Goal: Communication & Community: Answer question/provide support

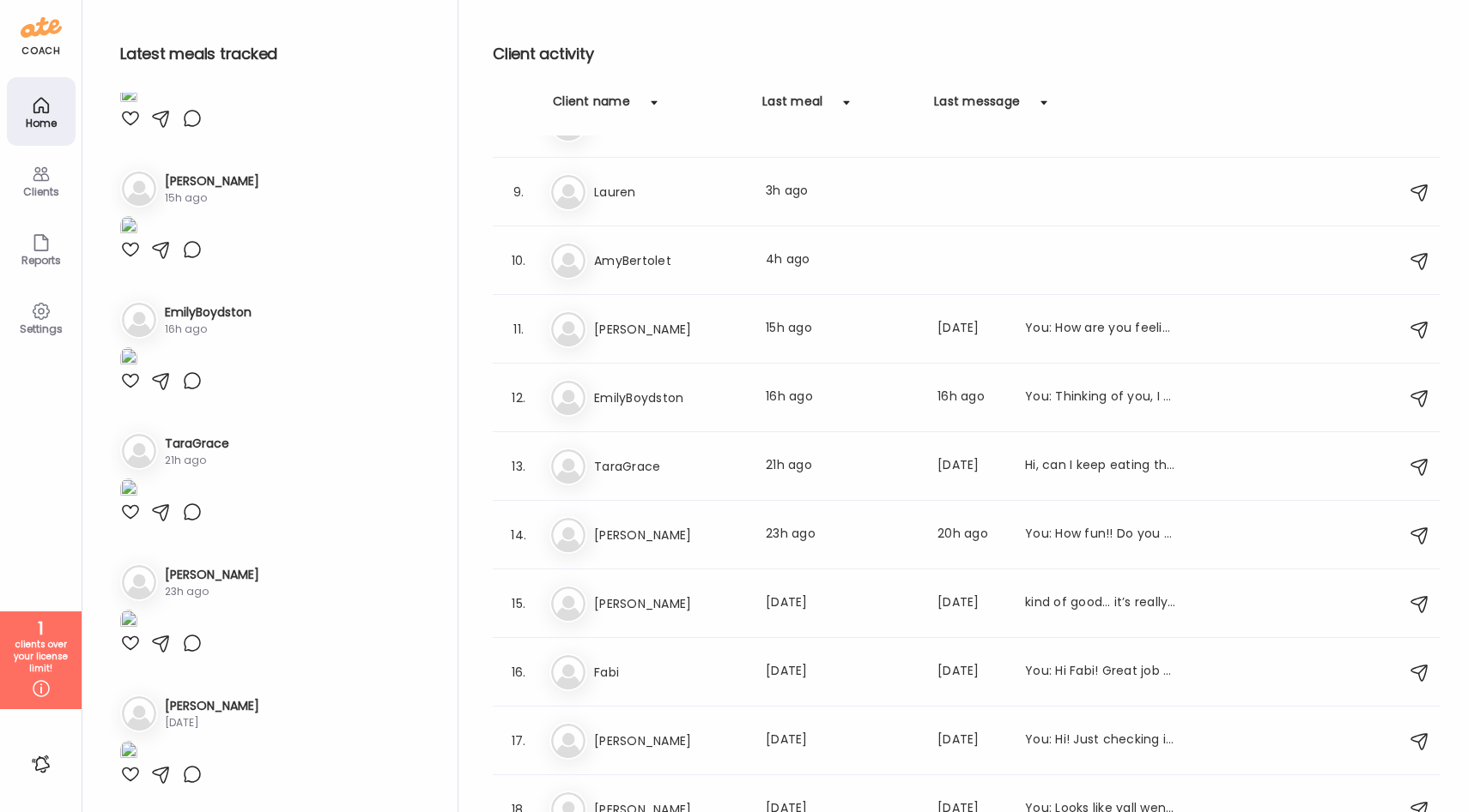
scroll to position [461, 0]
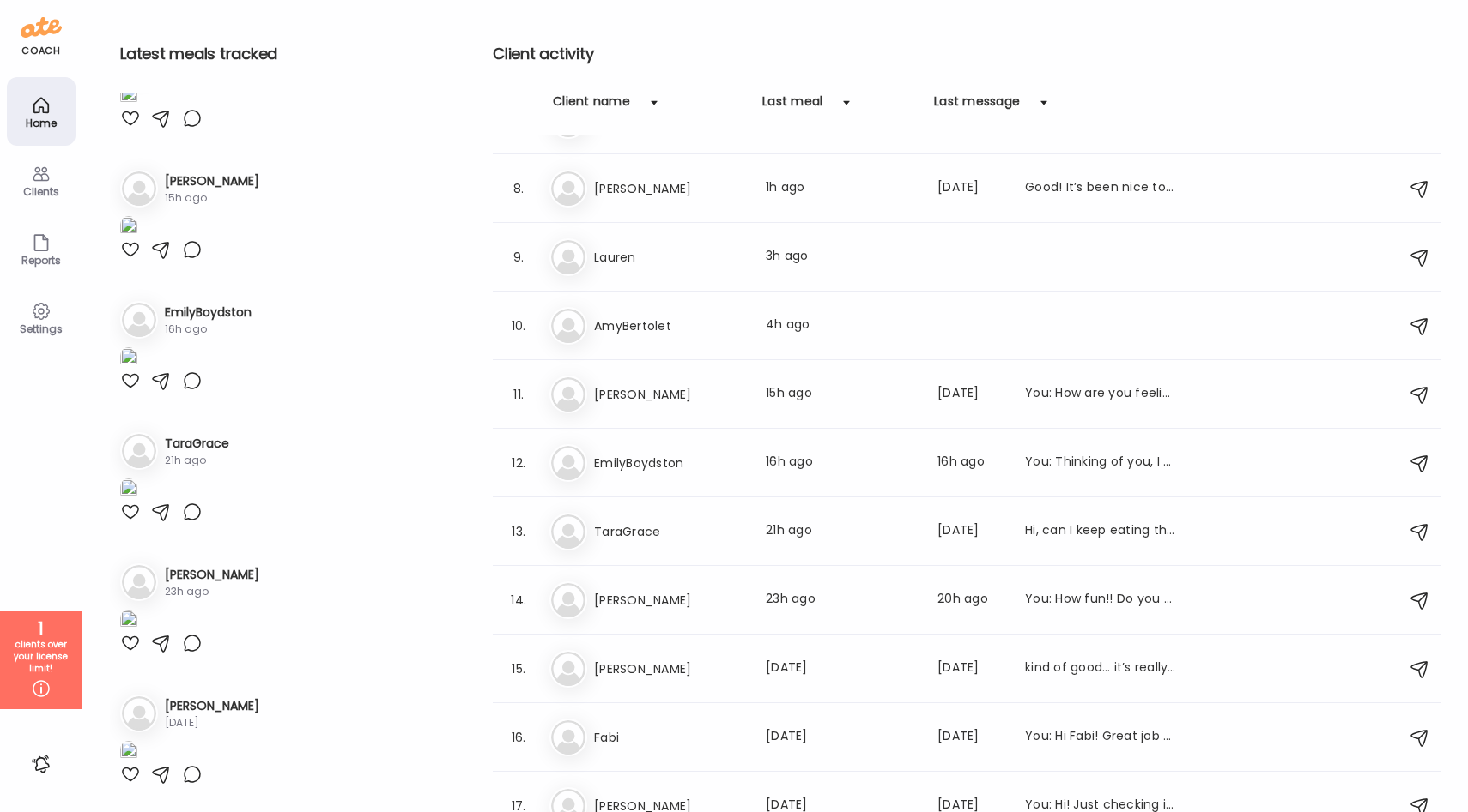
click at [36, 192] on div "Clients" at bounding box center [41, 192] width 62 height 11
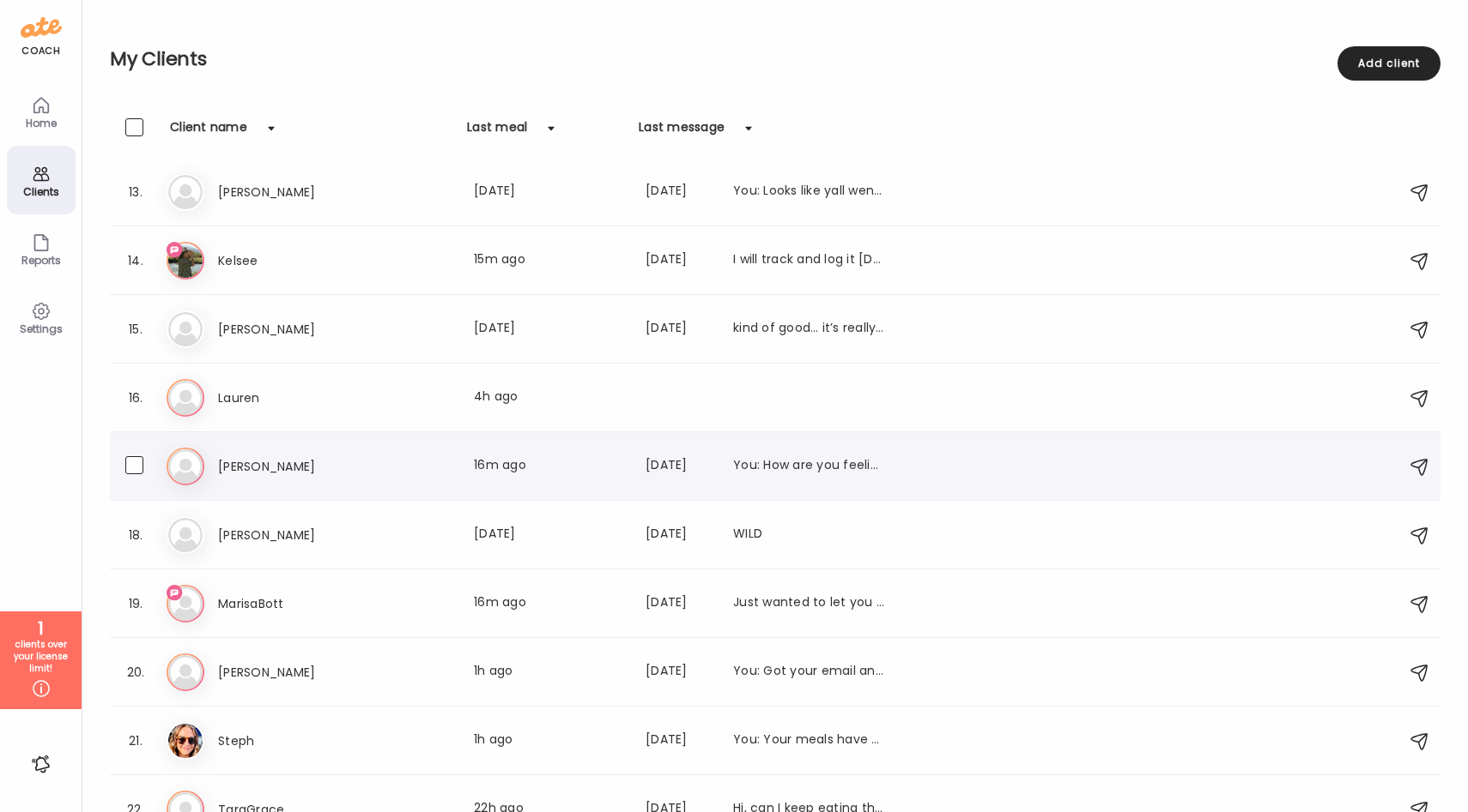
scroll to position [856, 0]
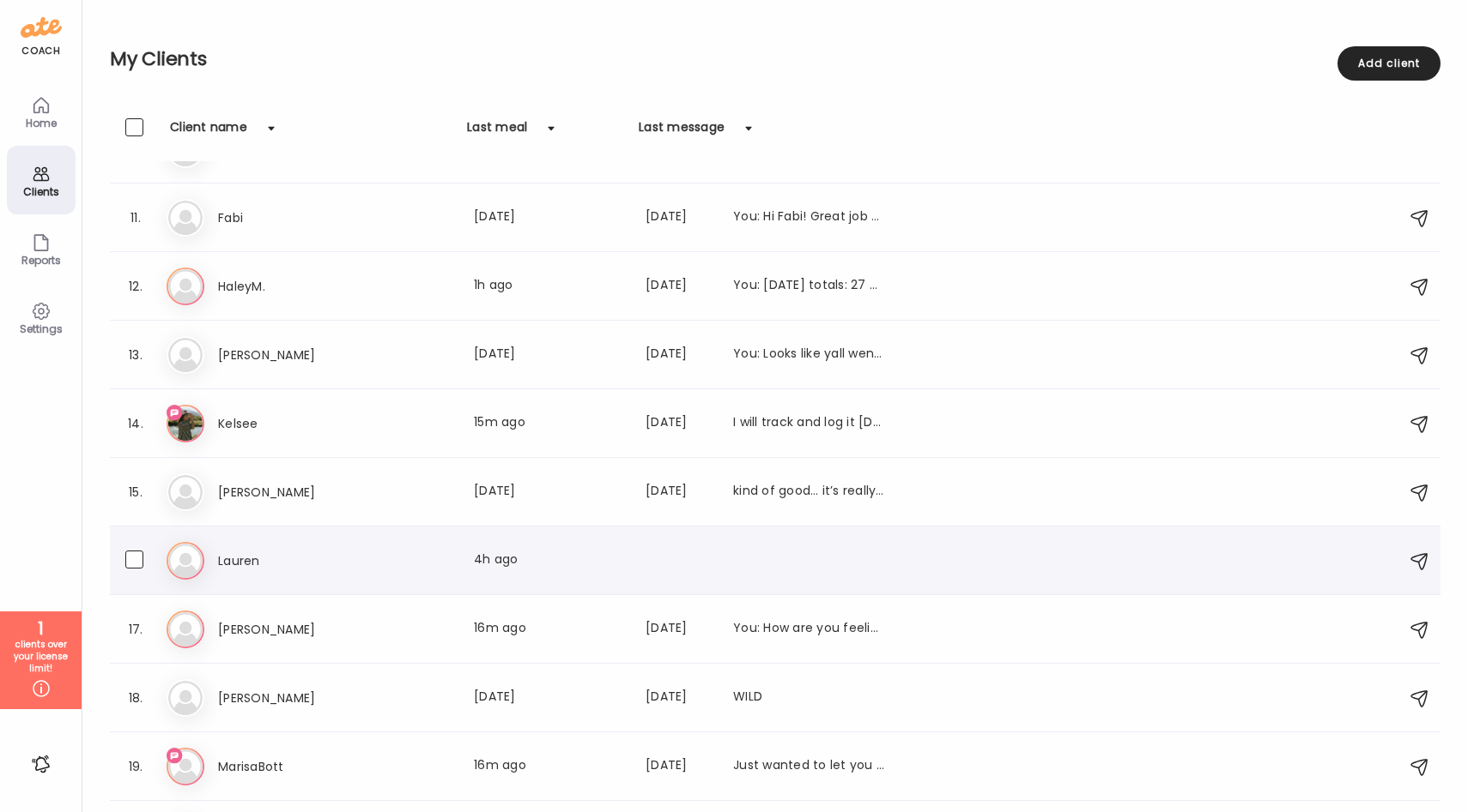
click at [331, 557] on h3 "Lauren" at bounding box center [293, 561] width 151 height 21
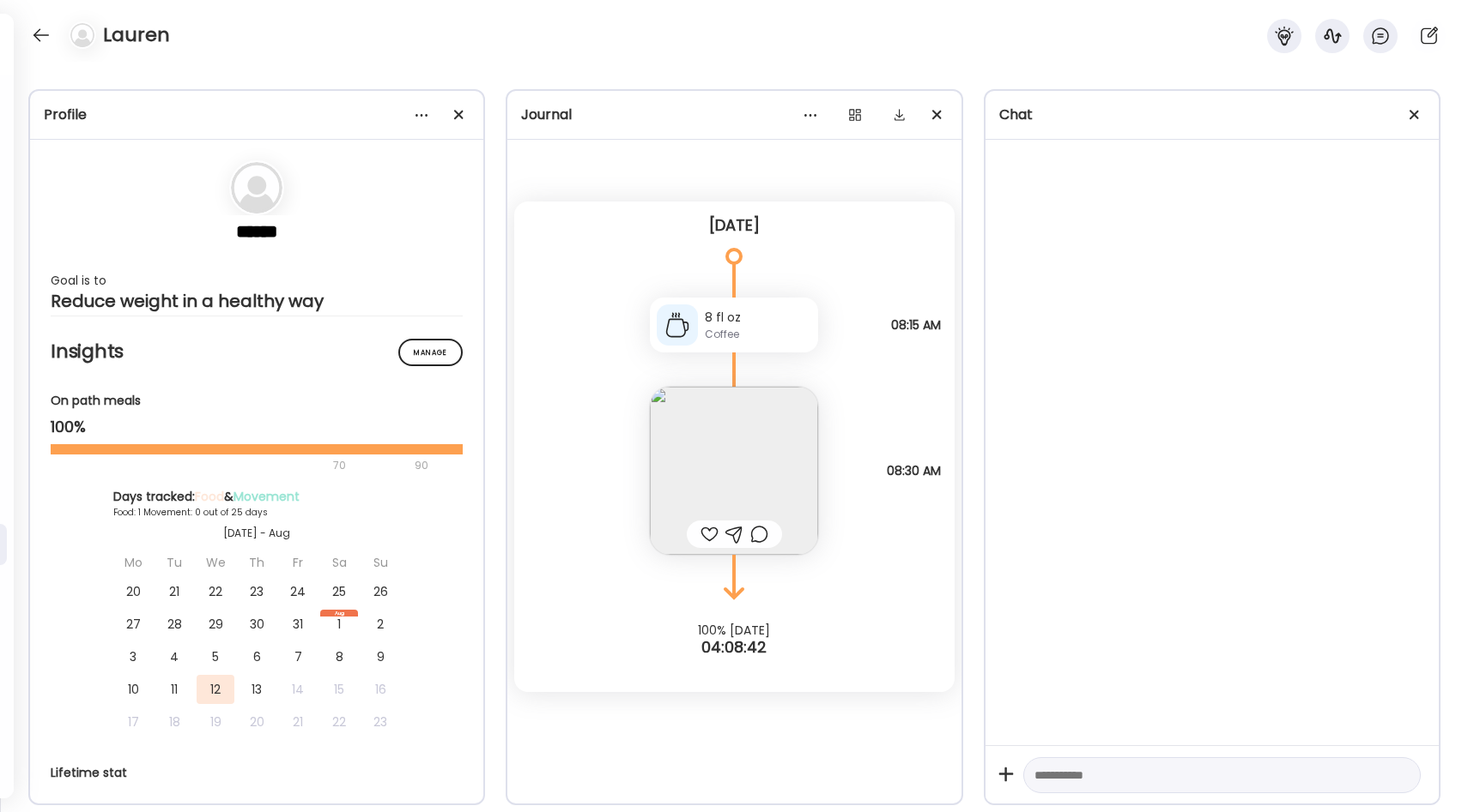
click at [1072, 775] on textarea at bounding box center [1206, 776] width 344 height 21
click at [708, 540] on div at bounding box center [709, 535] width 18 height 21
click at [1067, 772] on textarea at bounding box center [1206, 776] width 344 height 21
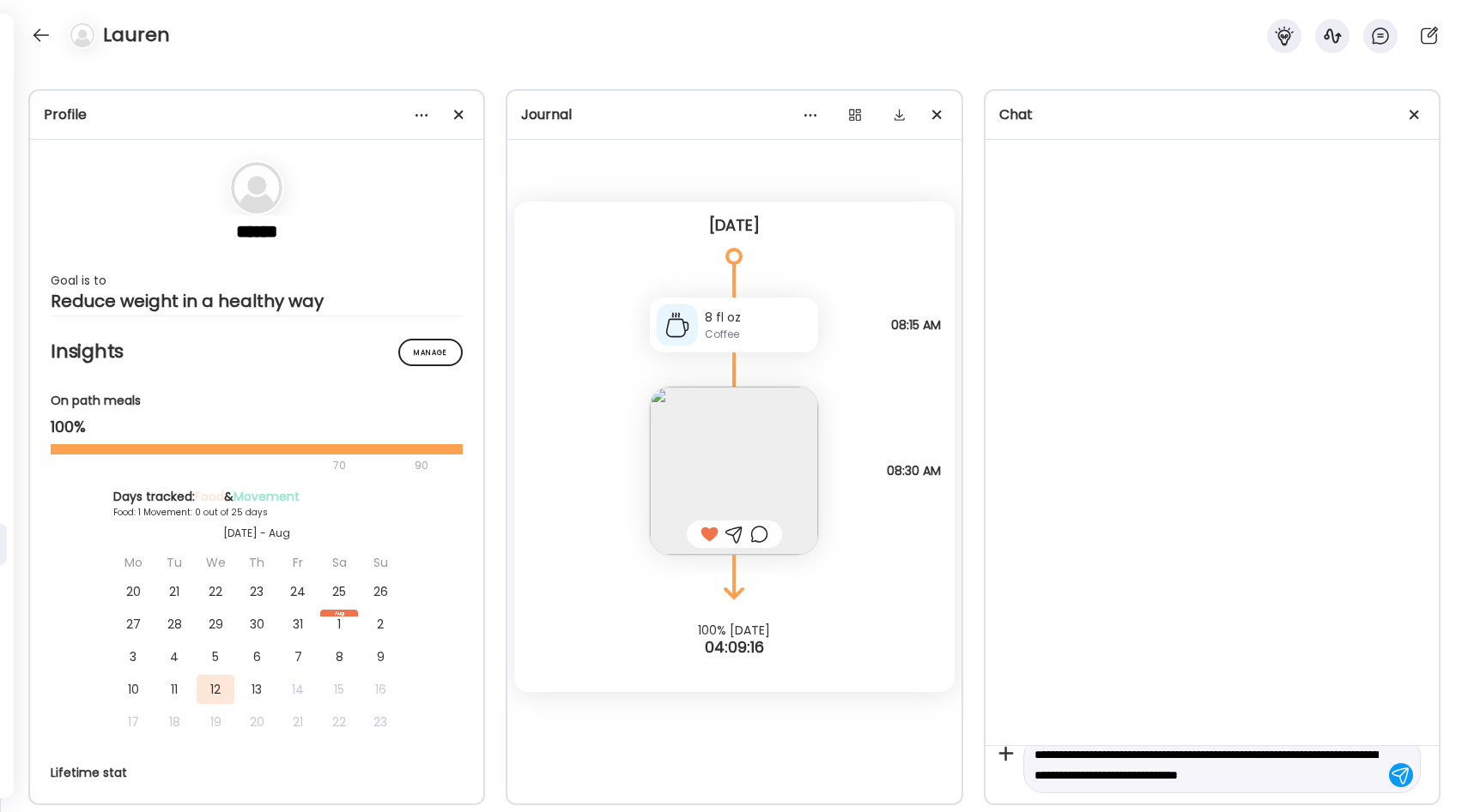
type textarea "**********"
click at [1393, 776] on div at bounding box center [1400, 776] width 24 height 24
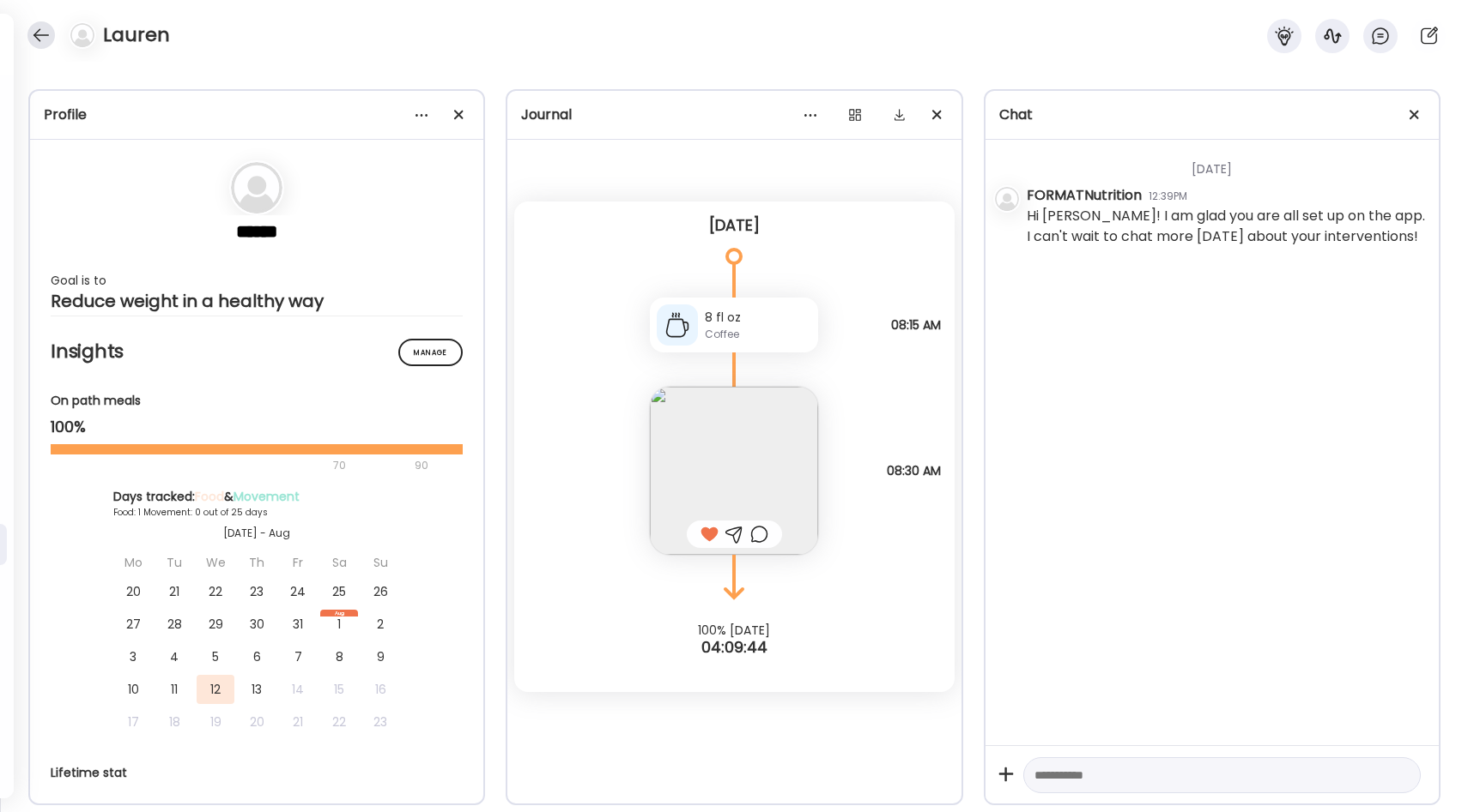
click at [41, 34] on div at bounding box center [42, 36] width 28 height 28
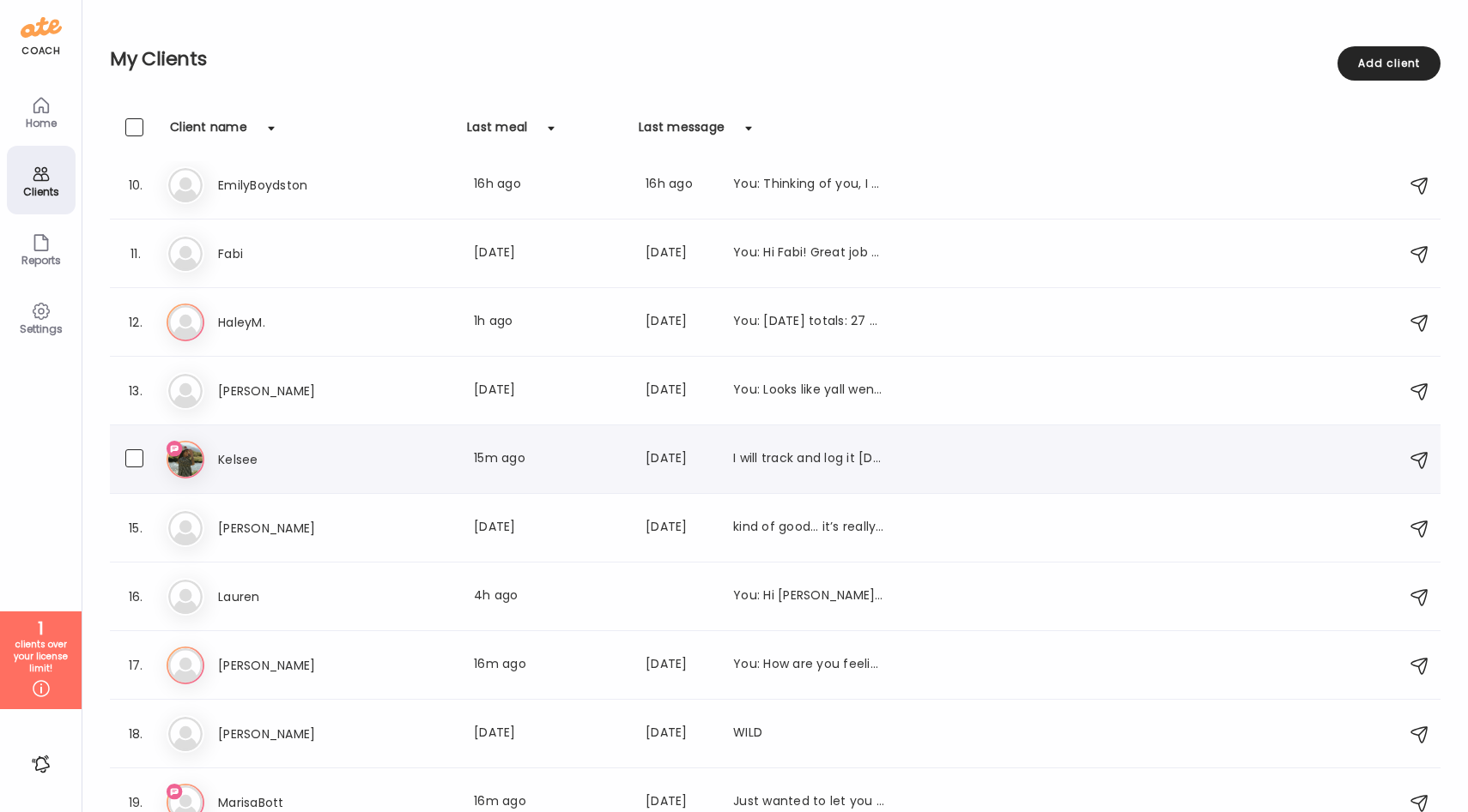
click at [402, 477] on div "Ke Kelsee Last meal: 15m ago Last message: [DATE] I will track and log it [DATE…" at bounding box center [777, 460] width 1222 height 38
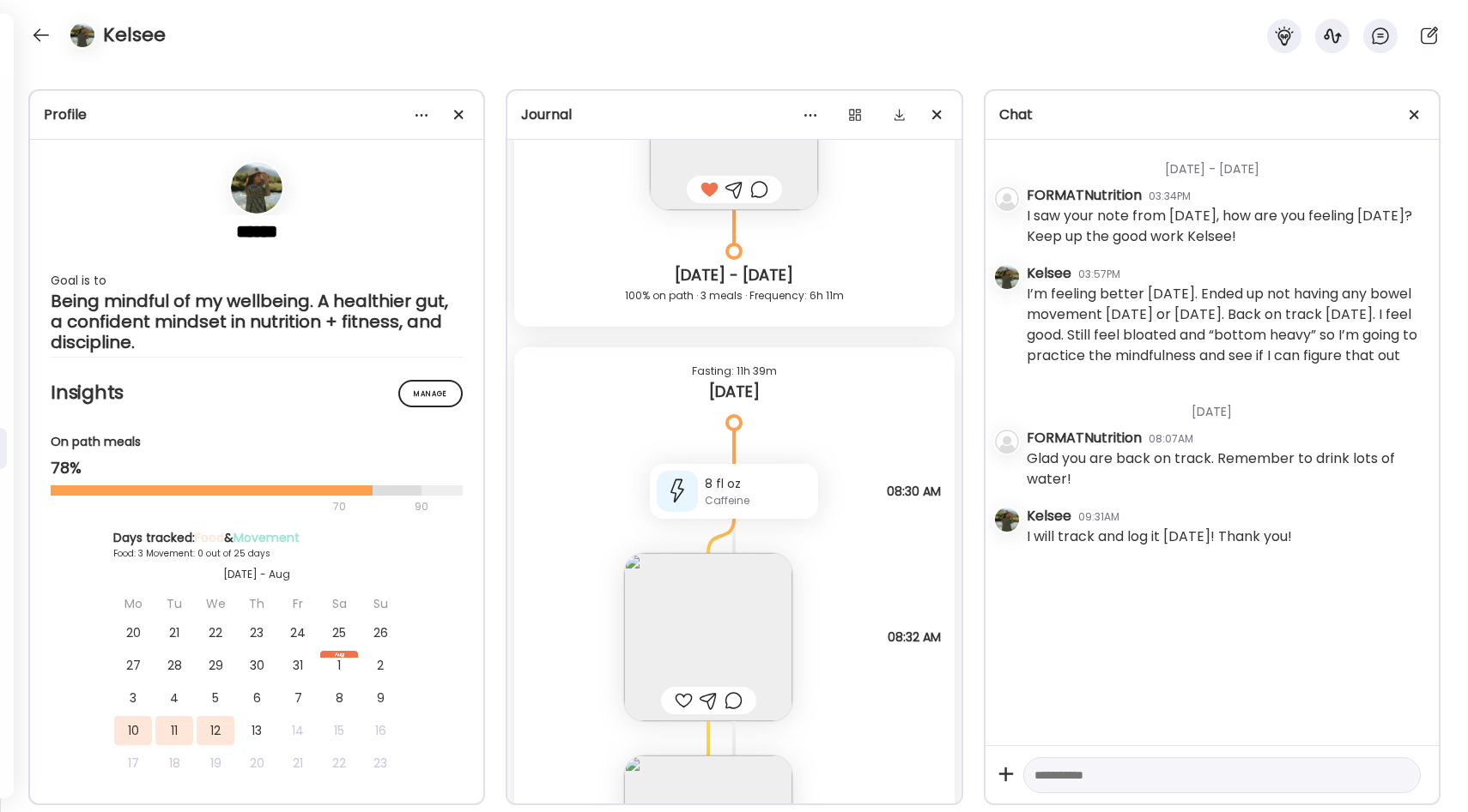
scroll to position [1031, 0]
click at [761, 603] on img at bounding box center [708, 640] width 168 height 168
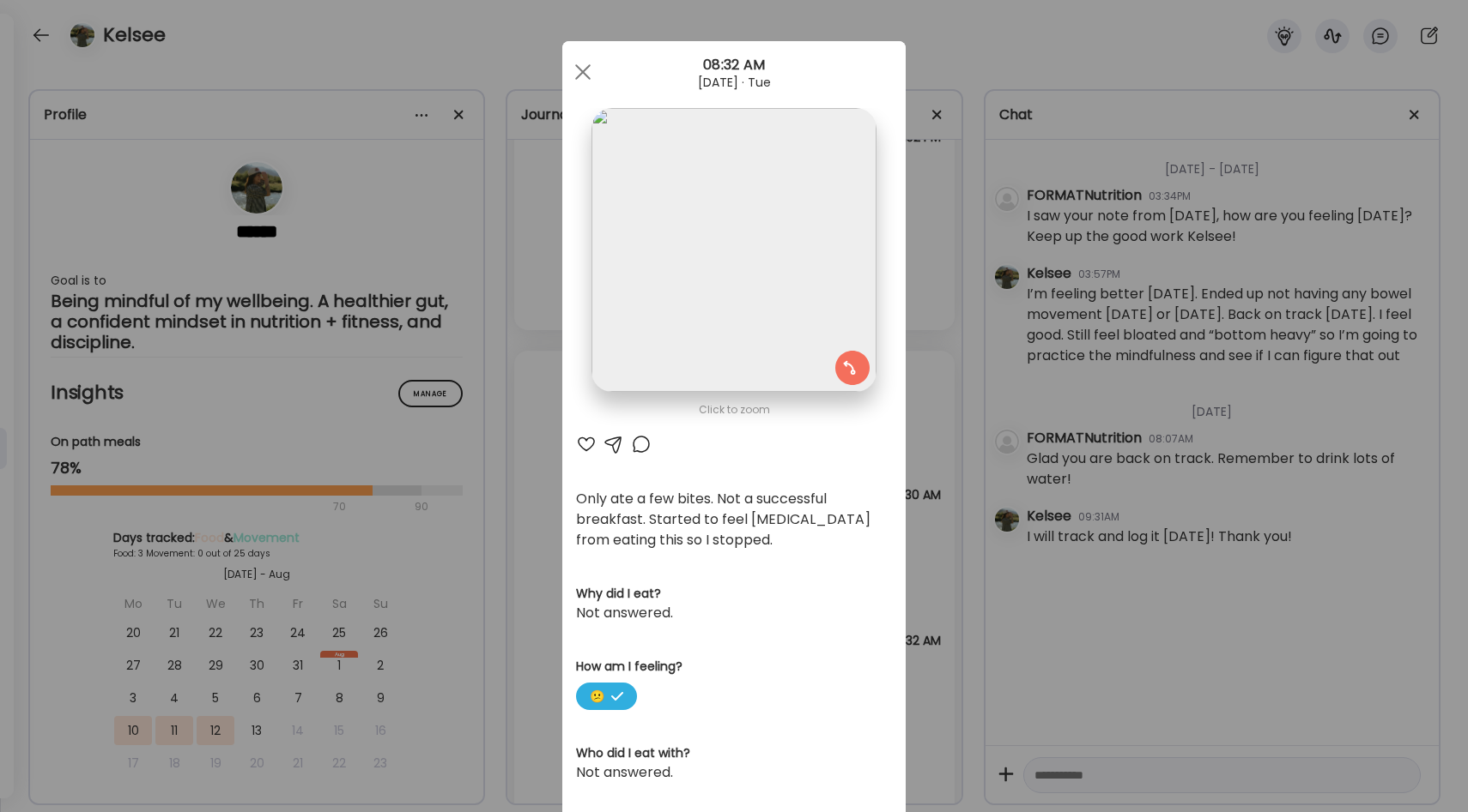
click at [930, 486] on div "Ate Coach Dashboard Wahoo! It’s official Take a moment to set up your Coach Pro…" at bounding box center [734, 406] width 1468 height 812
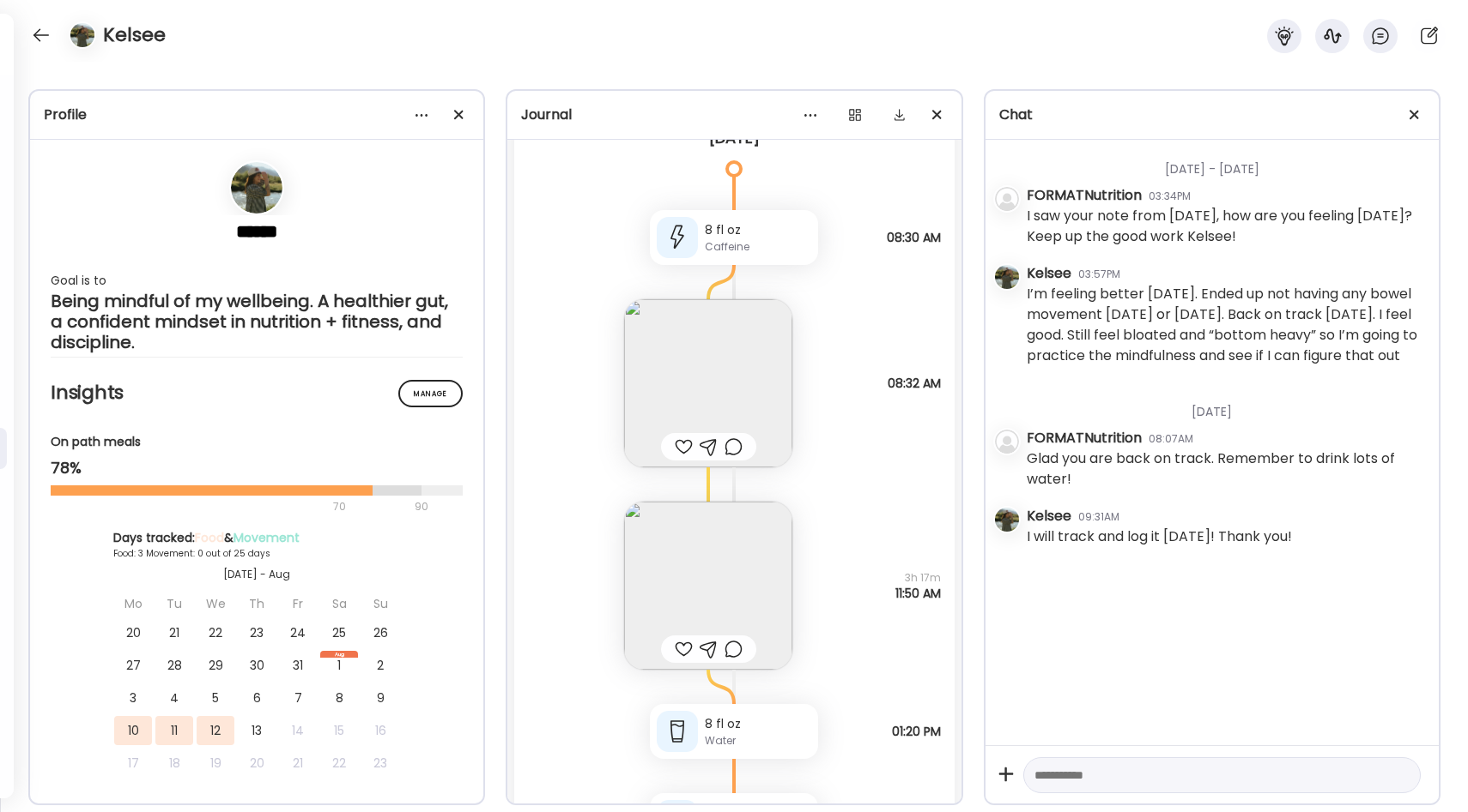
scroll to position [1294, 0]
click at [731, 585] on img at bounding box center [708, 581] width 168 height 168
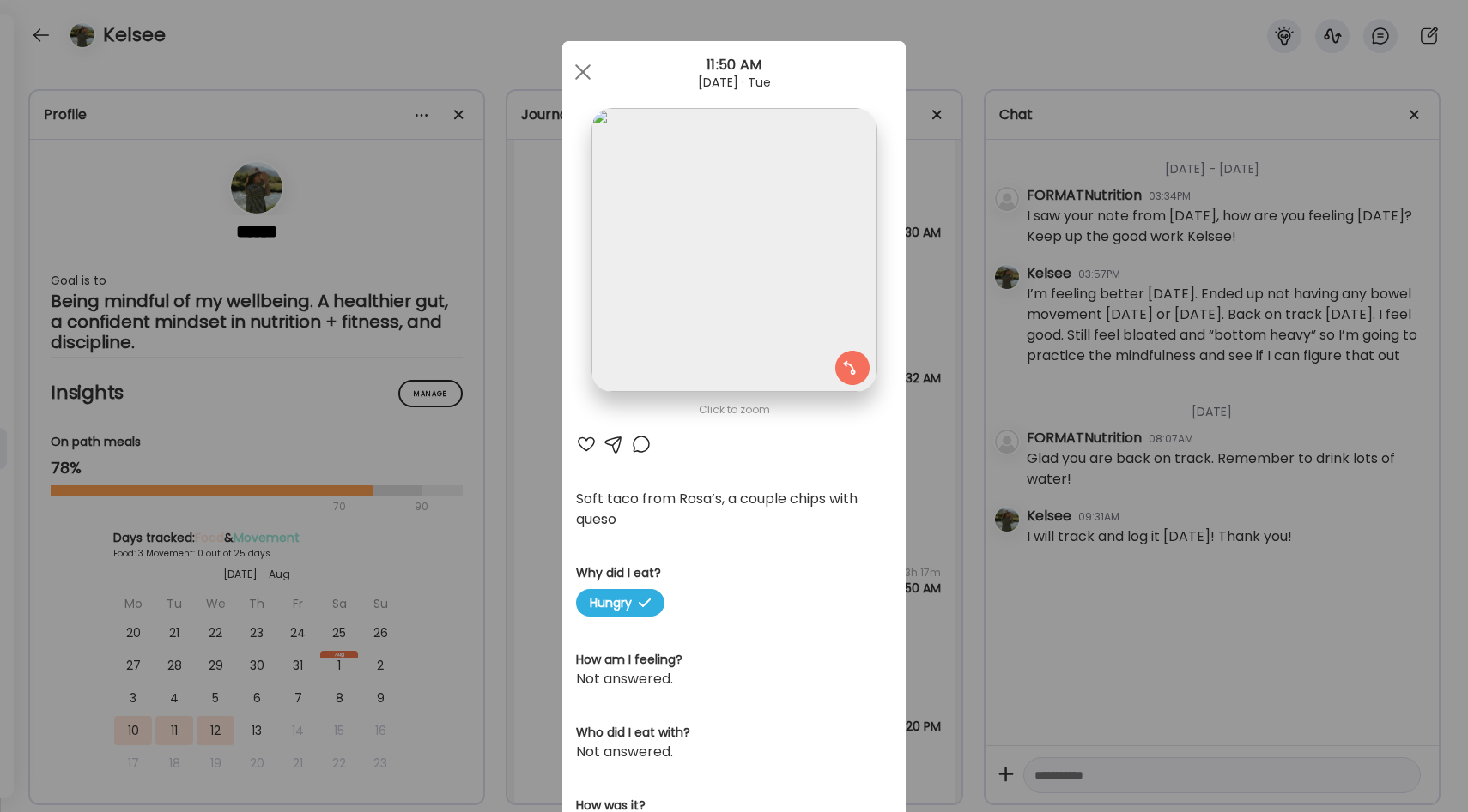
click at [798, 296] on img at bounding box center [734, 250] width 284 height 284
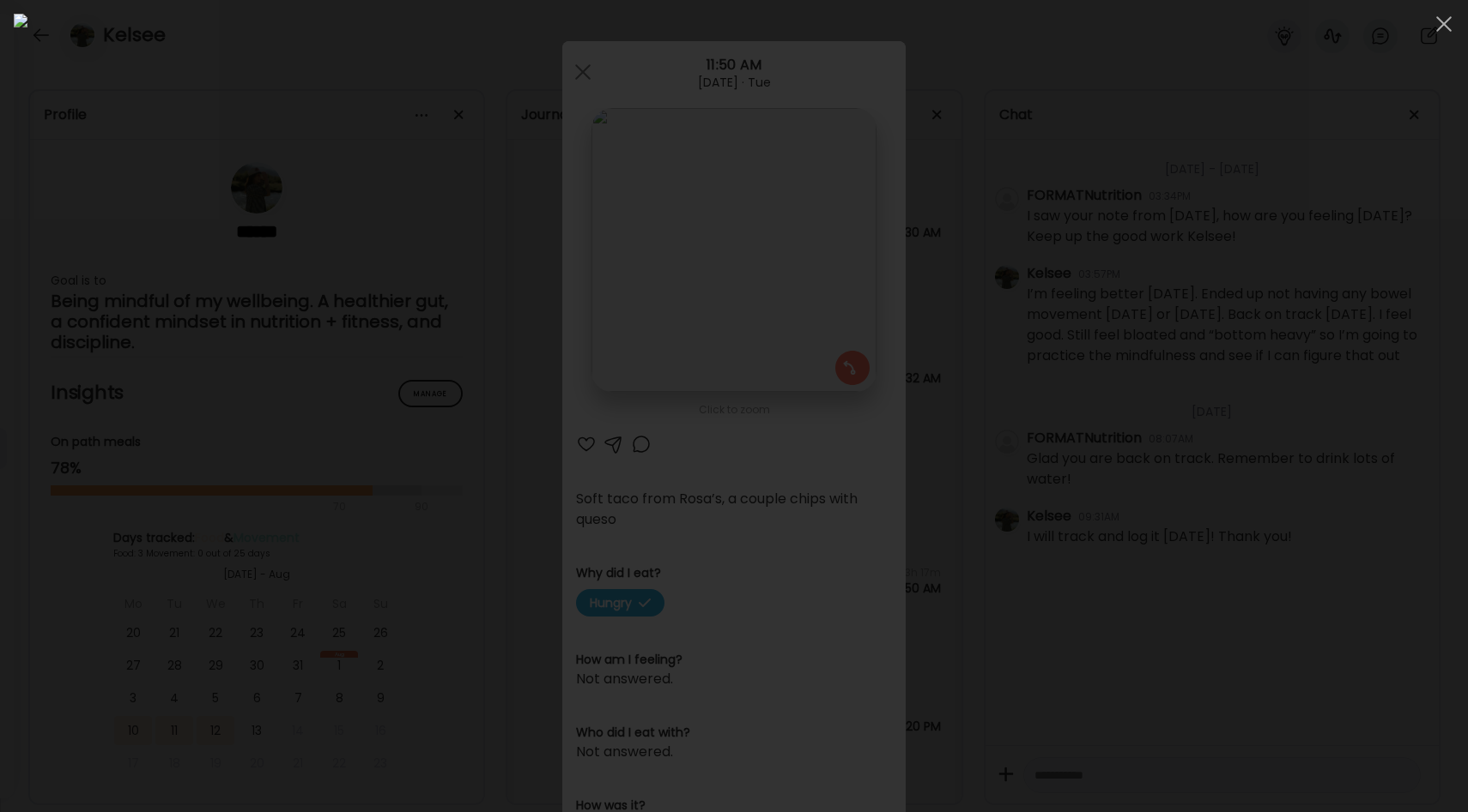
click at [1165, 384] on div at bounding box center [734, 406] width 1440 height 785
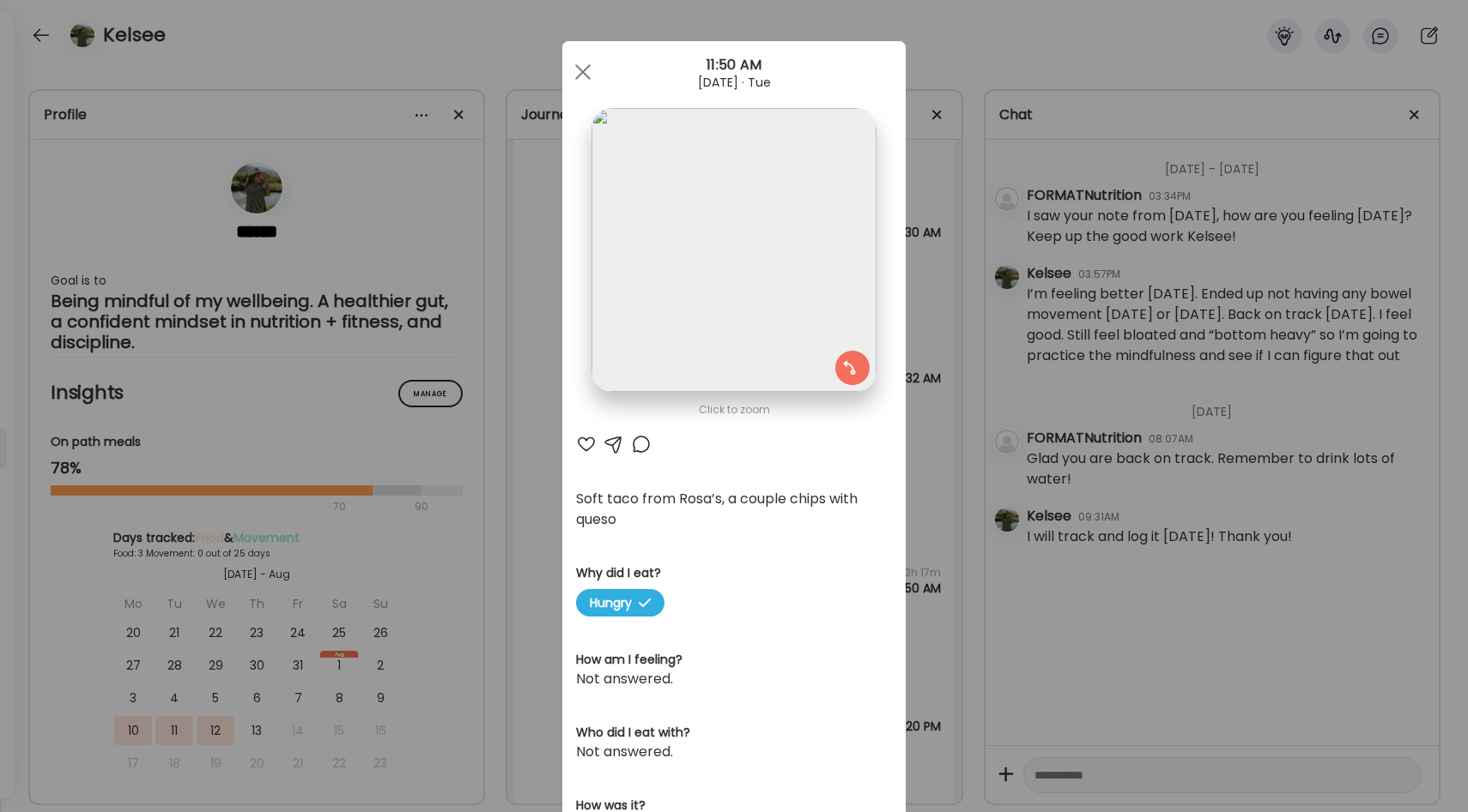
click at [945, 485] on div "Ate Coach Dashboard Wahoo! It’s official Take a moment to set up your Coach Pro…" at bounding box center [734, 406] width 1468 height 812
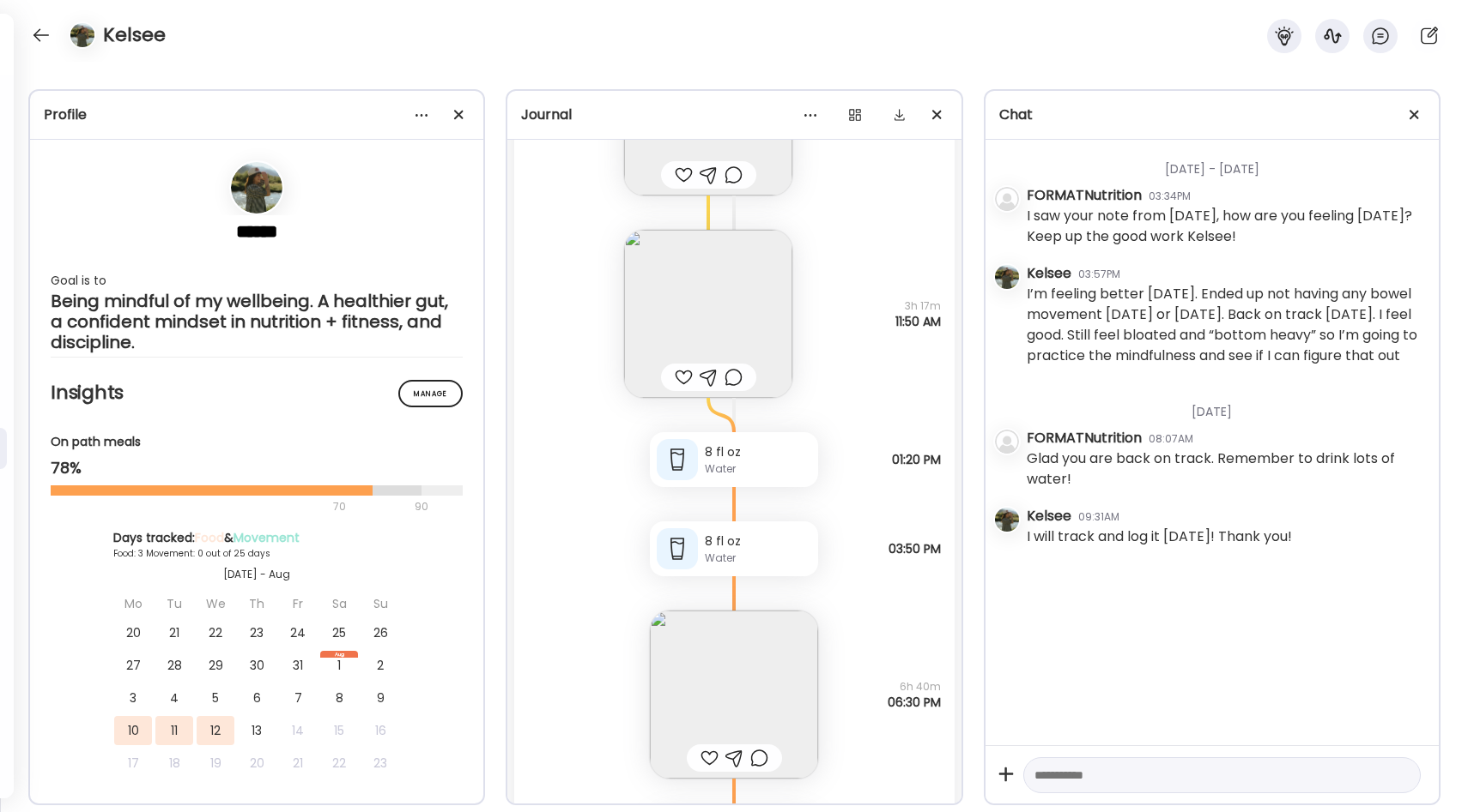
scroll to position [1477, 0]
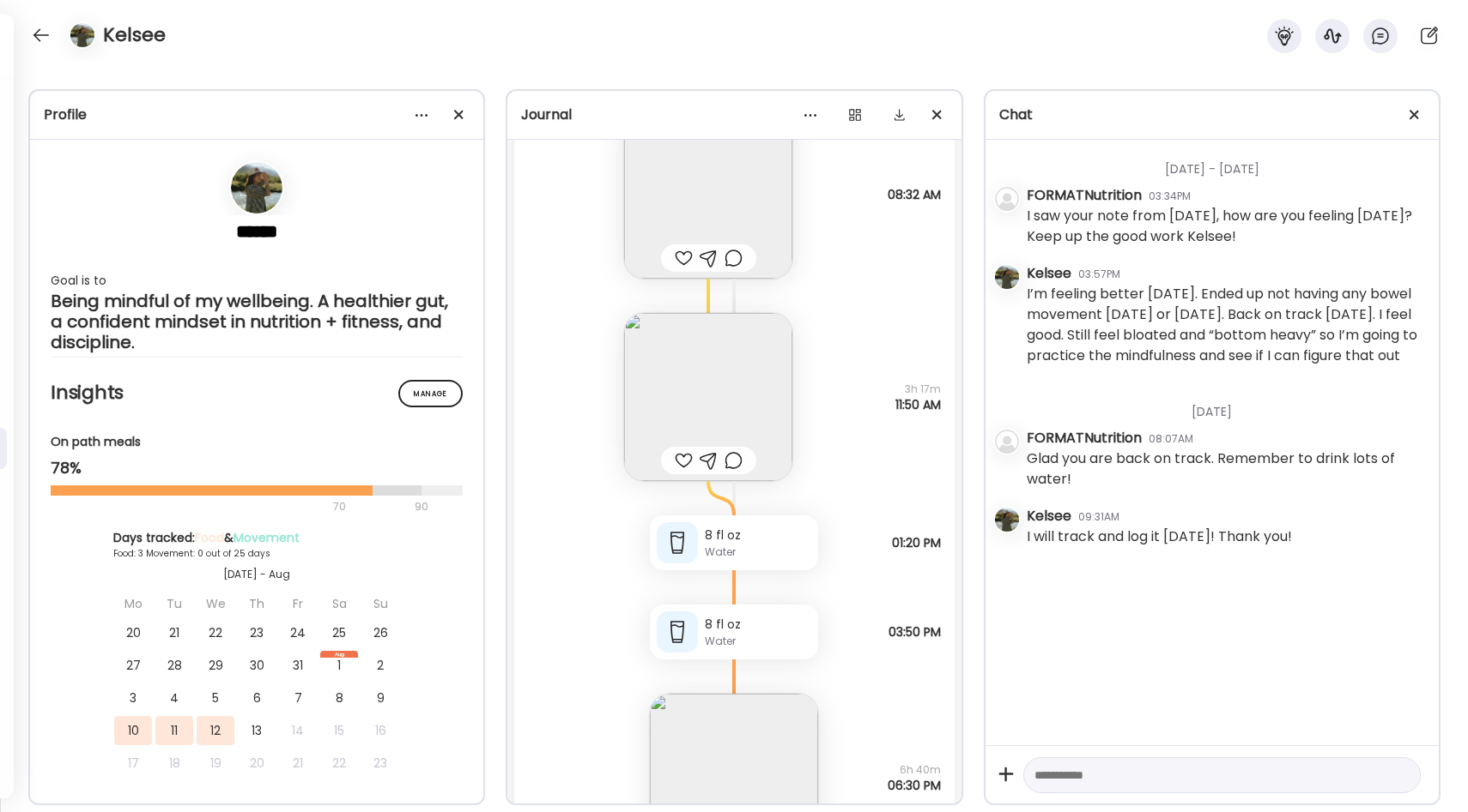
click at [754, 391] on img at bounding box center [708, 397] width 168 height 168
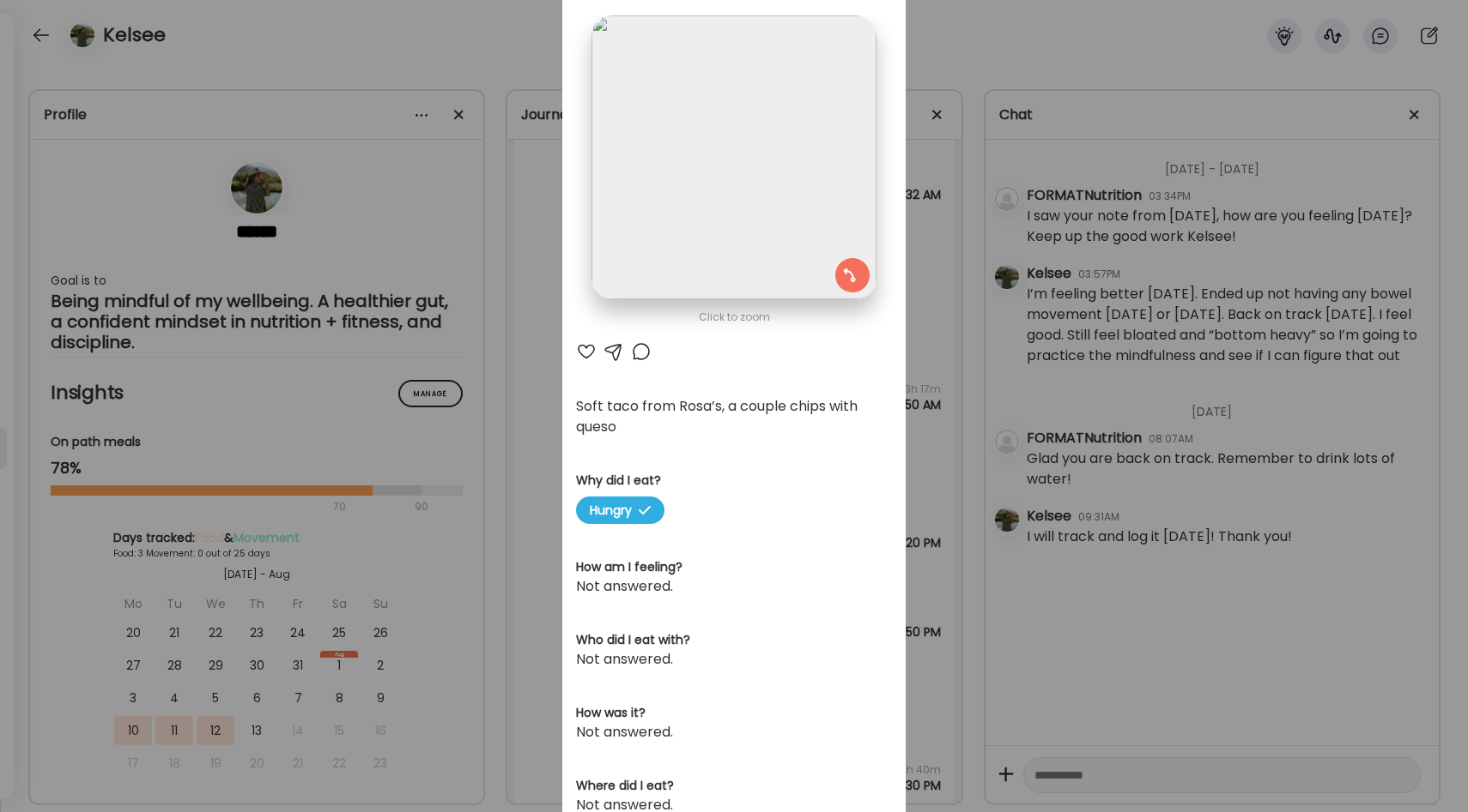
scroll to position [100, 0]
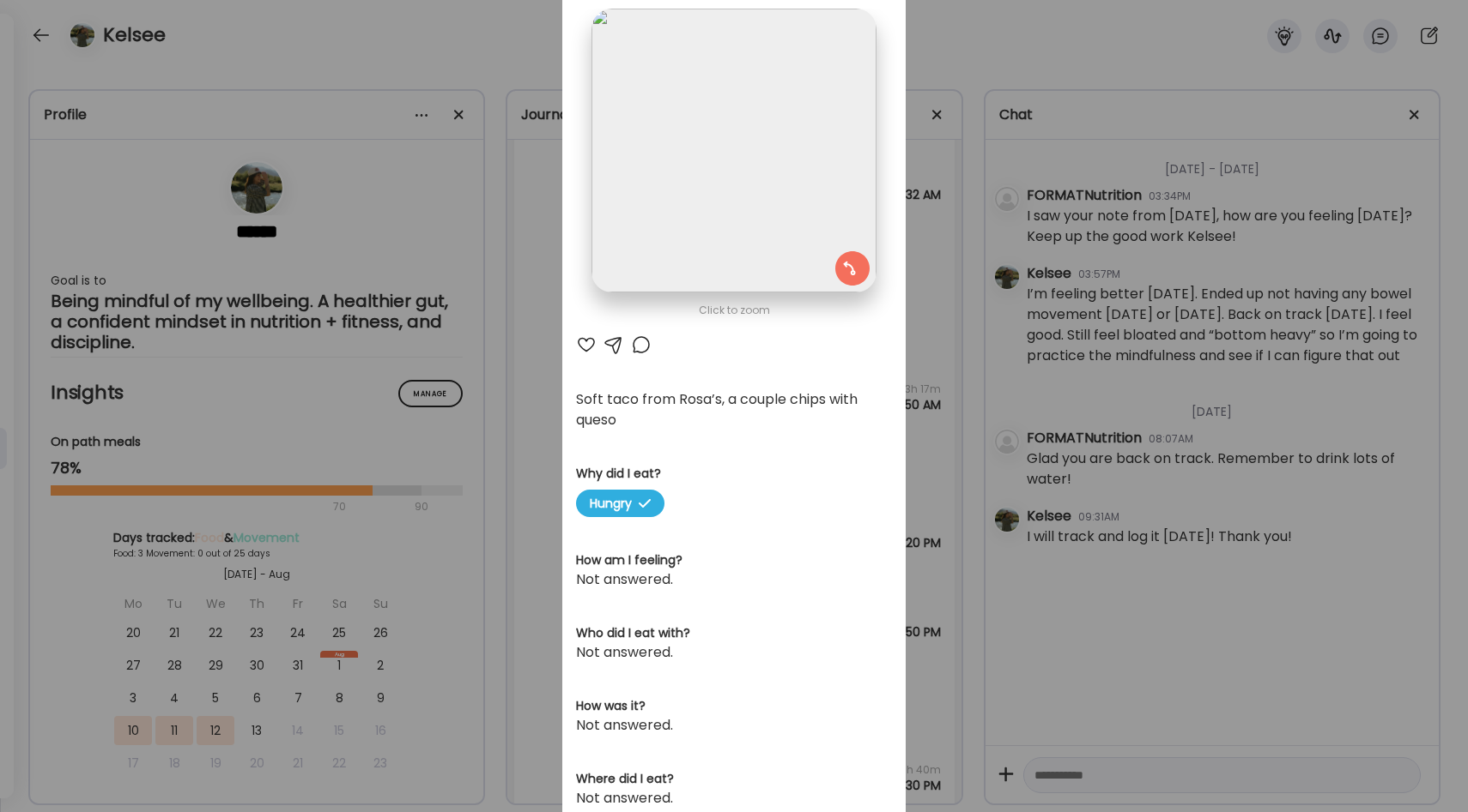
click at [942, 379] on div "Ate Coach Dashboard Wahoo! It’s official Take a moment to set up your Coach Pro…" at bounding box center [734, 406] width 1468 height 812
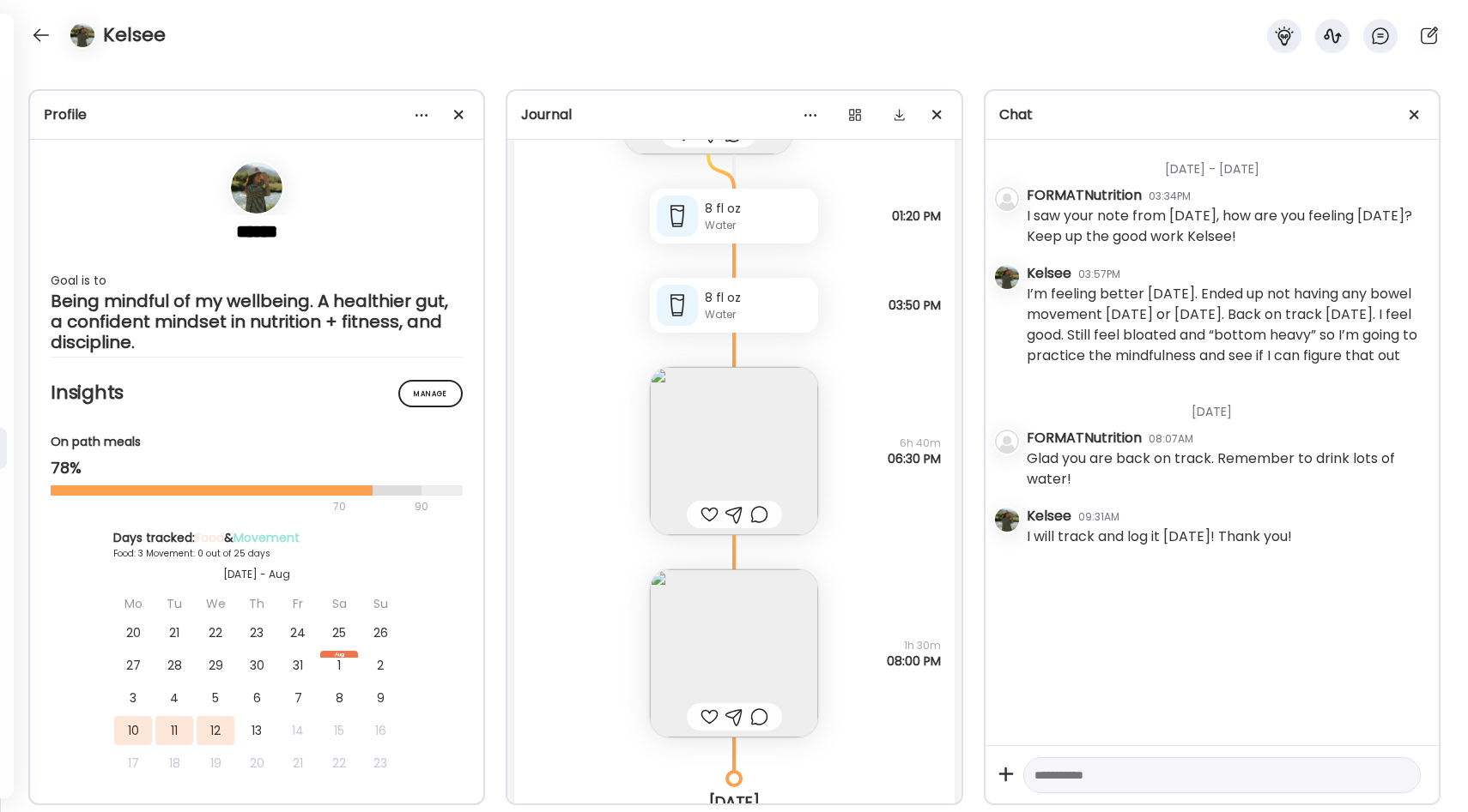
scroll to position [1807, 0]
click at [750, 454] on img at bounding box center [734, 448] width 168 height 168
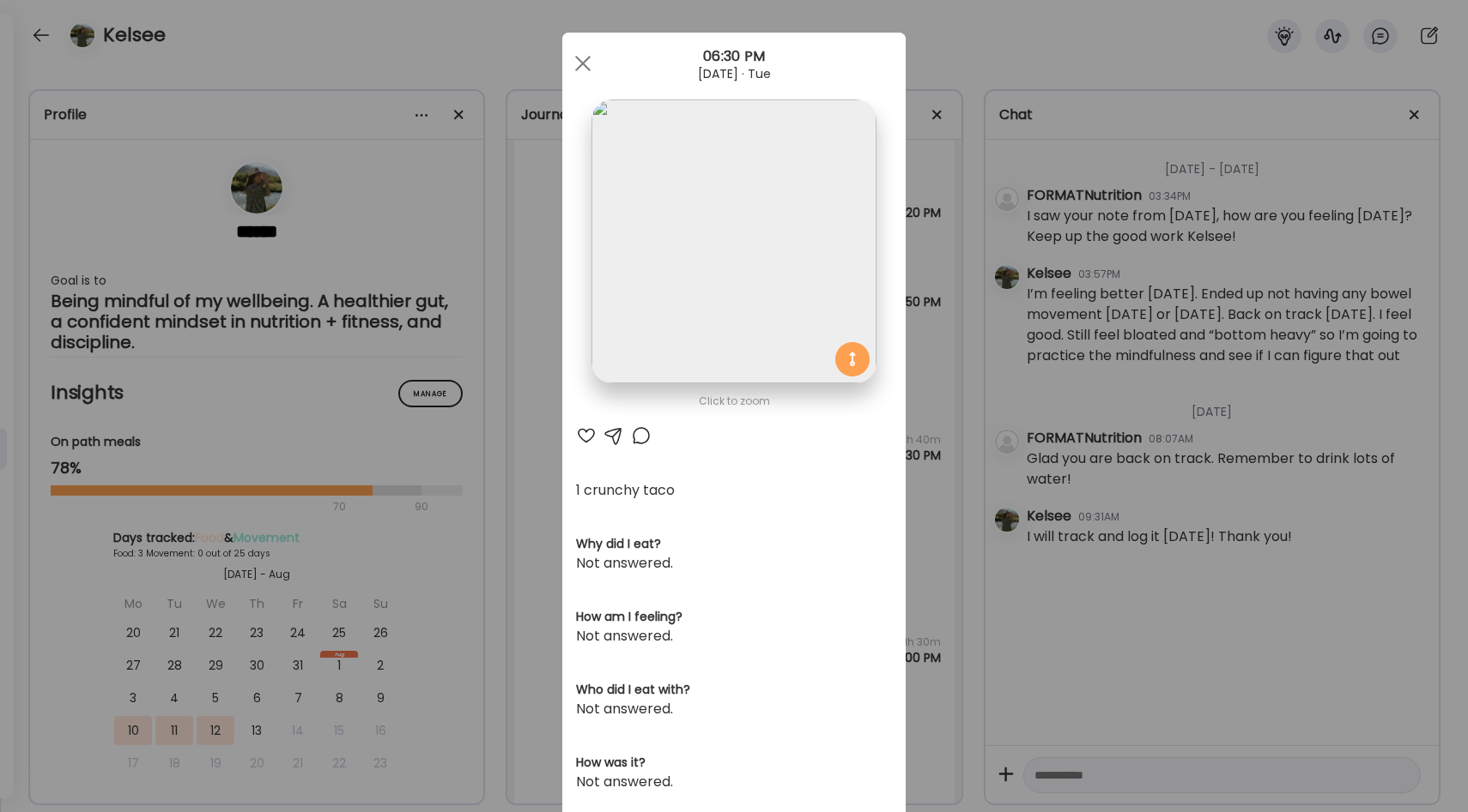
scroll to position [0, 0]
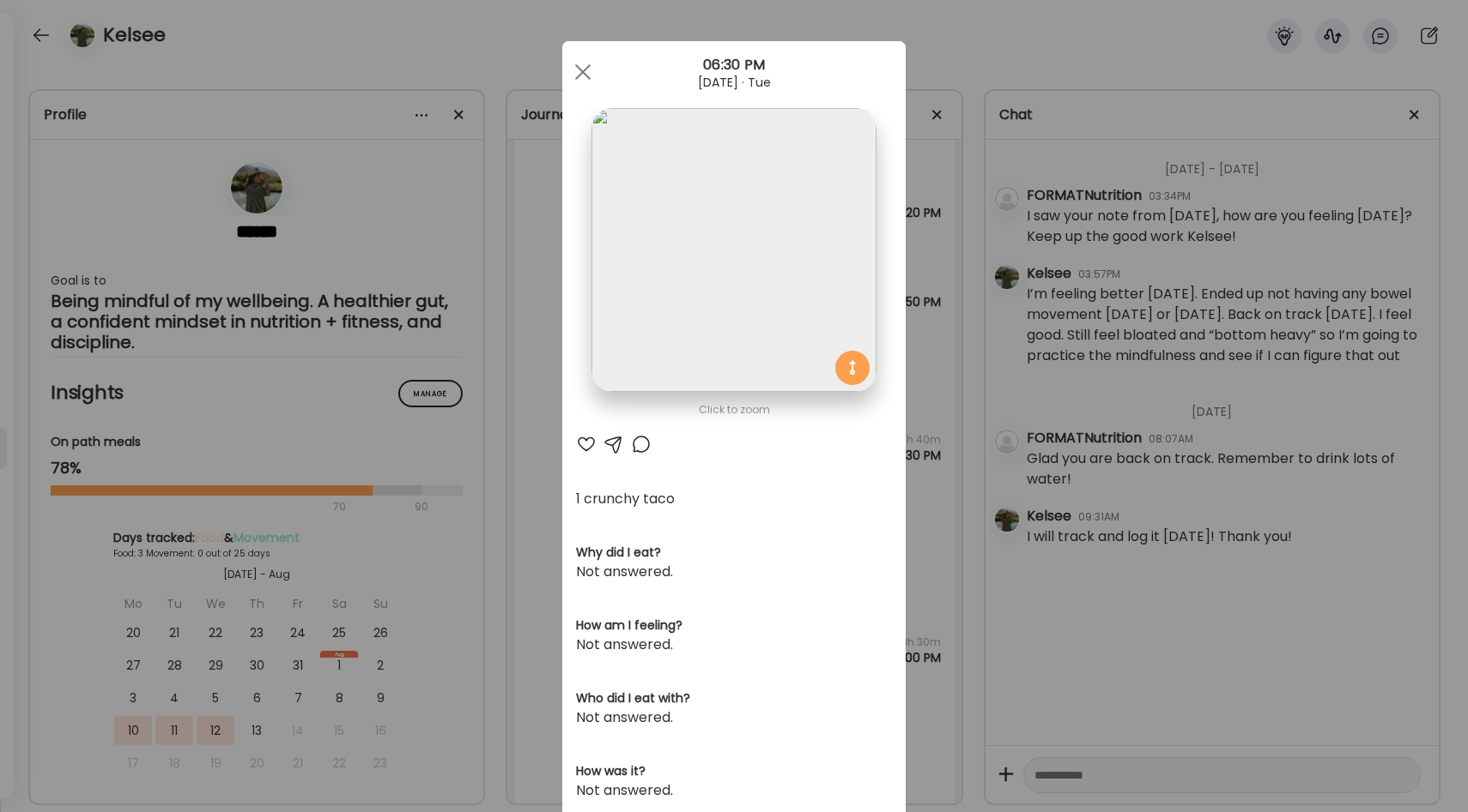
click at [926, 406] on div "Ate Coach Dashboard Wahoo! It’s official Take a moment to set up your Coach Pro…" at bounding box center [734, 406] width 1468 height 812
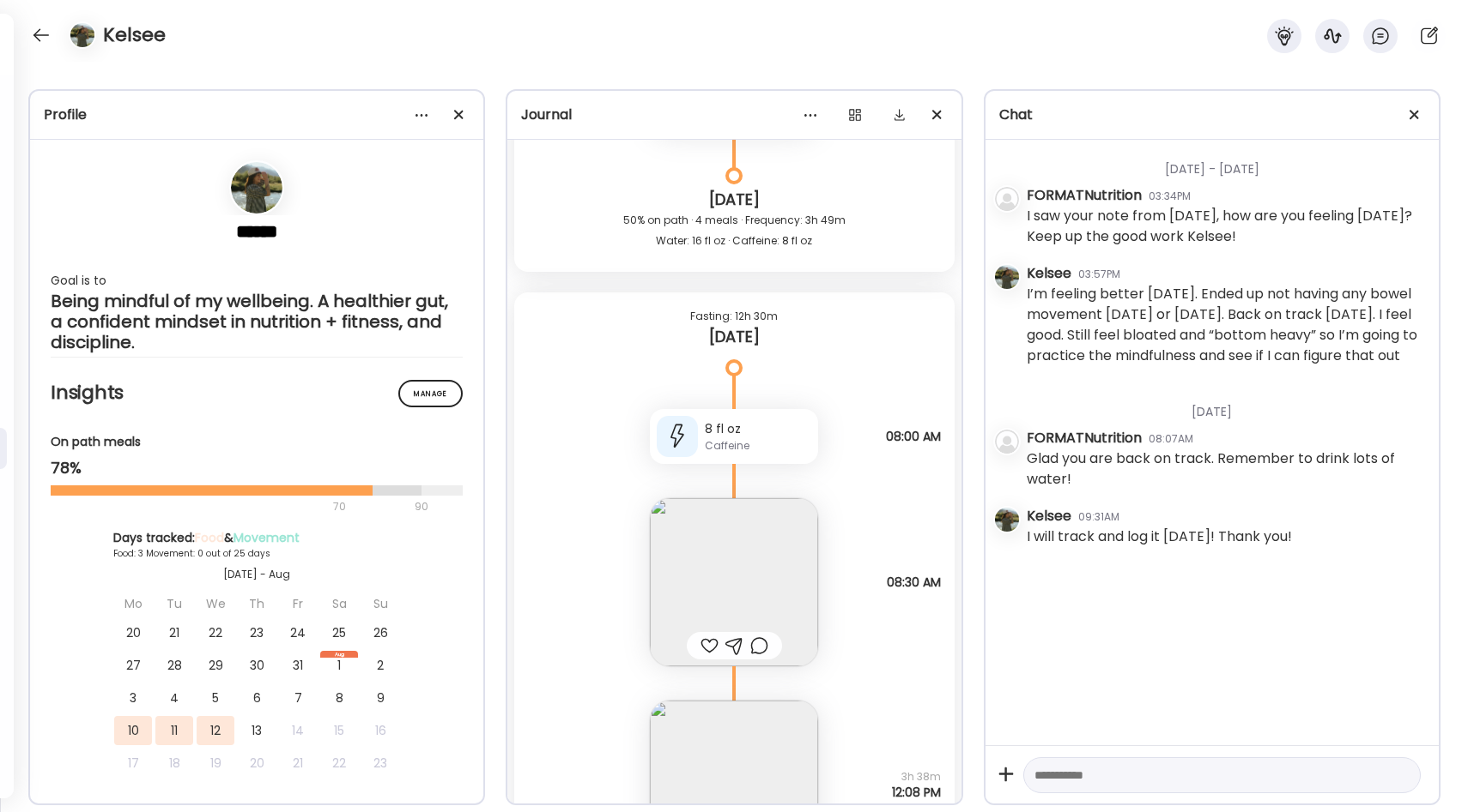
scroll to position [2616, 0]
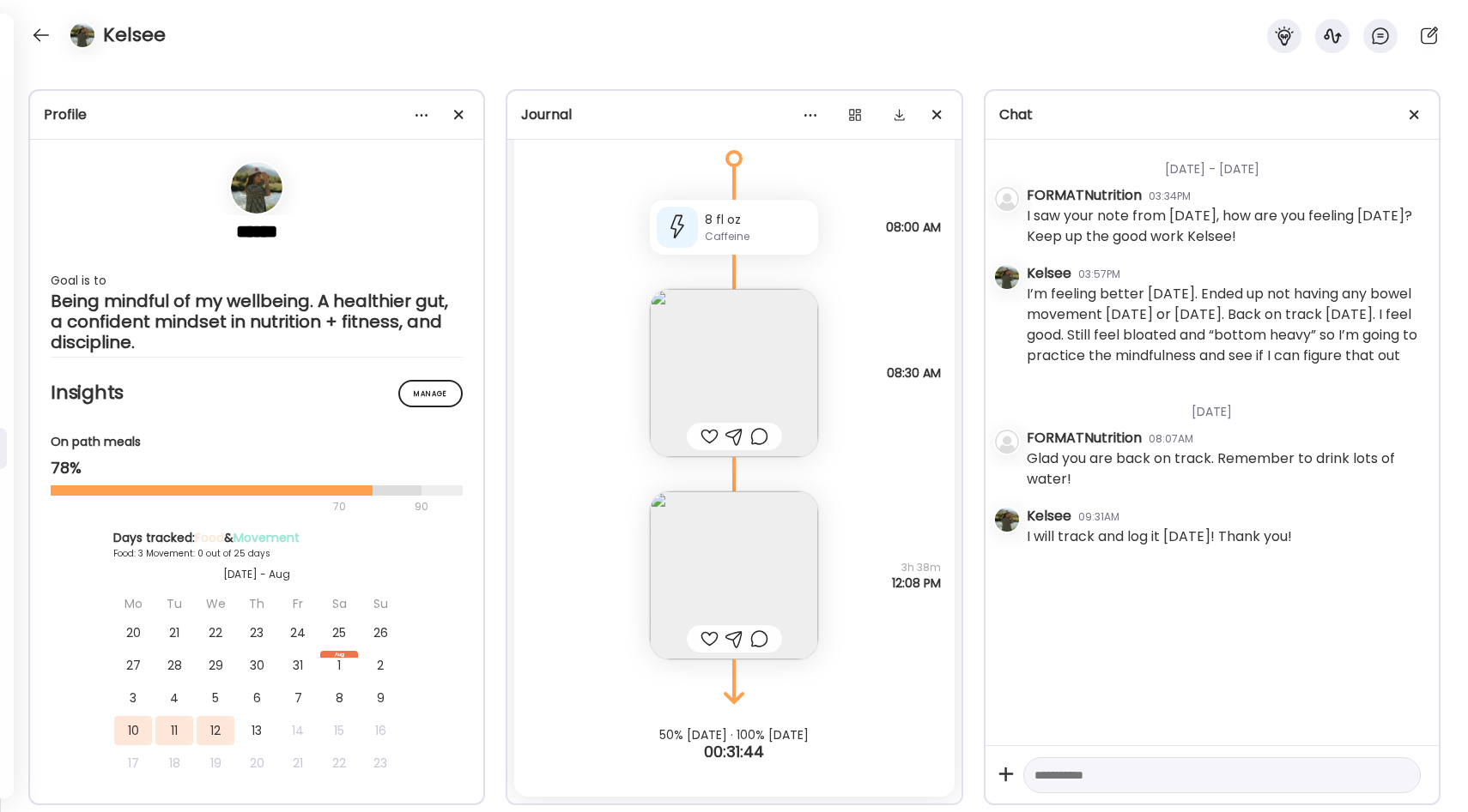
click at [760, 370] on img at bounding box center [734, 374] width 168 height 168
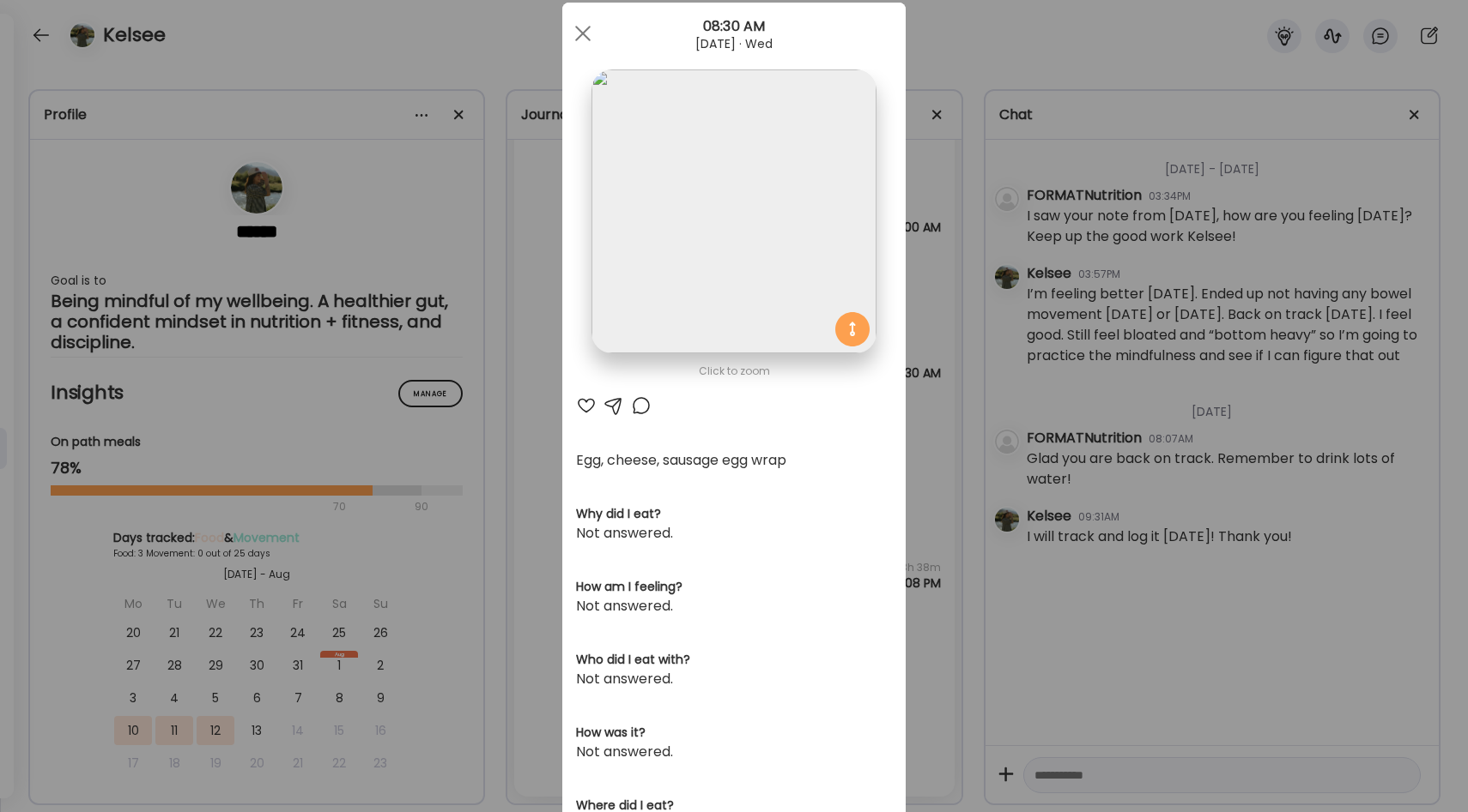
scroll to position [0, 0]
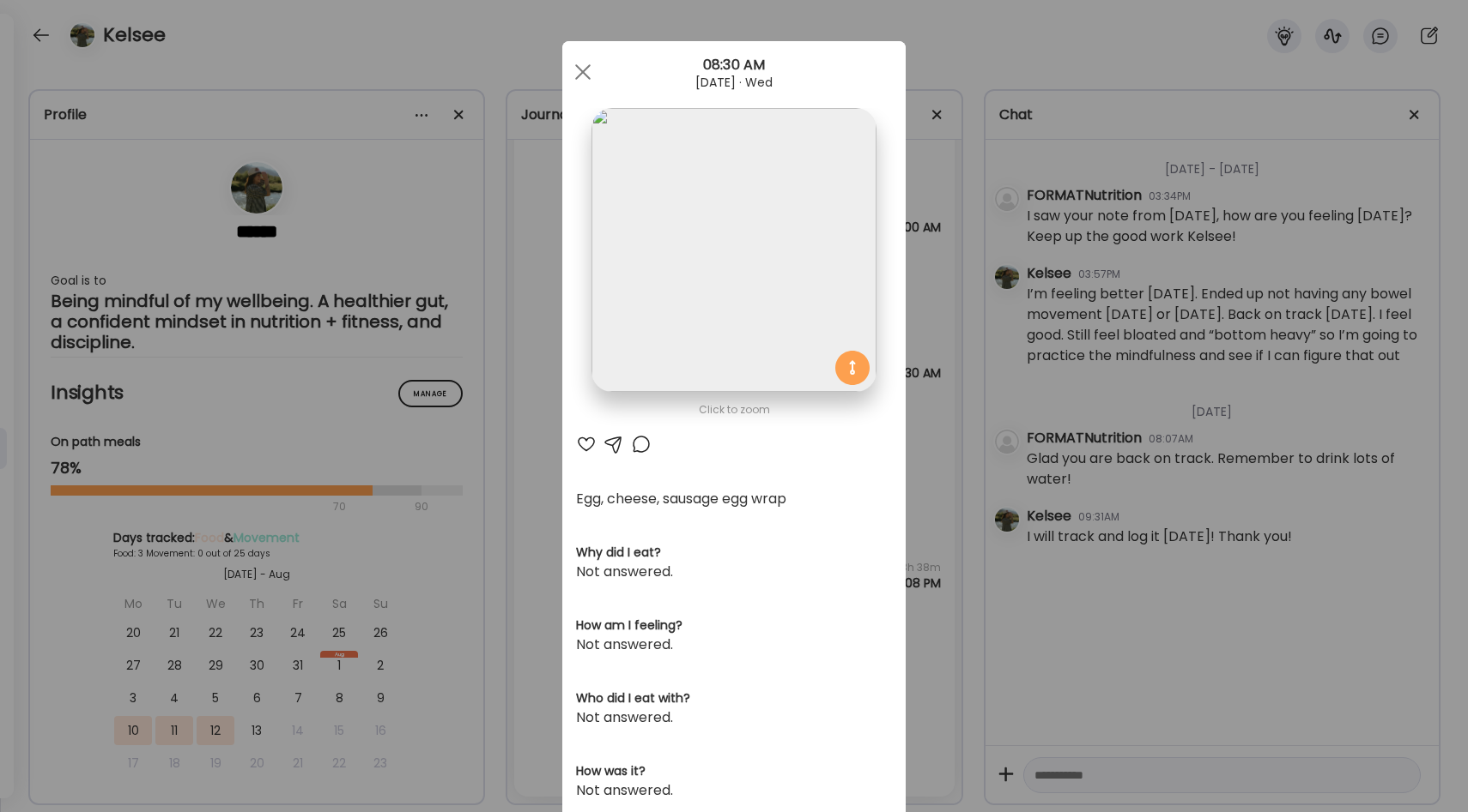
click at [924, 420] on div "Ate Coach Dashboard Wahoo! It’s official Take a moment to set up your Coach Pro…" at bounding box center [734, 406] width 1468 height 812
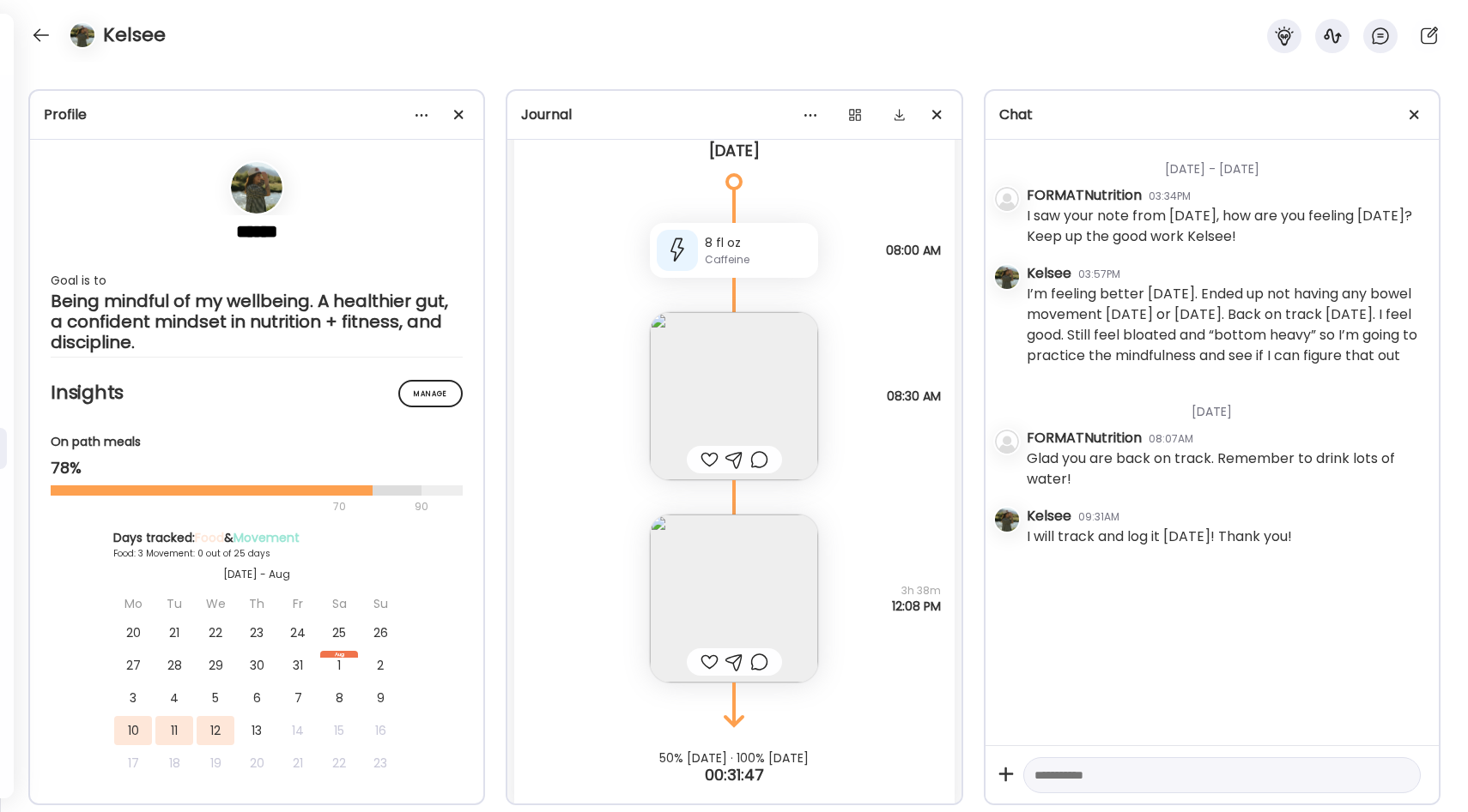
scroll to position [2616, 0]
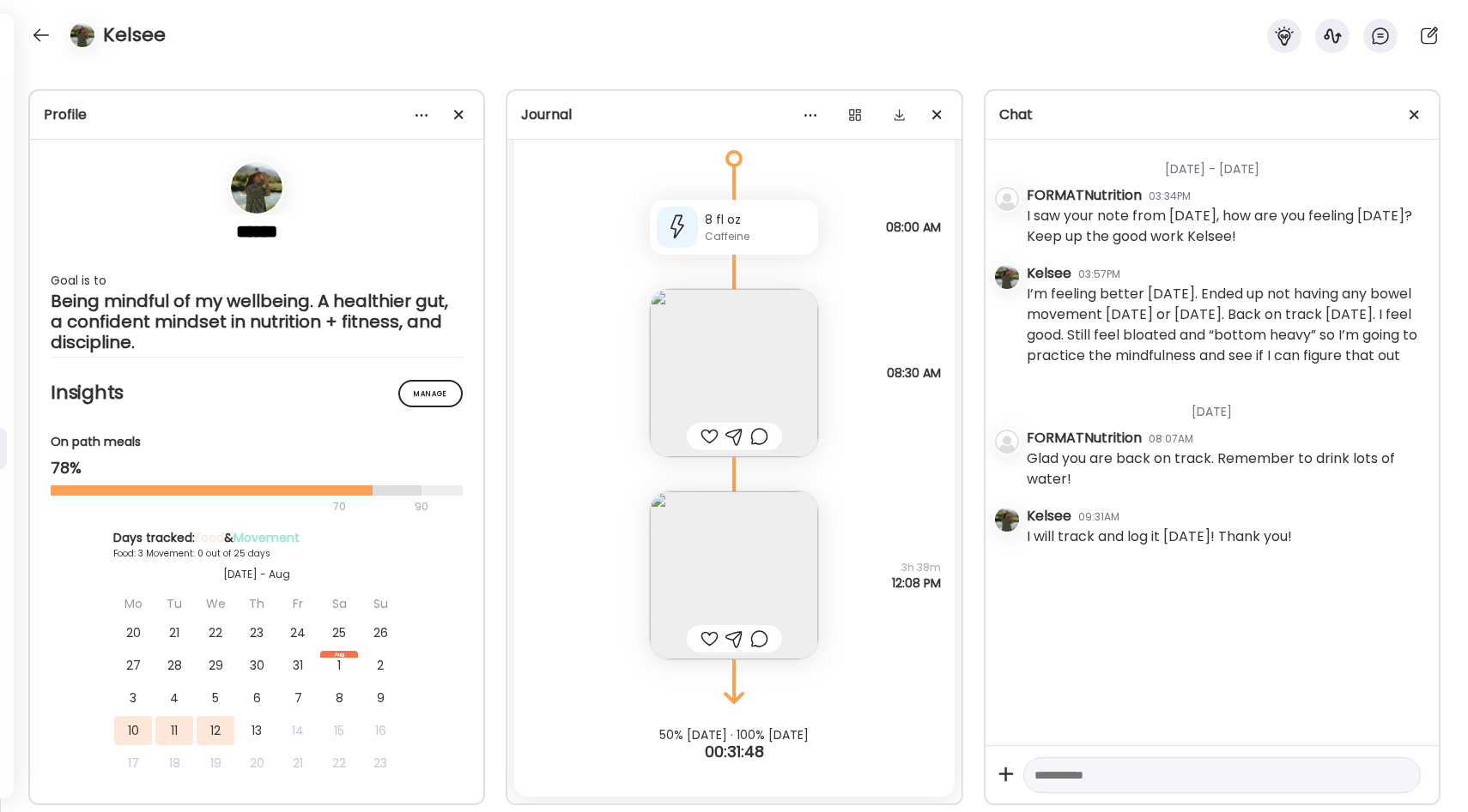
click at [764, 546] on img at bounding box center [734, 575] width 168 height 168
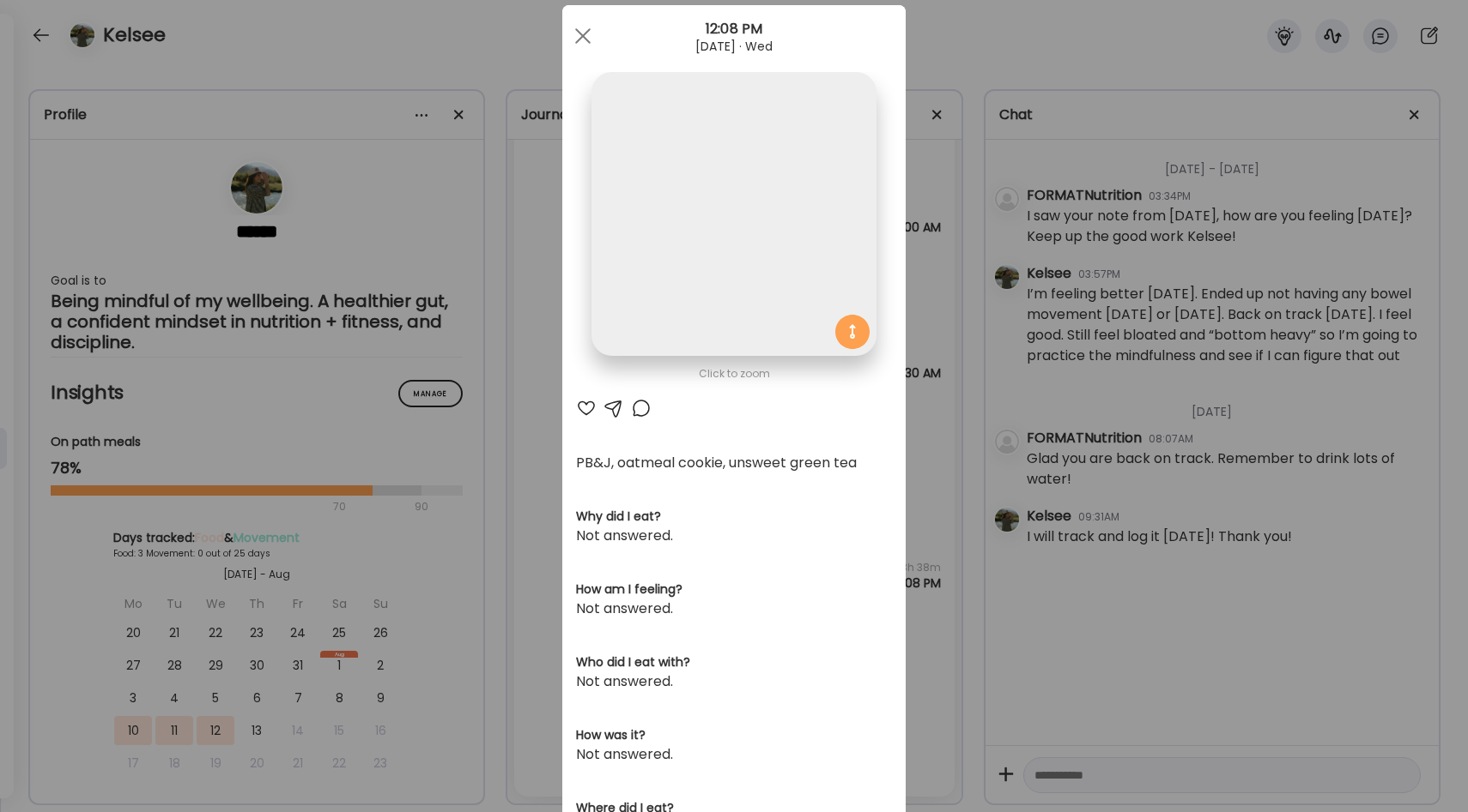
scroll to position [0, 0]
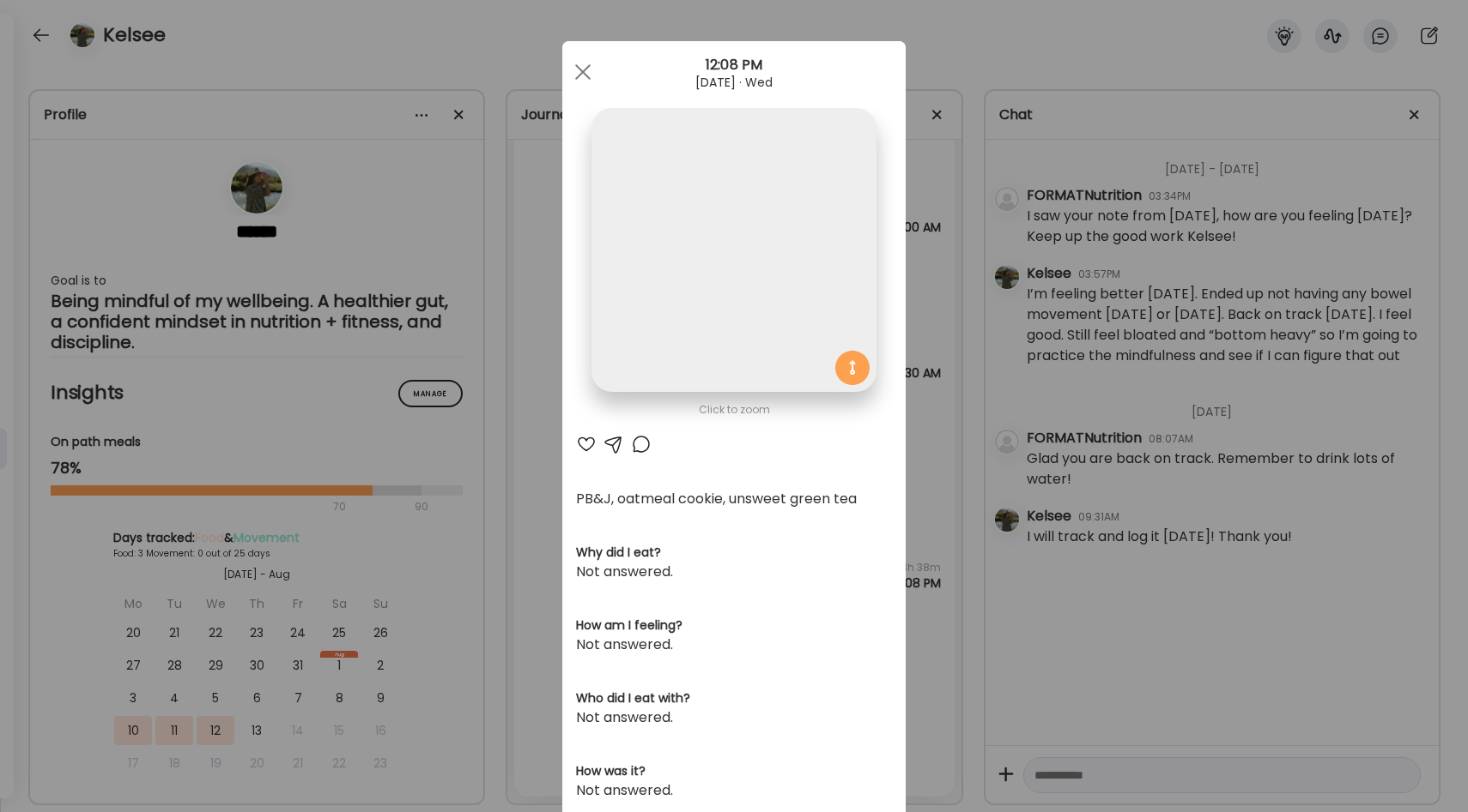
click at [902, 480] on div "Click to zoom AteMate AI PB&J, oatmeal cookie, unsweet green tea Why did I eat?…" at bounding box center [734, 548] width 343 height 1013
click at [918, 480] on div "Ate Coach Dashboard Wahoo! It’s official Take a moment to set up your Coach Pro…" at bounding box center [734, 406] width 1468 height 812
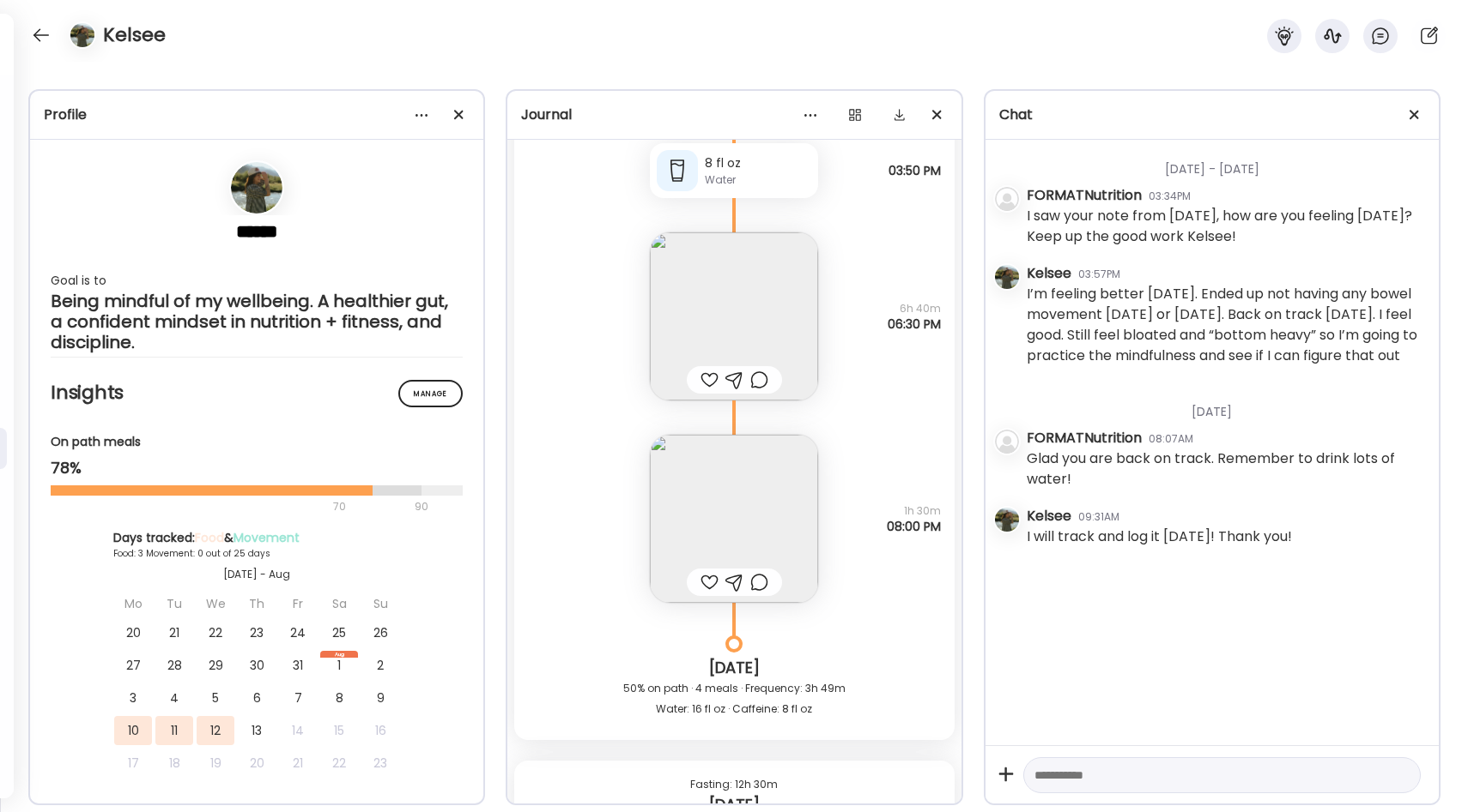
scroll to position [2616, 0]
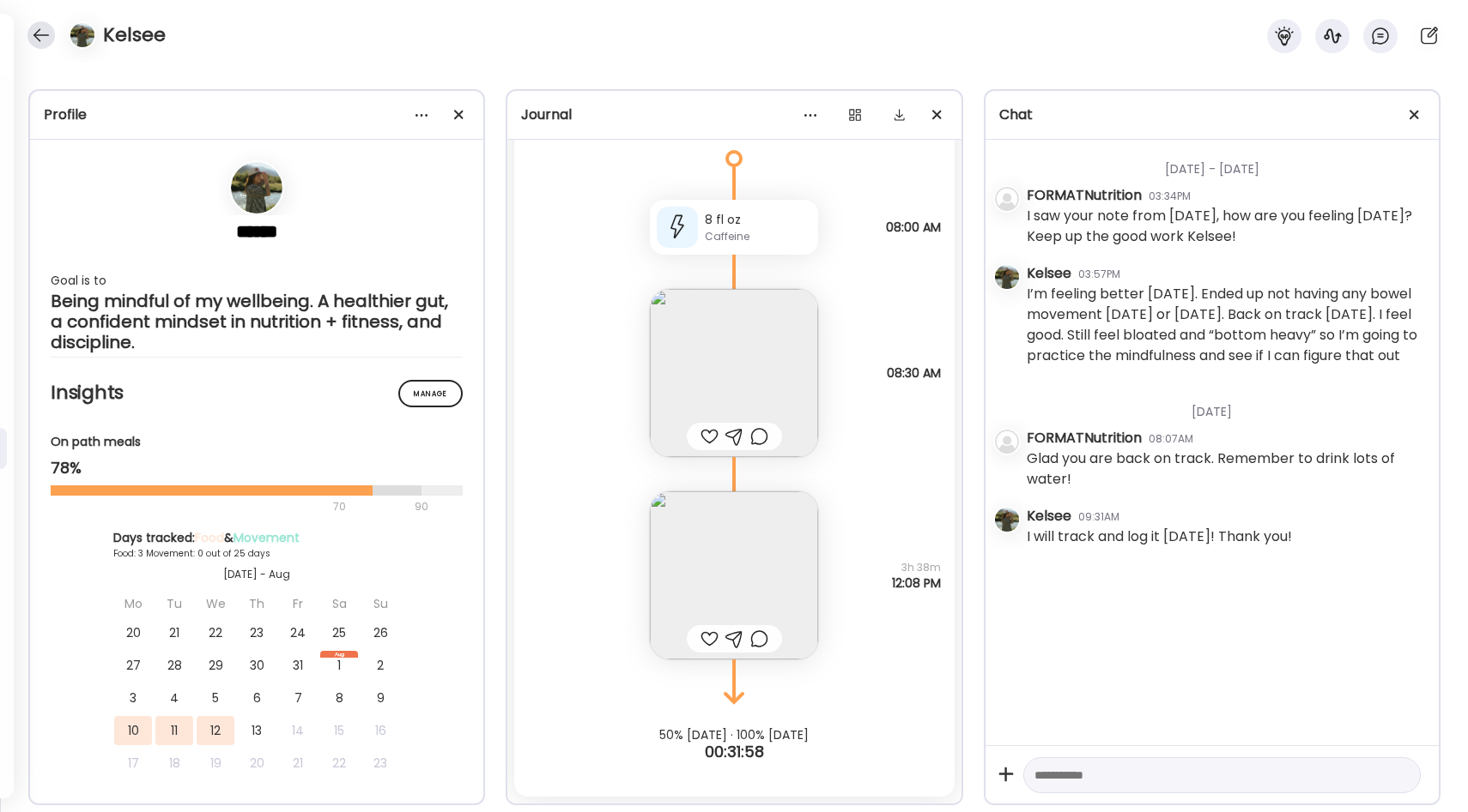
click at [36, 29] on div at bounding box center [42, 36] width 28 height 28
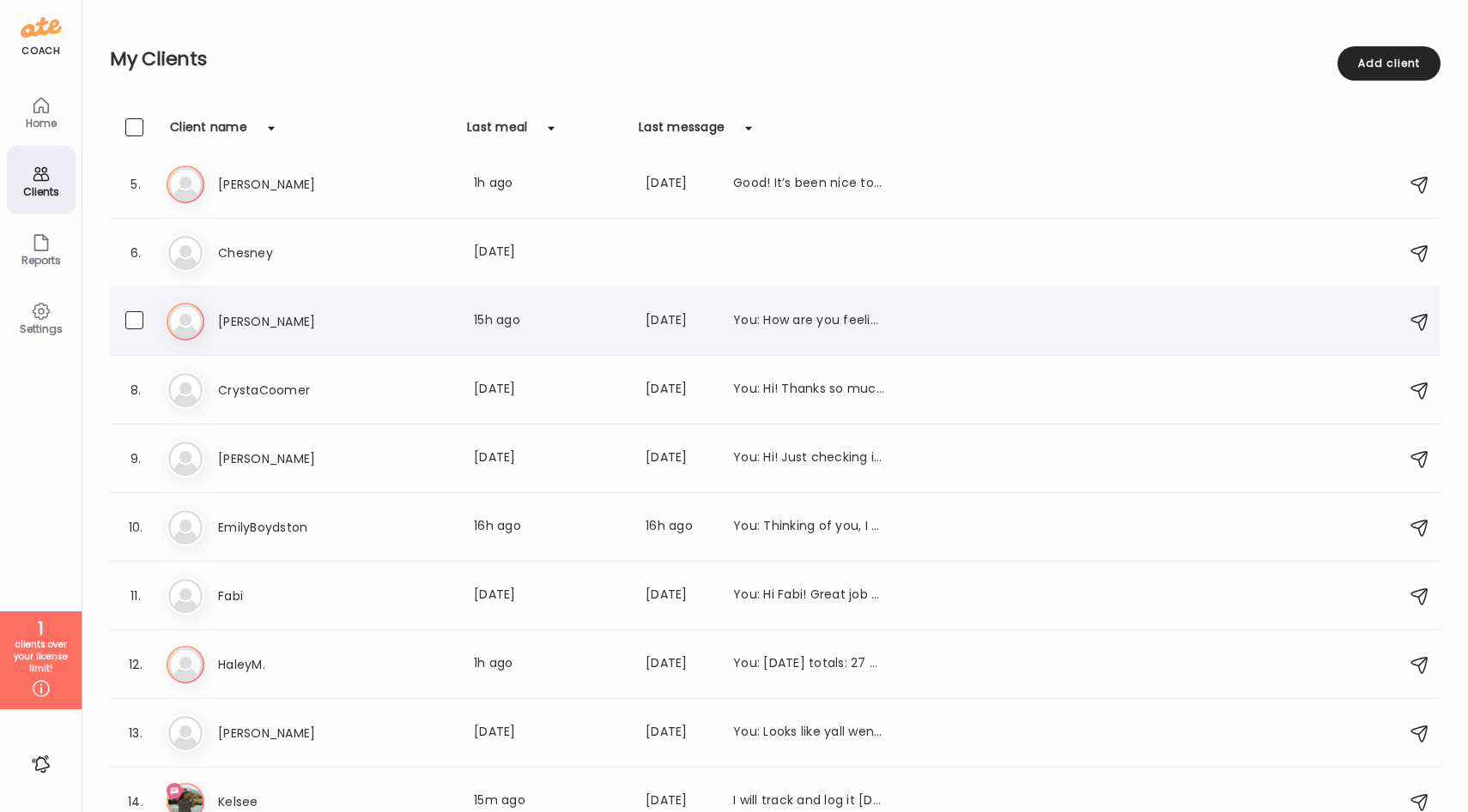
click at [441, 336] on div "Co [PERSON_NAME] Last meal: 15h ago Last message: [DATE] You: How are you feeli…" at bounding box center [777, 322] width 1222 height 38
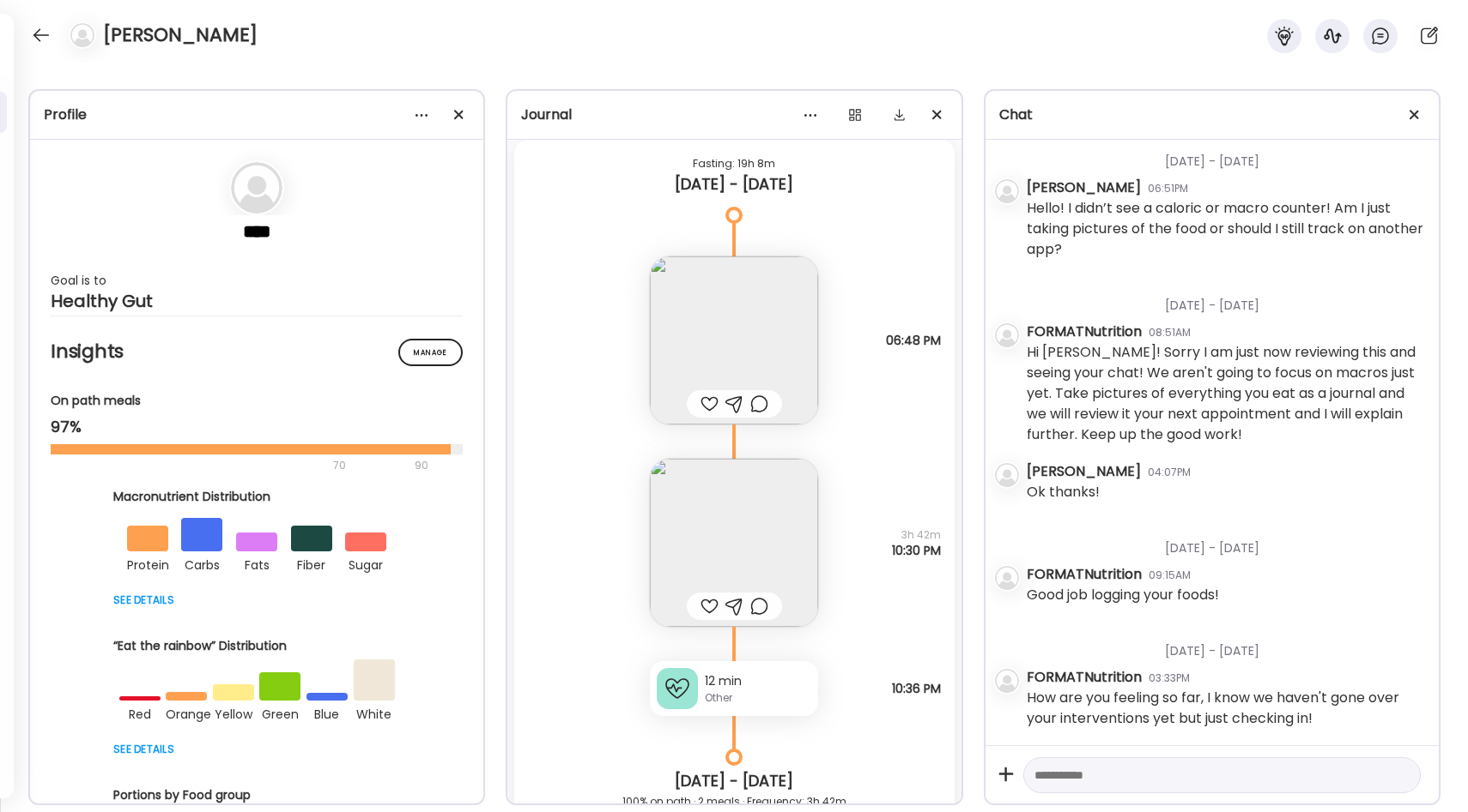
scroll to position [10271, 0]
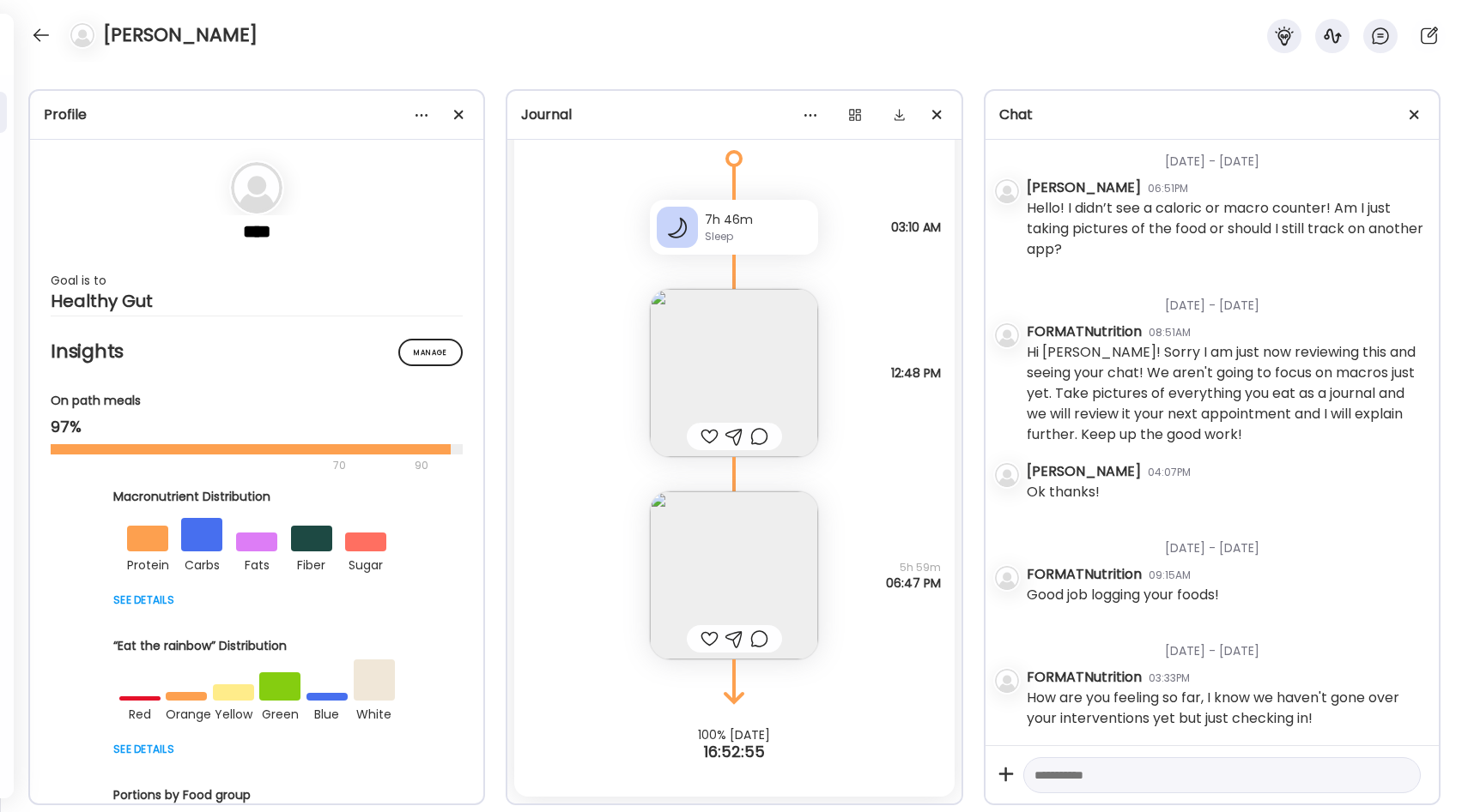
click at [789, 556] on img at bounding box center [734, 575] width 168 height 168
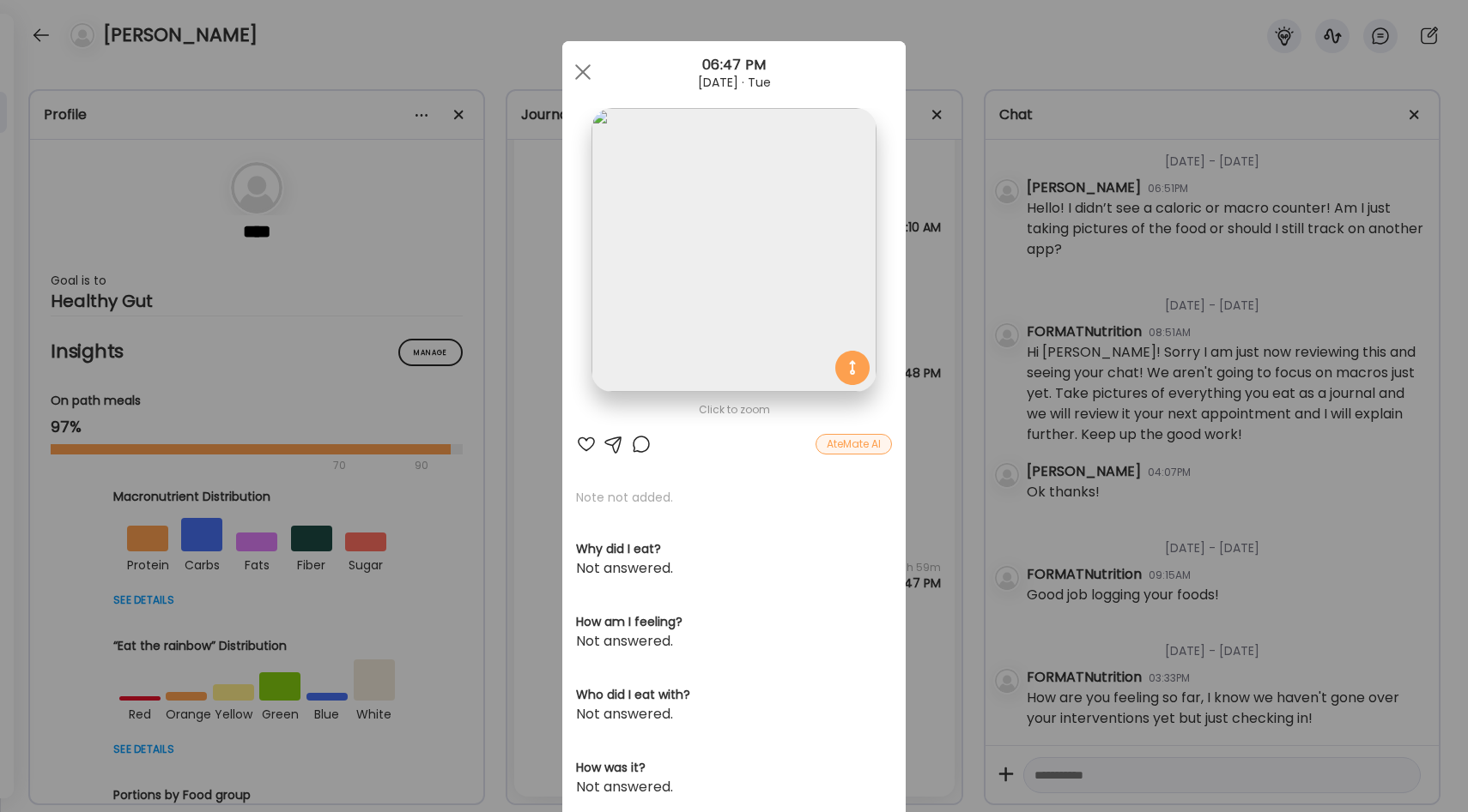
click at [949, 448] on div "Ate Coach Dashboard Wahoo! It’s official Take a moment to set up your Coach Pro…" at bounding box center [734, 406] width 1468 height 812
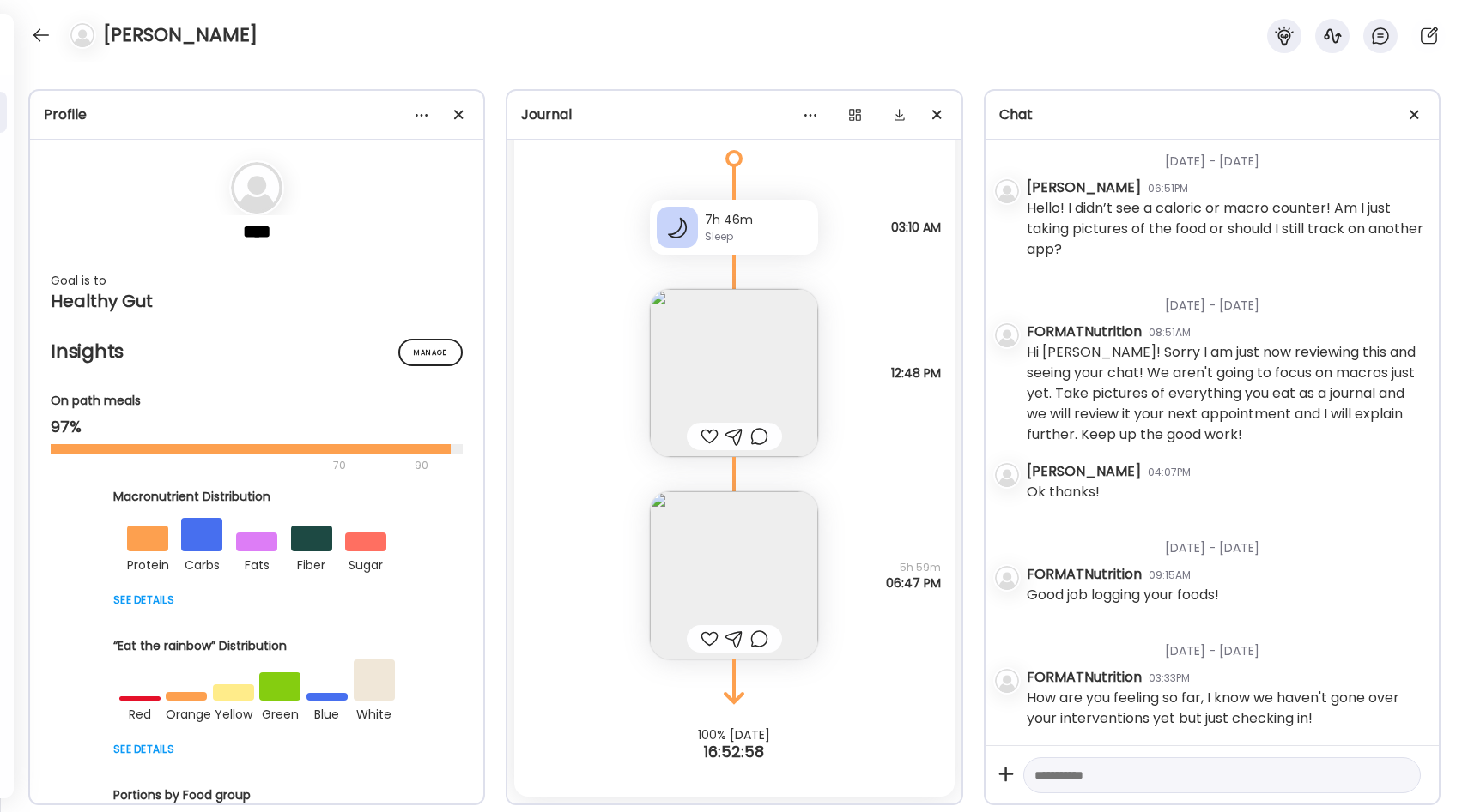
click at [702, 633] on div at bounding box center [709, 640] width 18 height 21
click at [709, 380] on img at bounding box center [734, 374] width 168 height 168
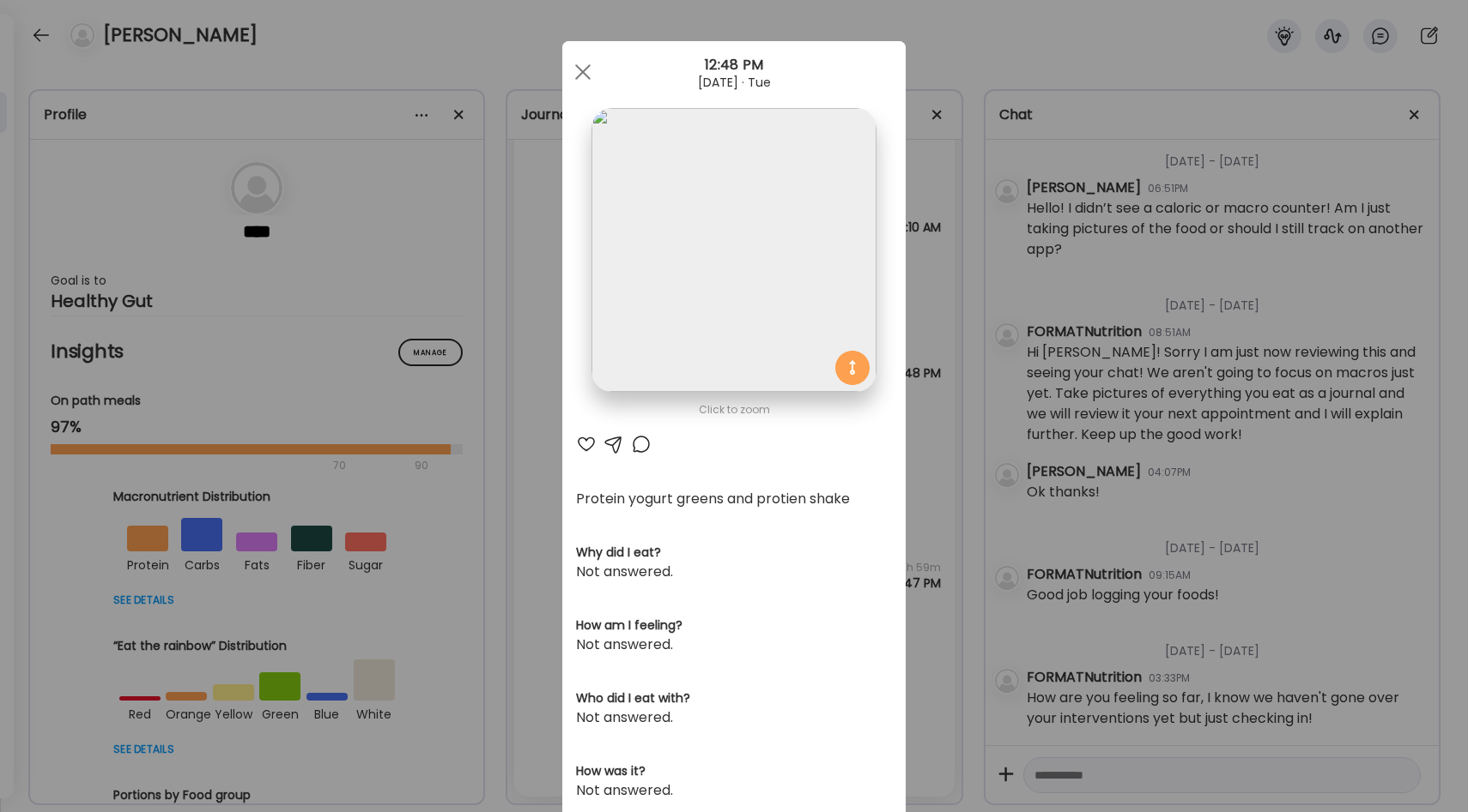
click at [924, 487] on div "Ate Coach Dashboard Wahoo! It’s official Take a moment to set up your Coach Pro…" at bounding box center [734, 406] width 1468 height 812
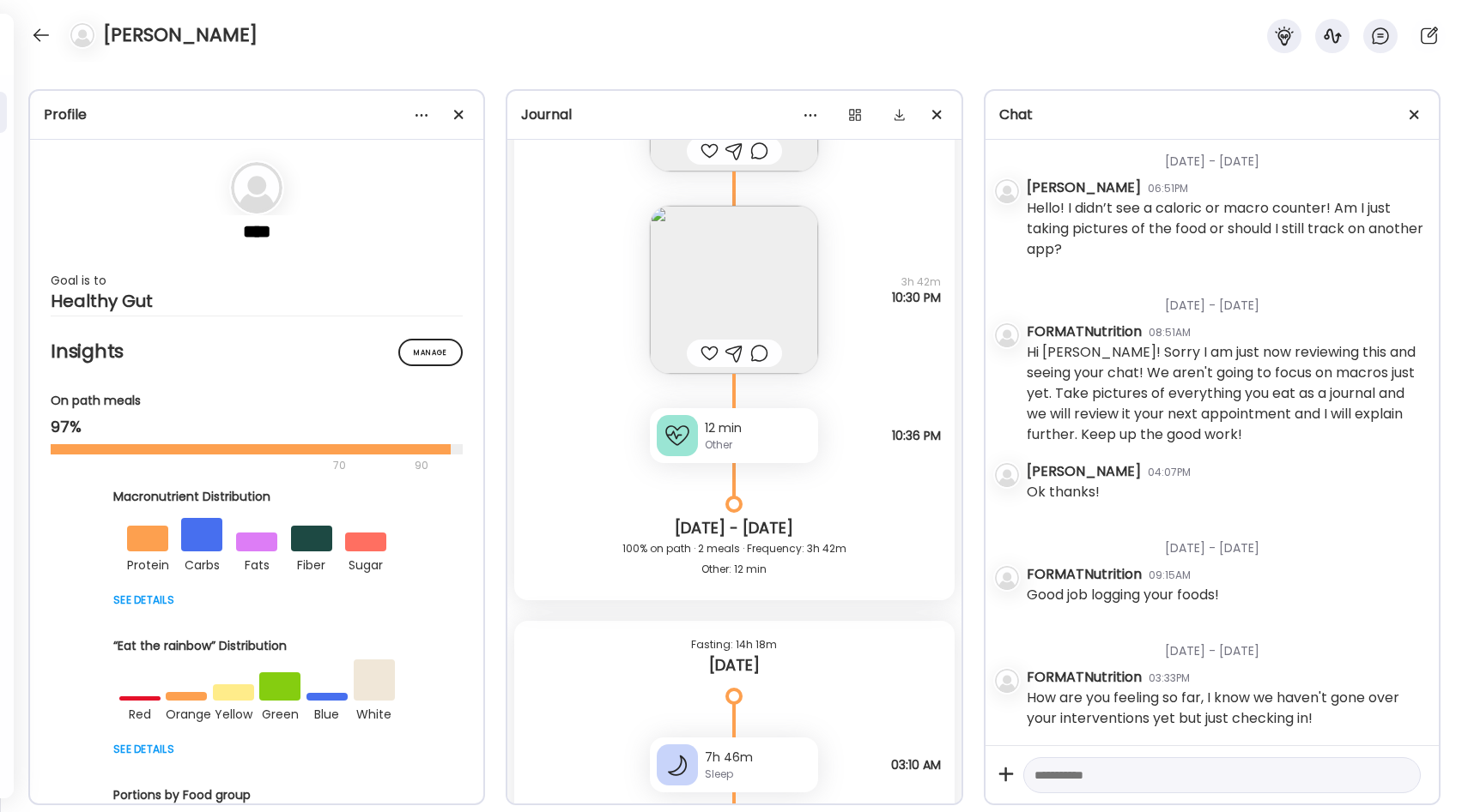
scroll to position [9539, 0]
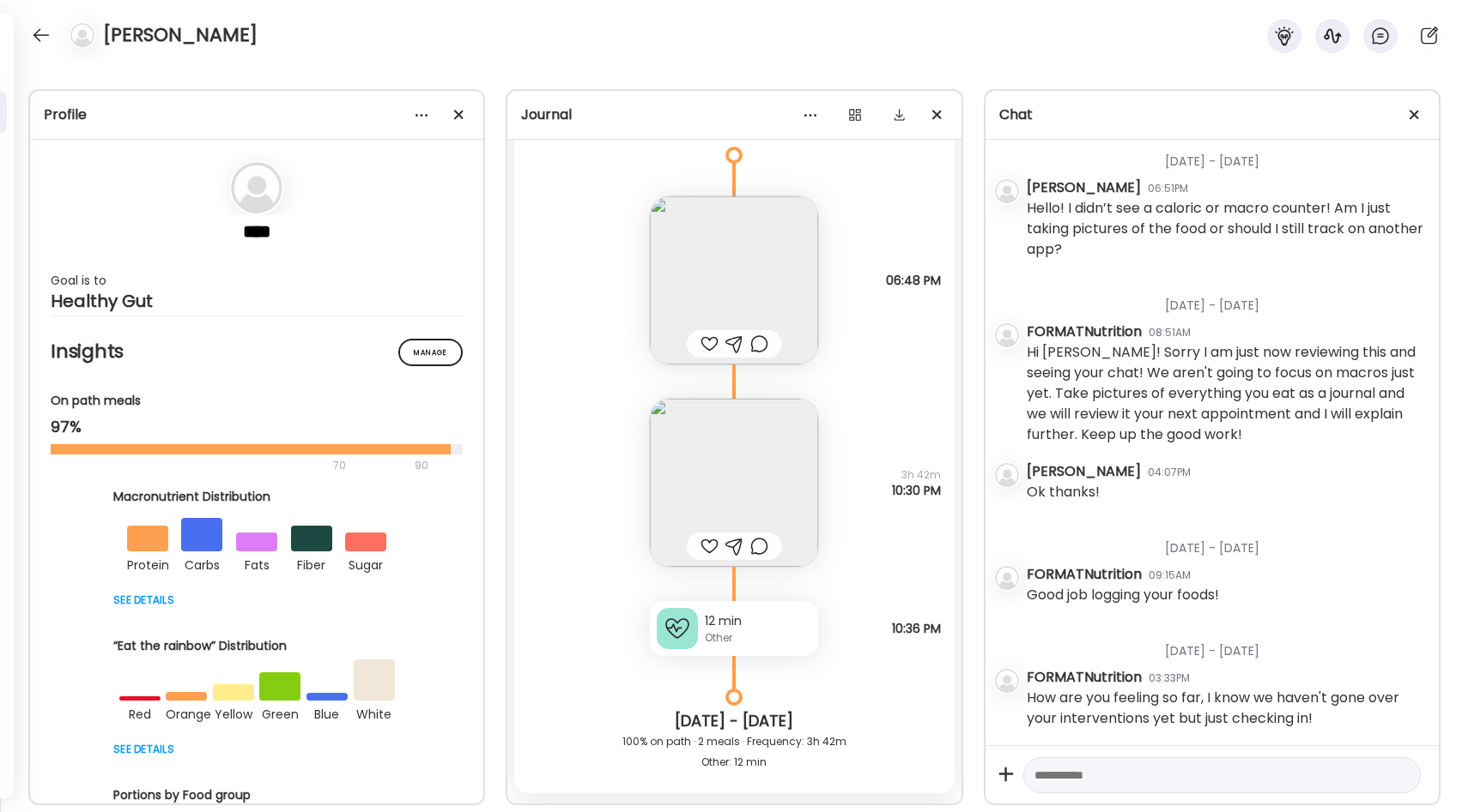
click at [776, 457] on img at bounding box center [734, 483] width 168 height 168
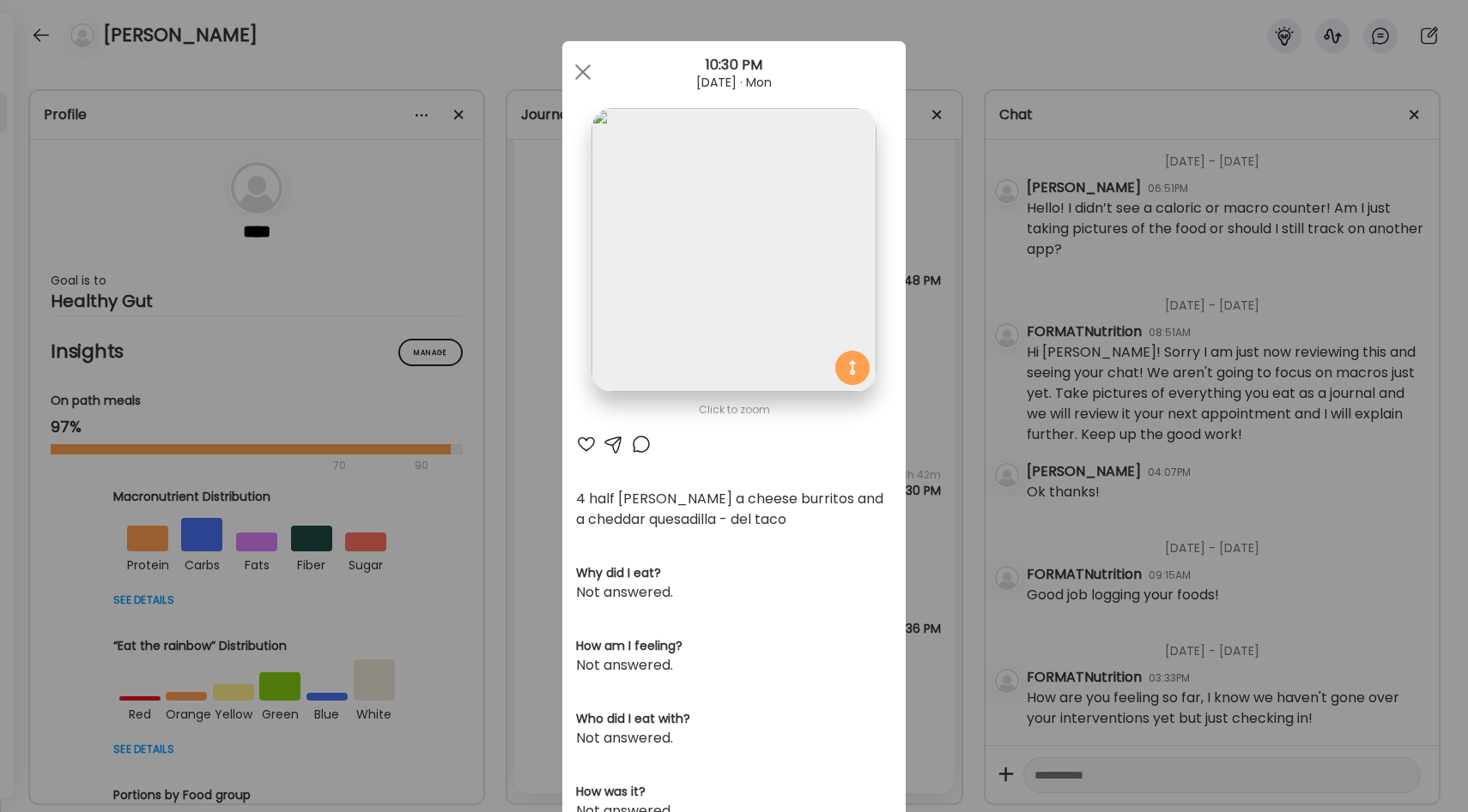
click at [921, 422] on div "Ate Coach Dashboard Wahoo! It’s official Take a moment to set up your Coach Pro…" at bounding box center [734, 406] width 1468 height 812
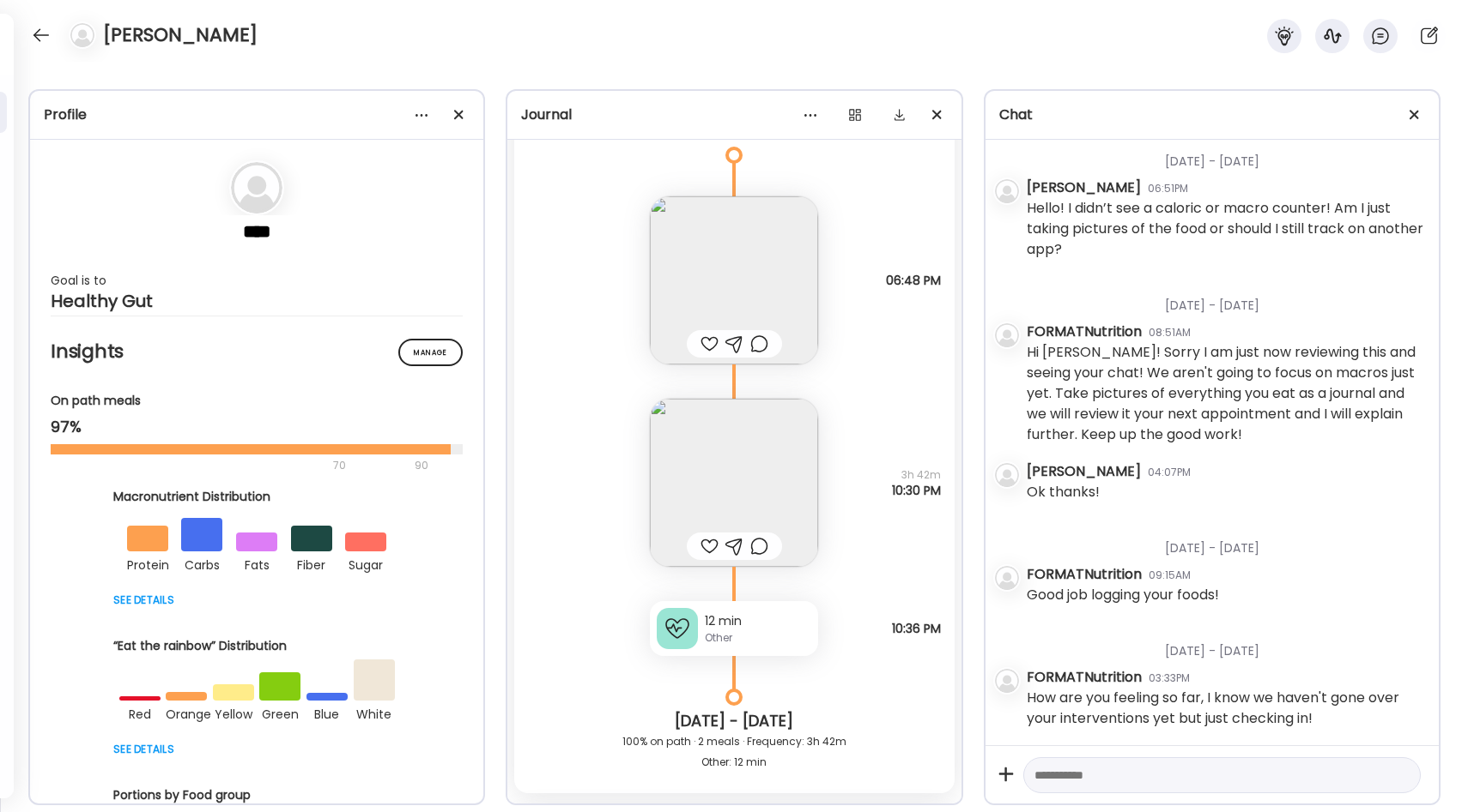
scroll to position [9454, 0]
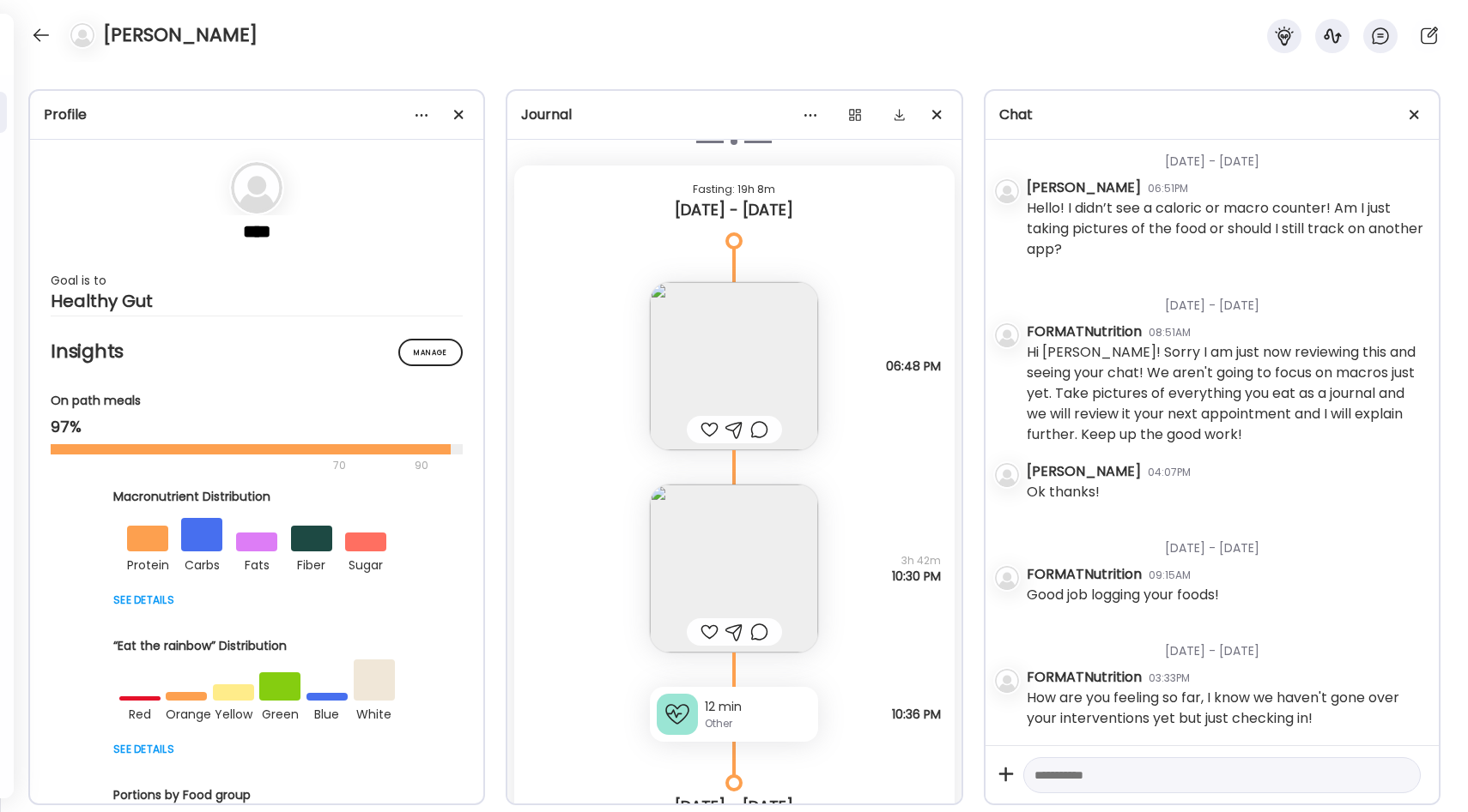
click at [707, 425] on div at bounding box center [709, 430] width 18 height 21
click at [708, 626] on div at bounding box center [709, 633] width 18 height 21
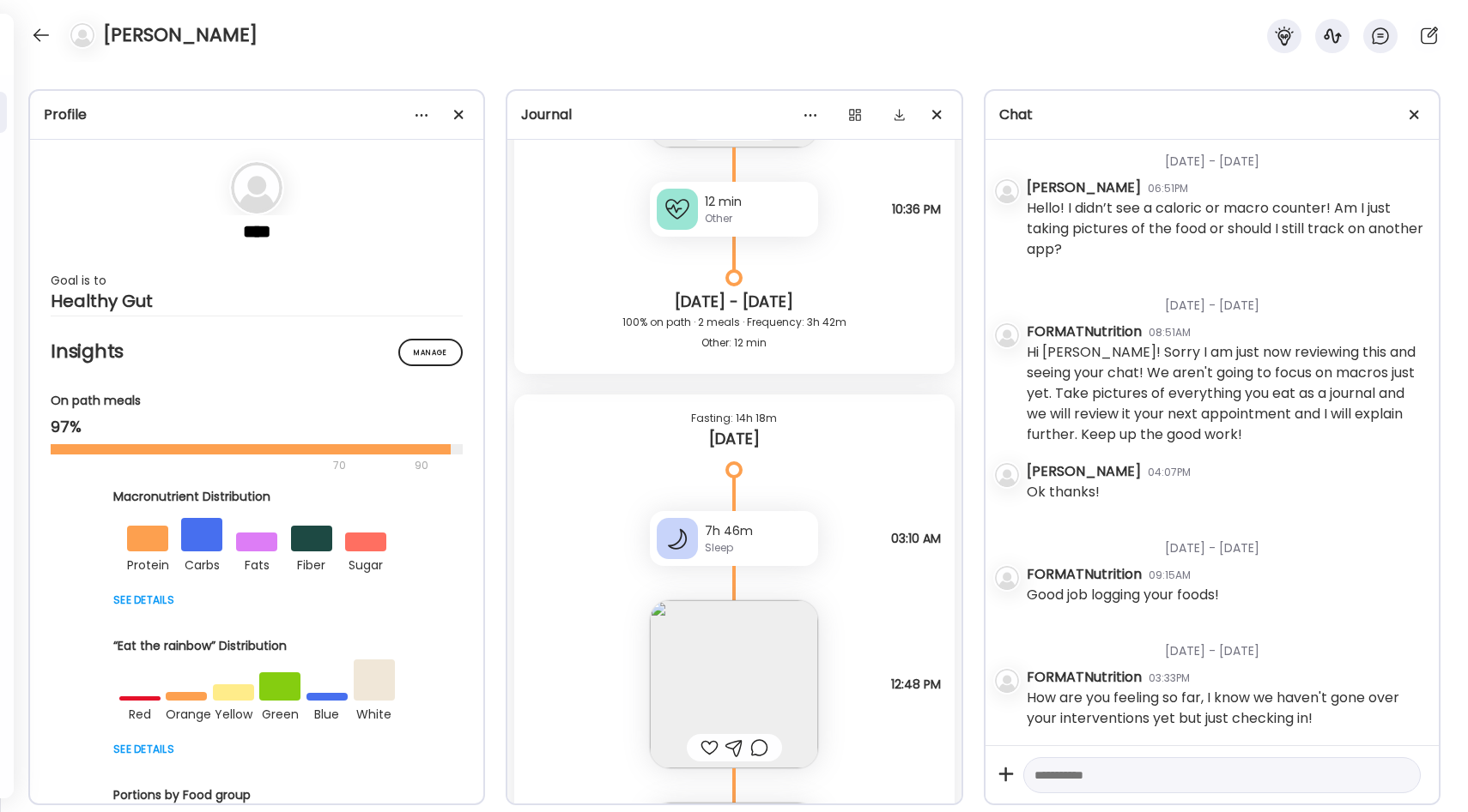
scroll to position [10271, 0]
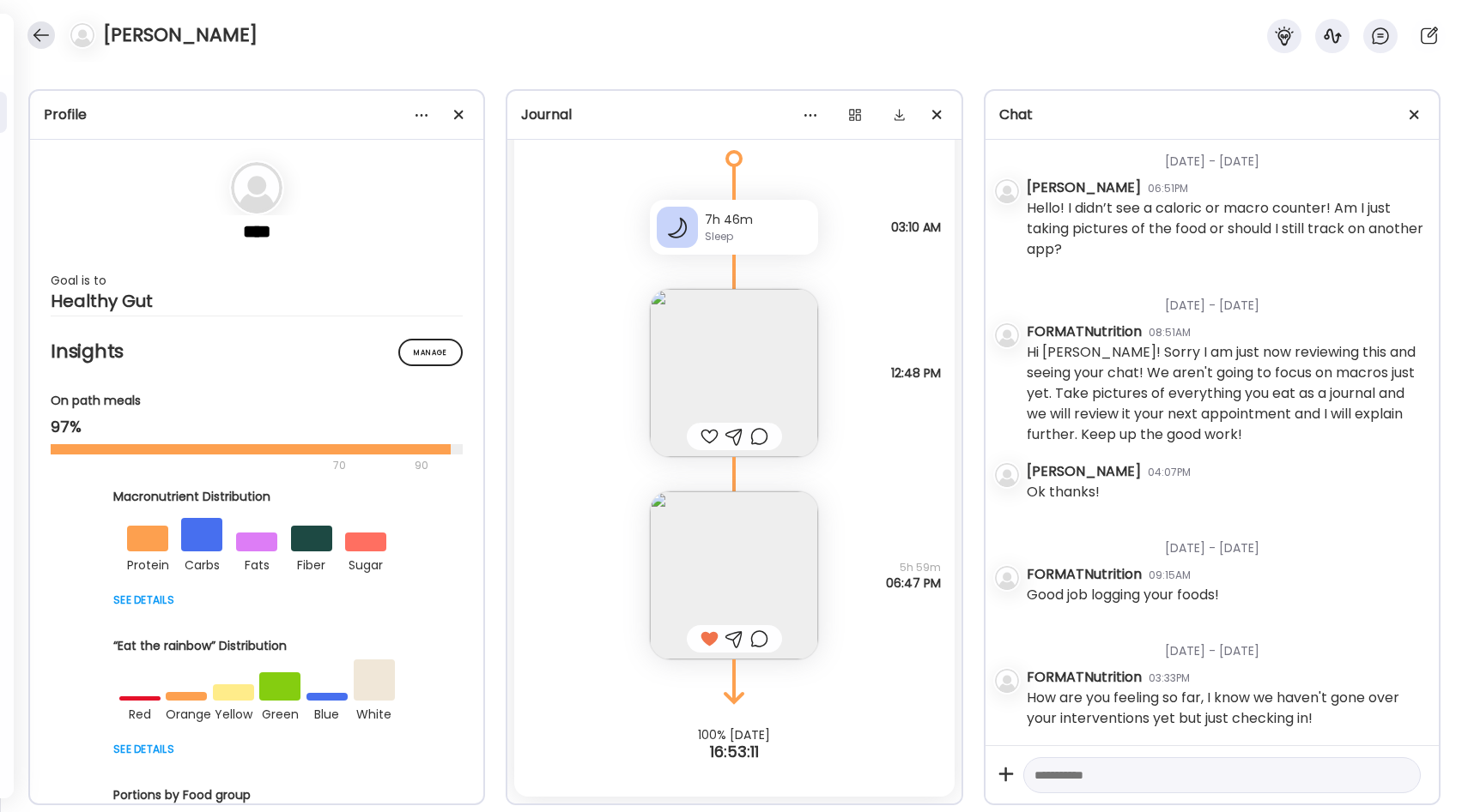
click at [38, 25] on div at bounding box center [42, 36] width 28 height 28
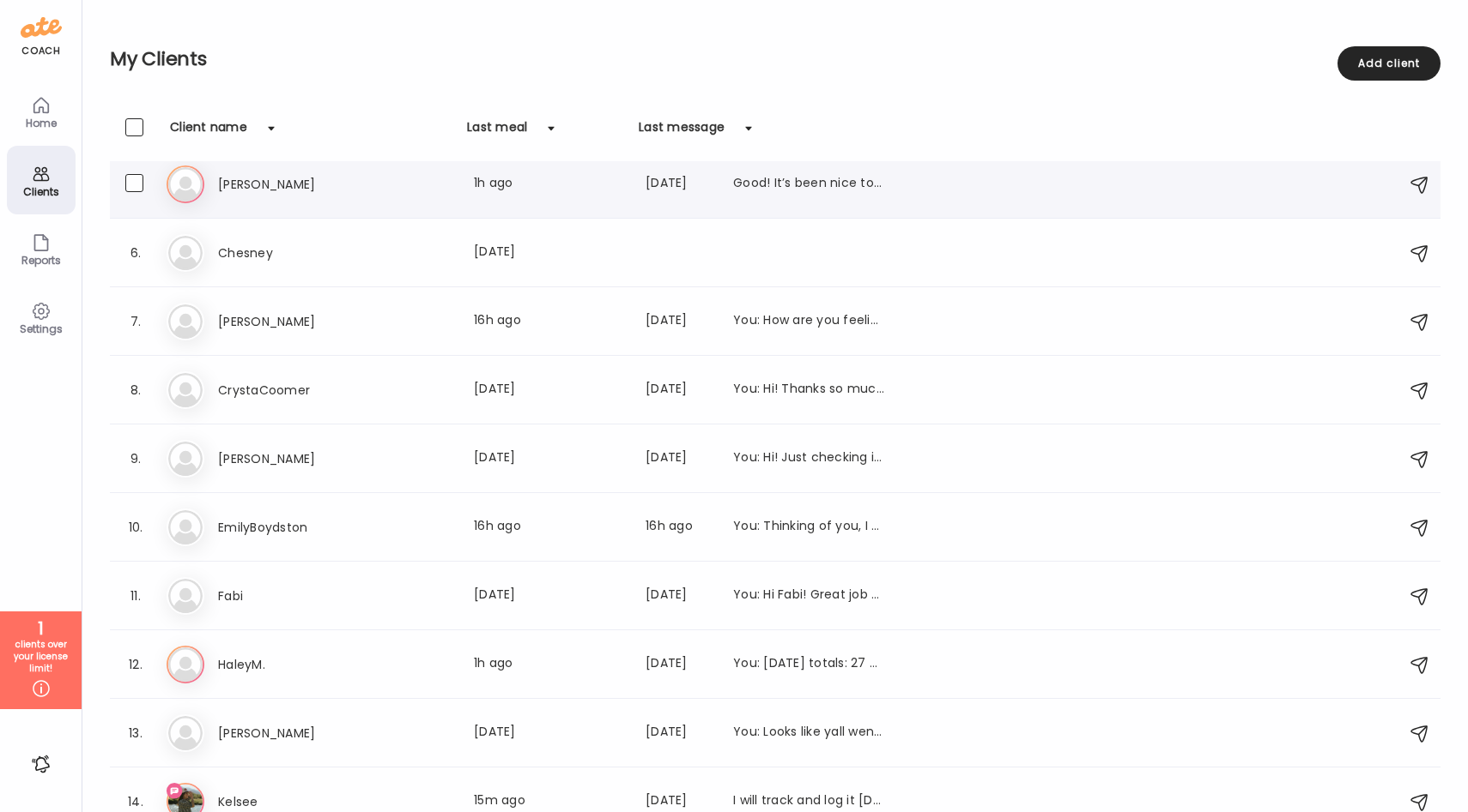
click at [383, 176] on div "[PERSON_NAME] Last meal: 1h ago Last message: [DATE] Good! It’s been nice to ju…" at bounding box center [551, 185] width 666 height 21
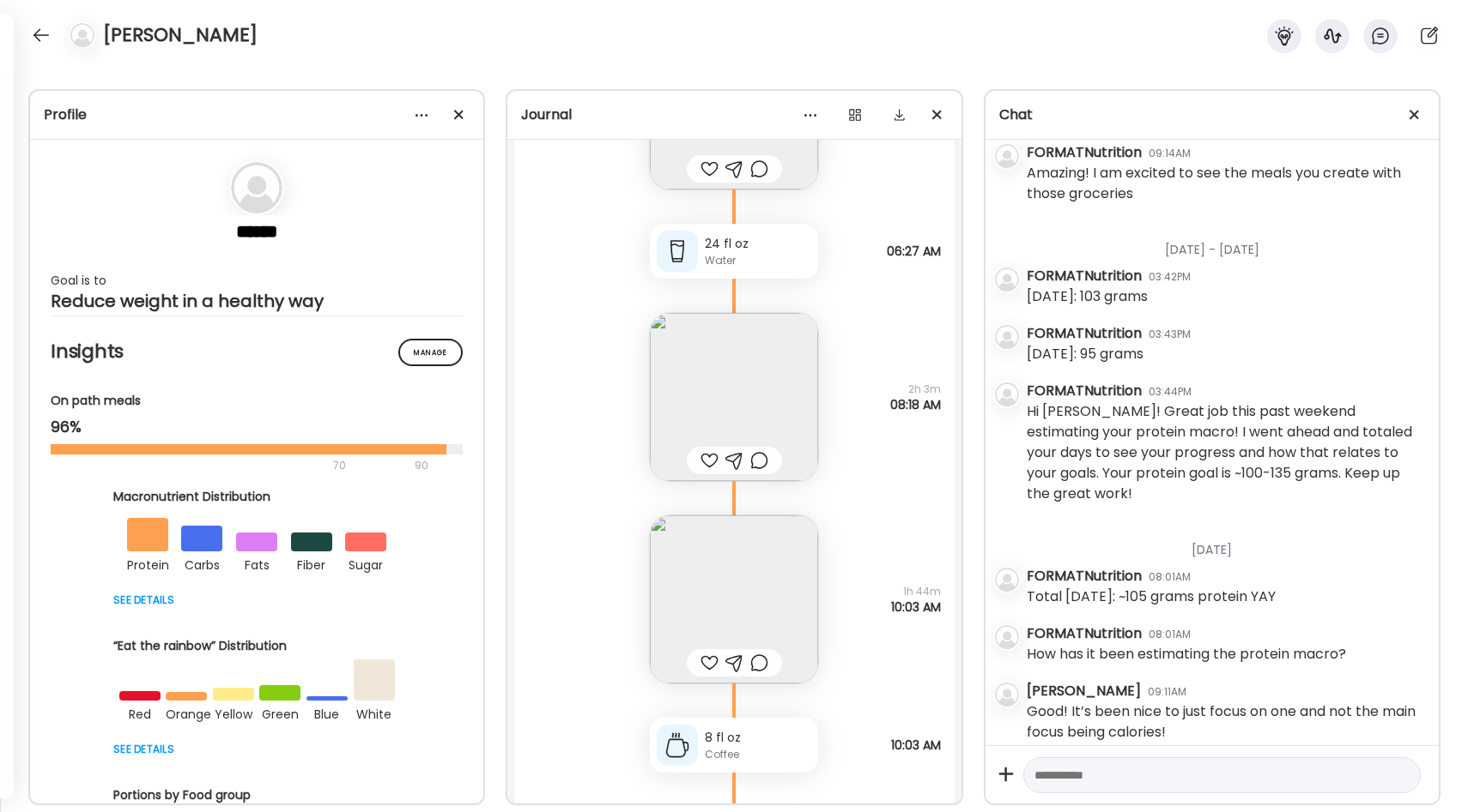
scroll to position [26474, 0]
click at [753, 420] on img at bounding box center [734, 400] width 168 height 168
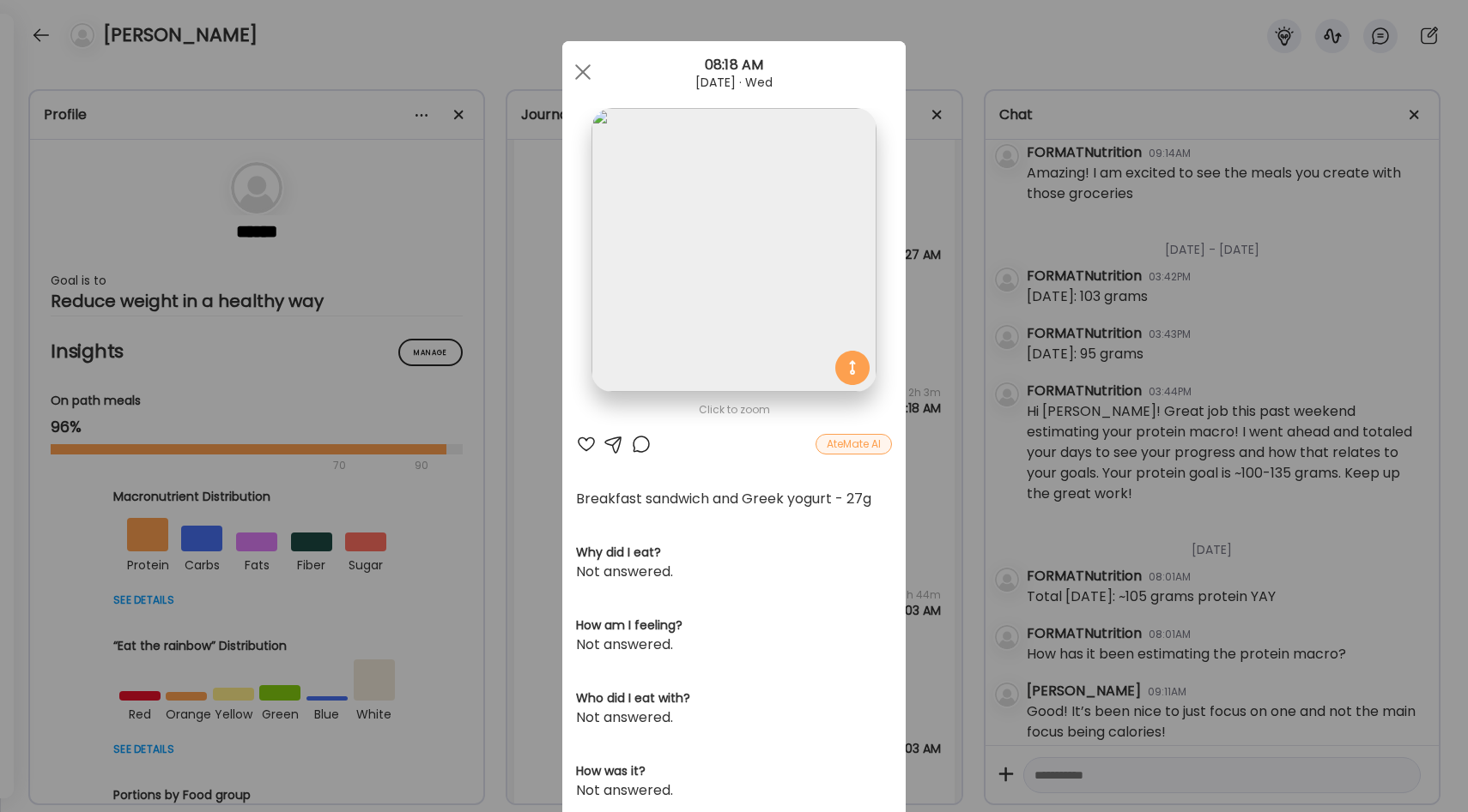
click at [920, 478] on div "Ate Coach Dashboard Wahoo! It’s official Take a moment to set up your Coach Pro…" at bounding box center [734, 406] width 1468 height 812
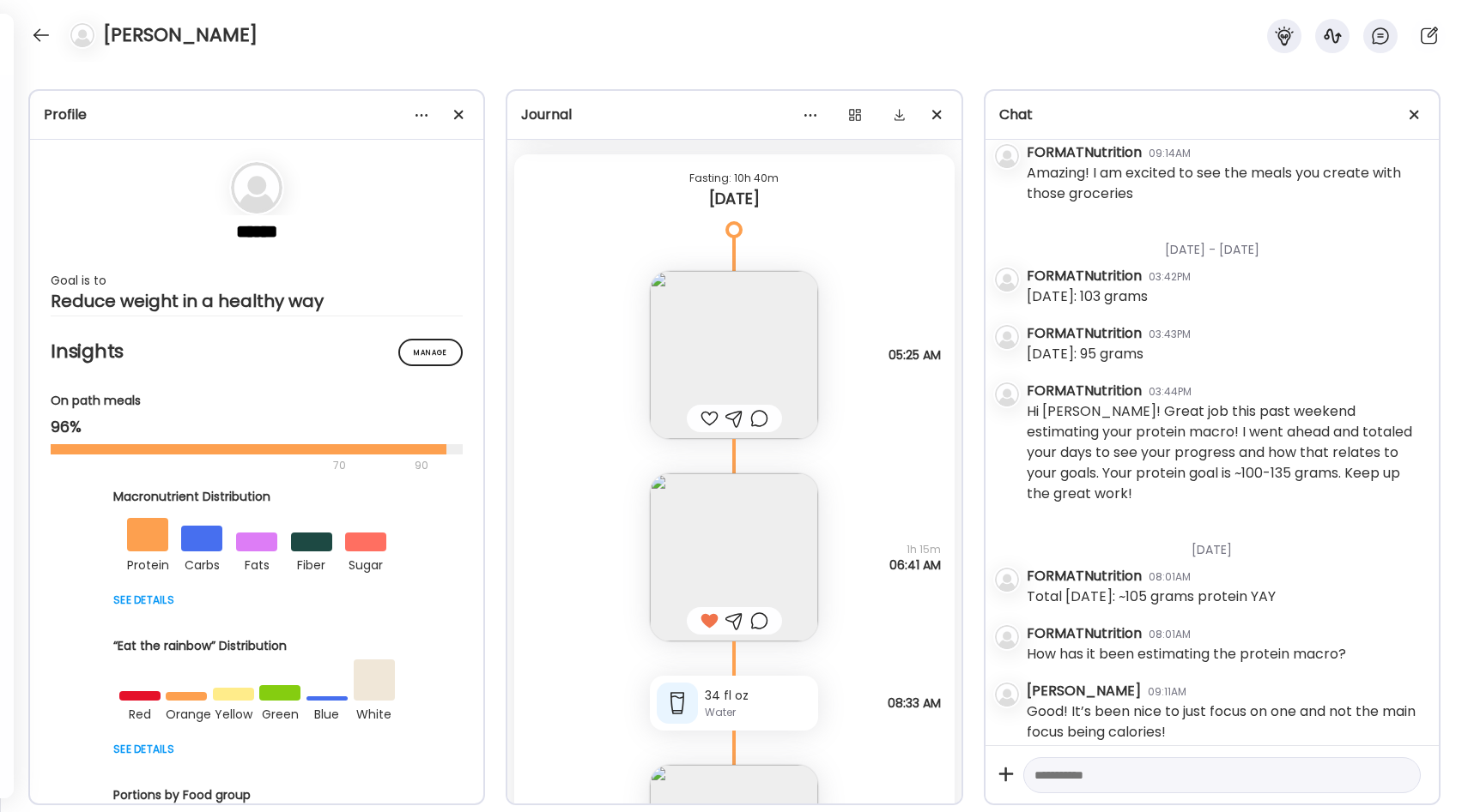
scroll to position [24240, 0]
click at [732, 544] on img at bounding box center [734, 556] width 168 height 168
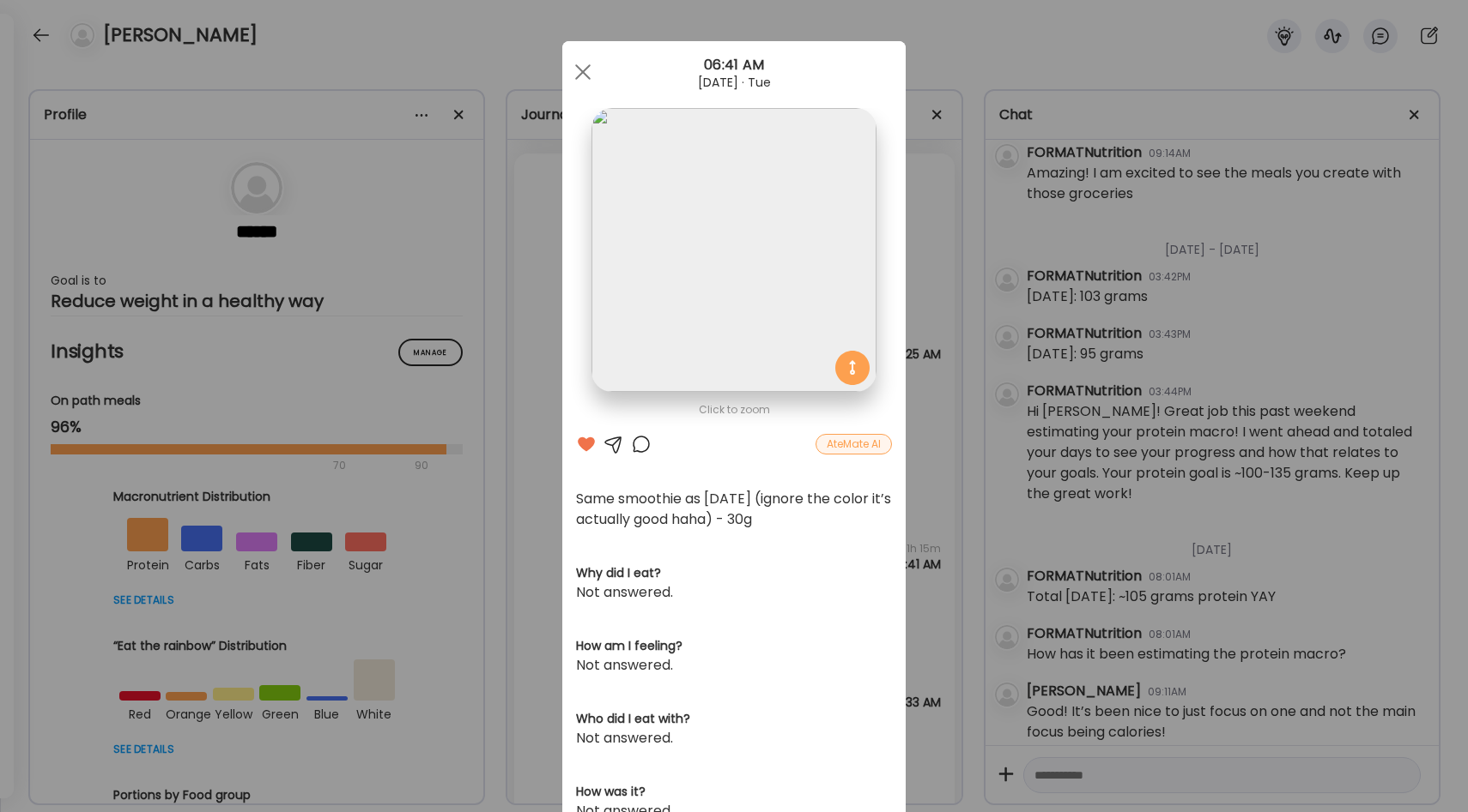
click at [932, 488] on div "Ate Coach Dashboard Wahoo! It’s official Take a moment to set up your Coach Pro…" at bounding box center [734, 406] width 1468 height 812
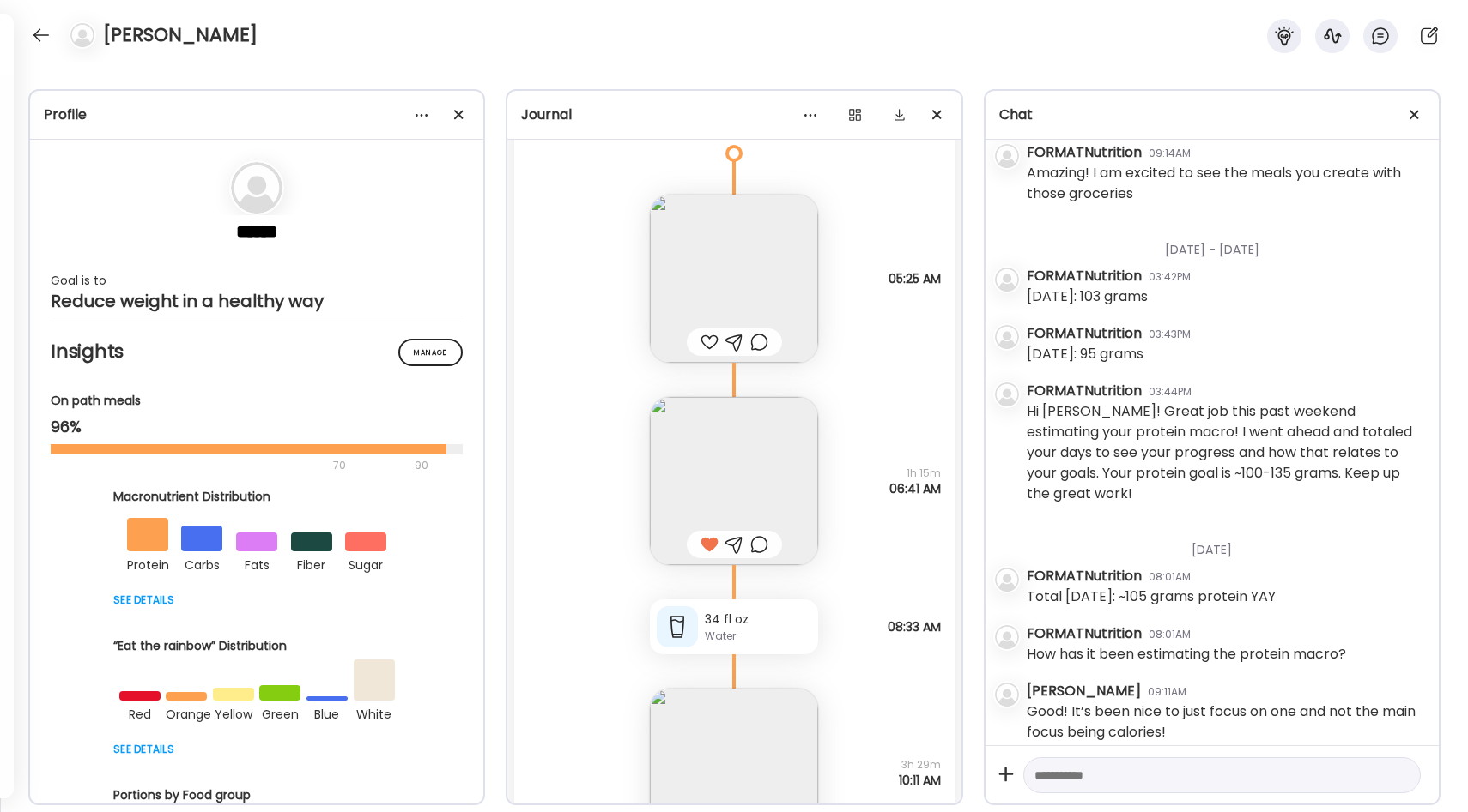
scroll to position [24318, 0]
click at [729, 448] on img at bounding box center [734, 477] width 168 height 168
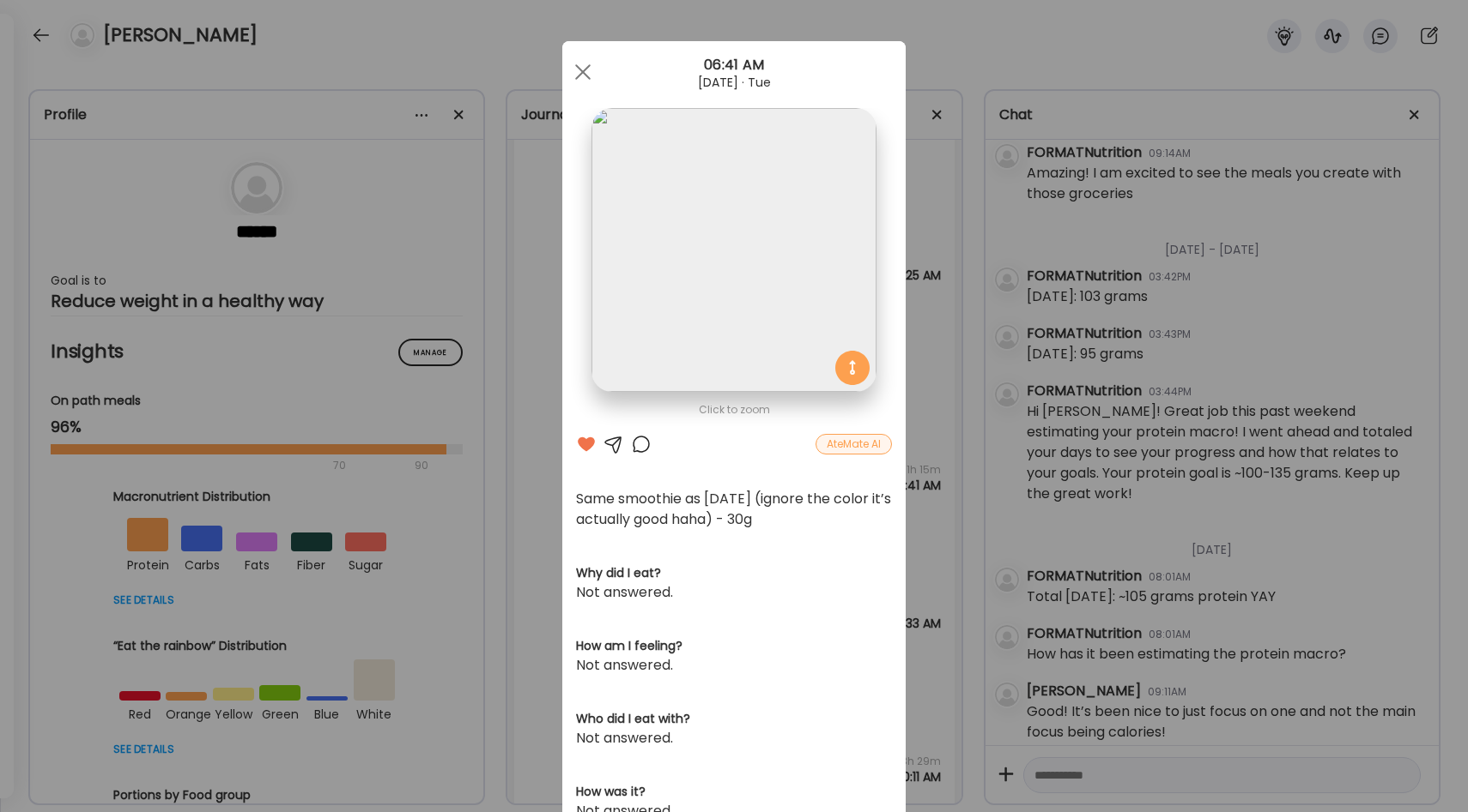
click at [934, 476] on div "Ate Coach Dashboard Wahoo! It’s official Take a moment to set up your Coach Pro…" at bounding box center [734, 406] width 1468 height 812
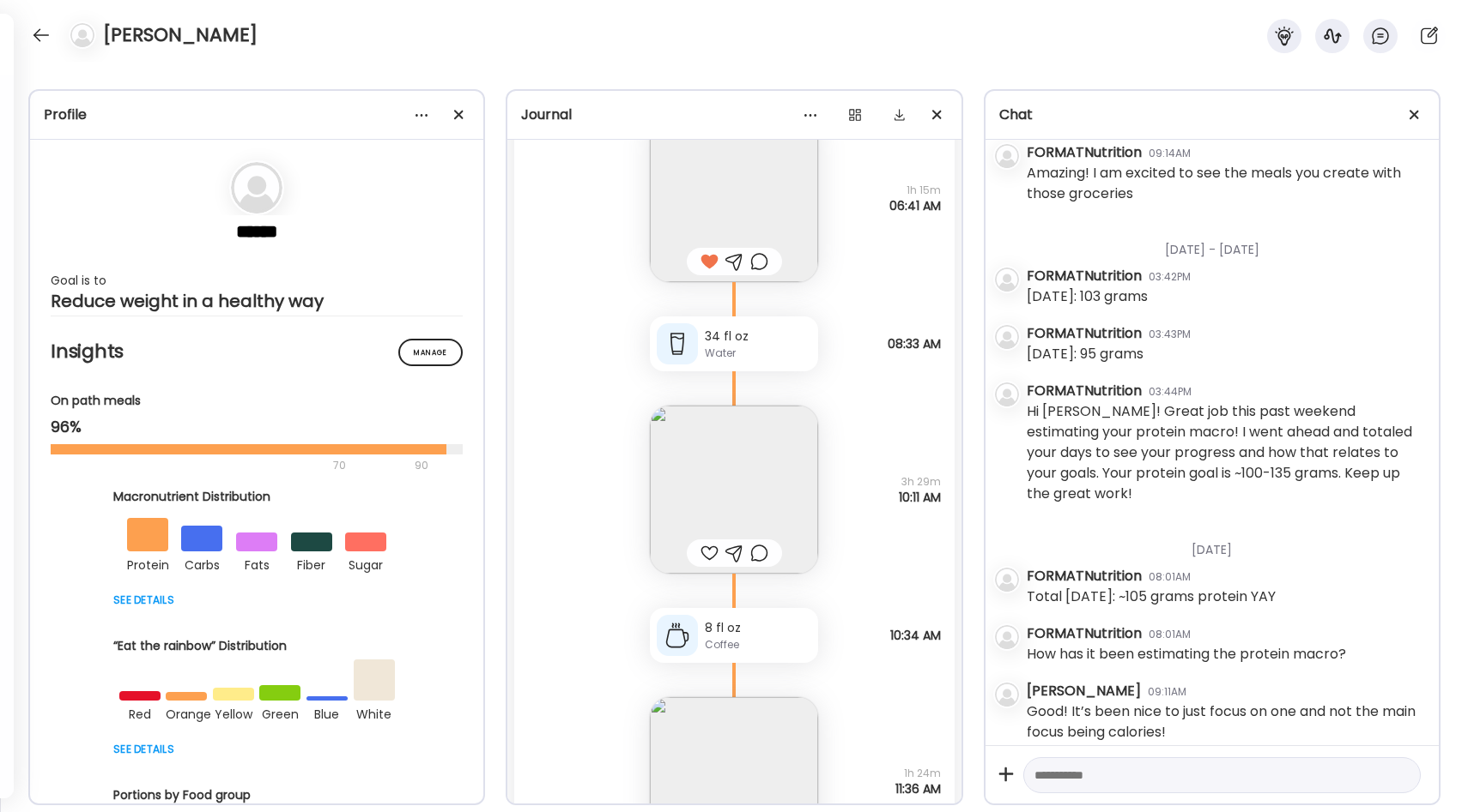
scroll to position [24635, 0]
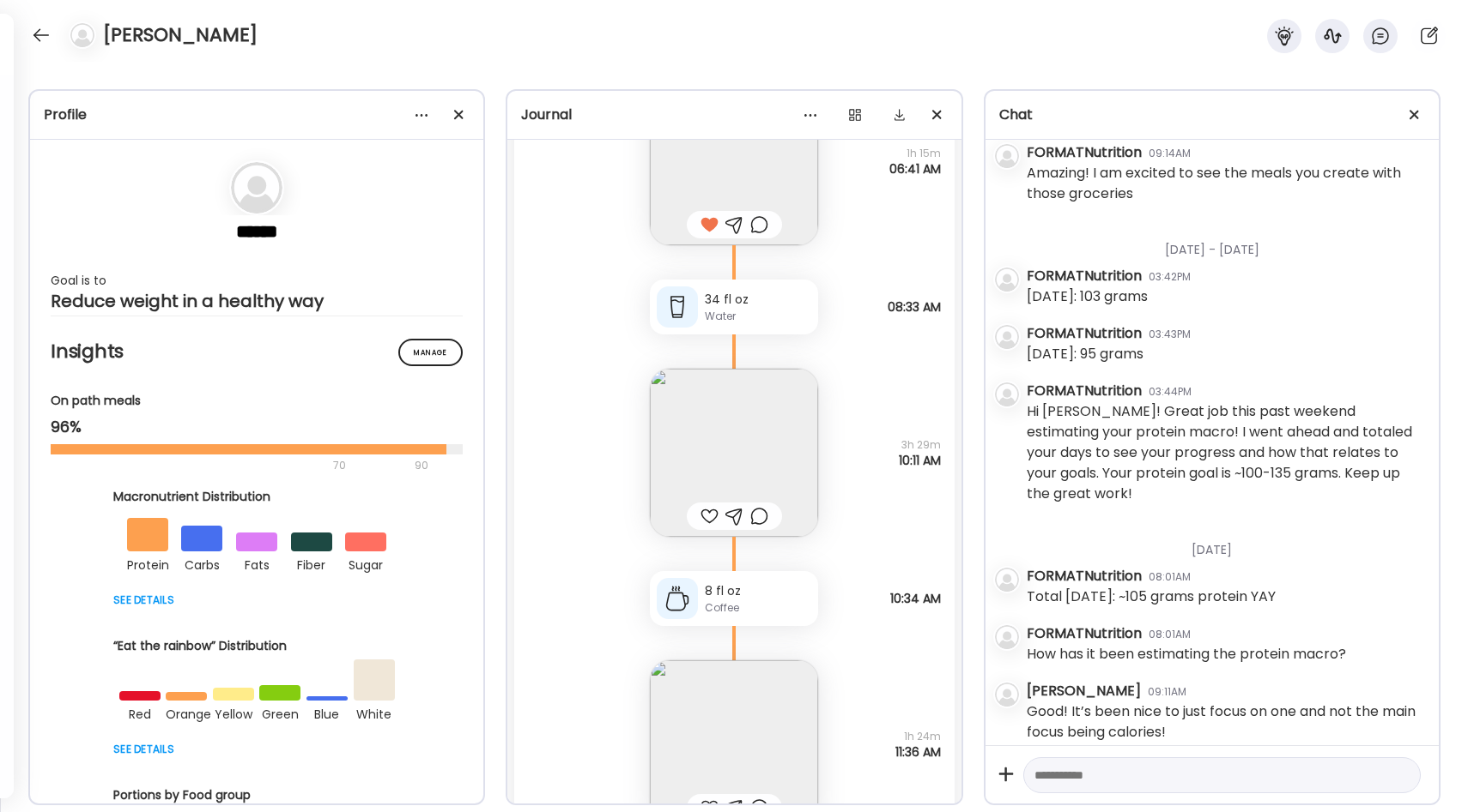
click at [763, 447] on img at bounding box center [734, 453] width 168 height 168
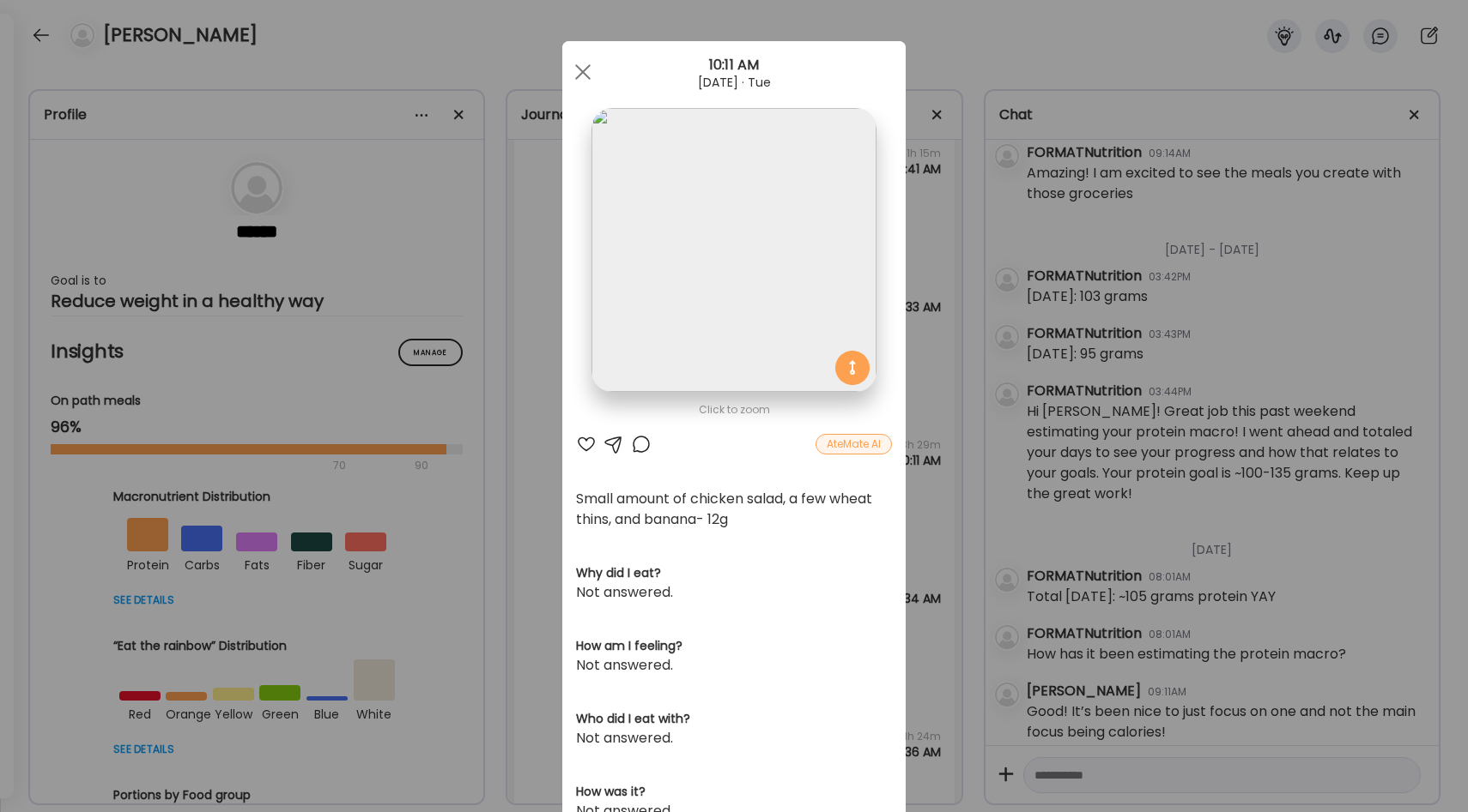
click at [923, 485] on div "Ate Coach Dashboard Wahoo! It’s official Take a moment to set up your Coach Pro…" at bounding box center [734, 406] width 1468 height 812
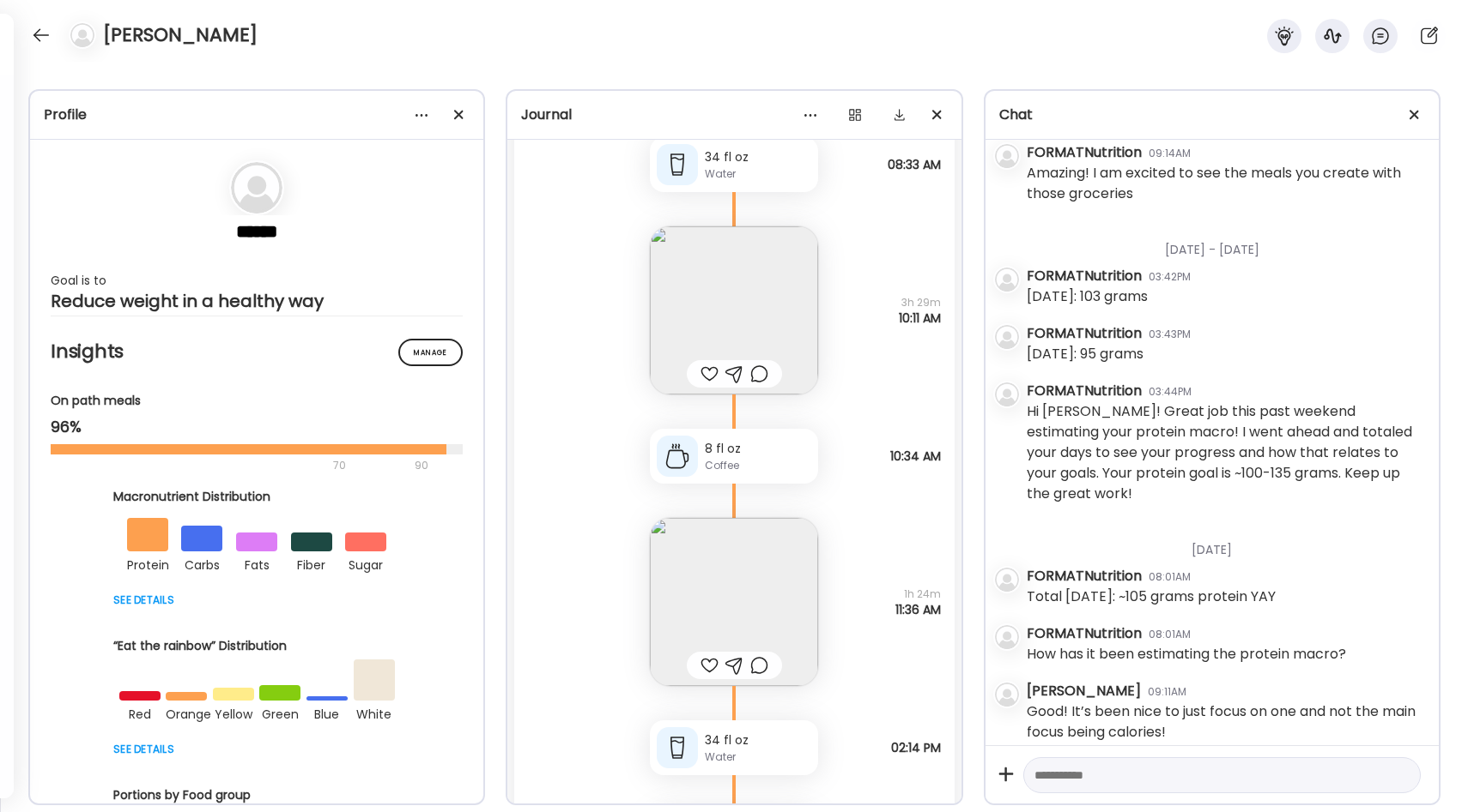
scroll to position [24893, 0]
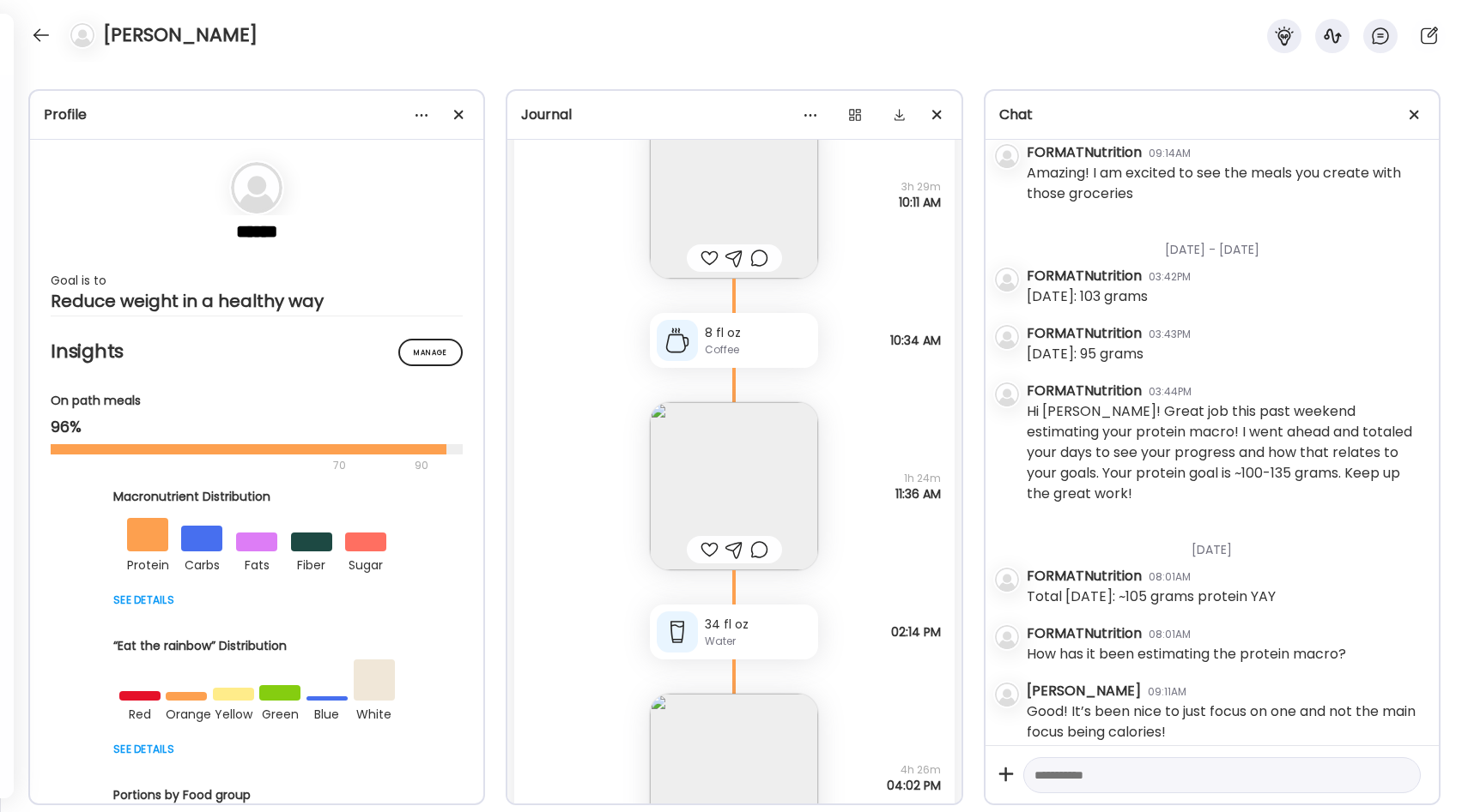
click at [795, 457] on img at bounding box center [734, 486] width 168 height 168
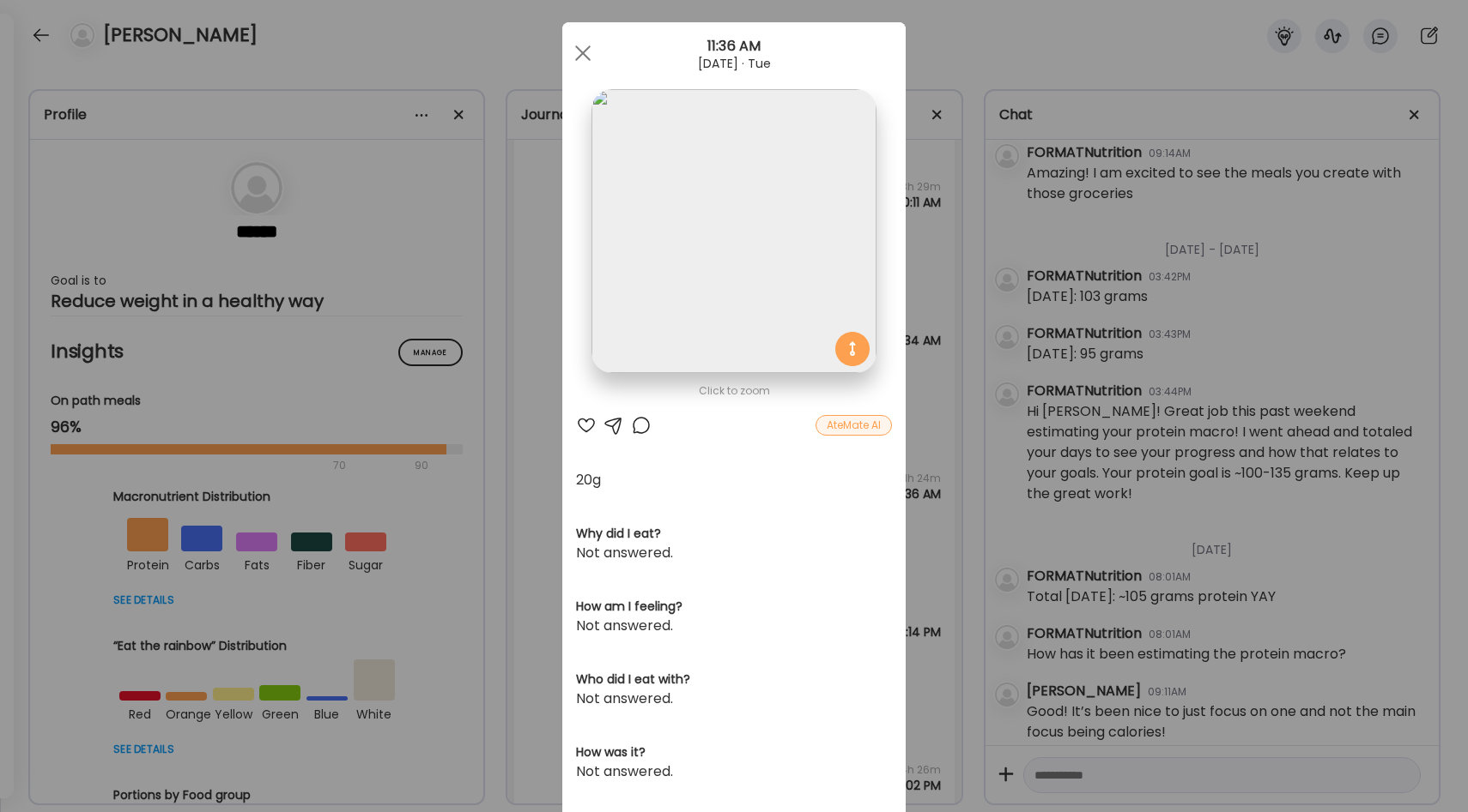
scroll to position [64, 0]
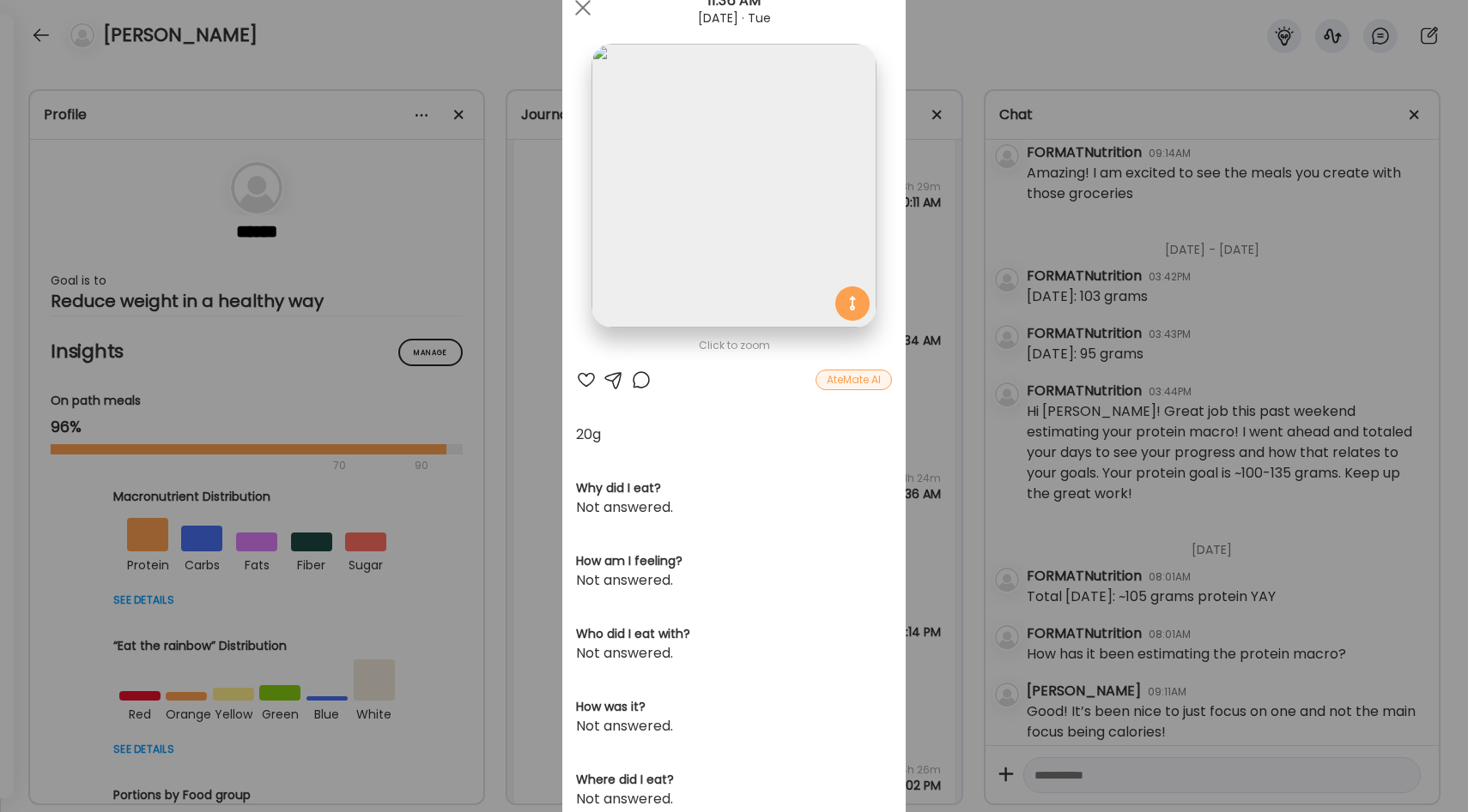
click at [584, 381] on div at bounding box center [586, 380] width 21 height 21
click at [641, 380] on div at bounding box center [641, 380] width 21 height 21
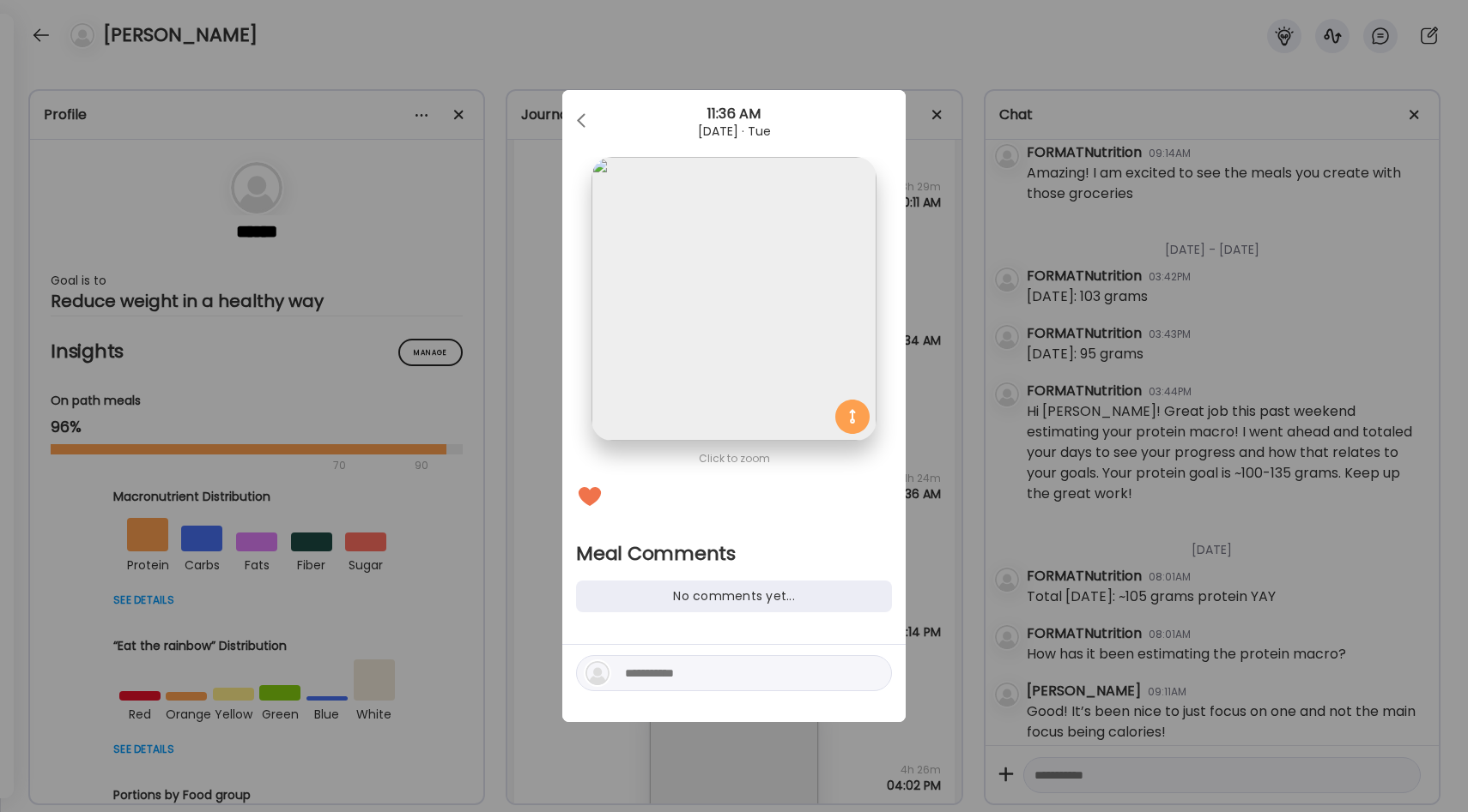
scroll to position [0, 0]
click at [652, 672] on textarea at bounding box center [741, 673] width 232 height 21
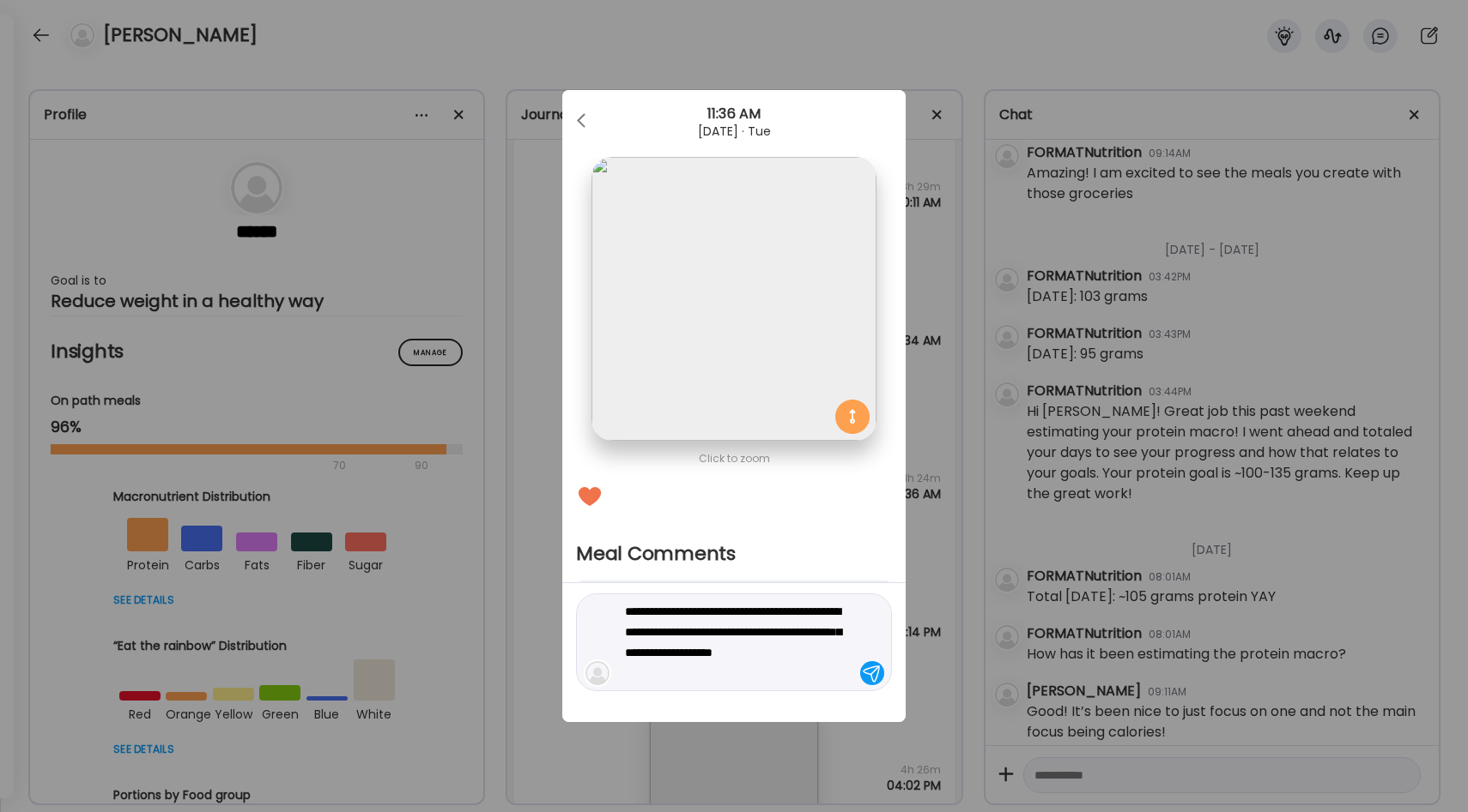
type textarea "**********"
click at [863, 674] on div at bounding box center [872, 673] width 24 height 24
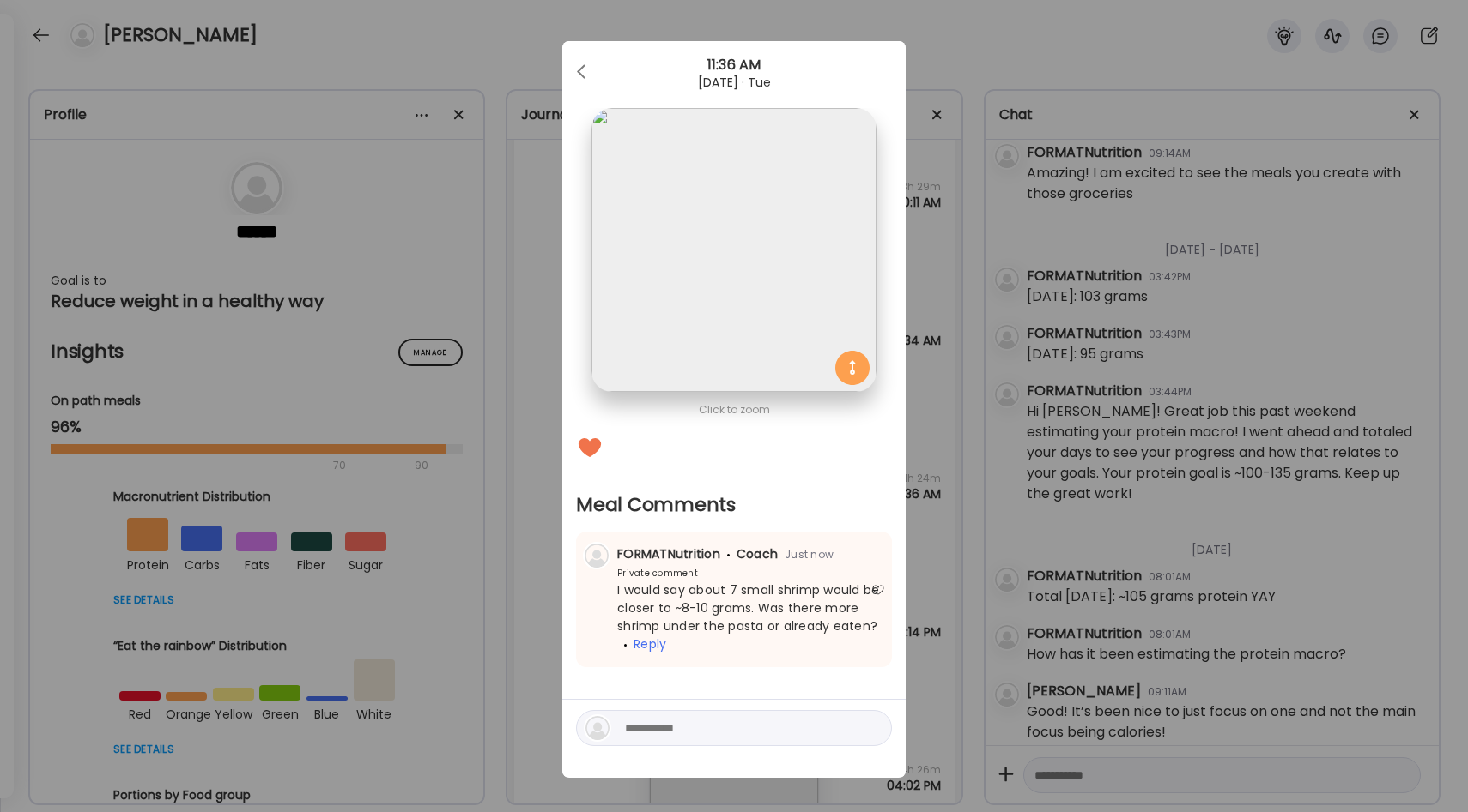
scroll to position [7, 0]
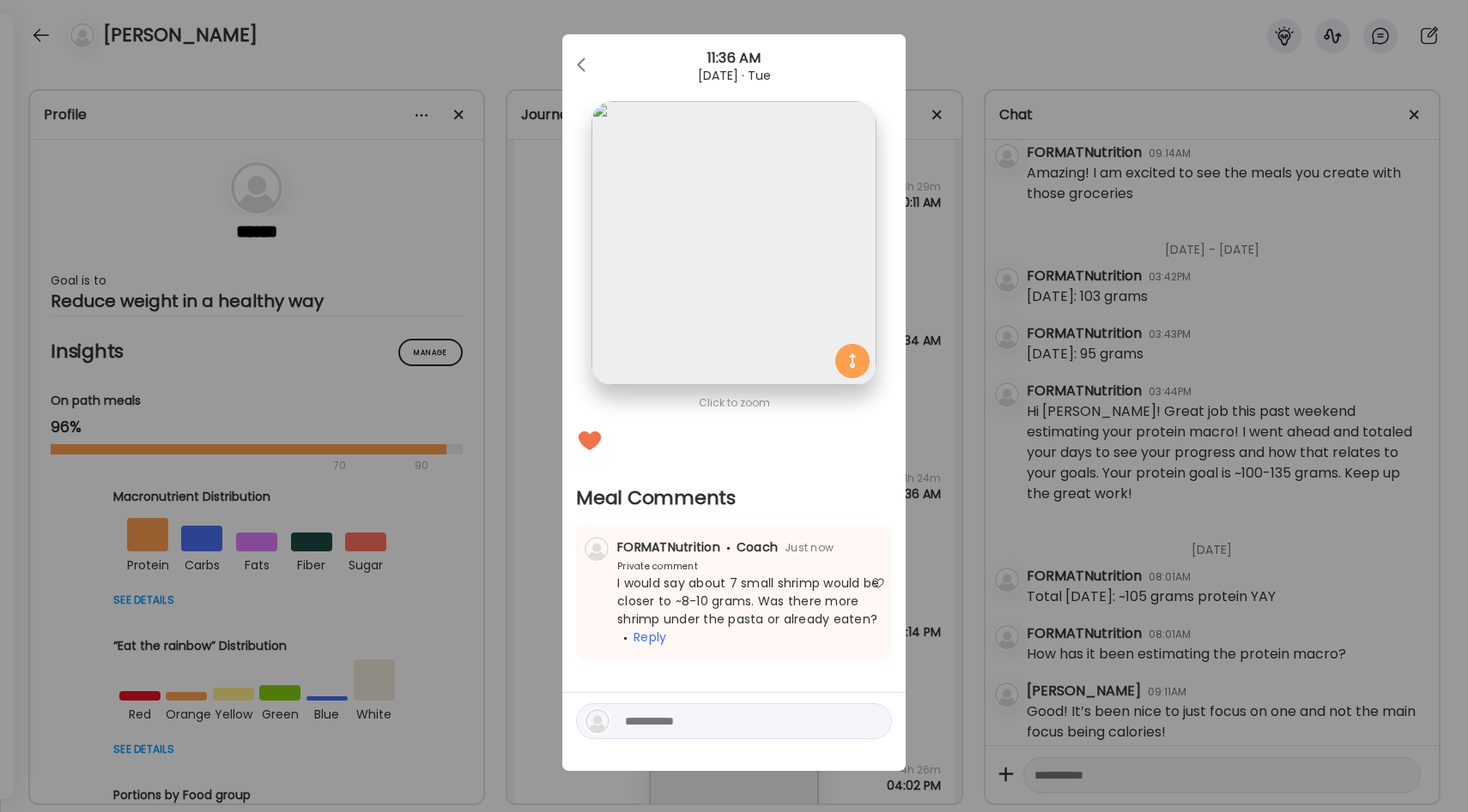
click at [921, 433] on div "Ate Coach Dashboard Wahoo! It’s official Take a moment to set up your Coach Pro…" at bounding box center [734, 406] width 1468 height 812
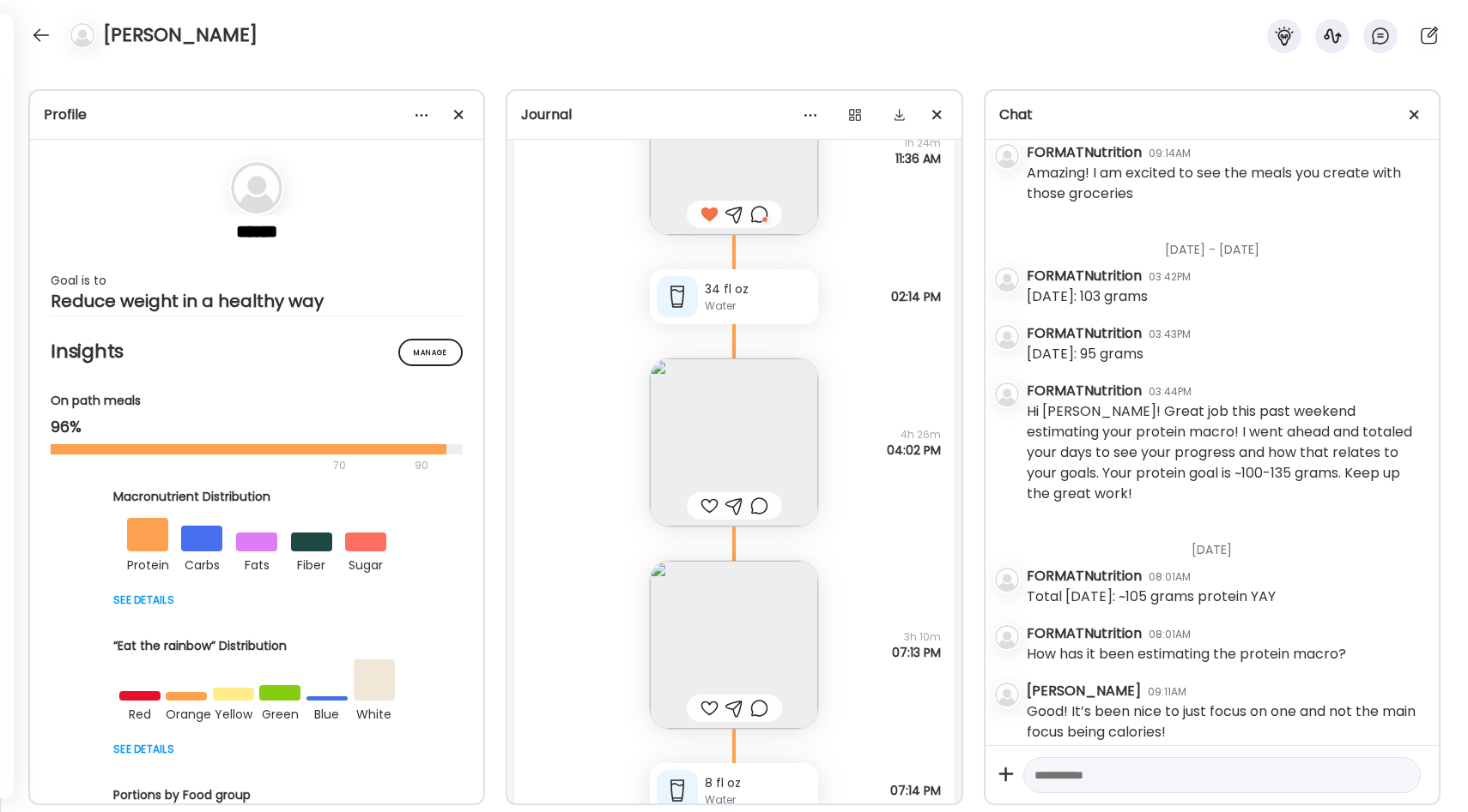
scroll to position [25249, 0]
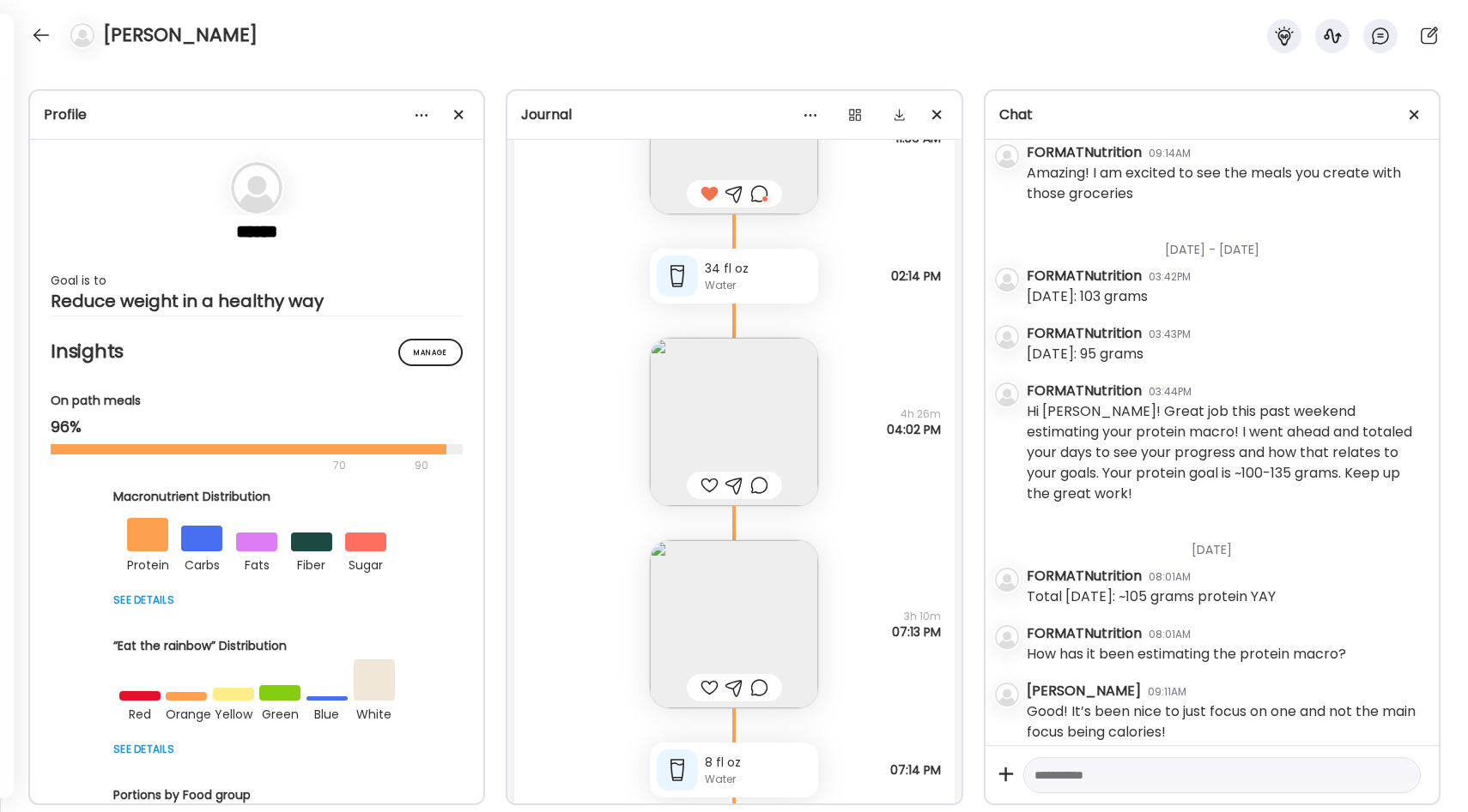
click at [764, 418] on img at bounding box center [734, 422] width 168 height 168
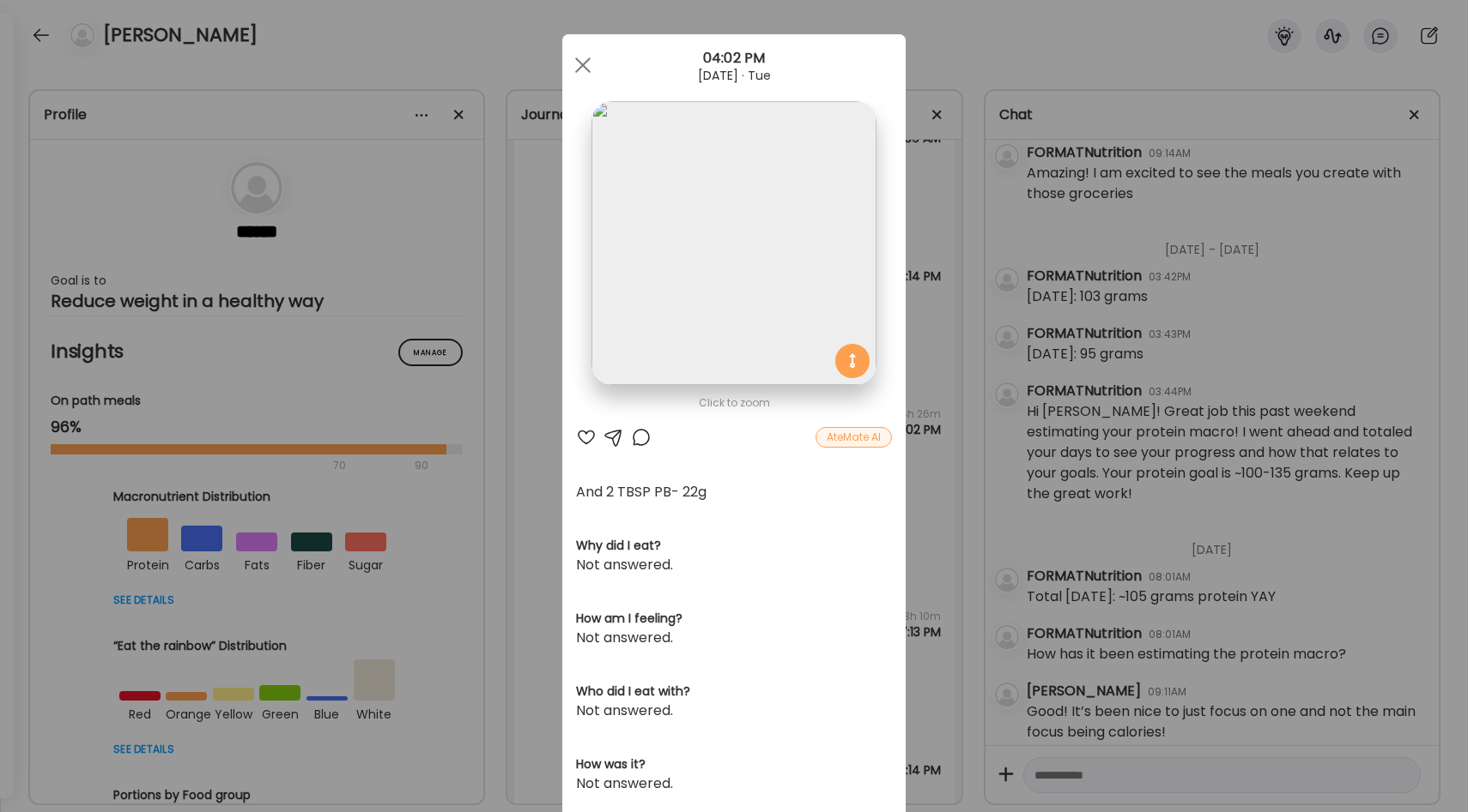
click at [915, 364] on div "Ate Coach Dashboard Wahoo! It’s official Take a moment to set up your Coach Pro…" at bounding box center [734, 406] width 1468 height 812
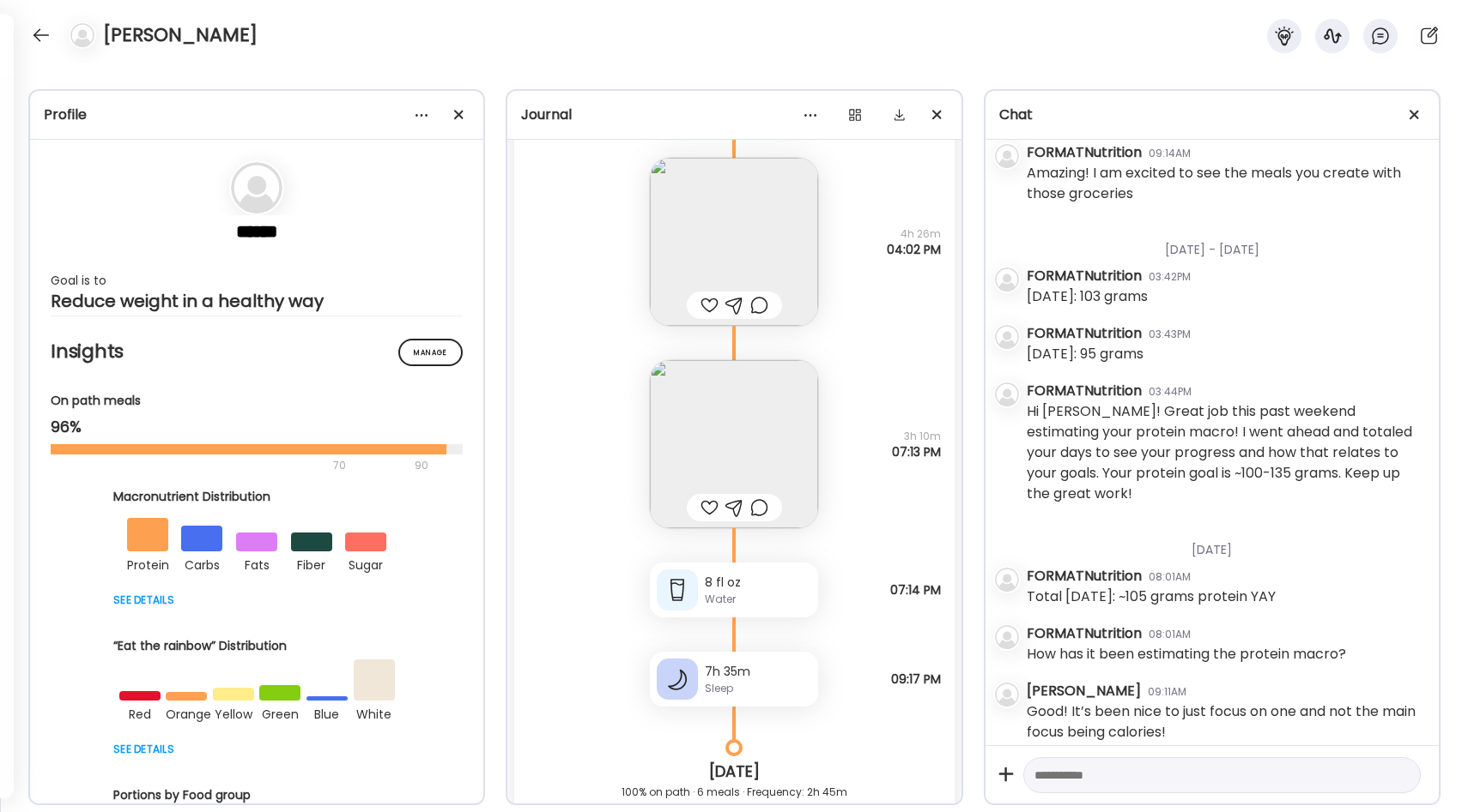
scroll to position [25459, 0]
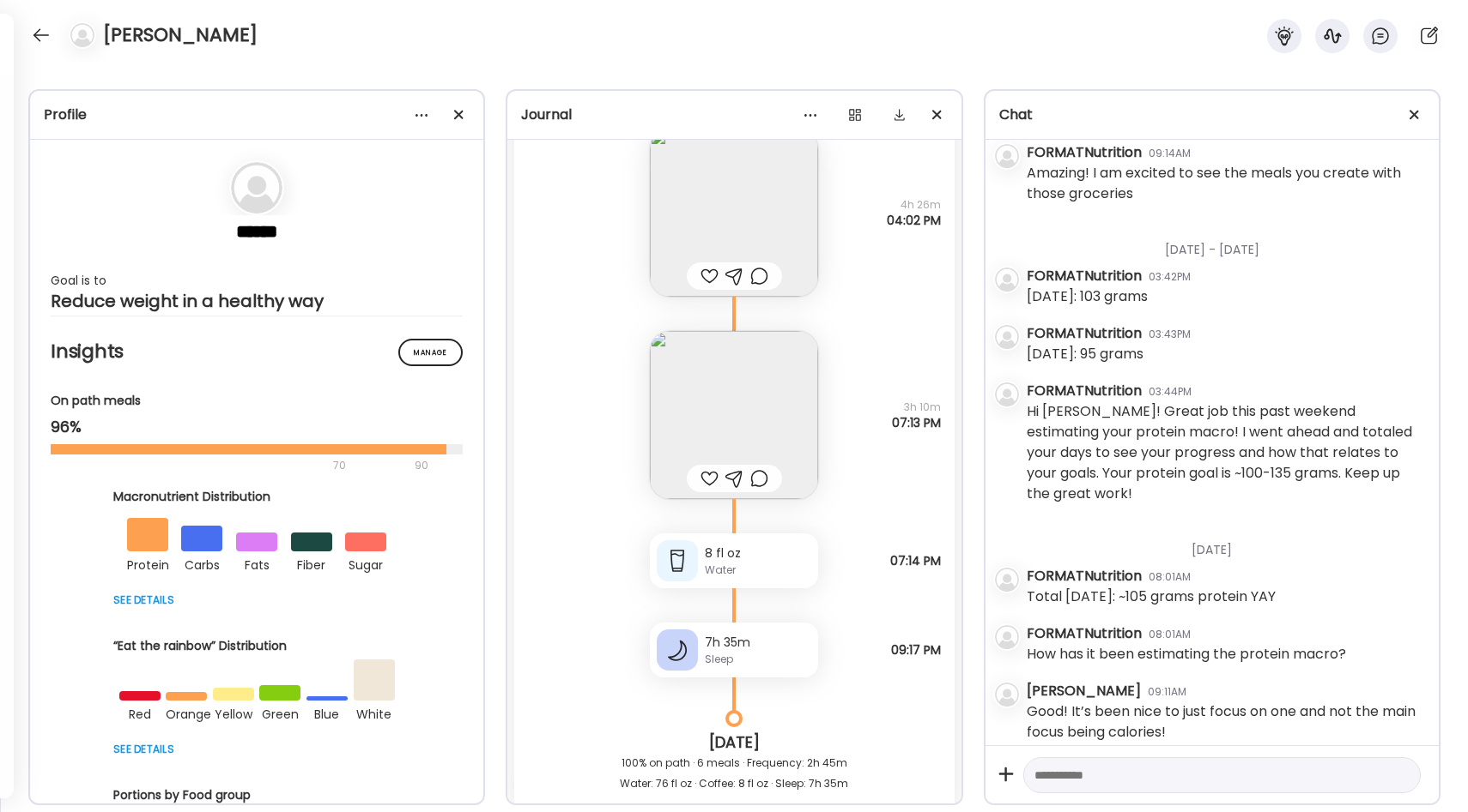
click at [746, 436] on img at bounding box center [734, 415] width 168 height 168
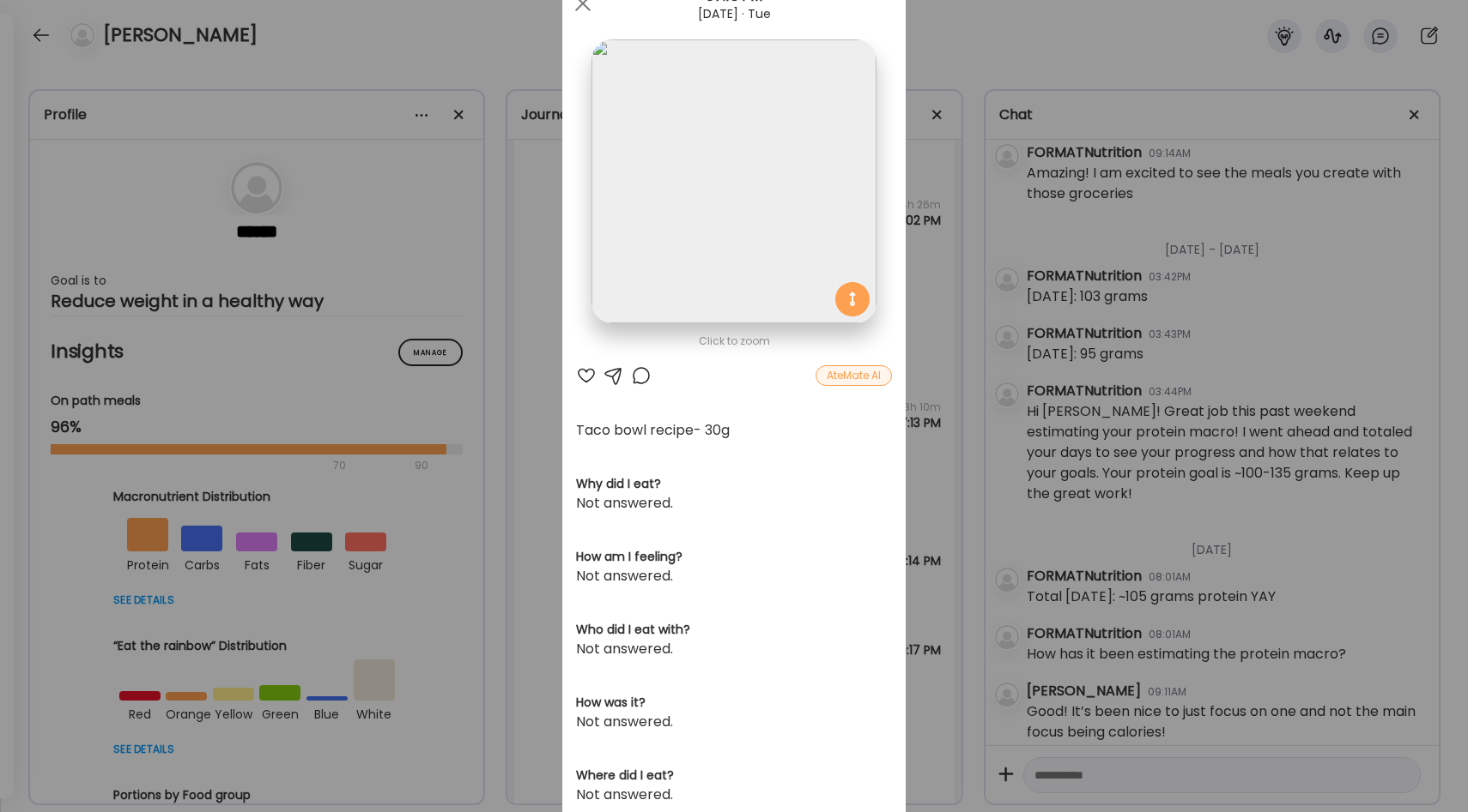
scroll to position [0, 0]
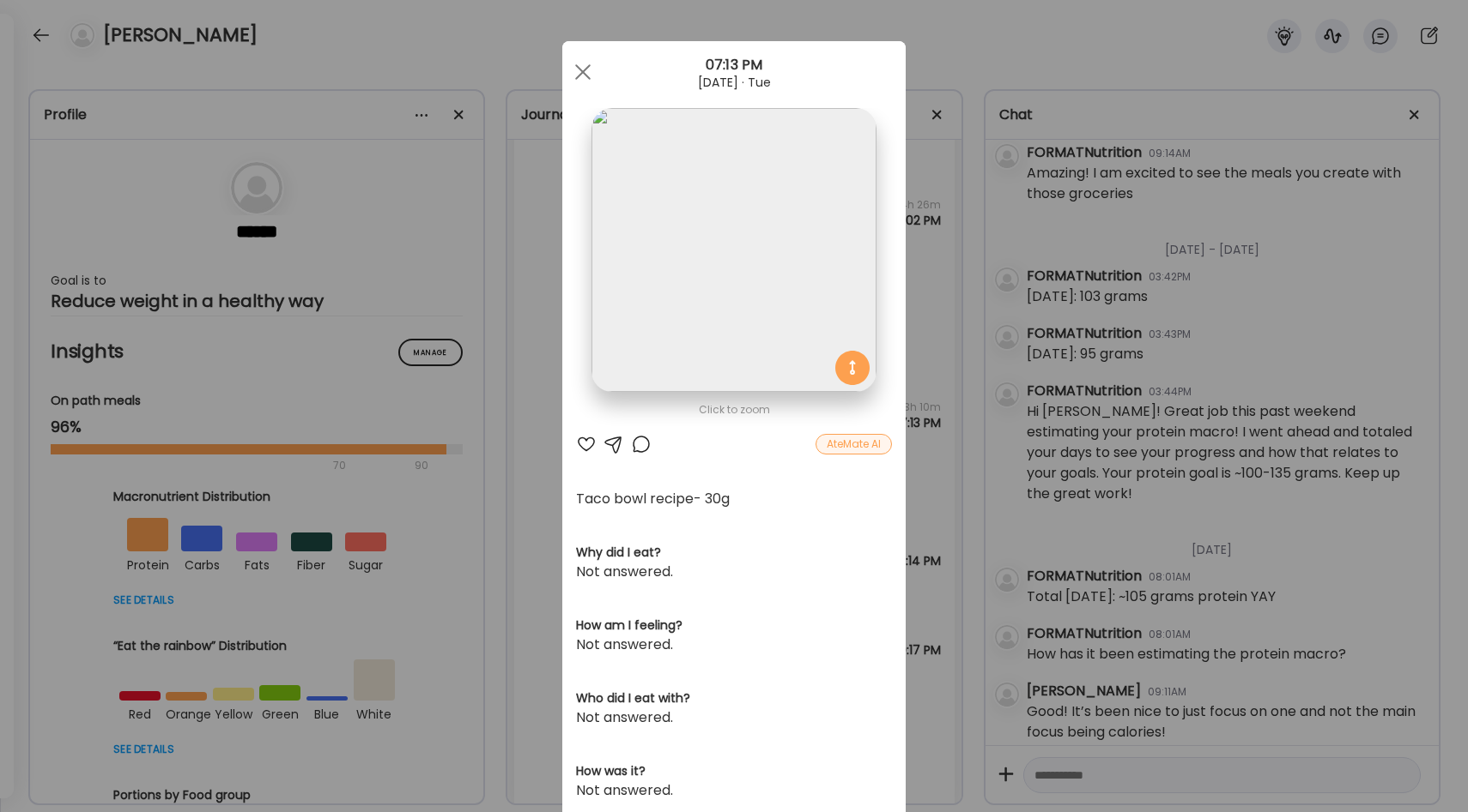
click at [585, 447] on div at bounding box center [586, 445] width 21 height 21
click at [943, 403] on div "Ate Coach Dashboard Wahoo! It’s official Take a moment to set up your Coach Pro…" at bounding box center [734, 406] width 1468 height 812
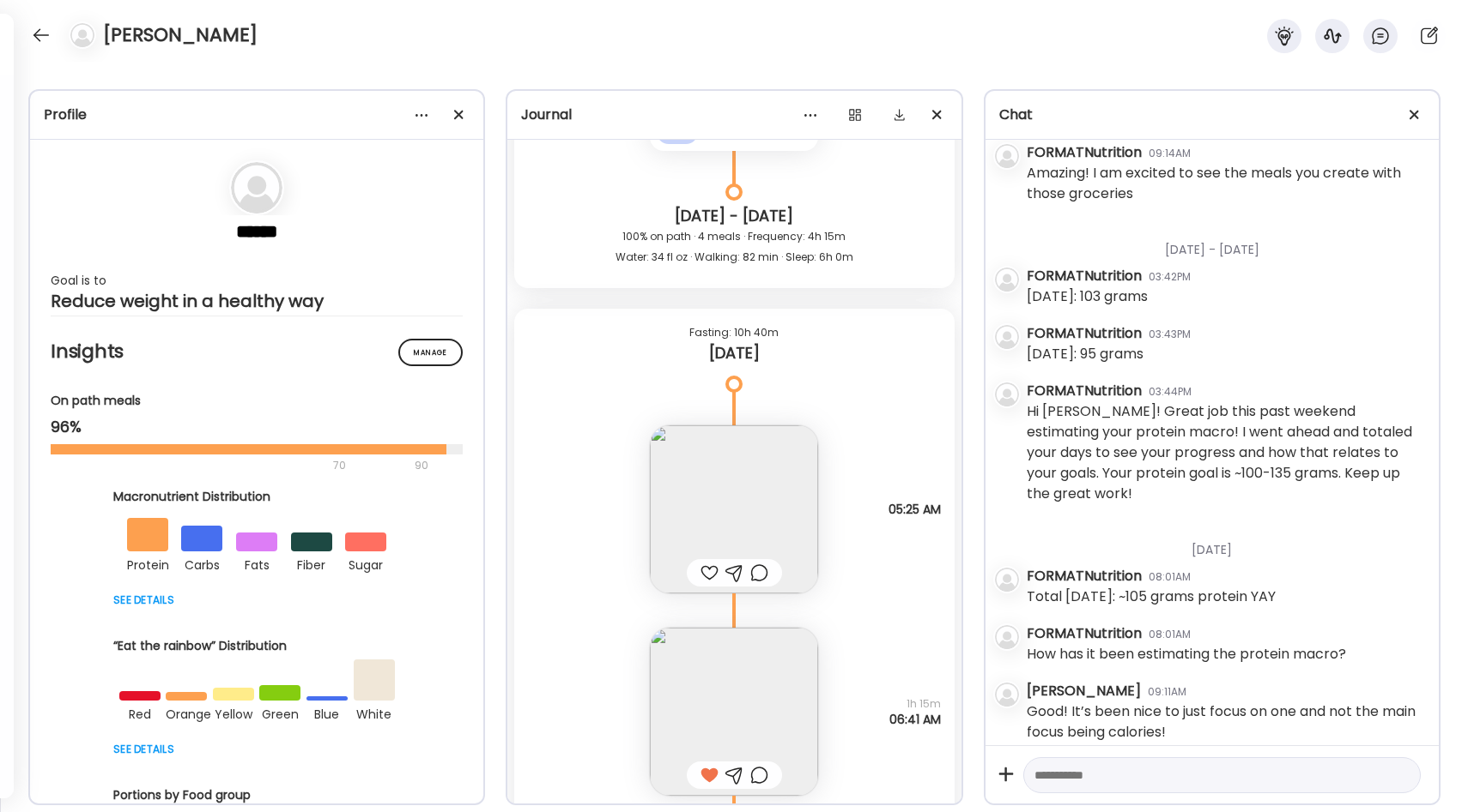
scroll to position [24117, 0]
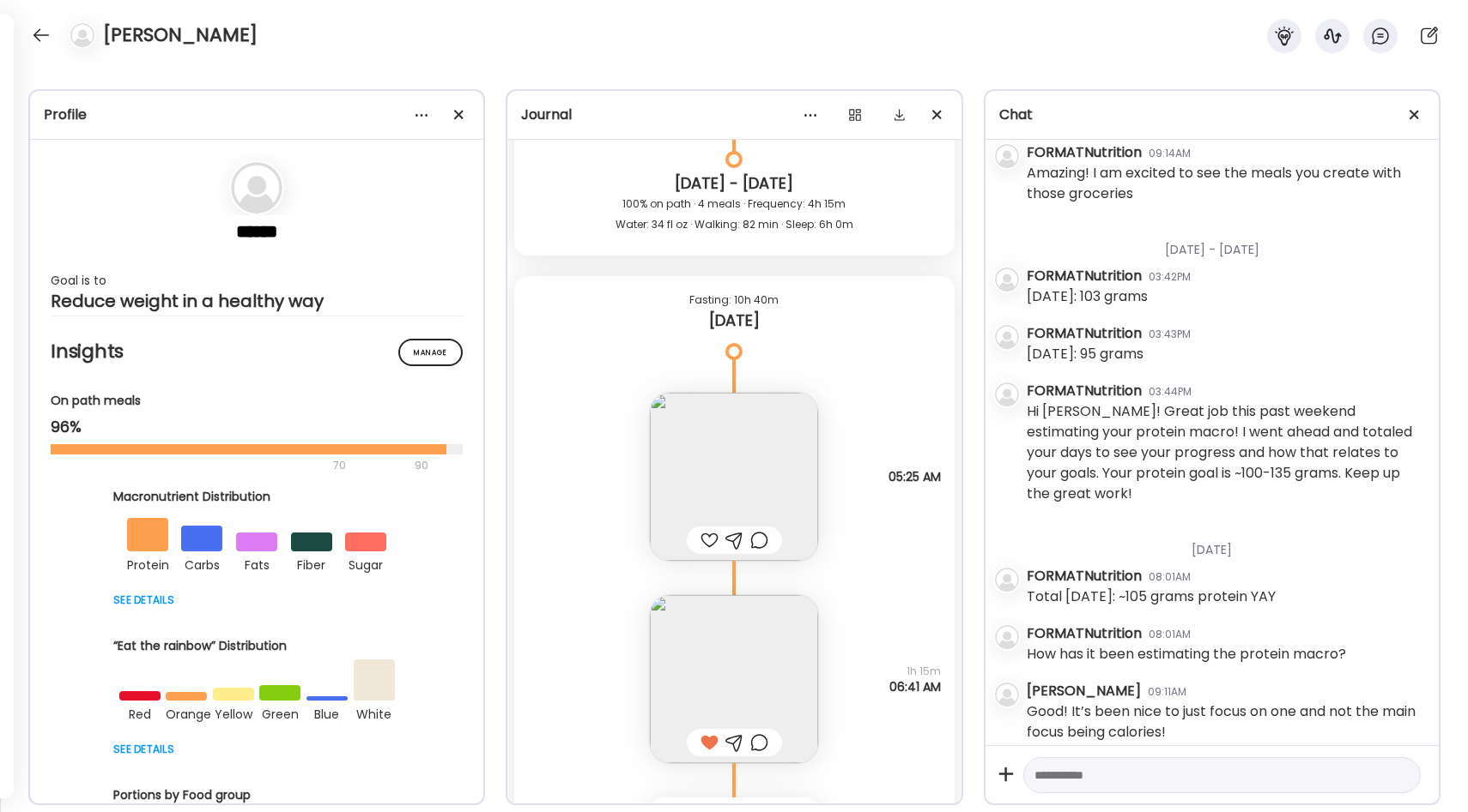
click at [1110, 773] on textarea at bounding box center [1206, 776] width 344 height 21
click at [1202, 777] on textarea "**********" at bounding box center [1206, 776] width 344 height 21
click at [1282, 780] on textarea "**********" at bounding box center [1206, 776] width 344 height 21
type textarea "**********"
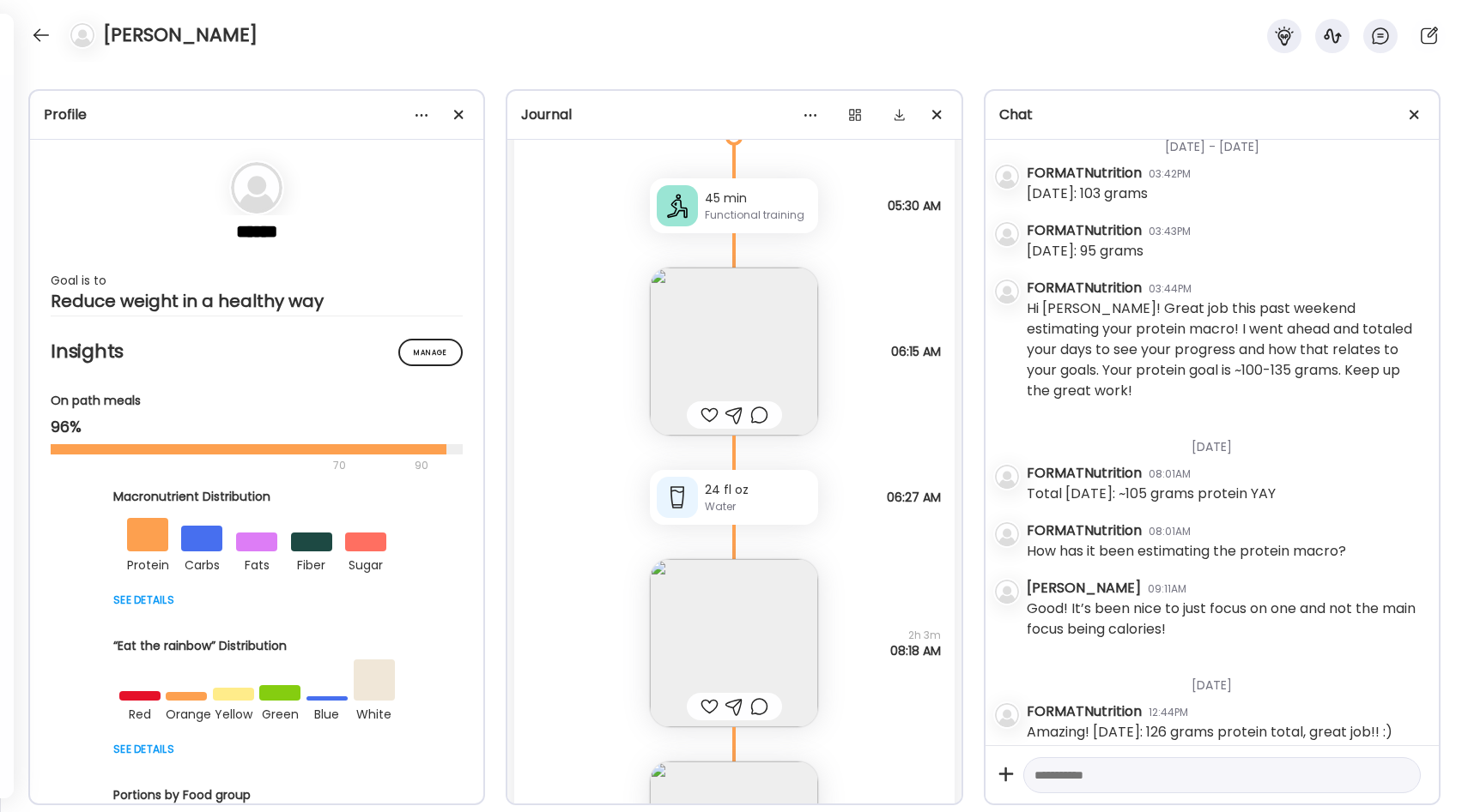
scroll to position [26237, 0]
click at [766, 197] on div "45 min" at bounding box center [758, 193] width 107 height 18
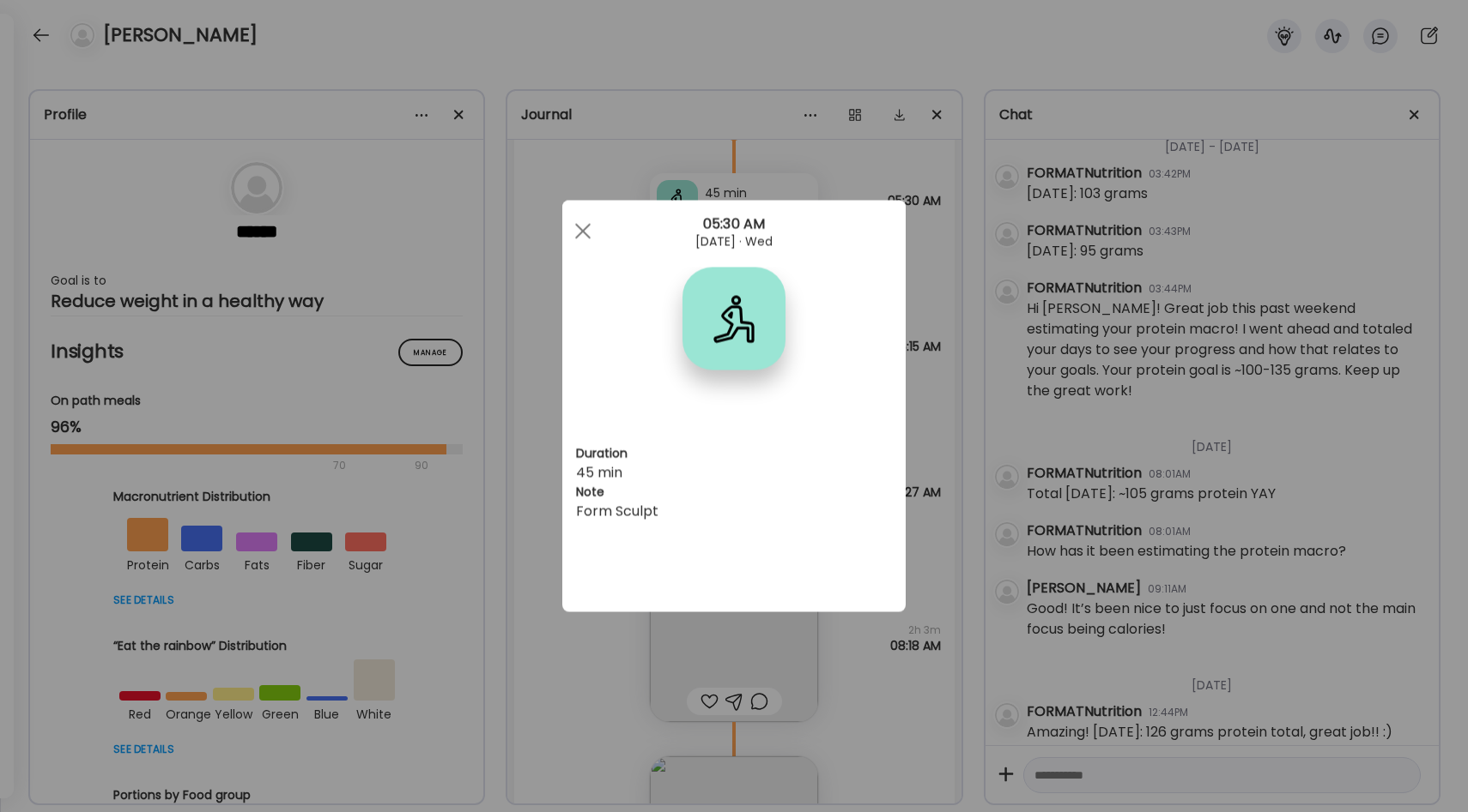
click at [935, 357] on div "Ate Coach Dashboard Wahoo! It’s official Take a moment to set up your Coach Pro…" at bounding box center [734, 406] width 1468 height 812
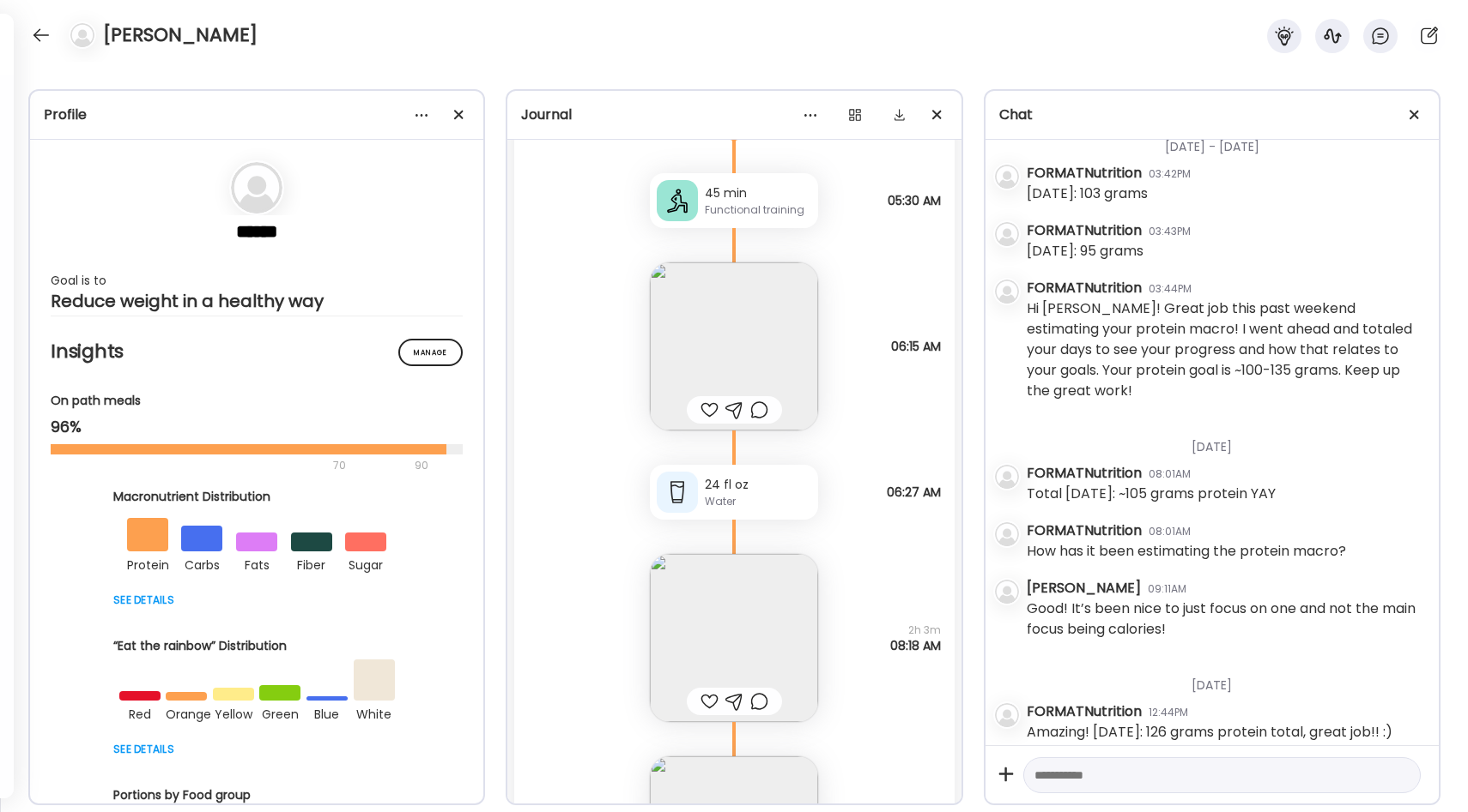
click at [747, 372] on img at bounding box center [734, 347] width 168 height 168
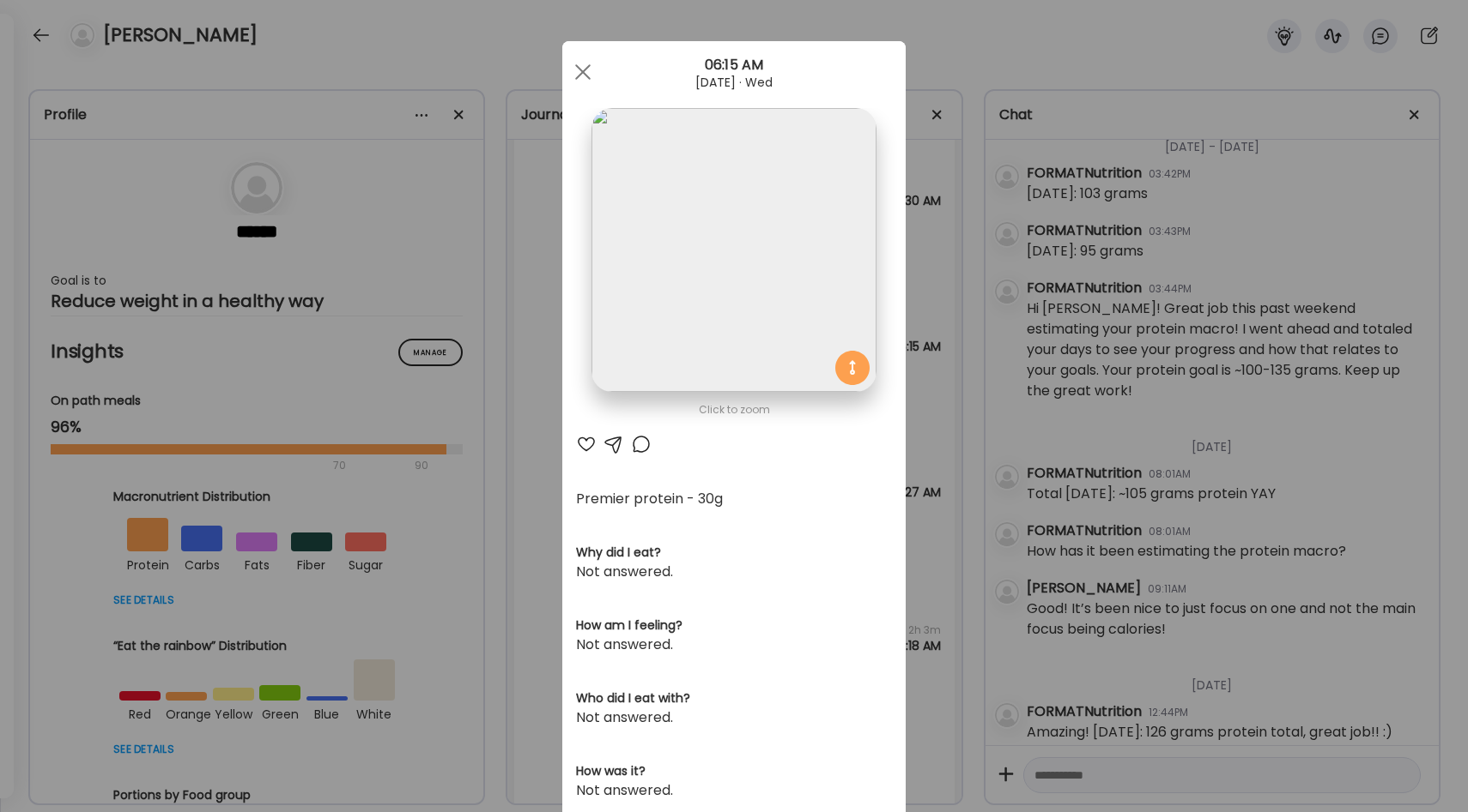
click at [933, 413] on div "Ate Coach Dashboard Wahoo! It’s official Take a moment to set up your Coach Pro…" at bounding box center [734, 406] width 1468 height 812
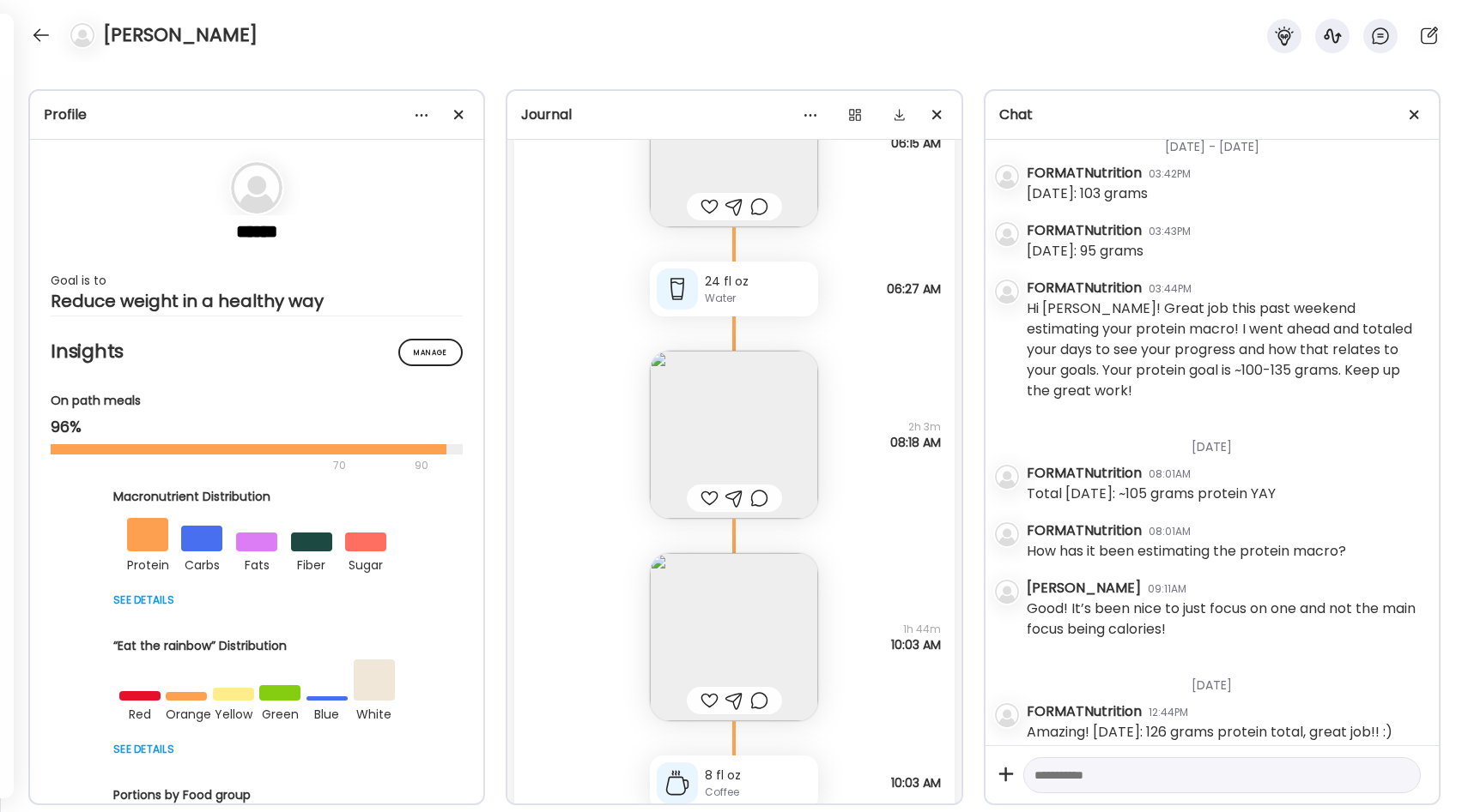
scroll to position [26443, 0]
click at [765, 422] on img at bounding box center [734, 432] width 168 height 168
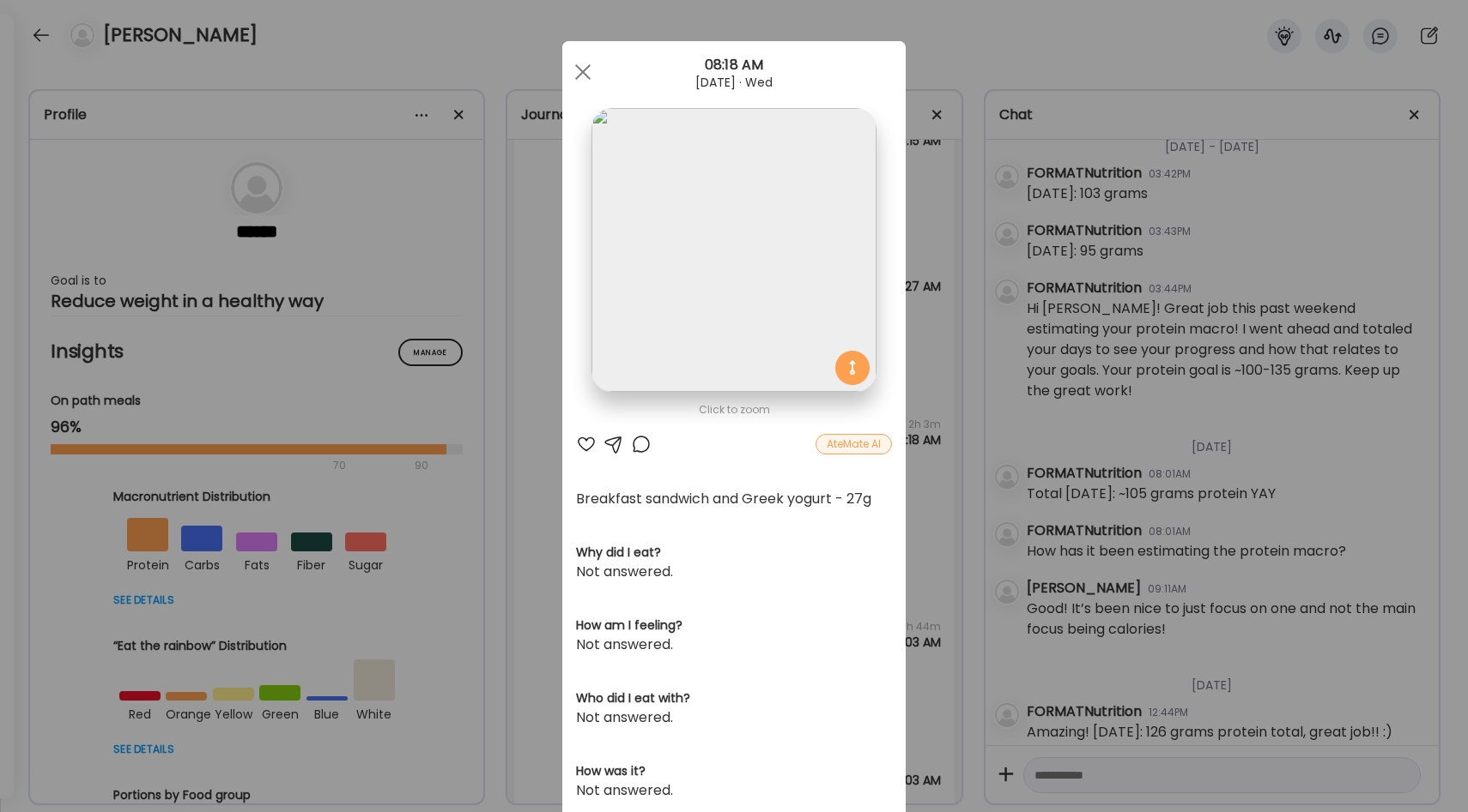
click at [928, 453] on div "Ate Coach Dashboard Wahoo! It’s official Take a moment to set up your Coach Pro…" at bounding box center [734, 406] width 1468 height 812
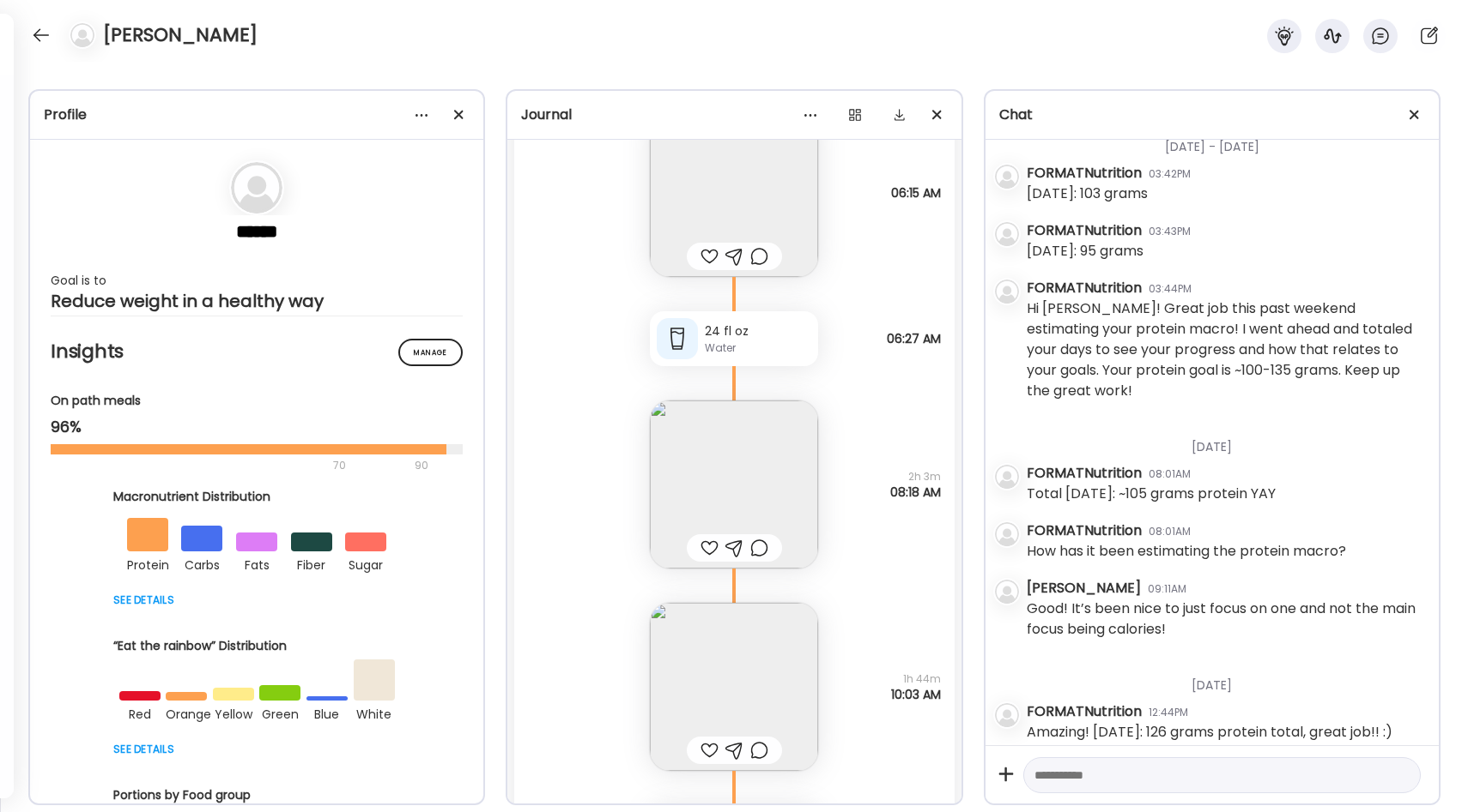
scroll to position [26591, 0]
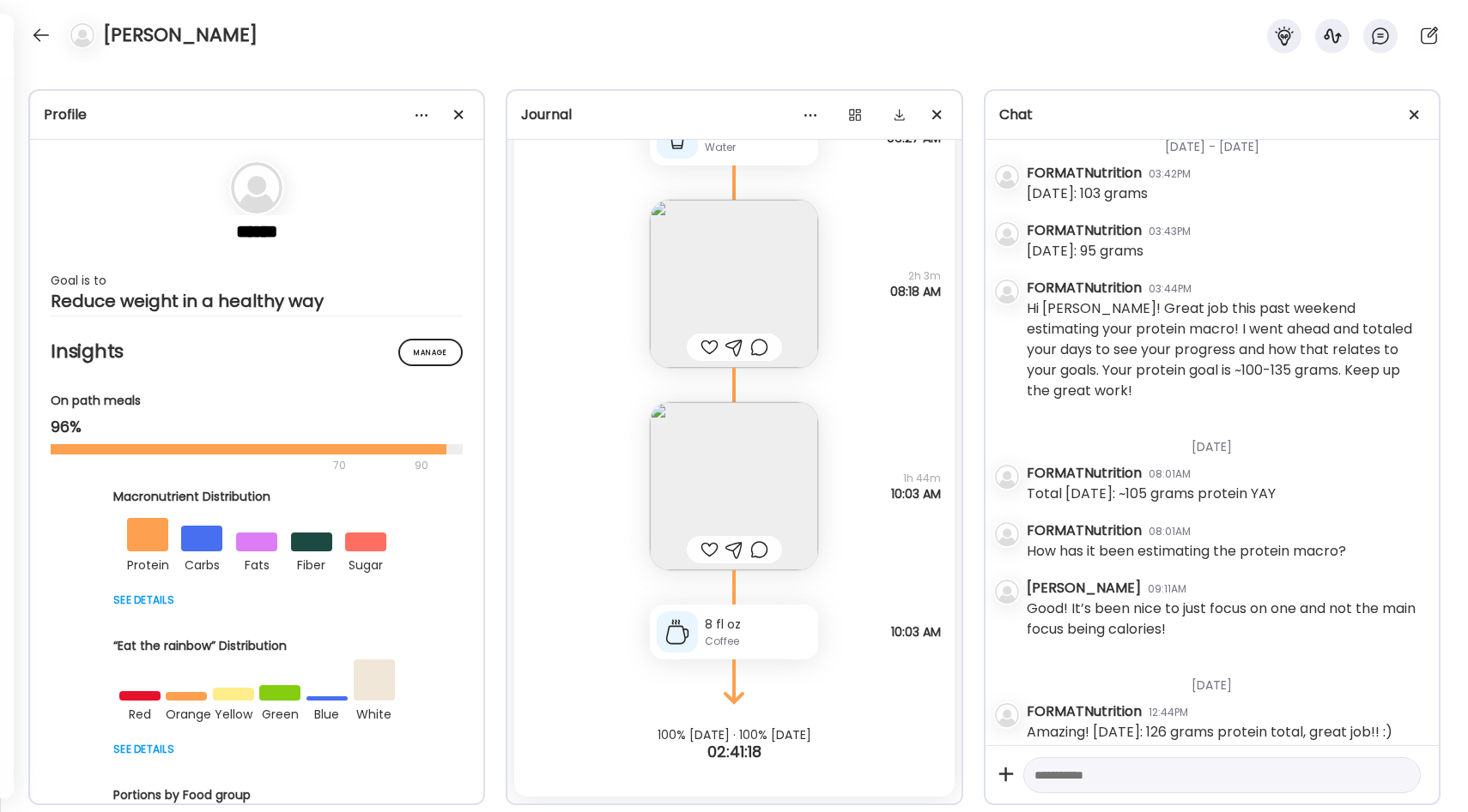
click at [760, 442] on img at bounding box center [734, 486] width 168 height 168
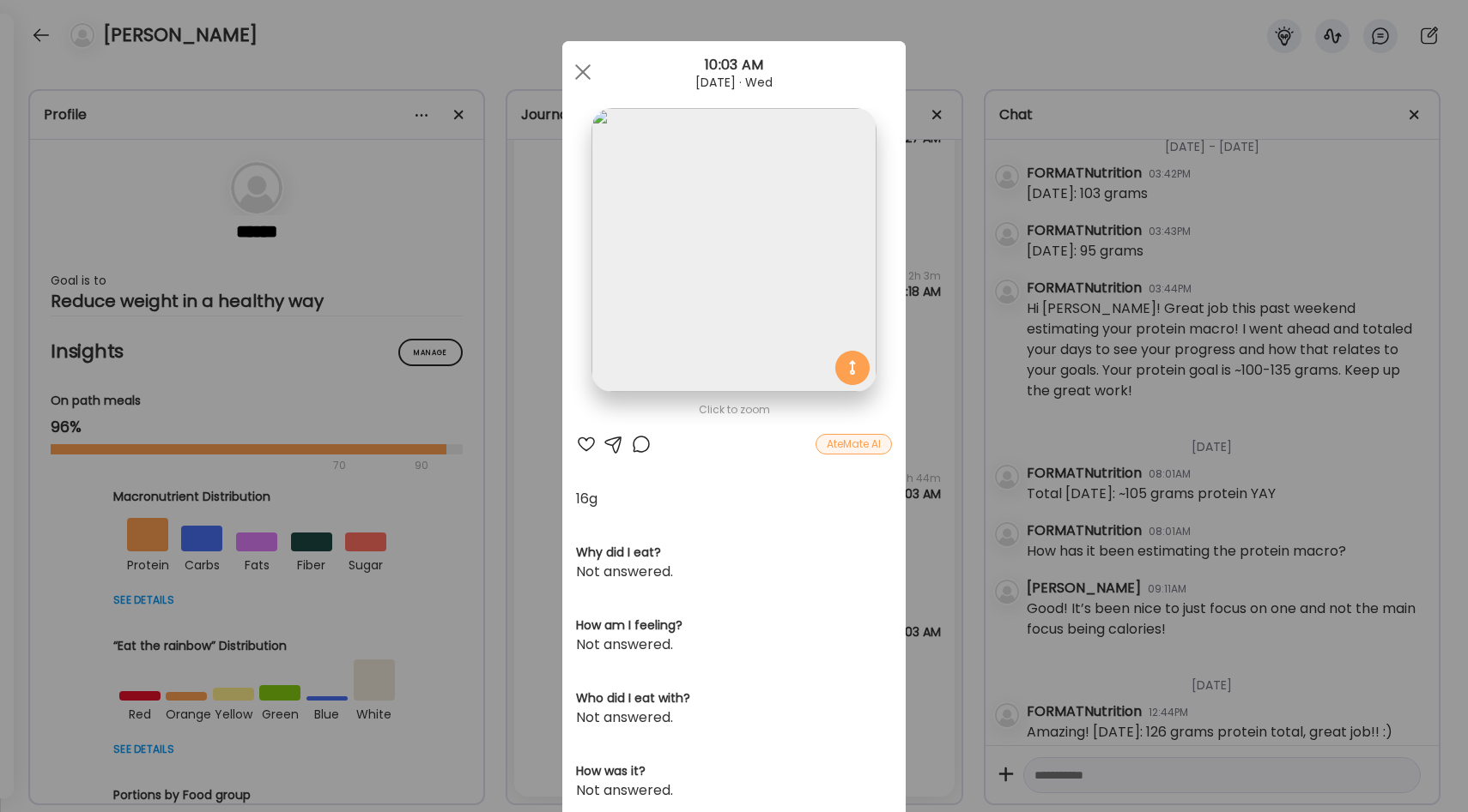
click at [923, 416] on div "Ate Coach Dashboard Wahoo! It’s official Take a moment to set up your Coach Pro…" at bounding box center [734, 406] width 1468 height 812
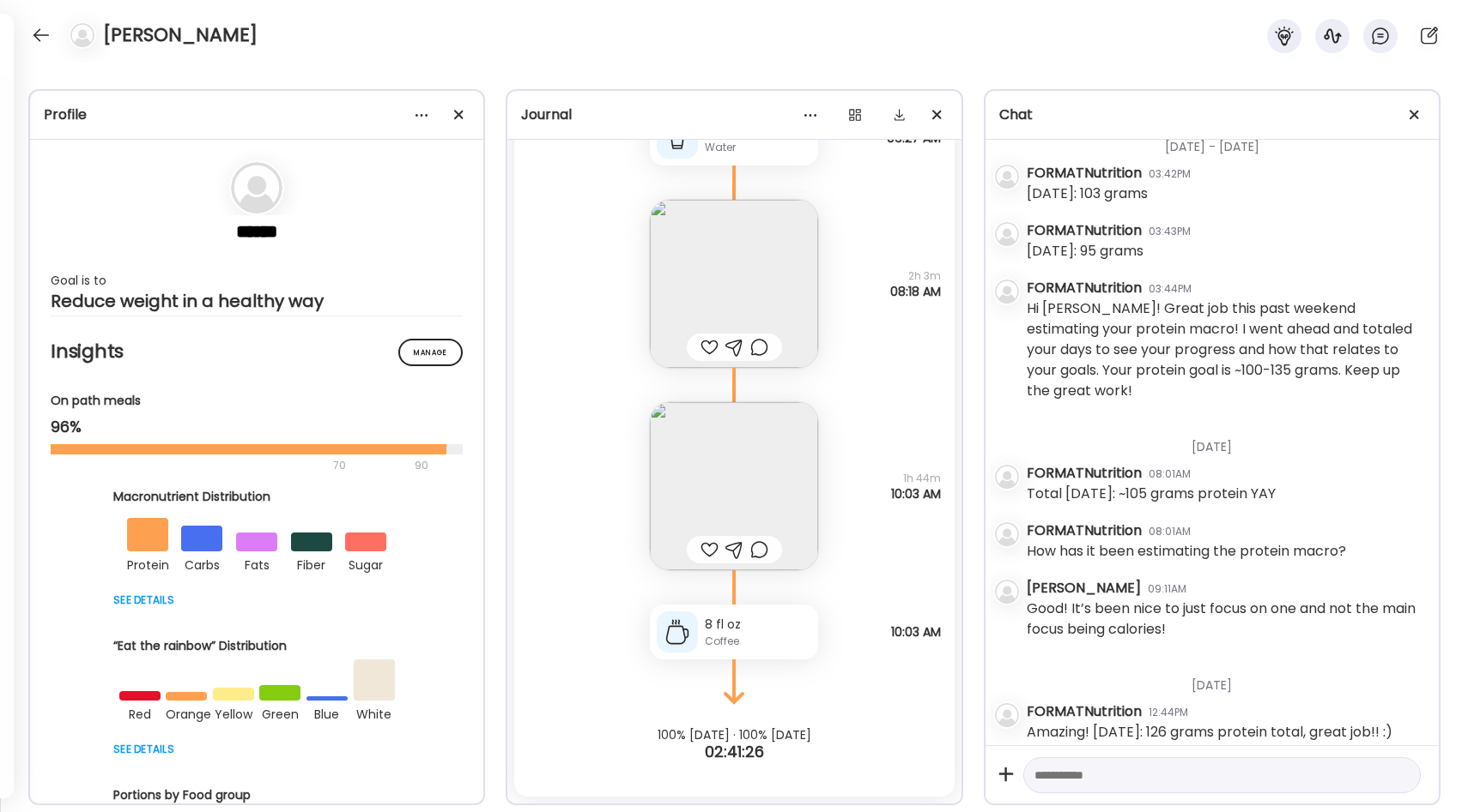
click at [788, 470] on img at bounding box center [734, 486] width 168 height 168
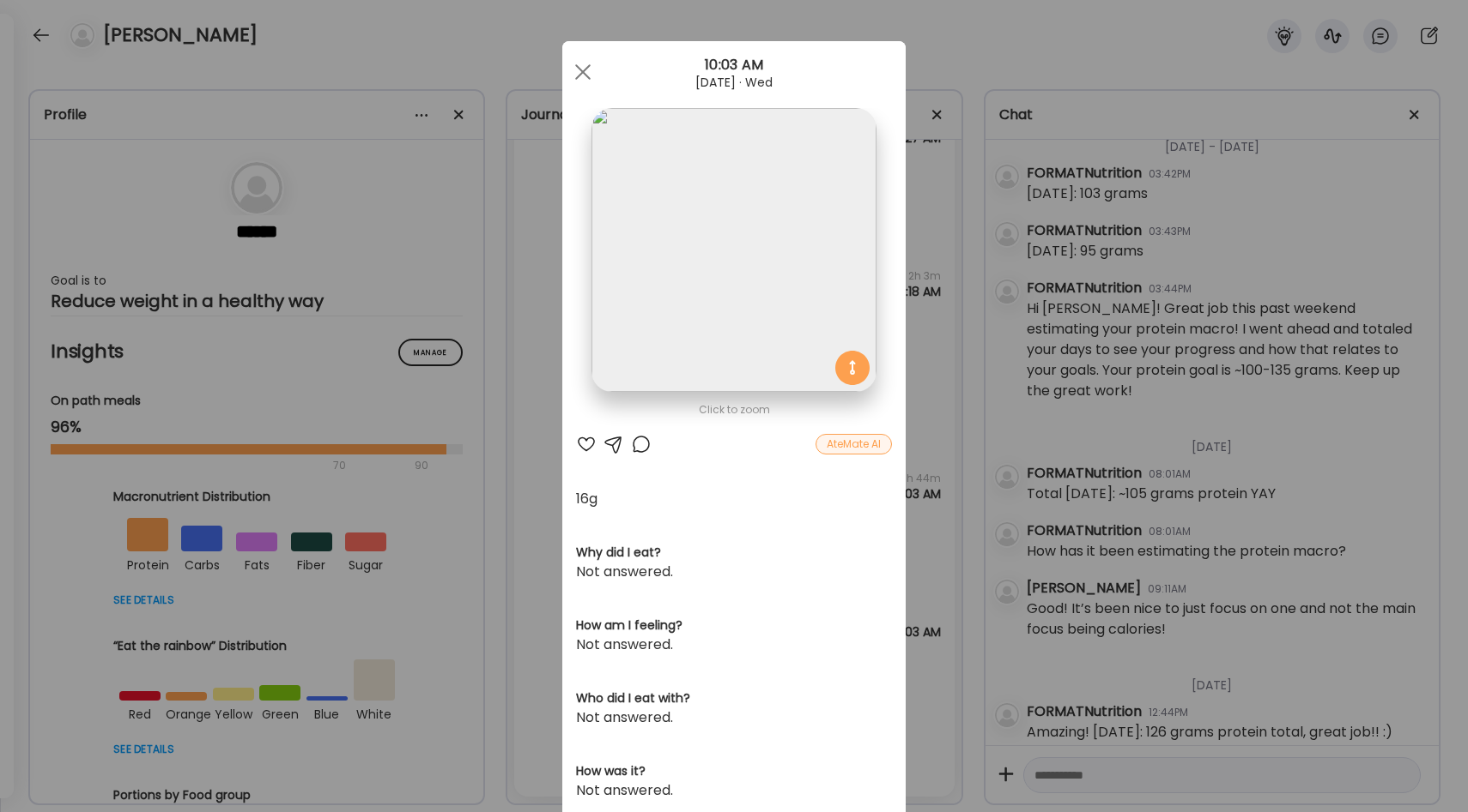
click at [593, 445] on div at bounding box center [586, 445] width 21 height 21
click at [640, 450] on div at bounding box center [641, 445] width 21 height 21
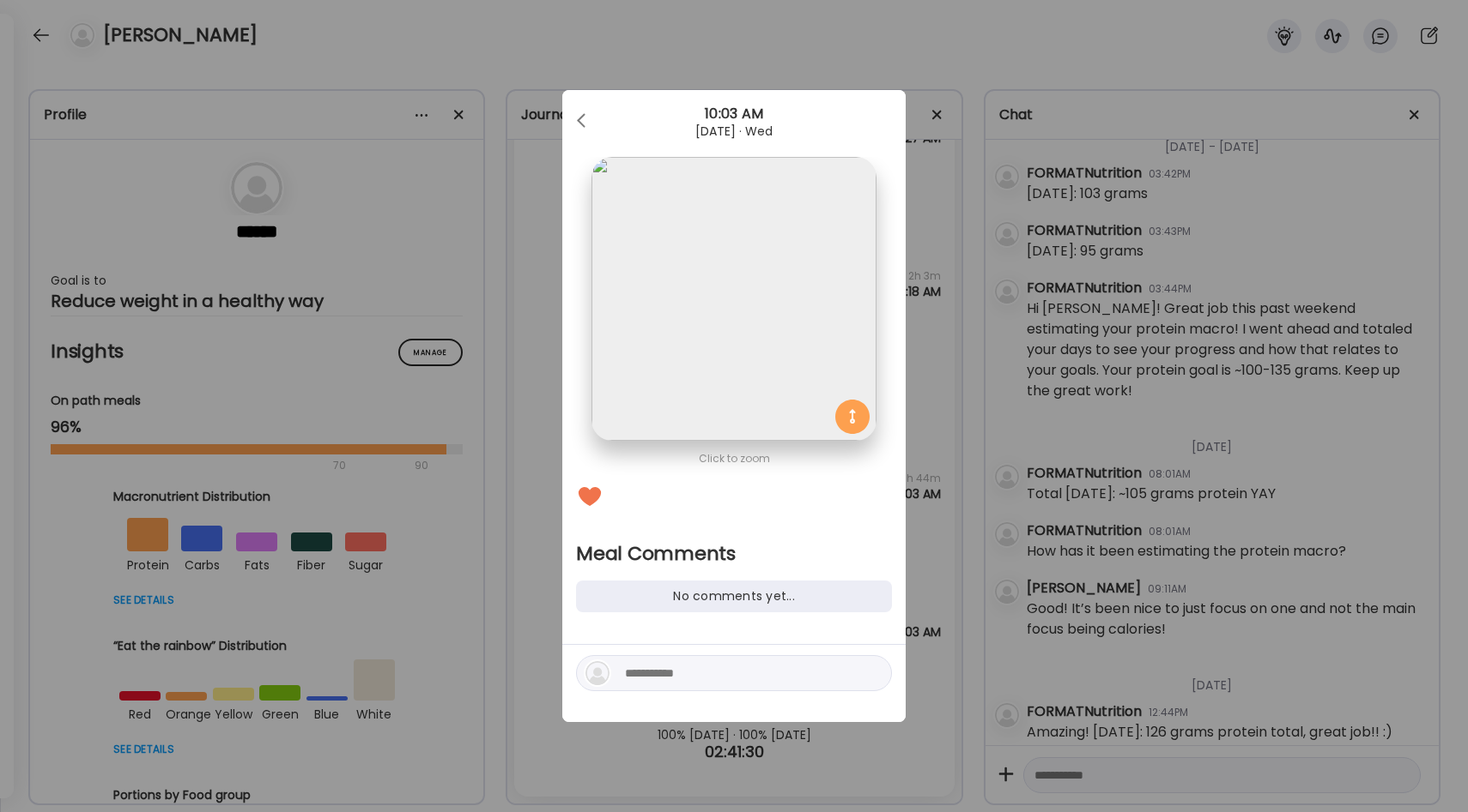
click at [682, 667] on textarea at bounding box center [741, 673] width 232 height 21
type textarea "**********"
click at [877, 677] on div at bounding box center [872, 673] width 24 height 24
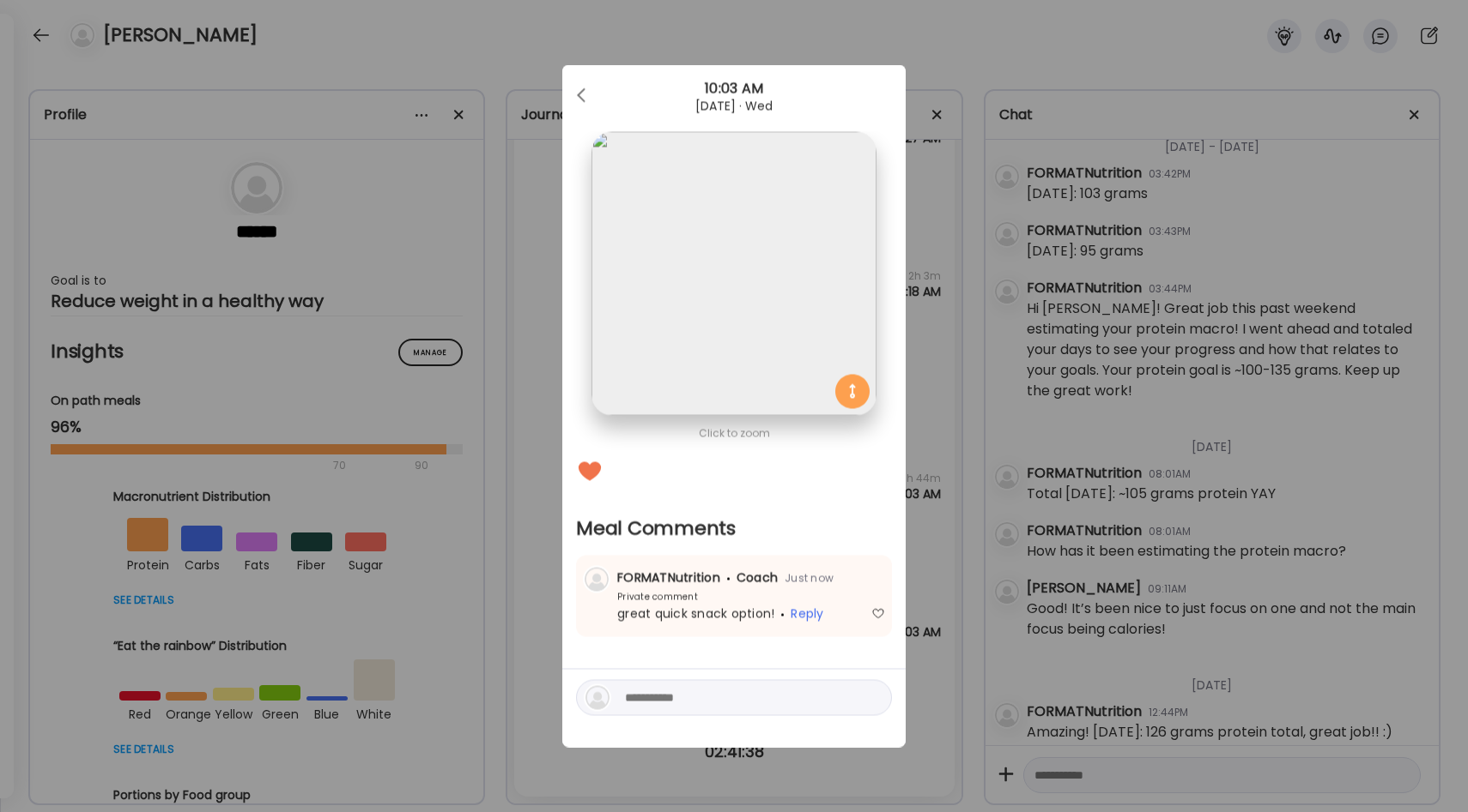
click at [936, 518] on div "Ate Coach Dashboard Wahoo! It’s official Take a moment to set up your Coach Pro…" at bounding box center [734, 406] width 1468 height 812
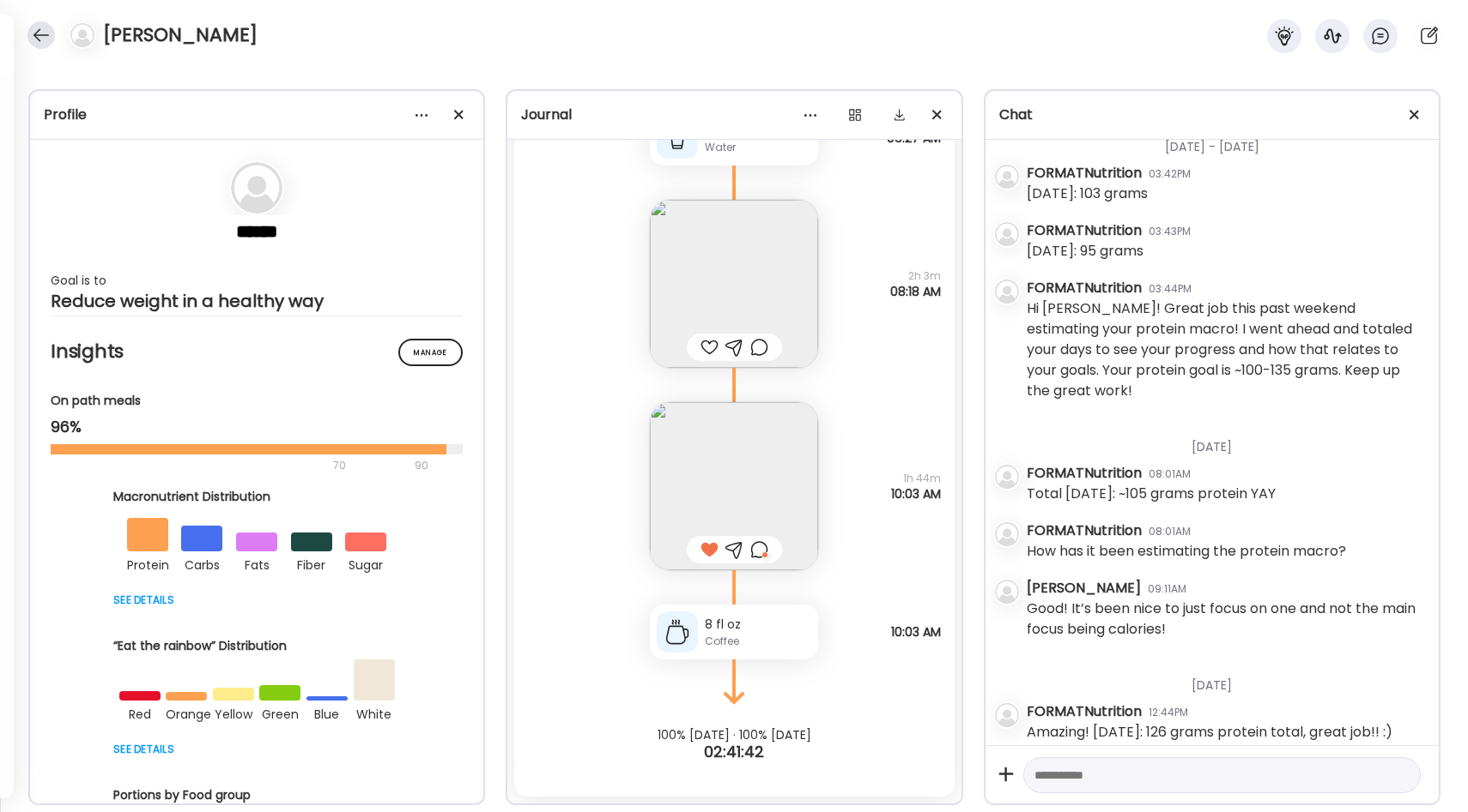
click at [41, 35] on div at bounding box center [42, 36] width 28 height 28
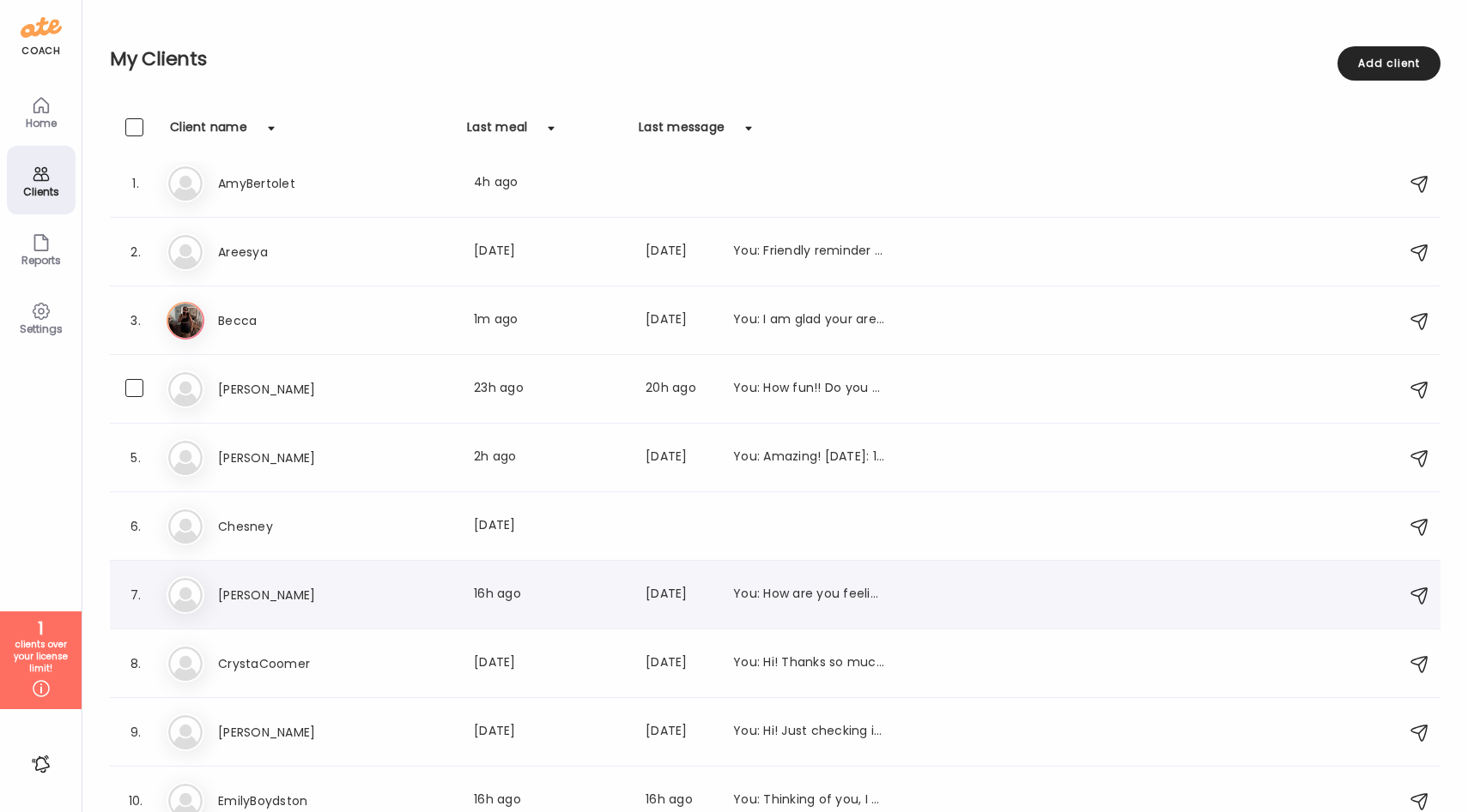
scroll to position [0, 0]
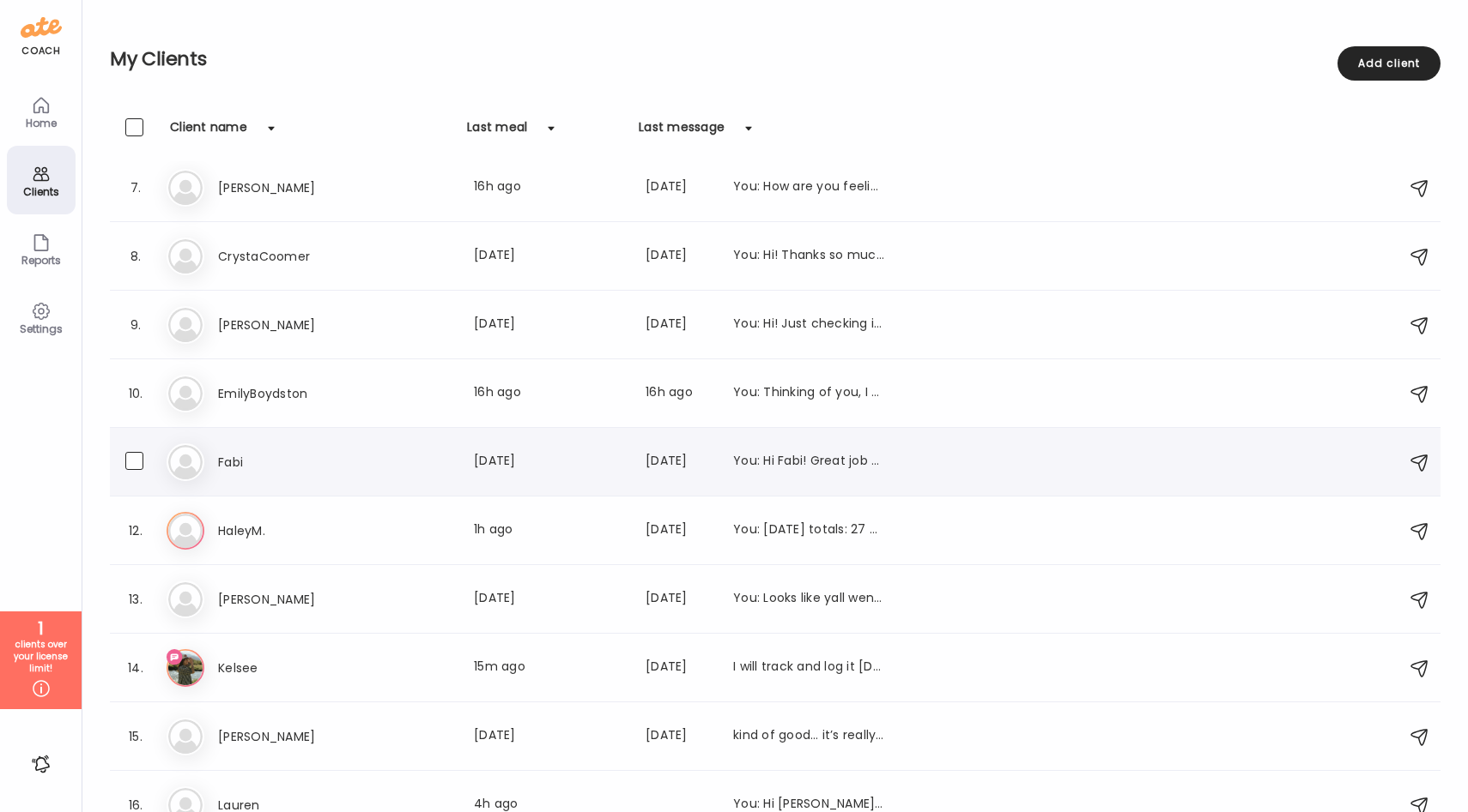
click at [401, 474] on div "[PERSON_NAME] Last meal: [DATE] Last message: [DATE] You: Hi [PERSON_NAME]! Gre…" at bounding box center [777, 463] width 1222 height 38
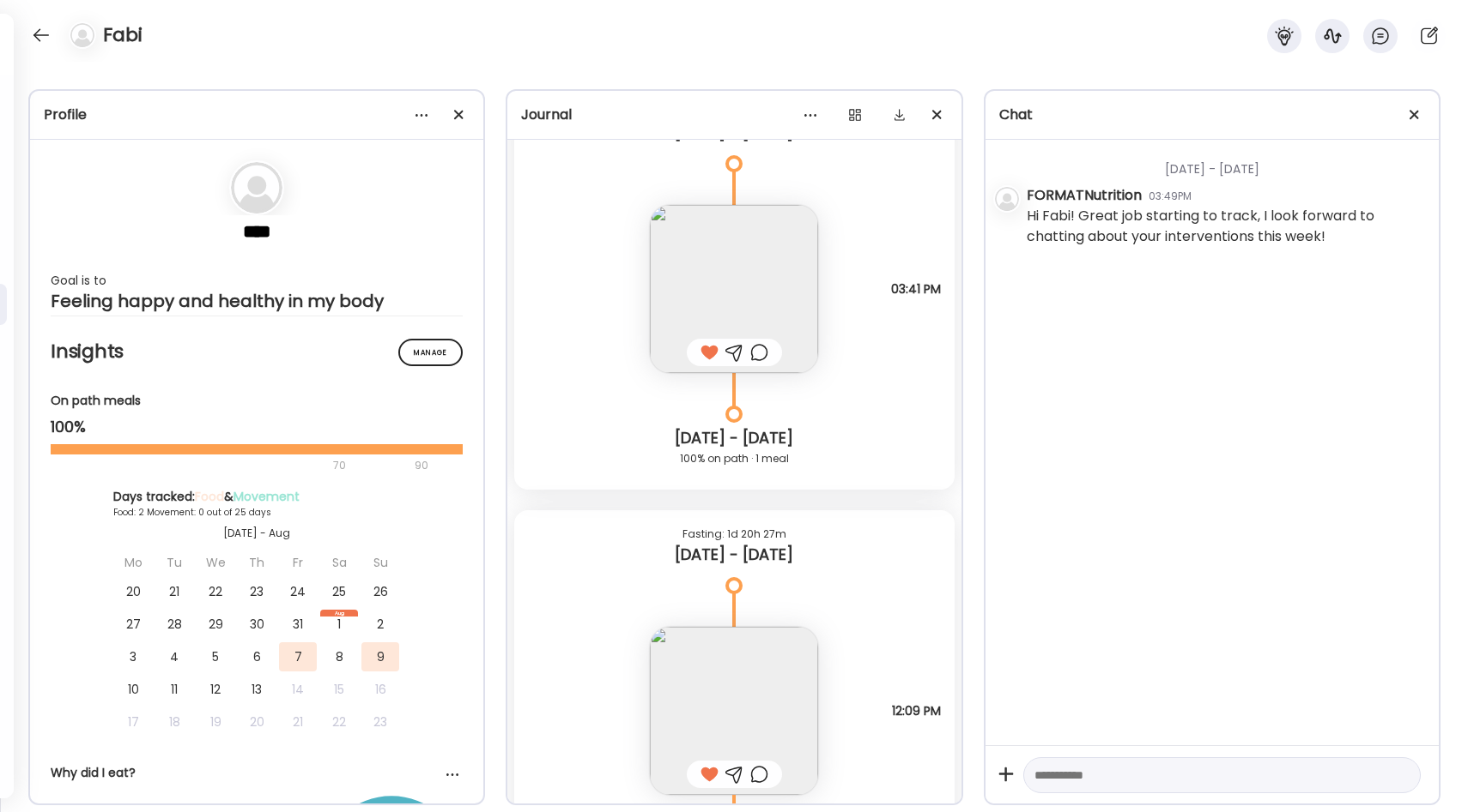
scroll to position [537, 0]
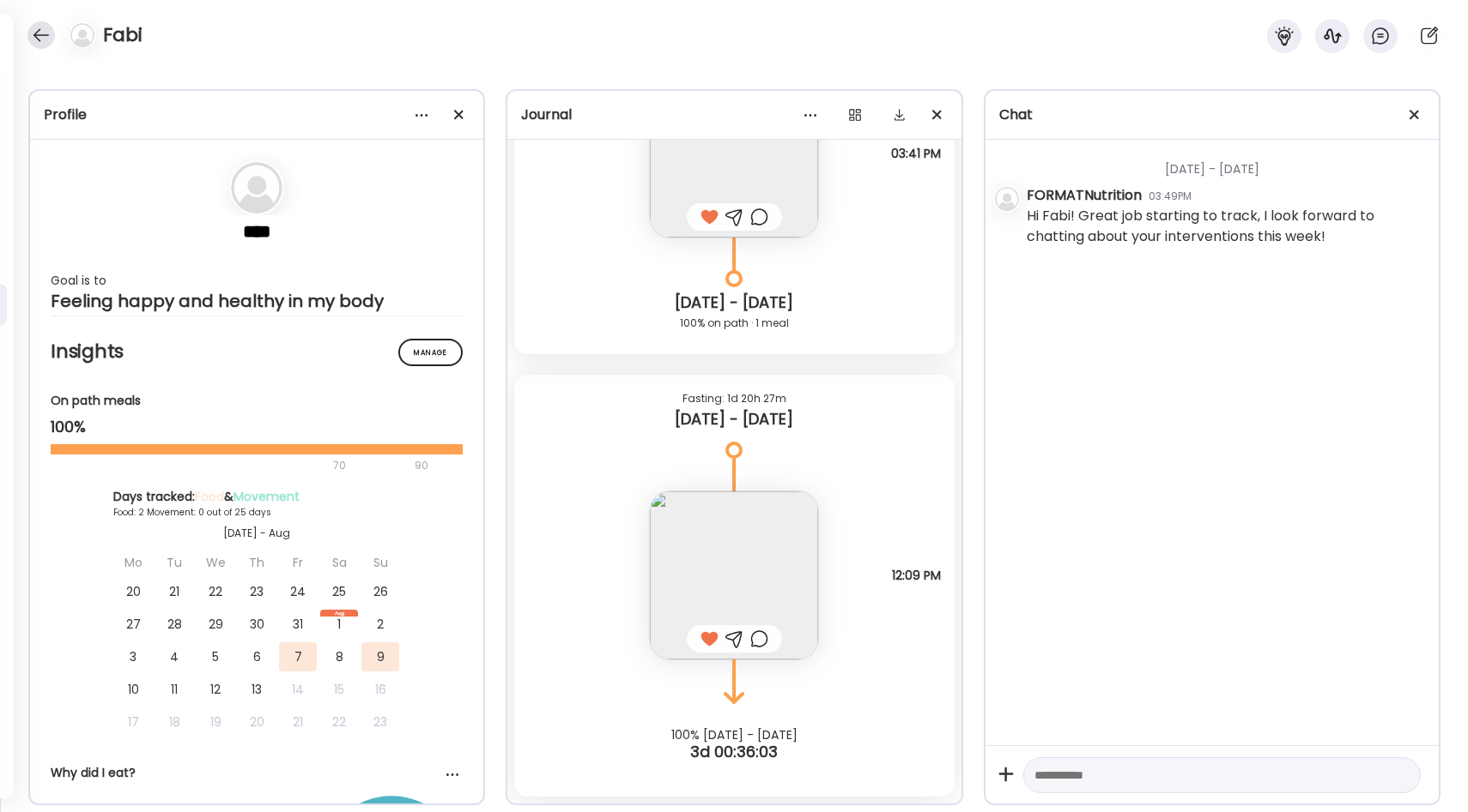
click at [44, 37] on div at bounding box center [42, 36] width 28 height 28
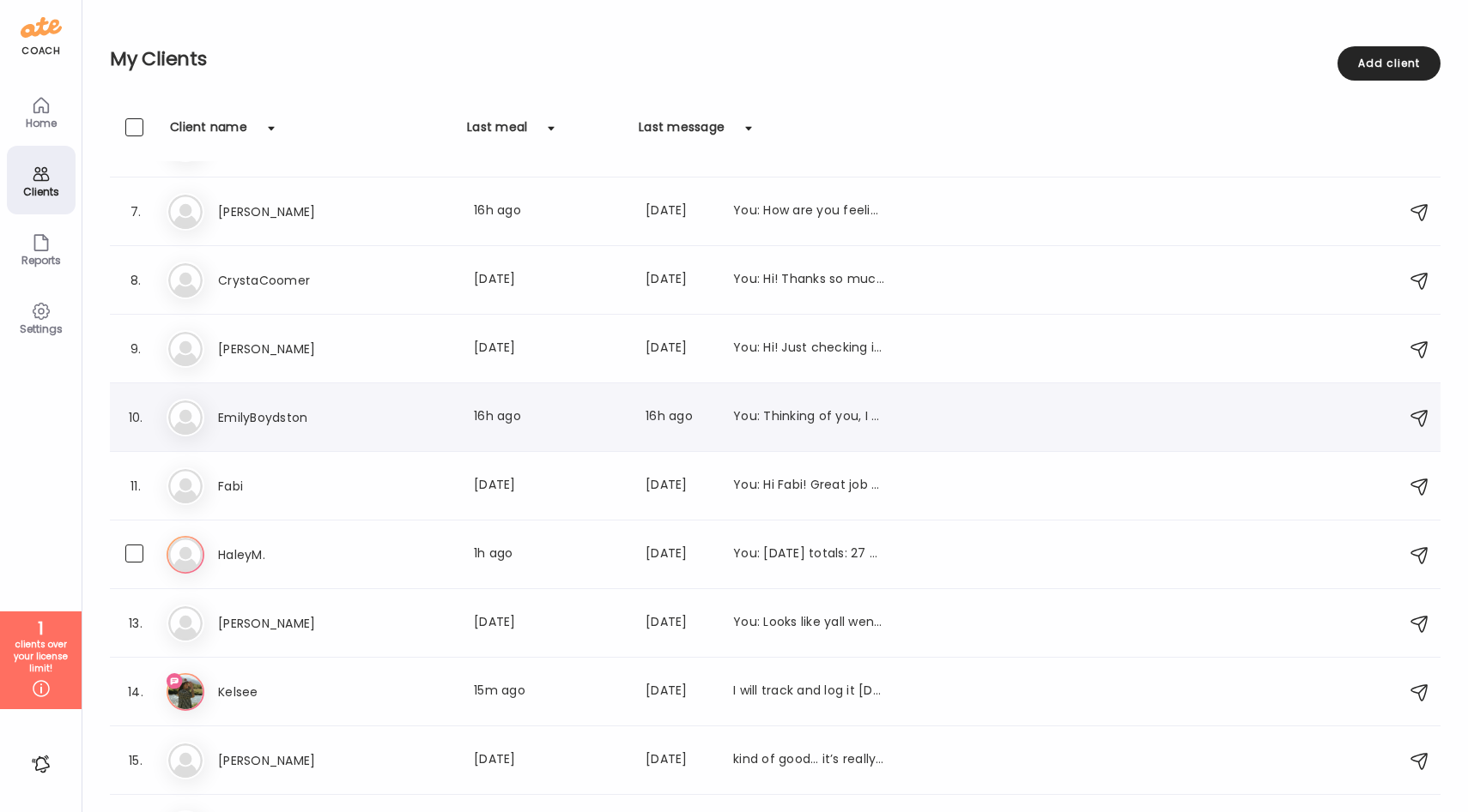
click at [329, 548] on h3 "HaleyM." at bounding box center [293, 555] width 151 height 21
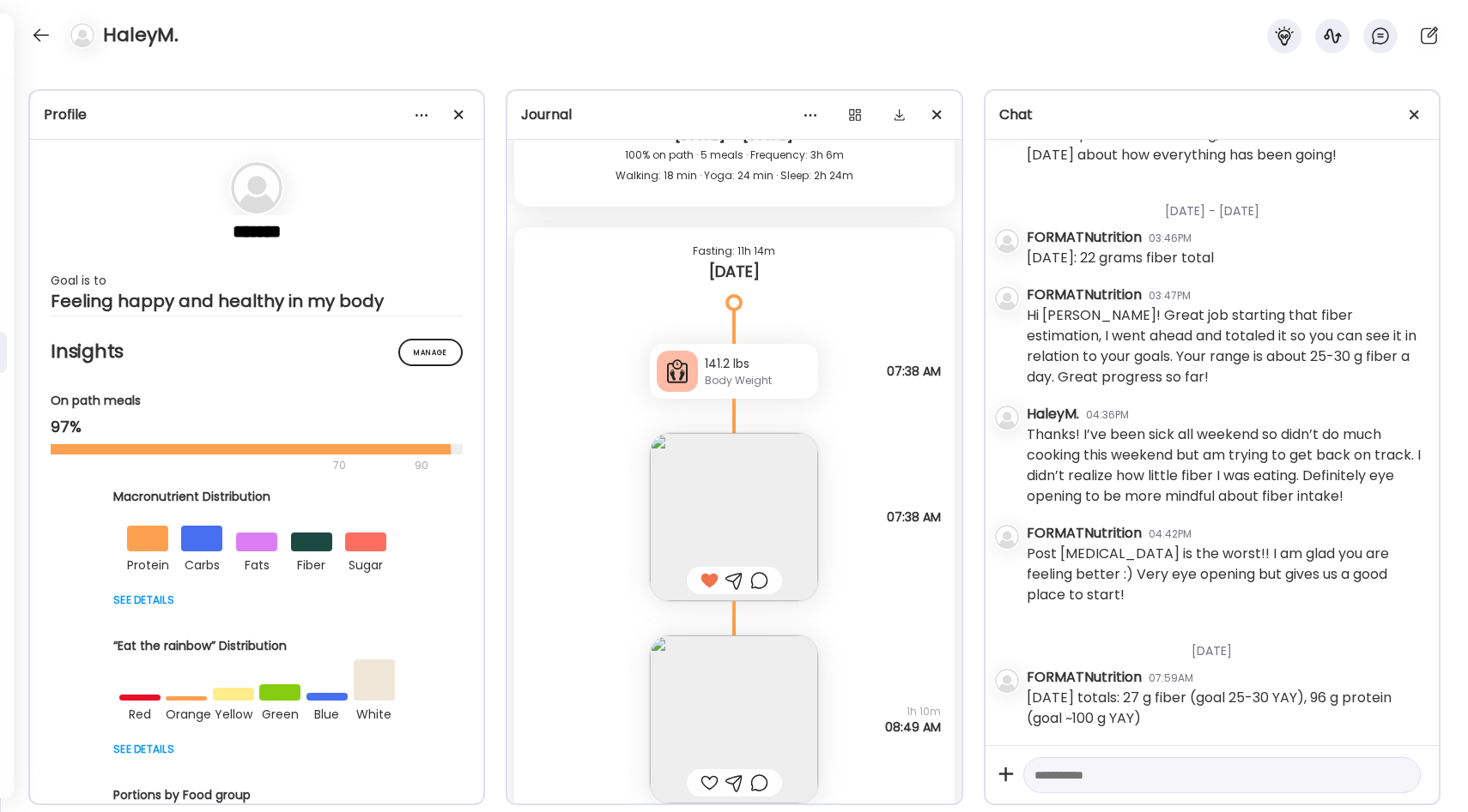
scroll to position [18669, 0]
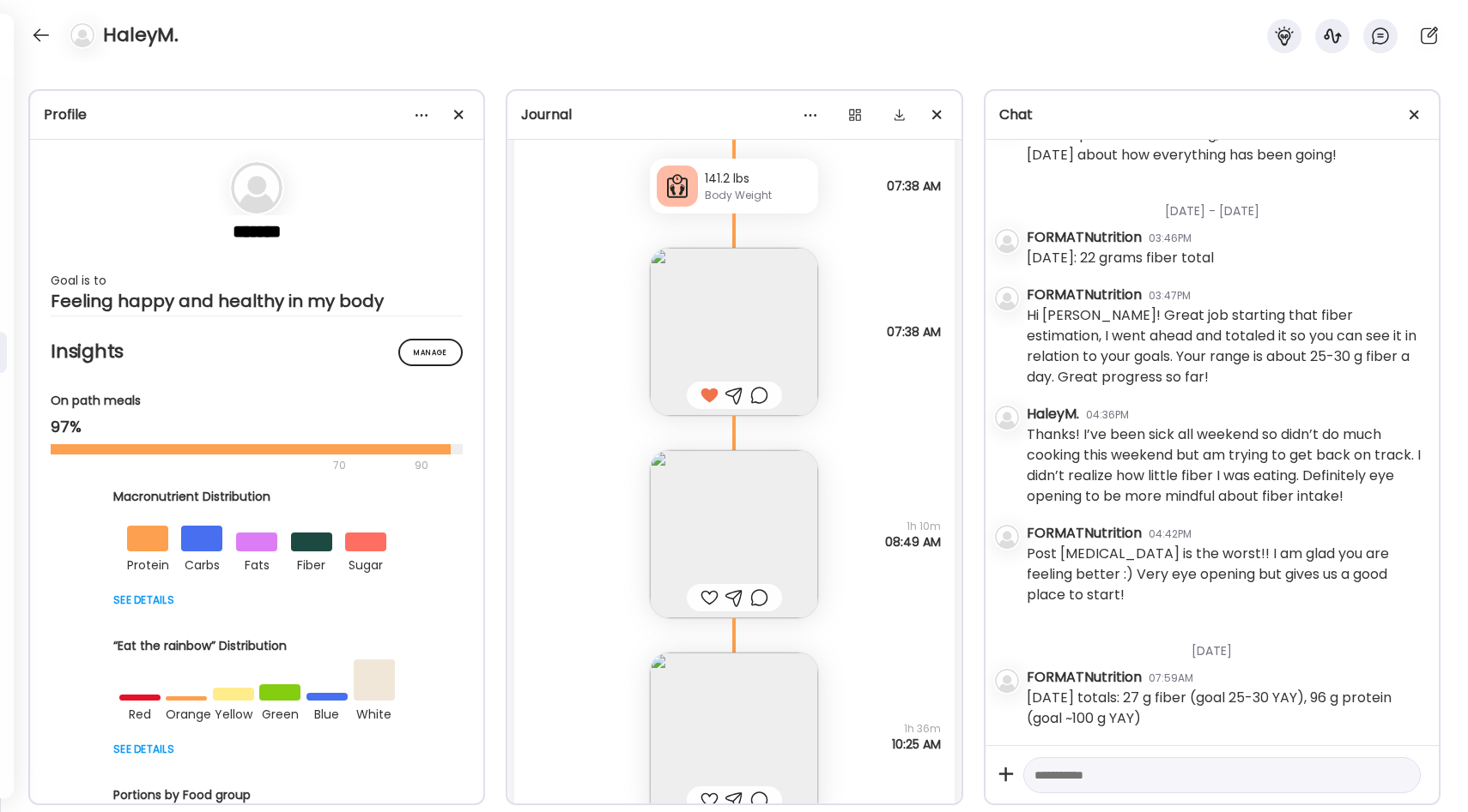
click at [765, 506] on img at bounding box center [734, 535] width 168 height 168
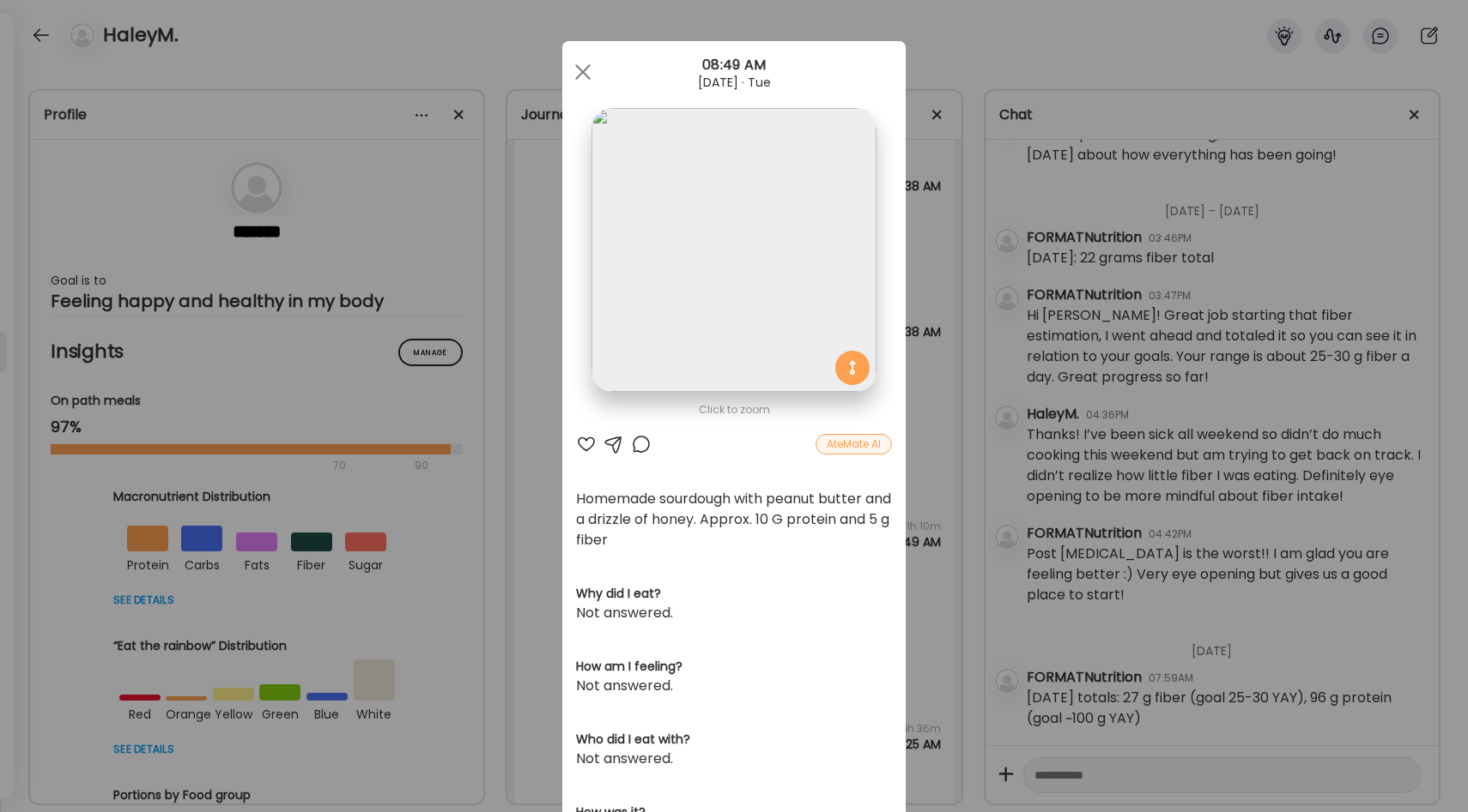
click at [931, 457] on div "Ate Coach Dashboard Wahoo! It’s official Take a moment to set up your Coach Pro…" at bounding box center [734, 406] width 1468 height 812
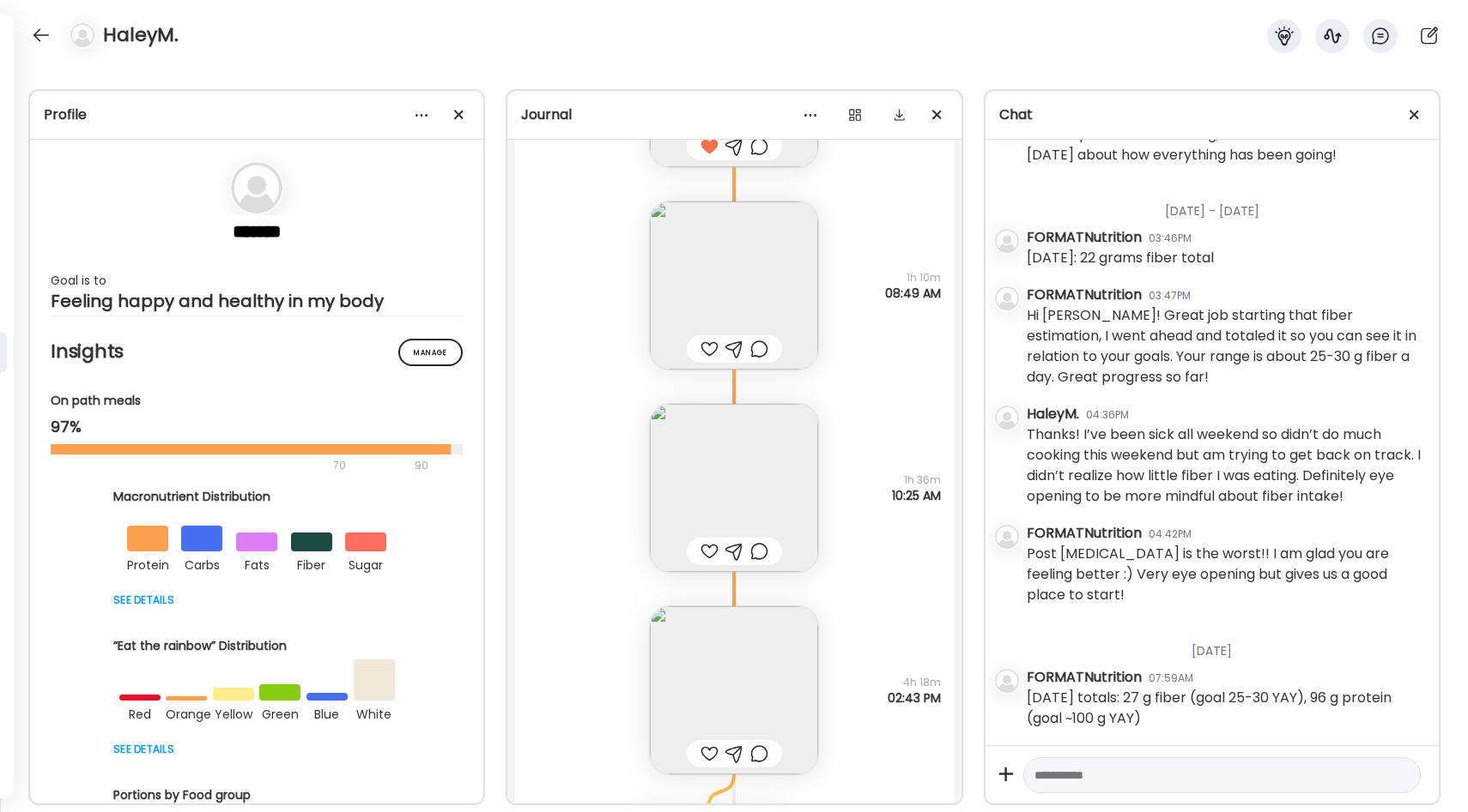
scroll to position [18933, 0]
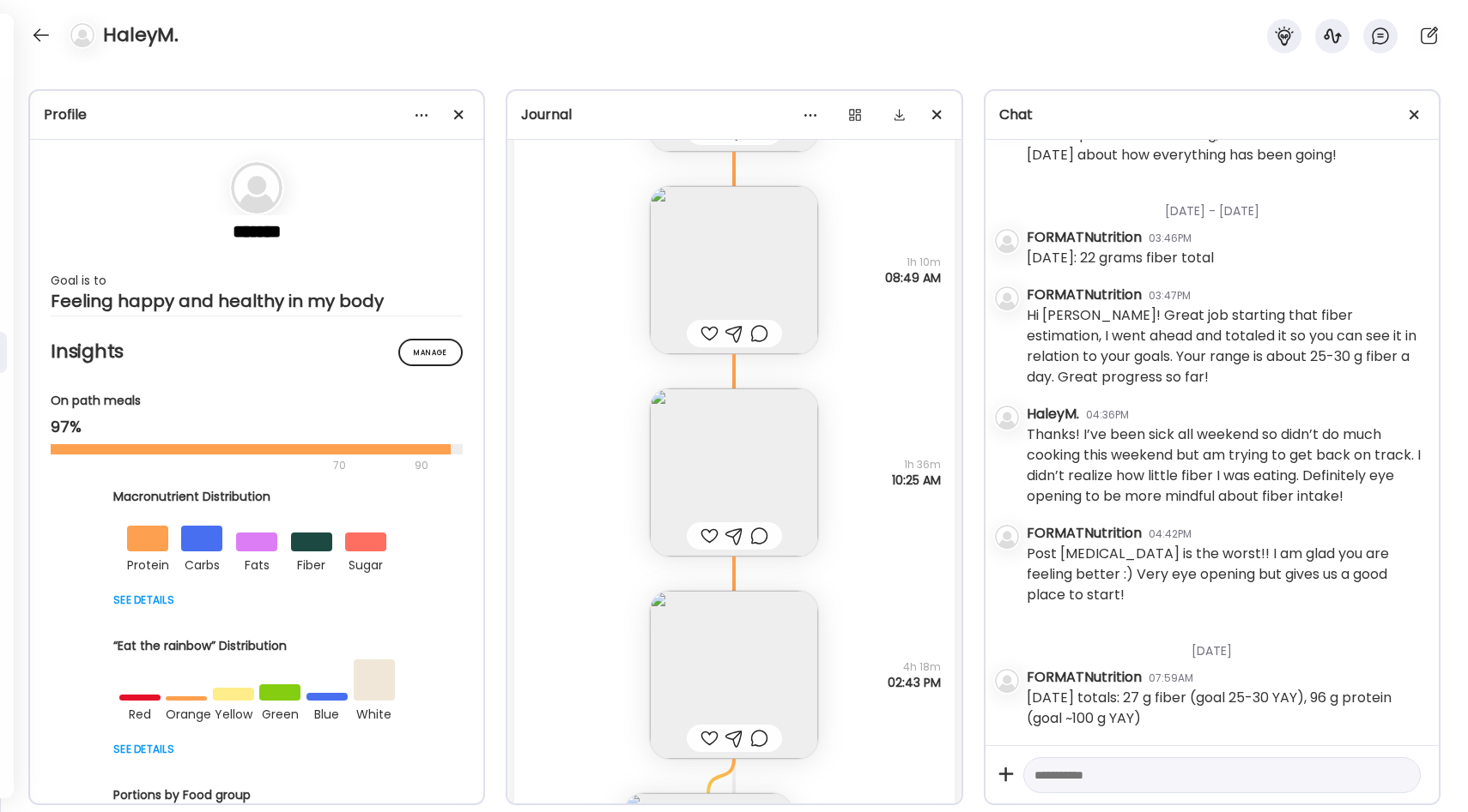
click at [753, 472] on img at bounding box center [734, 472] width 168 height 168
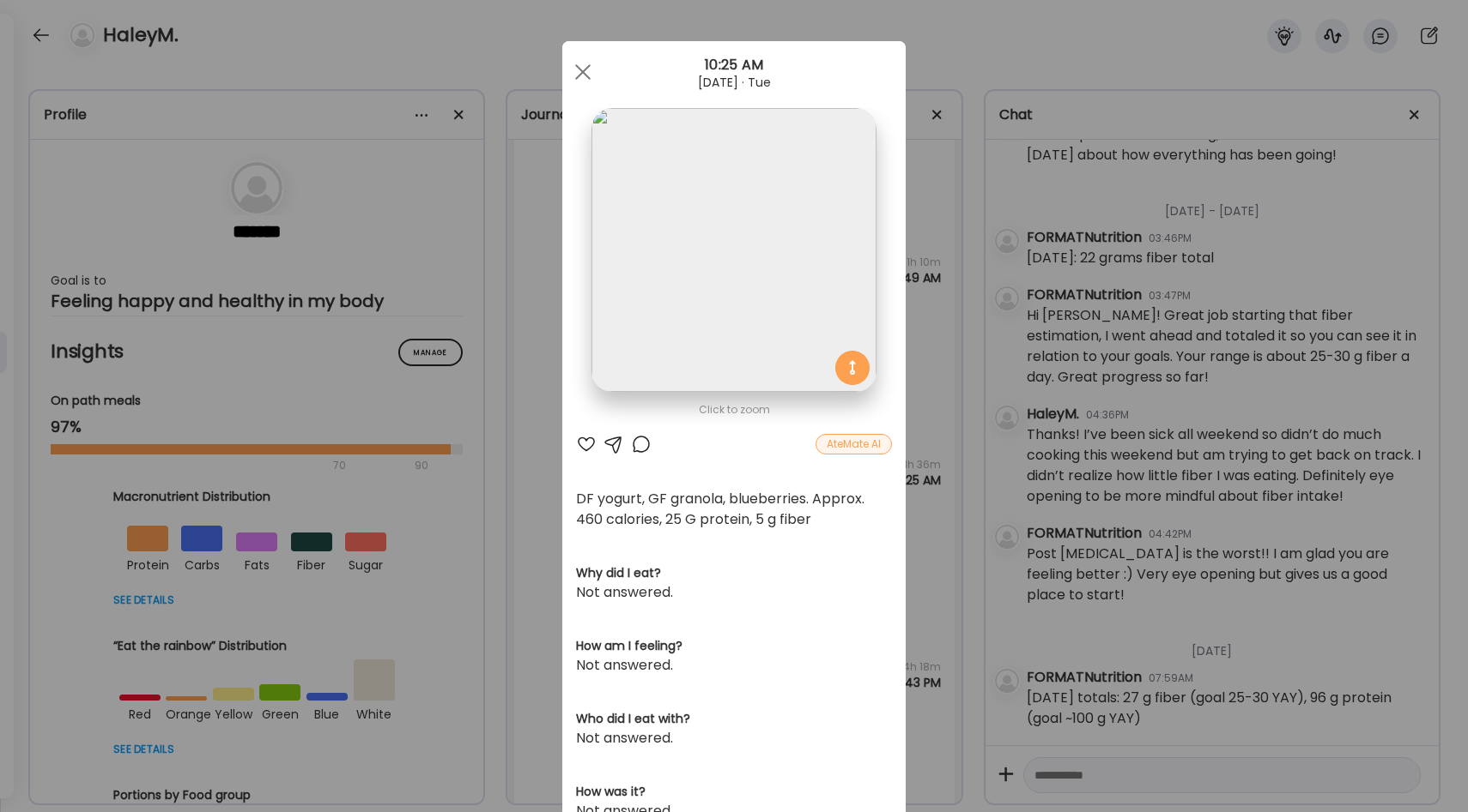
click at [923, 440] on div "Ate Coach Dashboard Wahoo! It’s official Take a moment to set up your Coach Pro…" at bounding box center [734, 406] width 1468 height 812
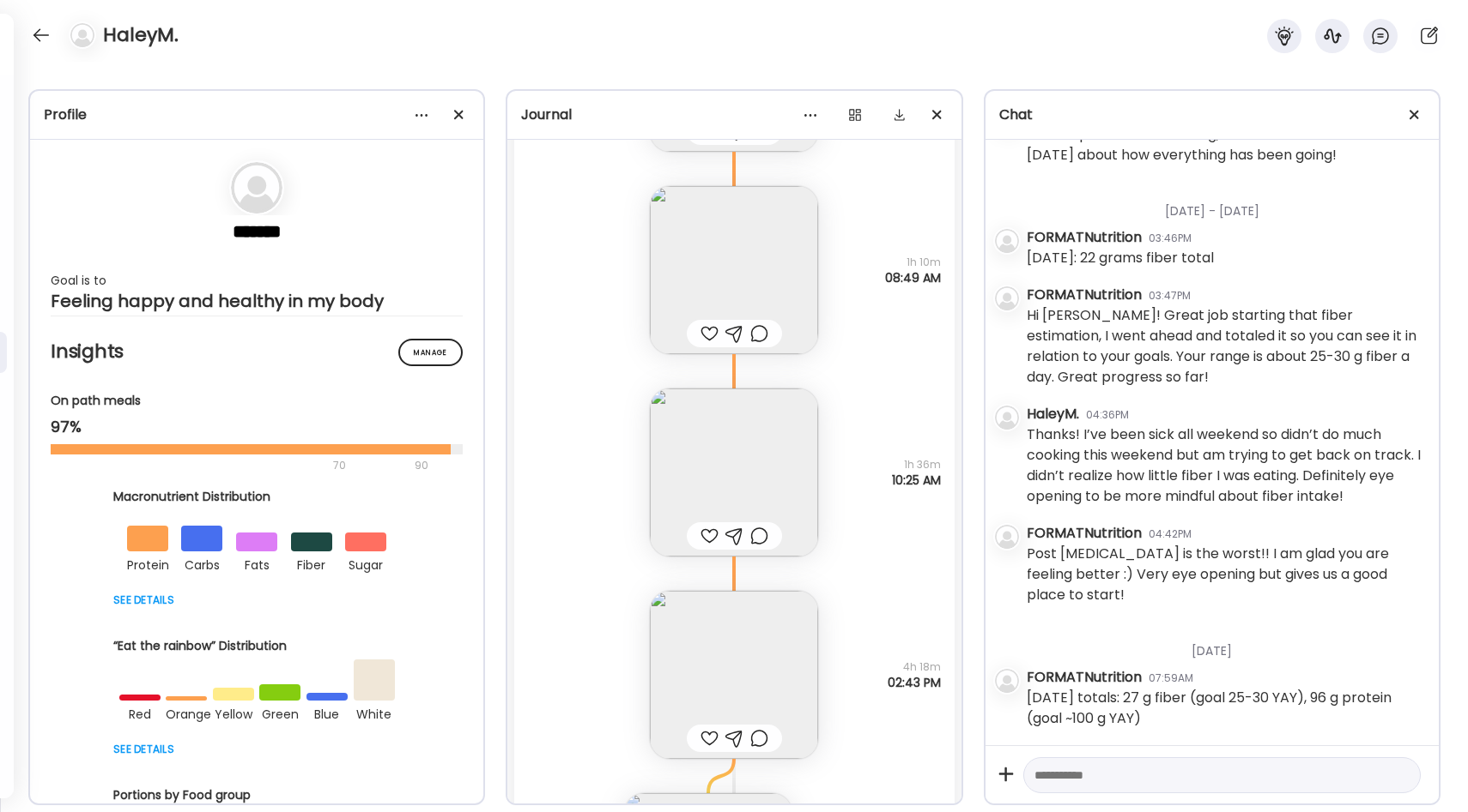
click at [769, 279] on img at bounding box center [734, 270] width 168 height 168
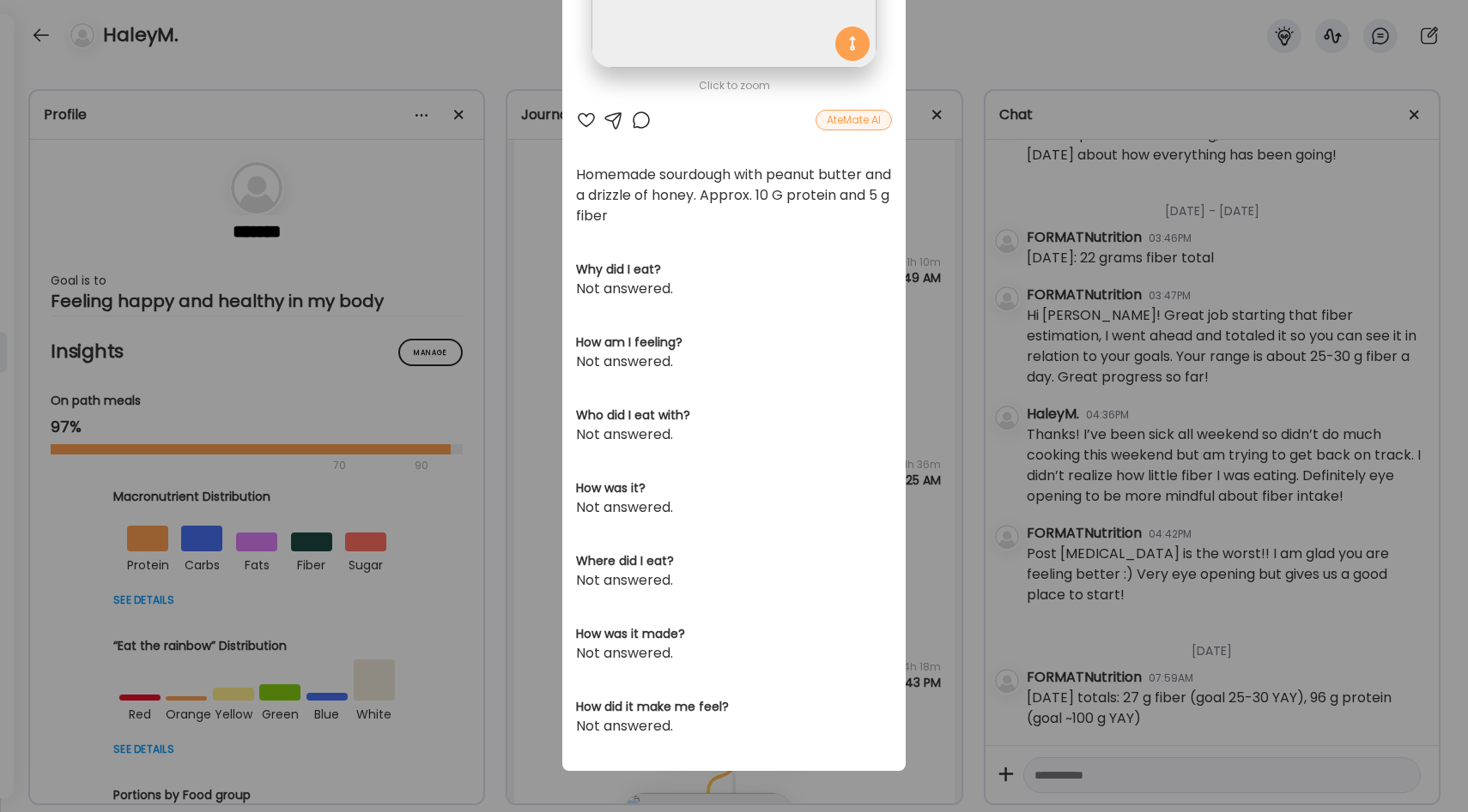
scroll to position [0, 0]
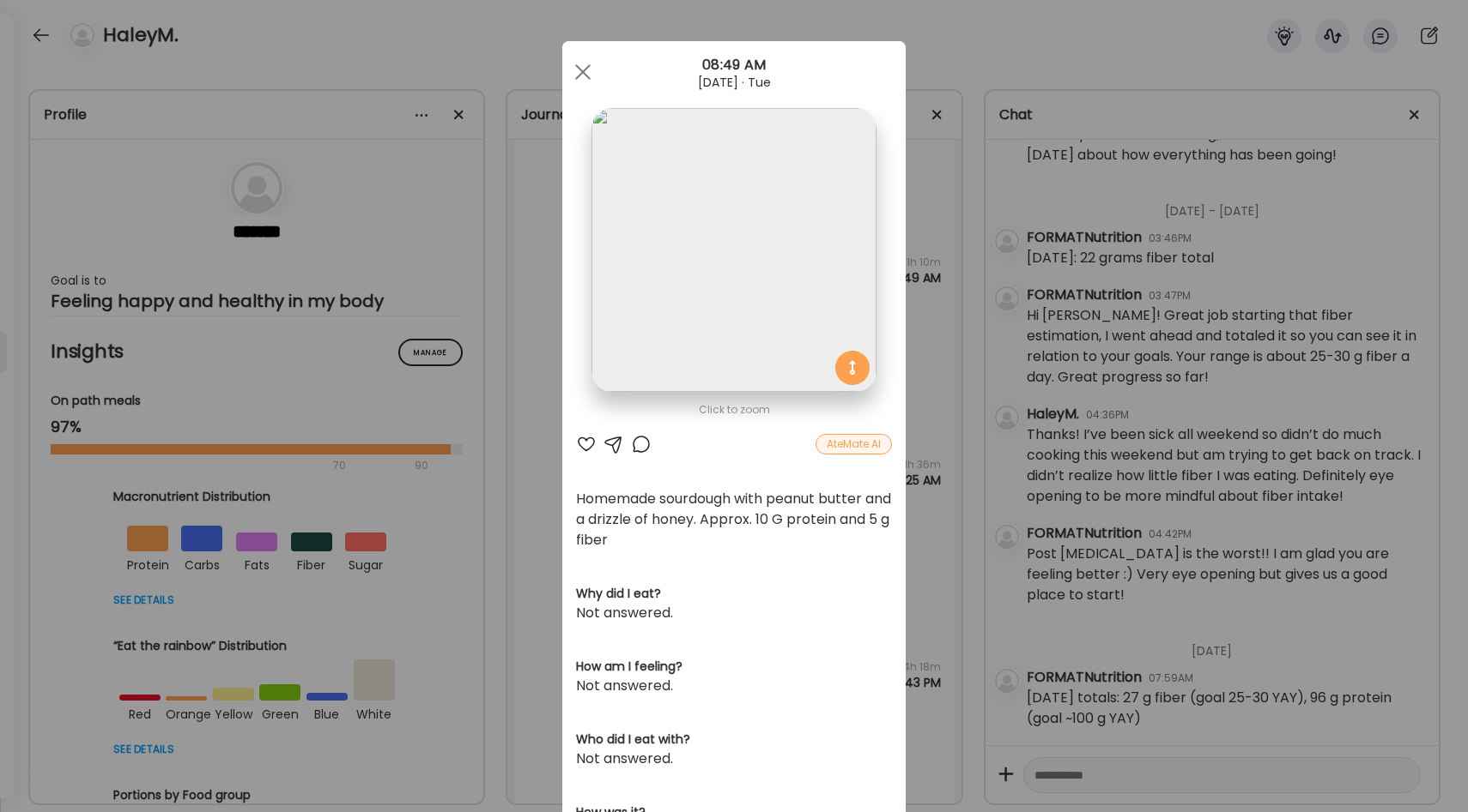
click at [857, 447] on div "AteMate AI" at bounding box center [853, 445] width 76 height 21
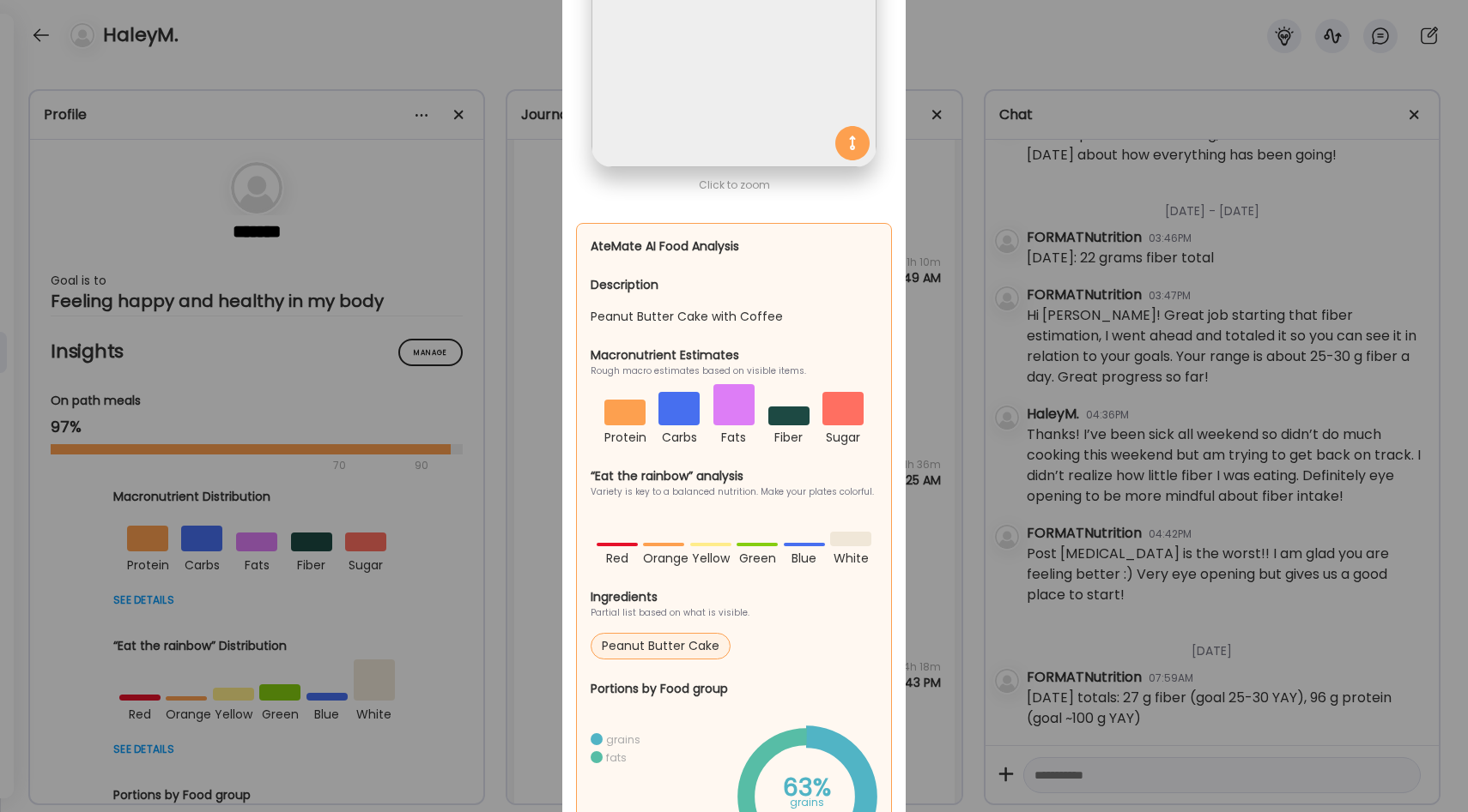
scroll to position [231, 0]
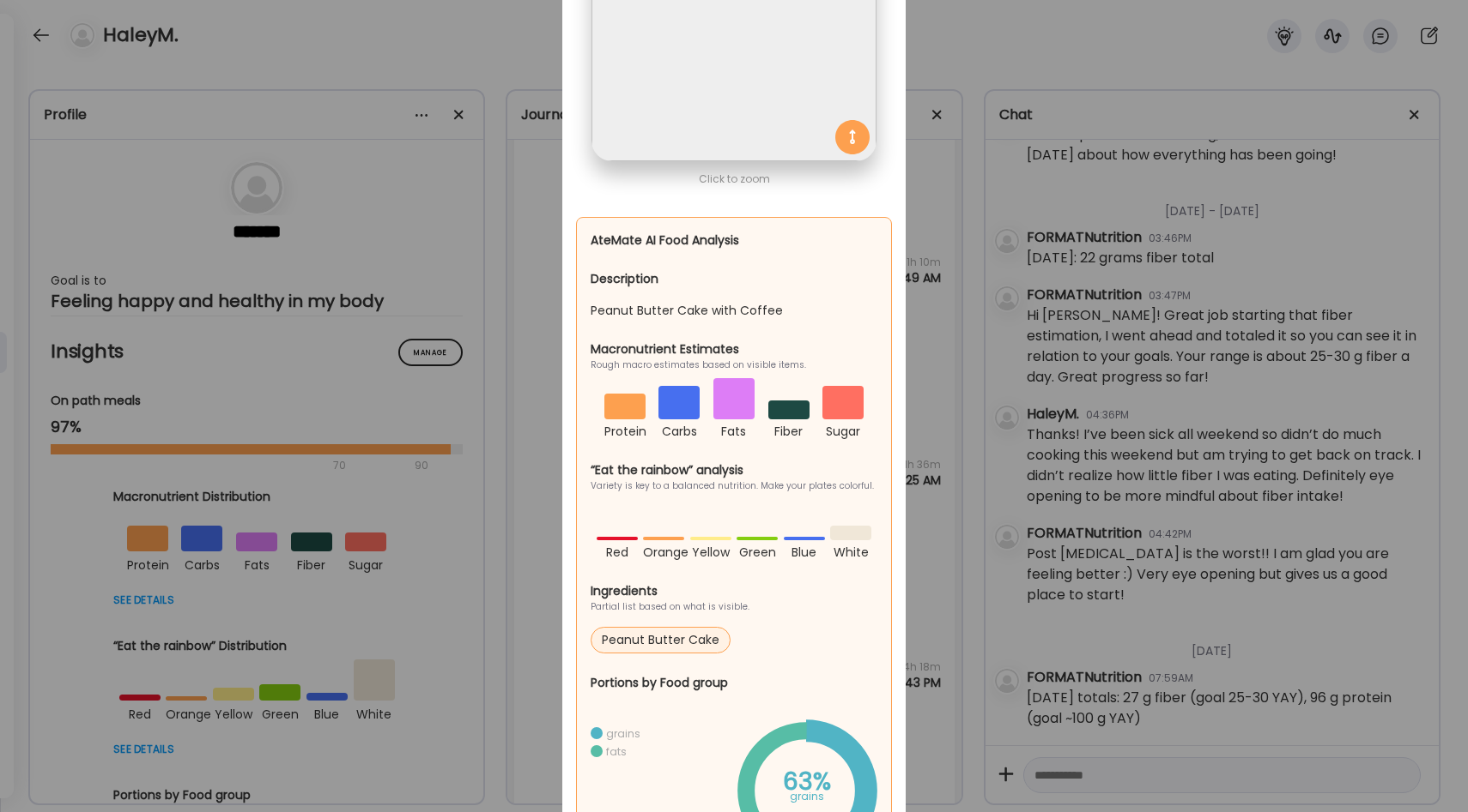
click at [786, 413] on div at bounding box center [789, 410] width 42 height 19
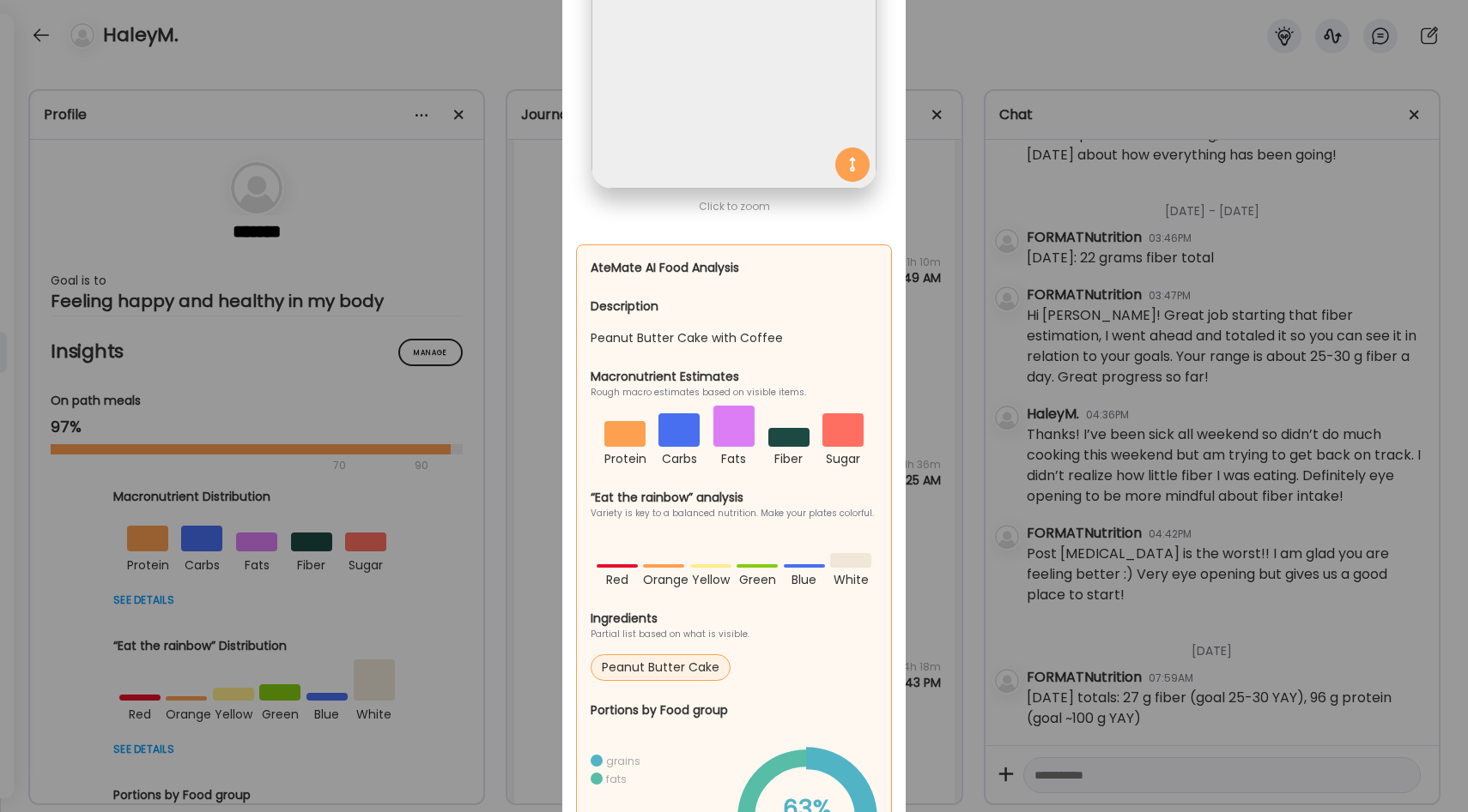
scroll to position [0, 0]
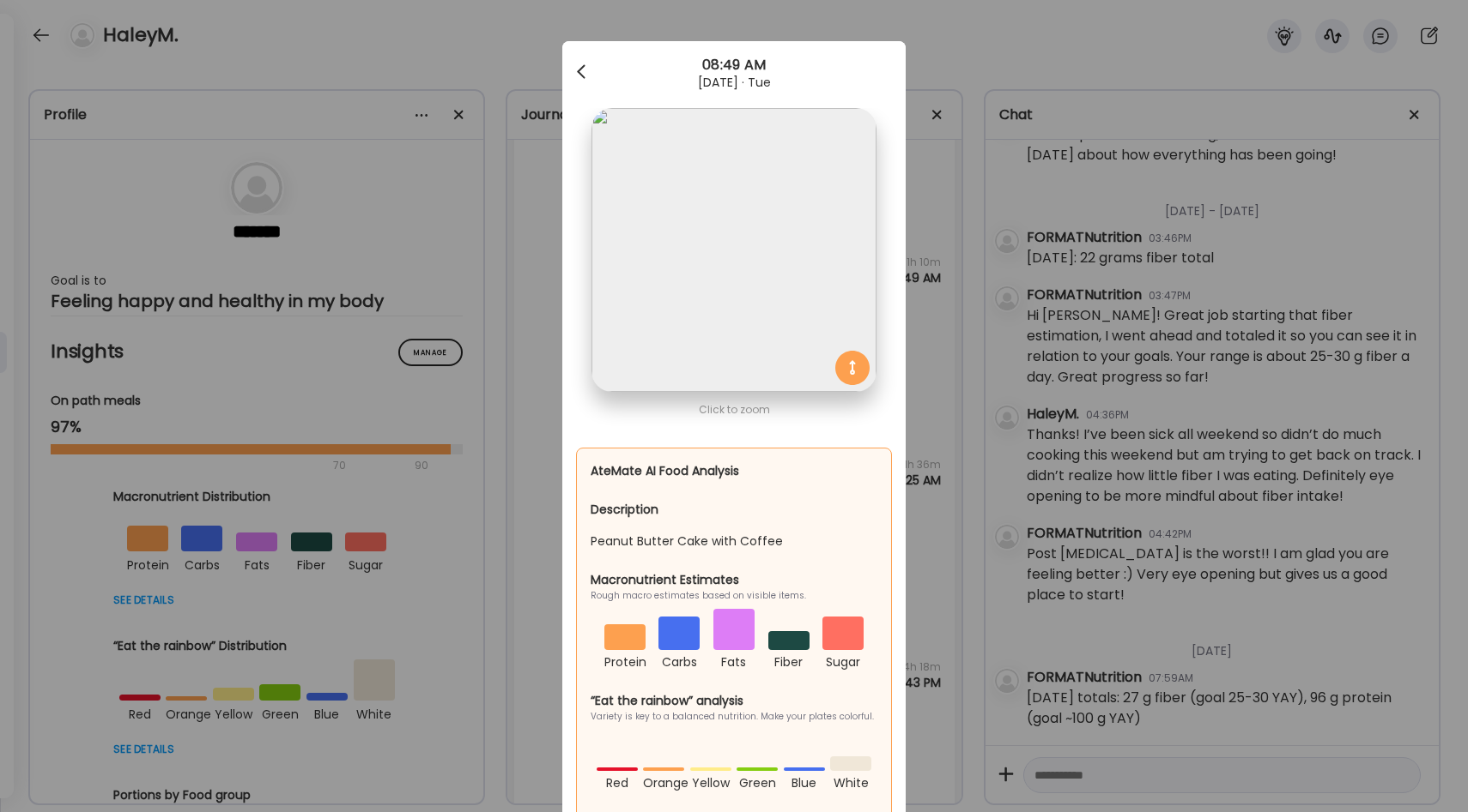
click at [580, 73] on span at bounding box center [581, 68] width 9 height 9
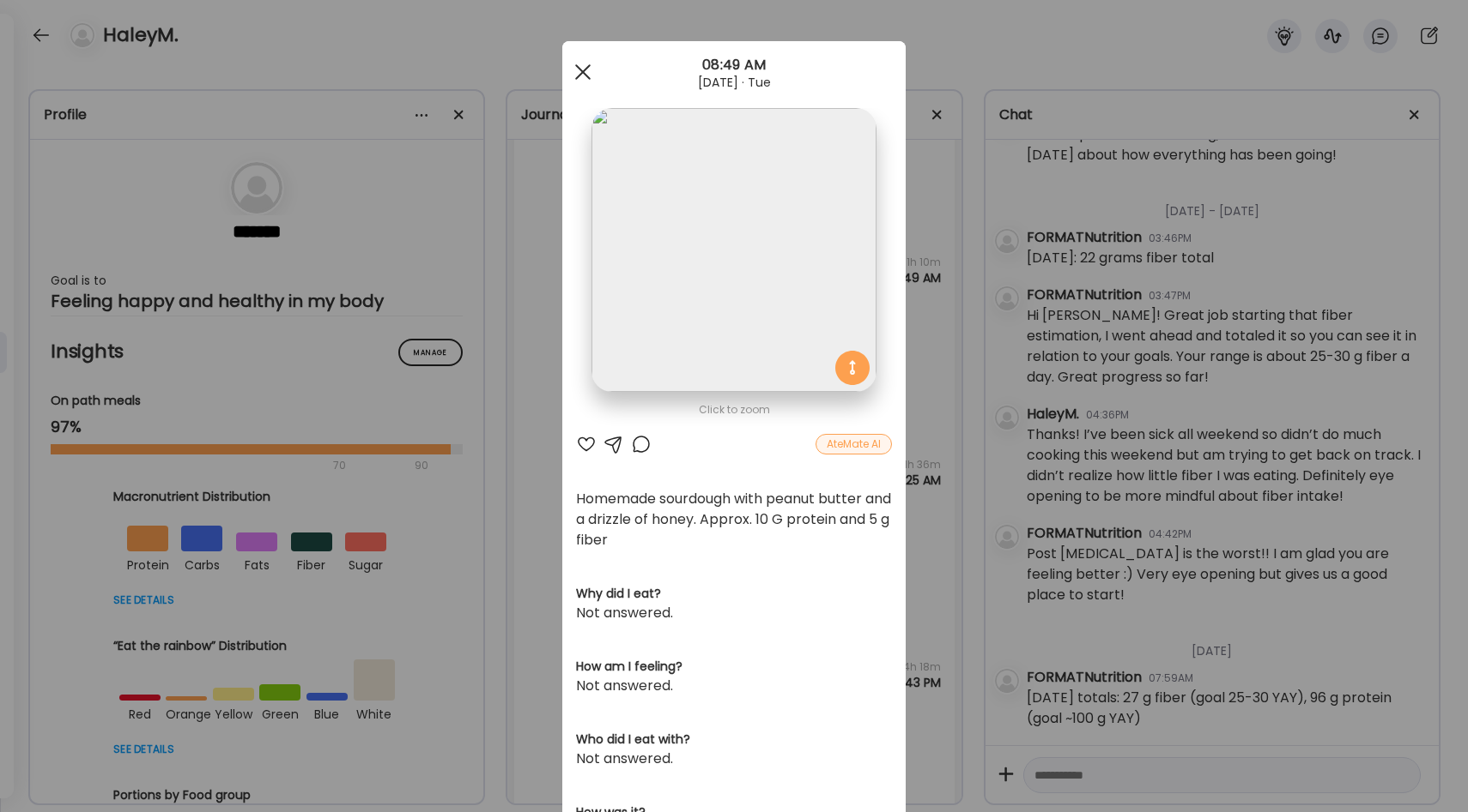
click at [580, 72] on span at bounding box center [583, 72] width 16 height 16
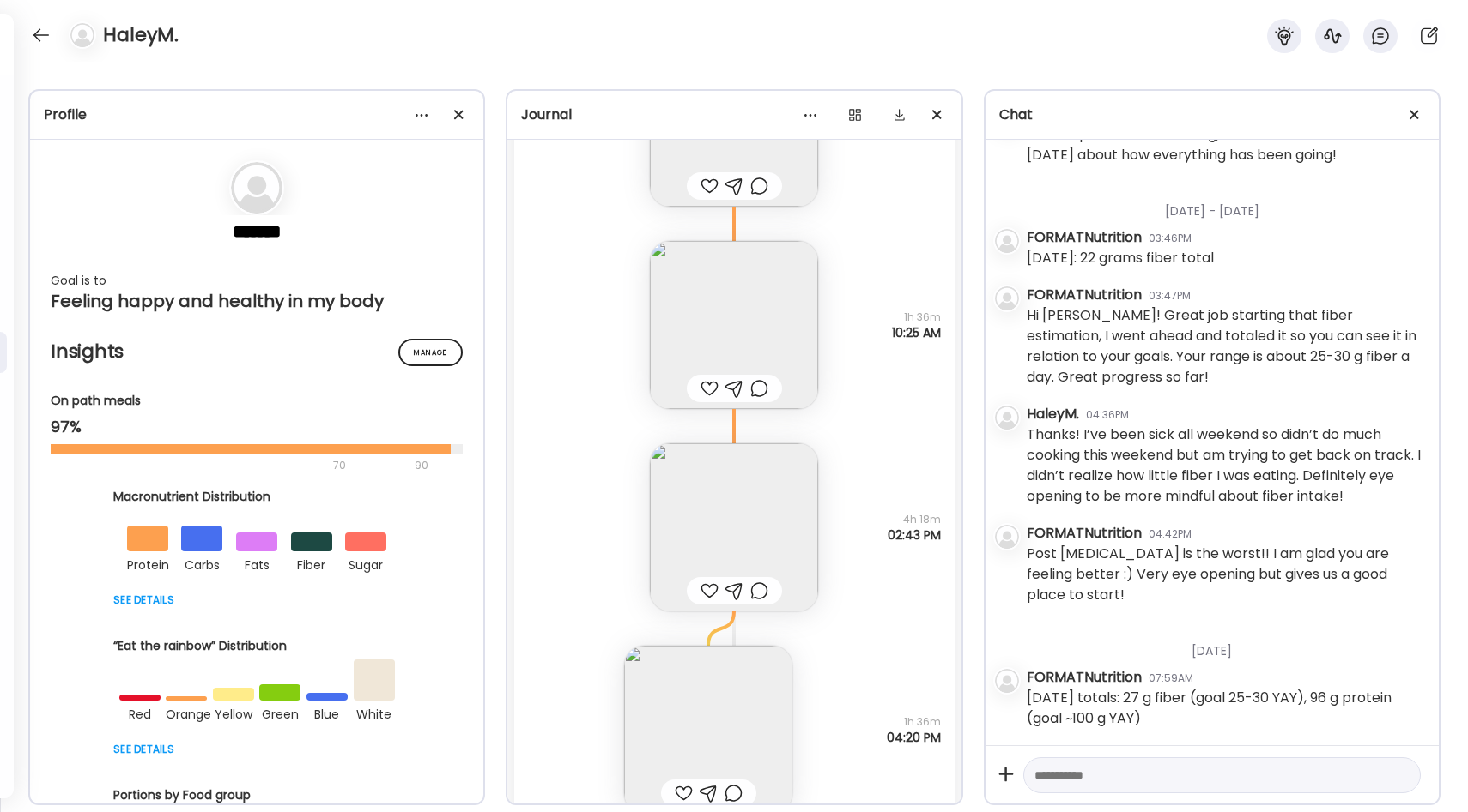
scroll to position [19110, 0]
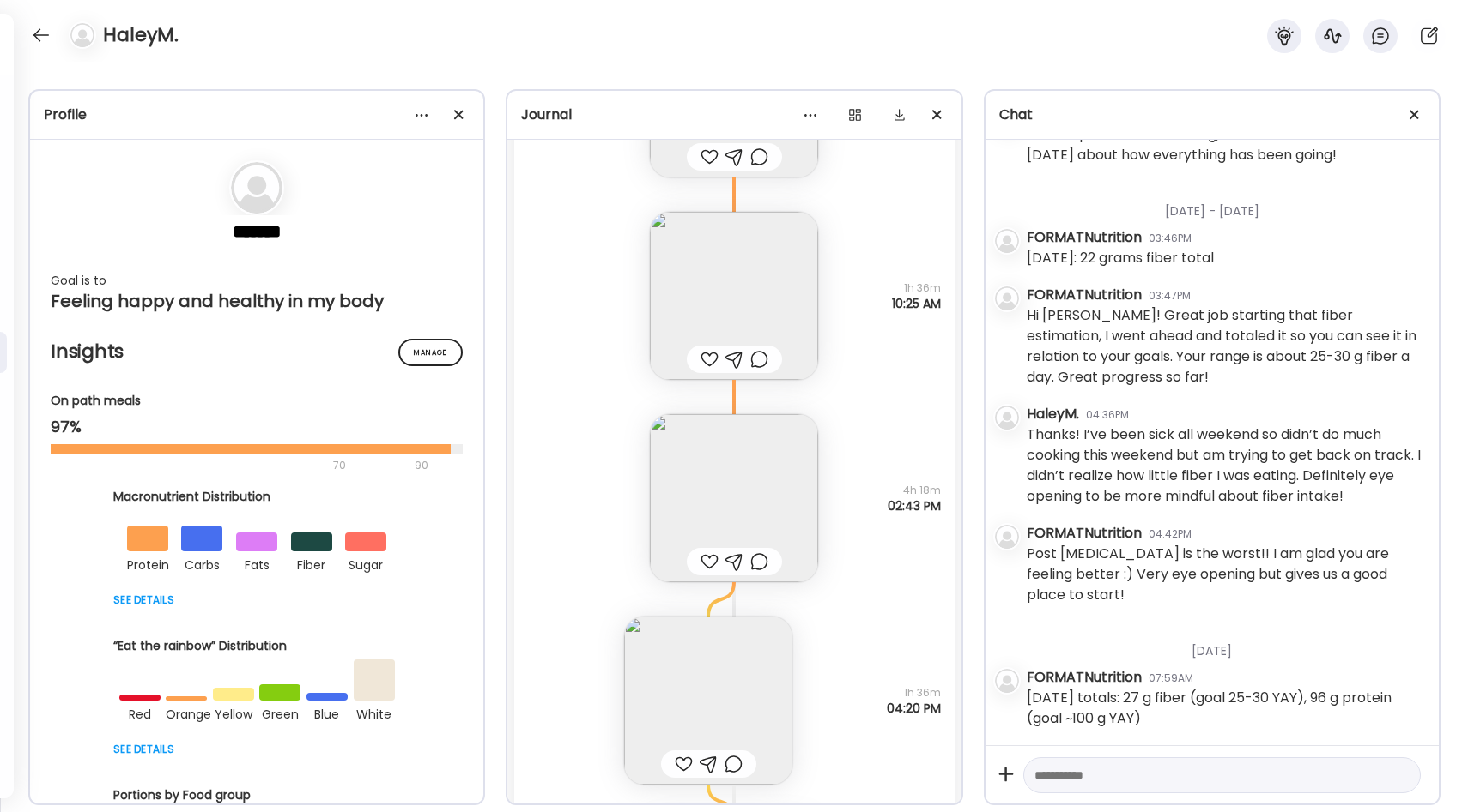
click at [703, 303] on img at bounding box center [734, 296] width 168 height 168
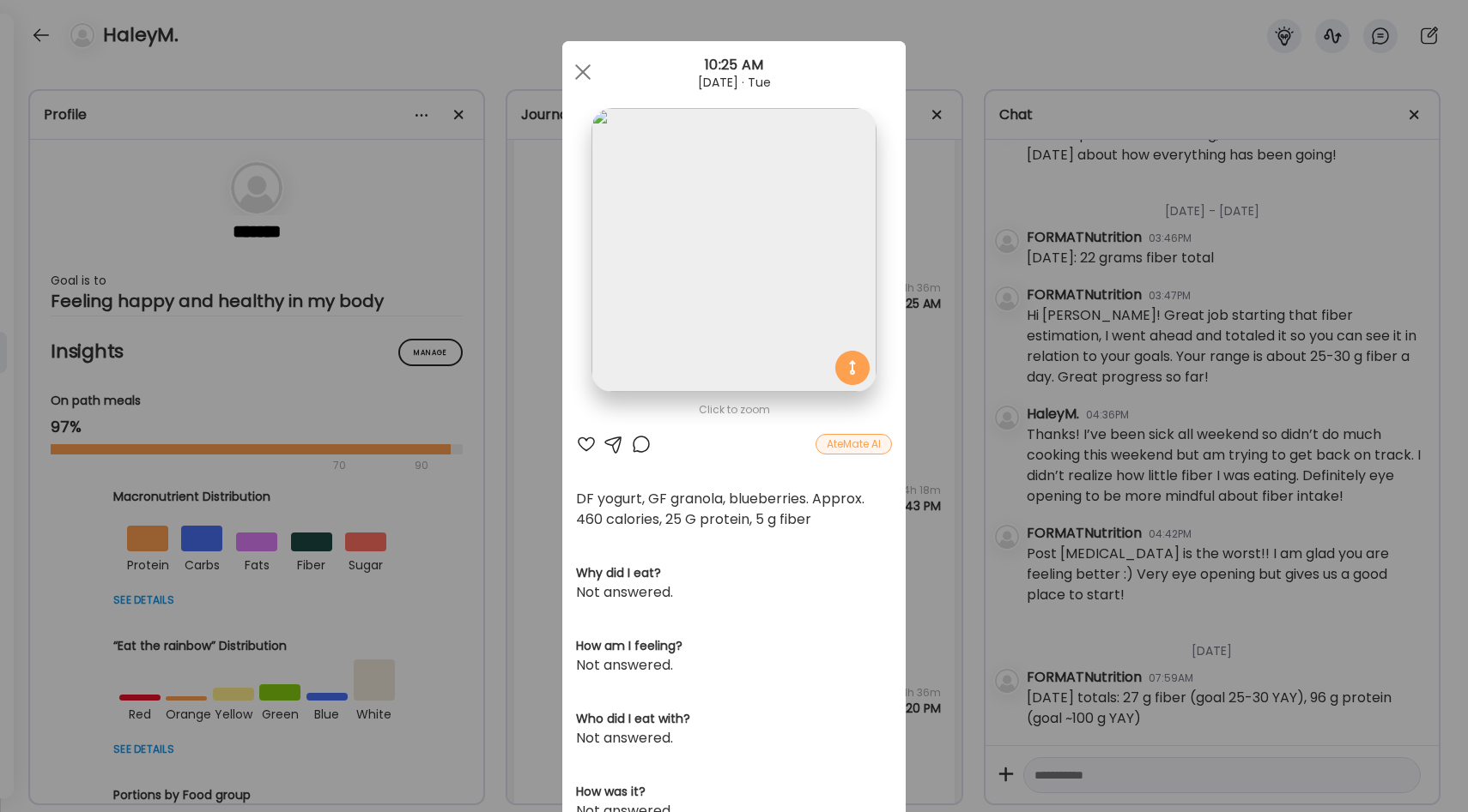
click at [924, 388] on div "Ate Coach Dashboard Wahoo! It’s official Take a moment to set up your Coach Pro…" at bounding box center [734, 406] width 1468 height 812
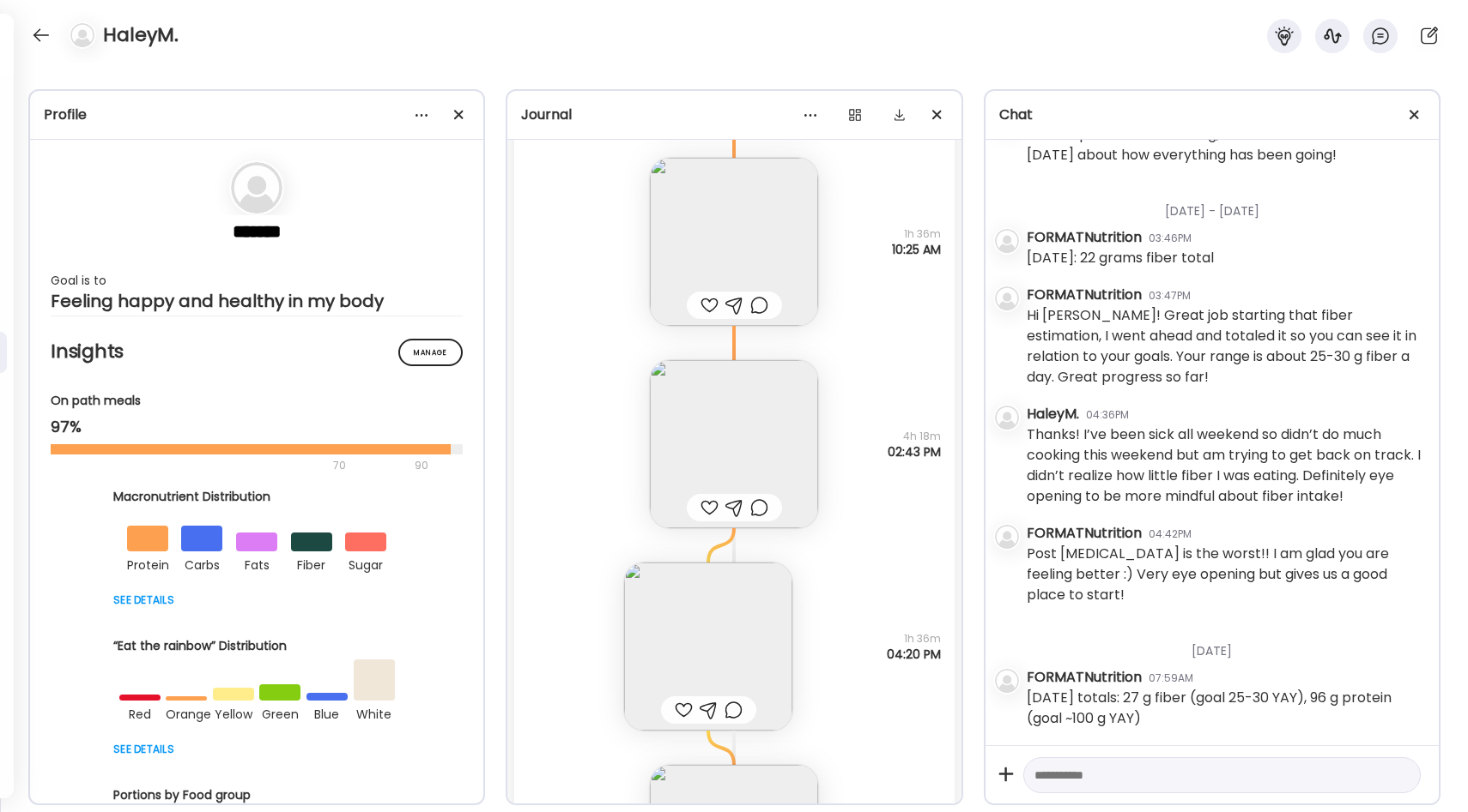
scroll to position [19283, 0]
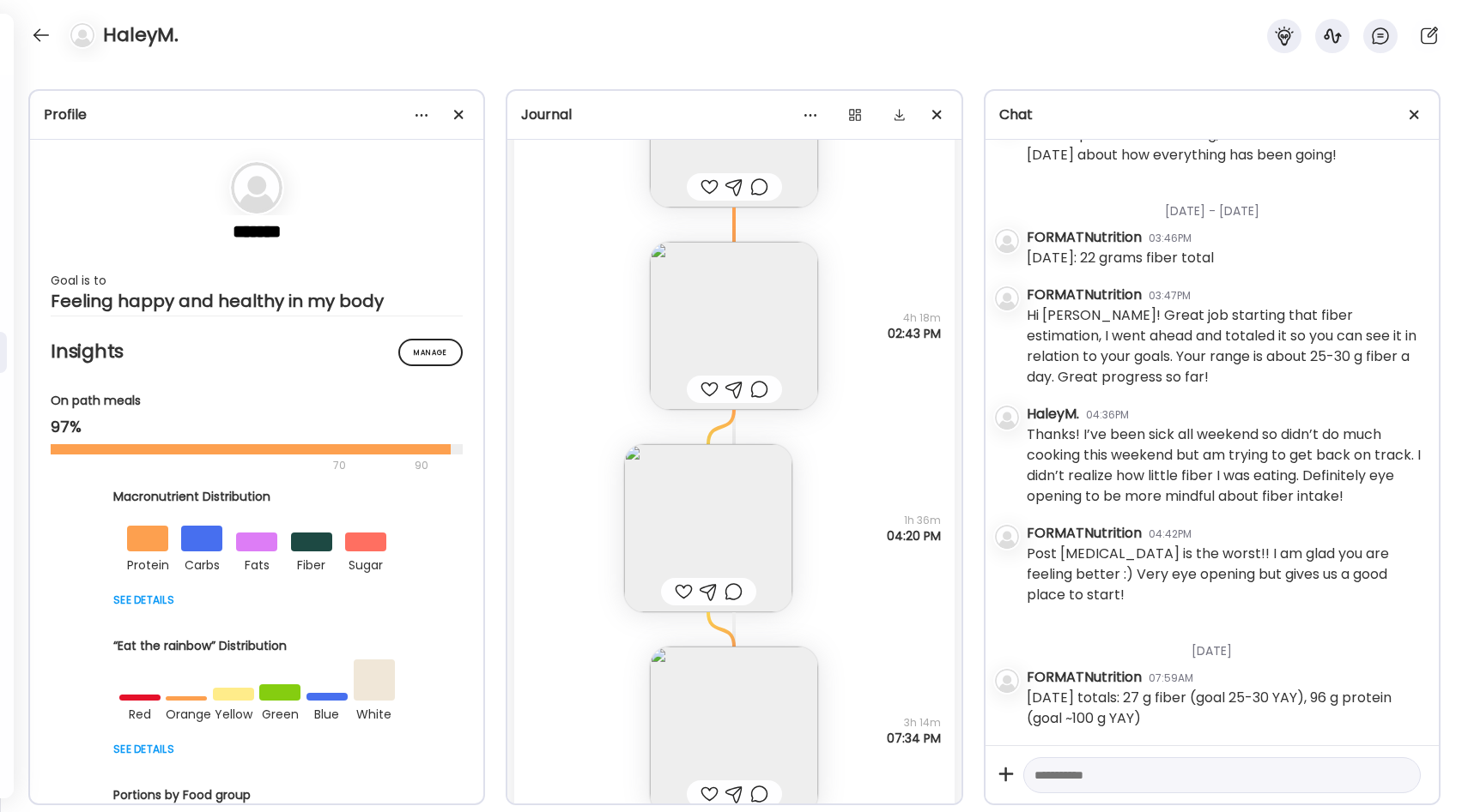
click at [716, 308] on img at bounding box center [734, 326] width 168 height 168
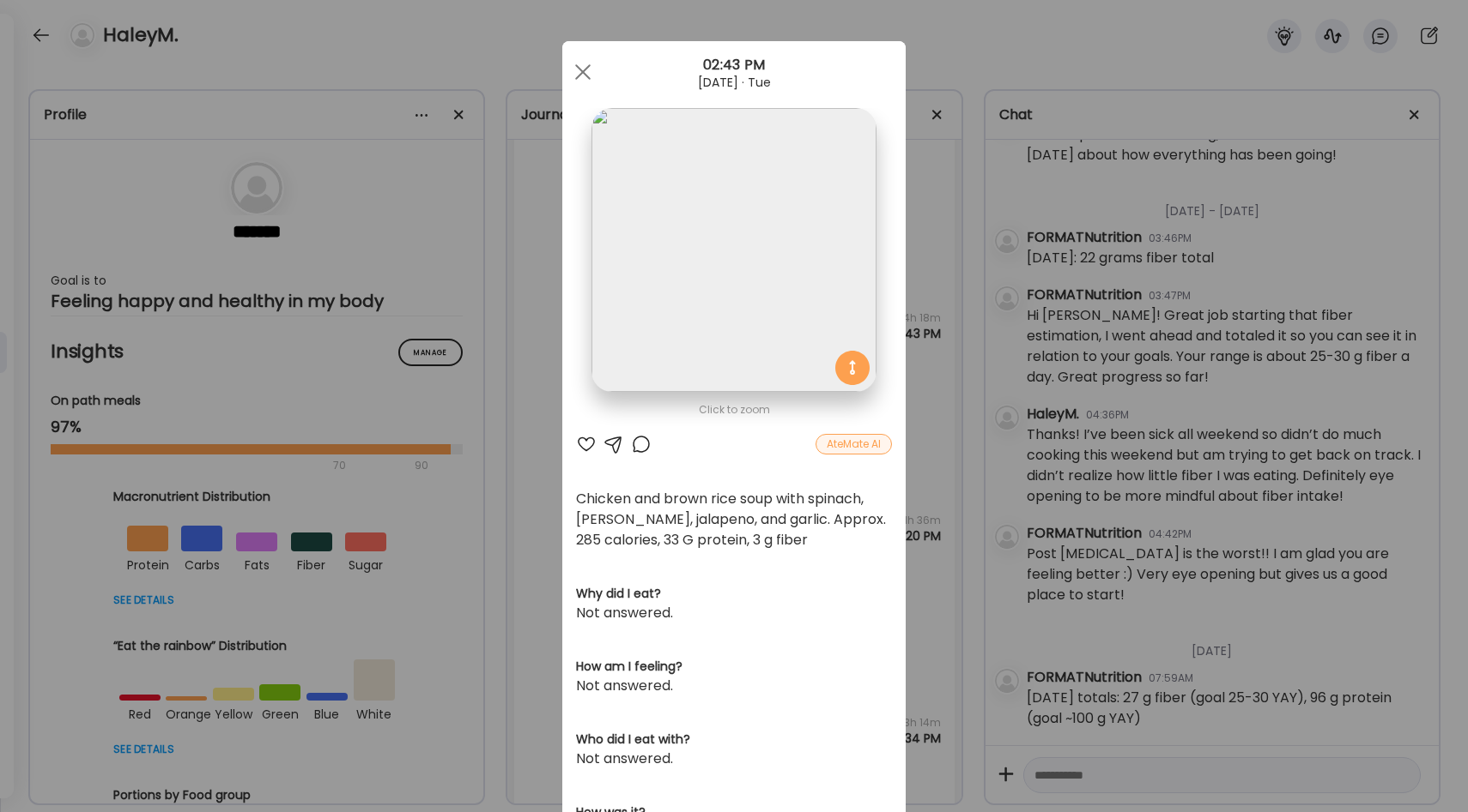
click at [921, 367] on div "Ate Coach Dashboard Wahoo! It’s official Take a moment to set up your Coach Pro…" at bounding box center [734, 406] width 1468 height 812
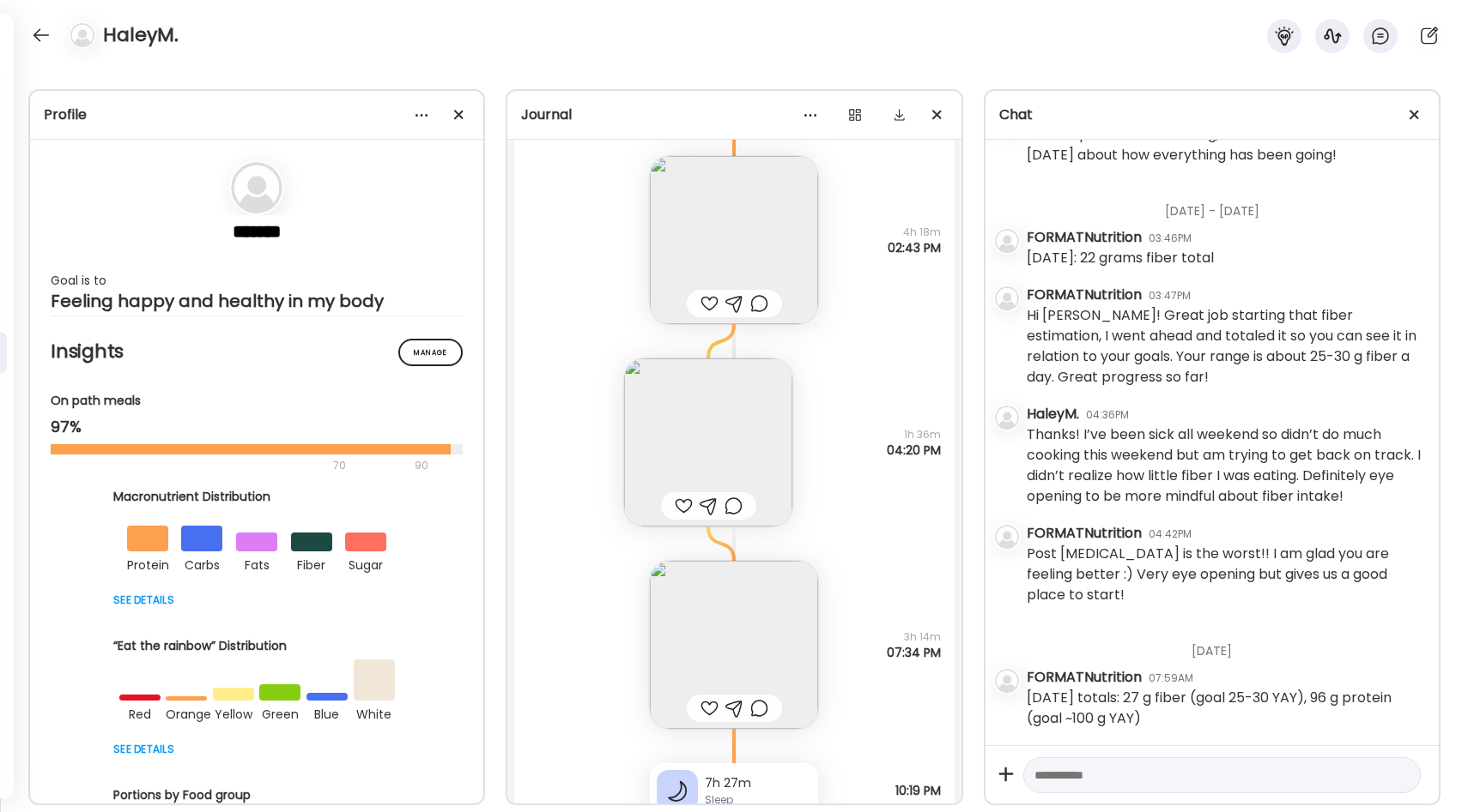
scroll to position [19385, 0]
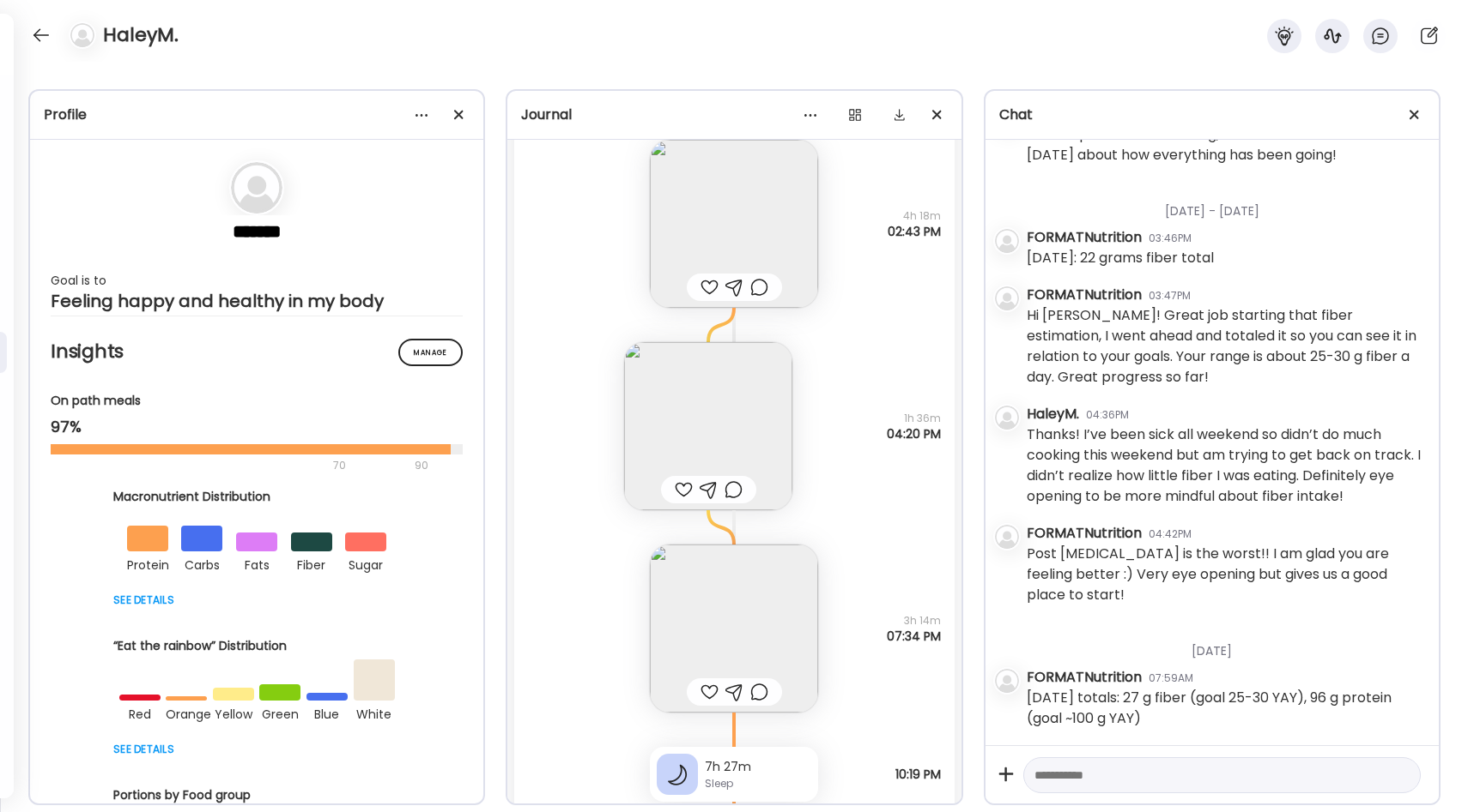
click at [740, 422] on img at bounding box center [708, 426] width 168 height 168
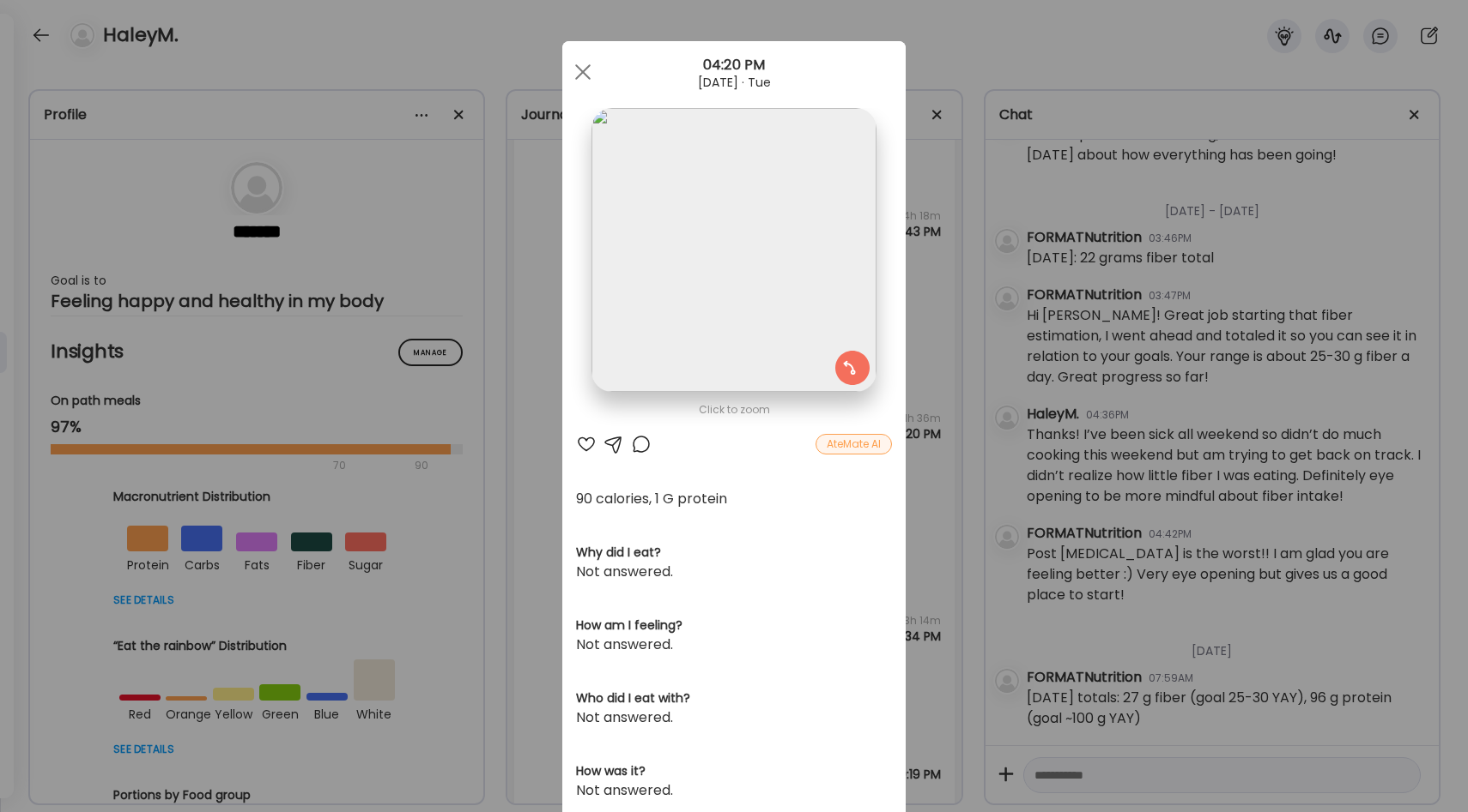
click at [924, 391] on div "Ate Coach Dashboard Wahoo! It’s official Take a moment to set up your Coach Pro…" at bounding box center [734, 406] width 1468 height 812
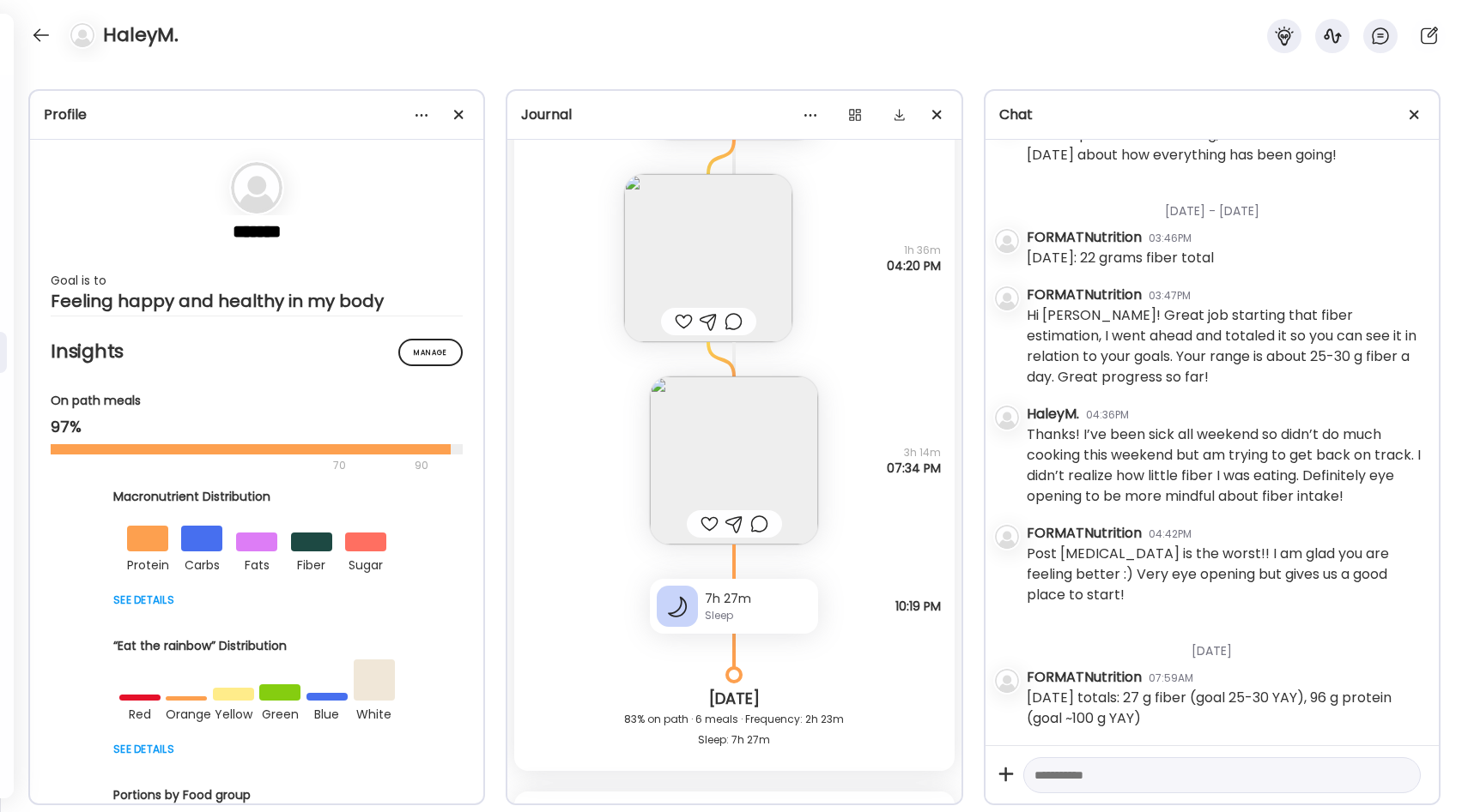
scroll to position [19583, 0]
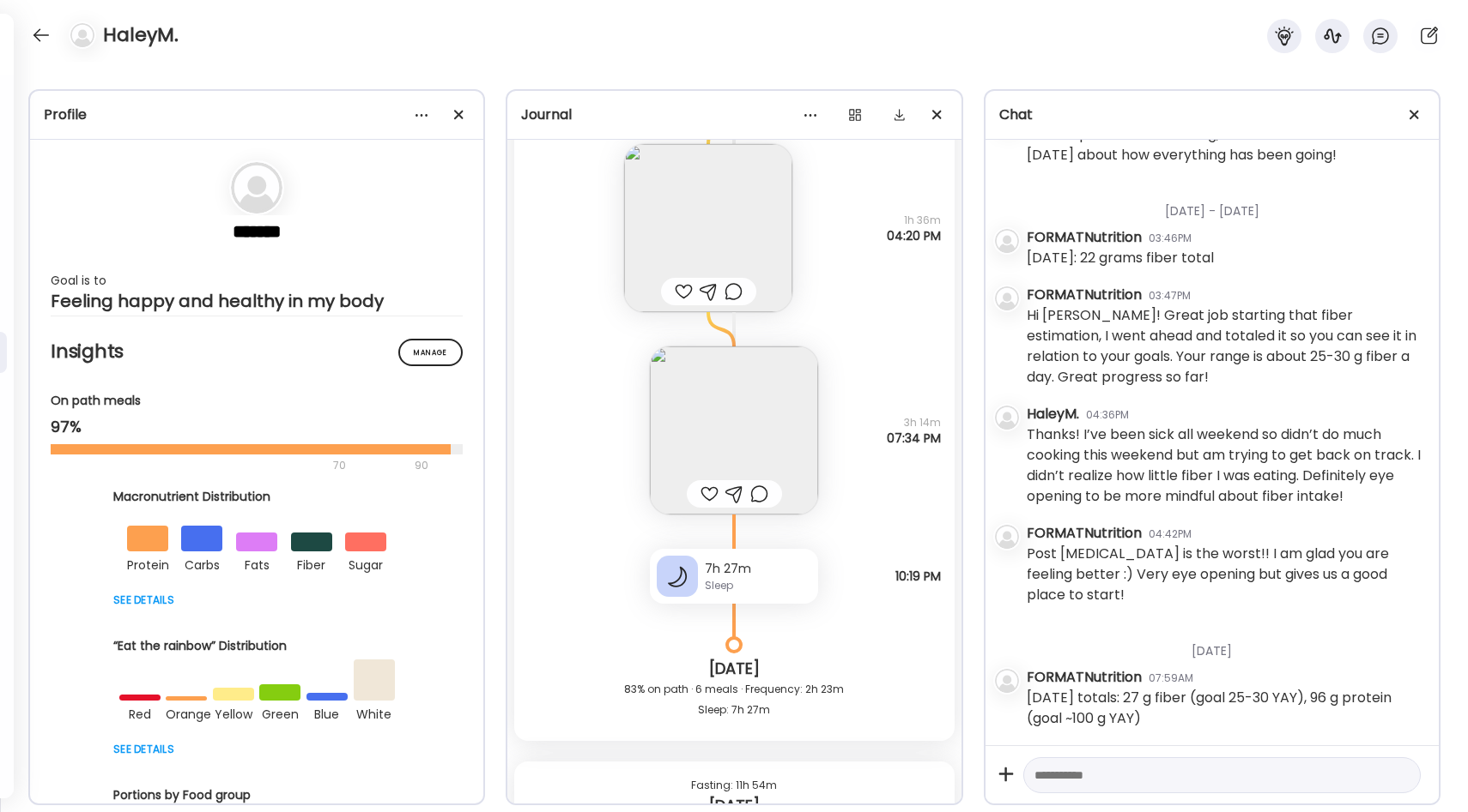
click at [744, 427] on img at bounding box center [734, 431] width 168 height 168
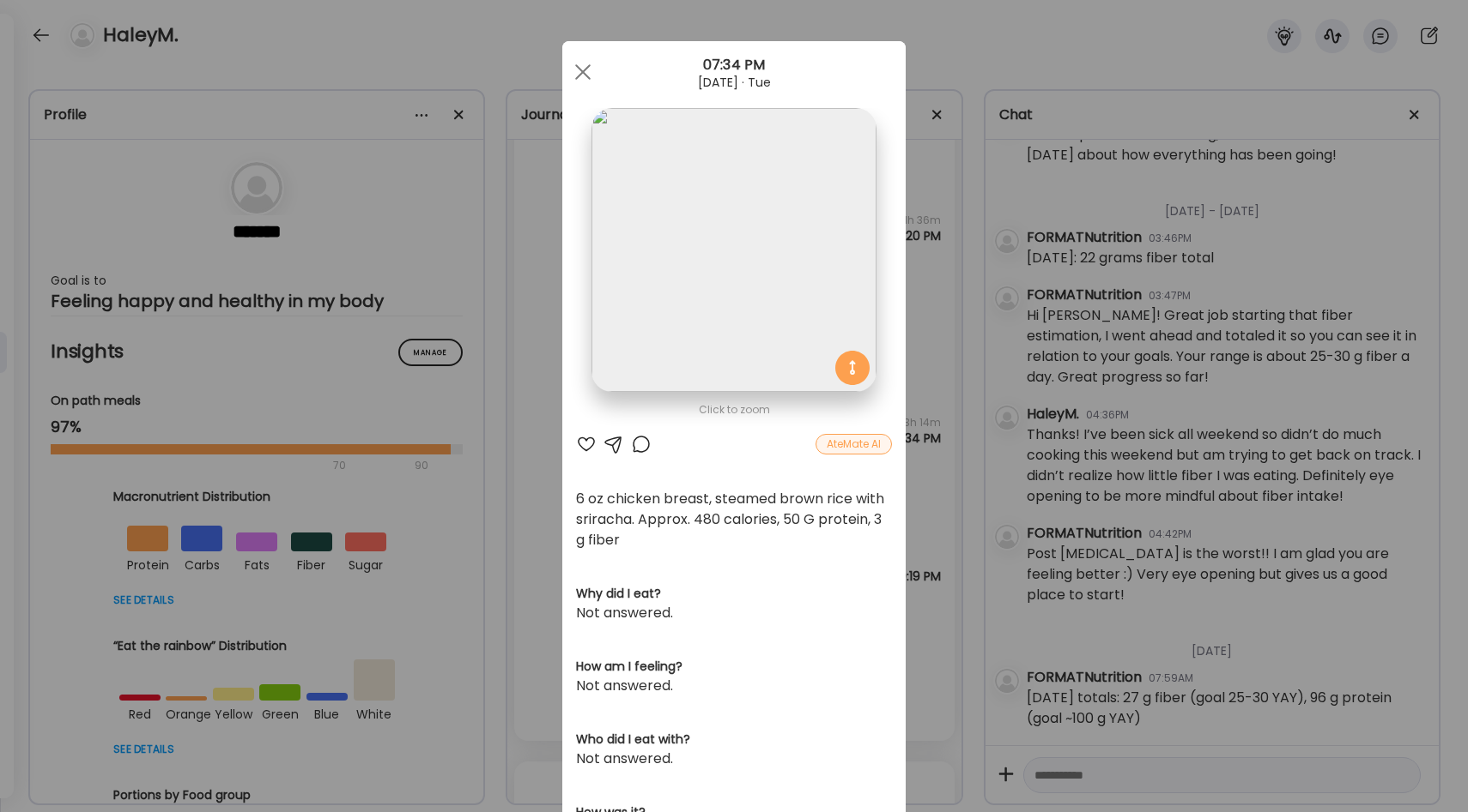
click at [916, 425] on div "Ate Coach Dashboard Wahoo! It’s official Take a moment to set up your Coach Pro…" at bounding box center [734, 406] width 1468 height 812
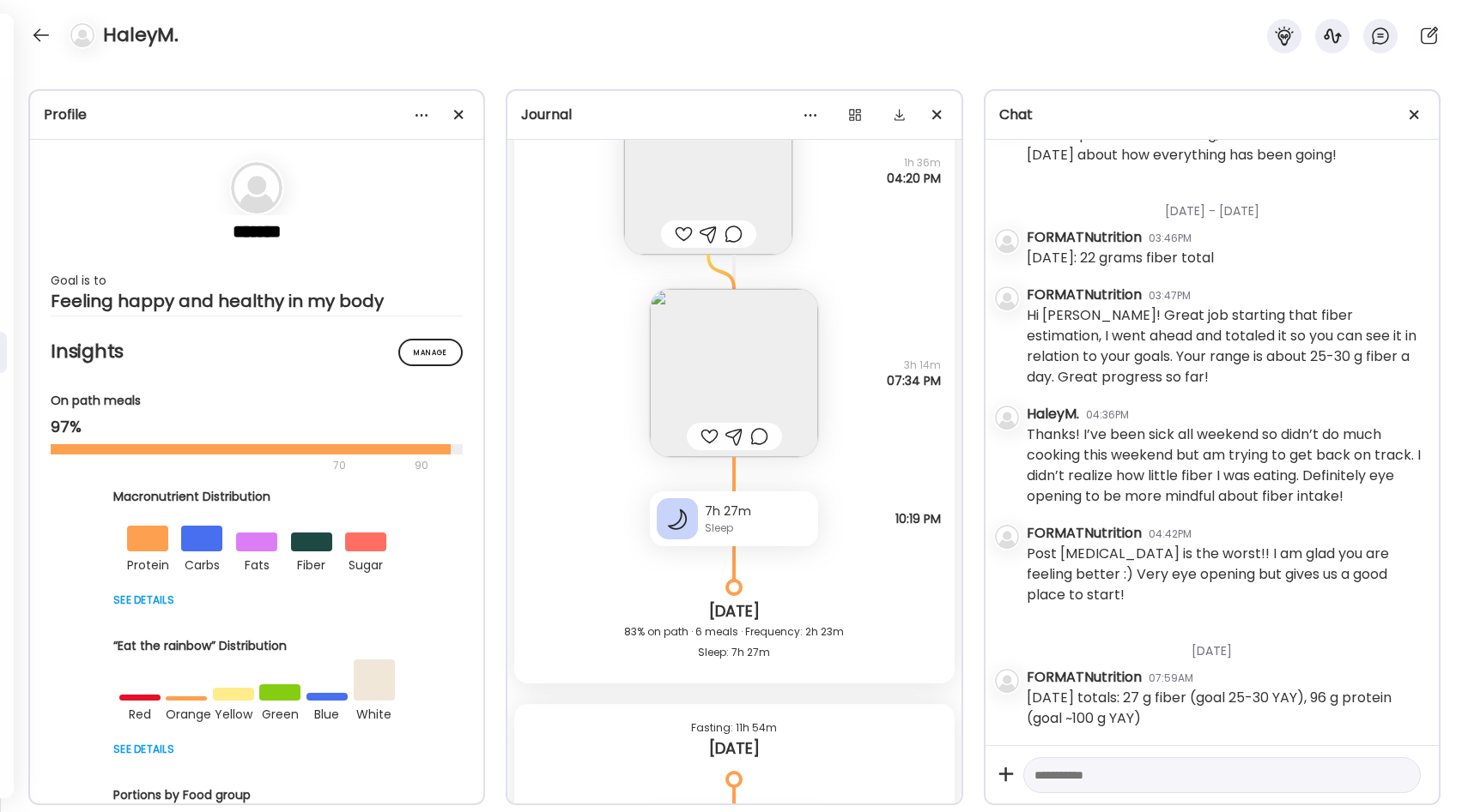
scroll to position [19640, 0]
click at [751, 326] on img at bounding box center [734, 374] width 168 height 168
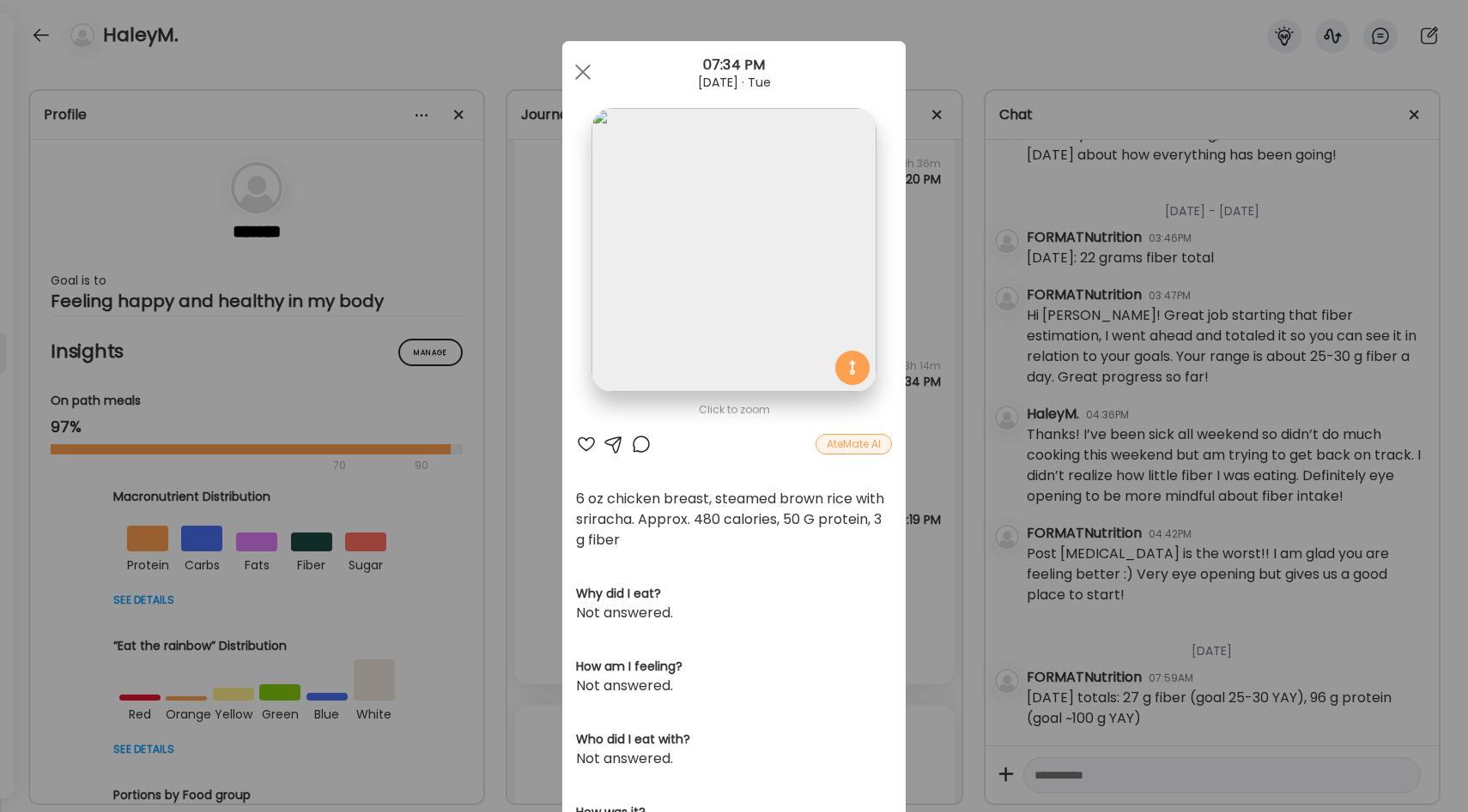
click at [917, 444] on div "Ate Coach Dashboard Wahoo! It’s official Take a moment to set up your Coach Pro…" at bounding box center [734, 406] width 1468 height 812
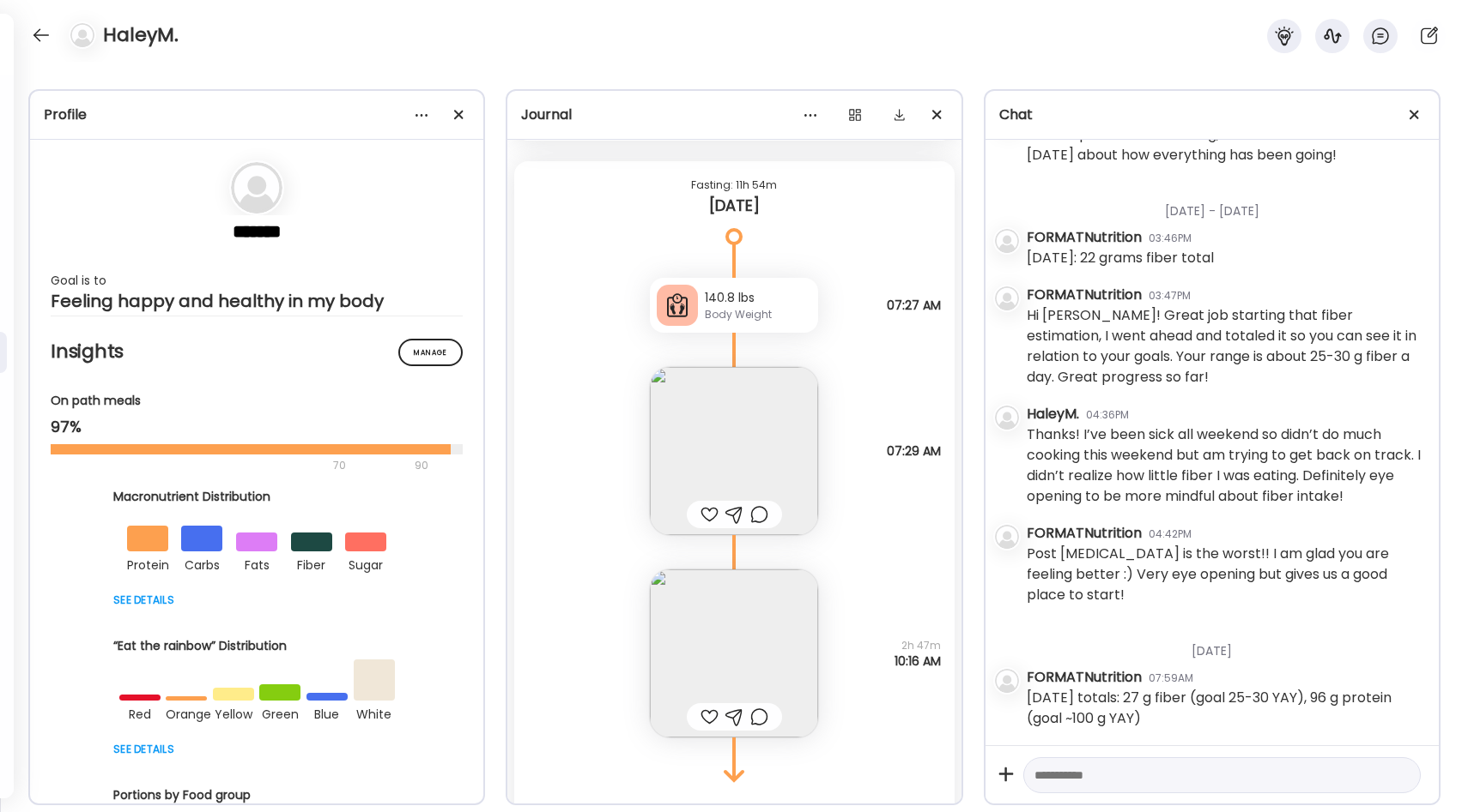
scroll to position [20261, 0]
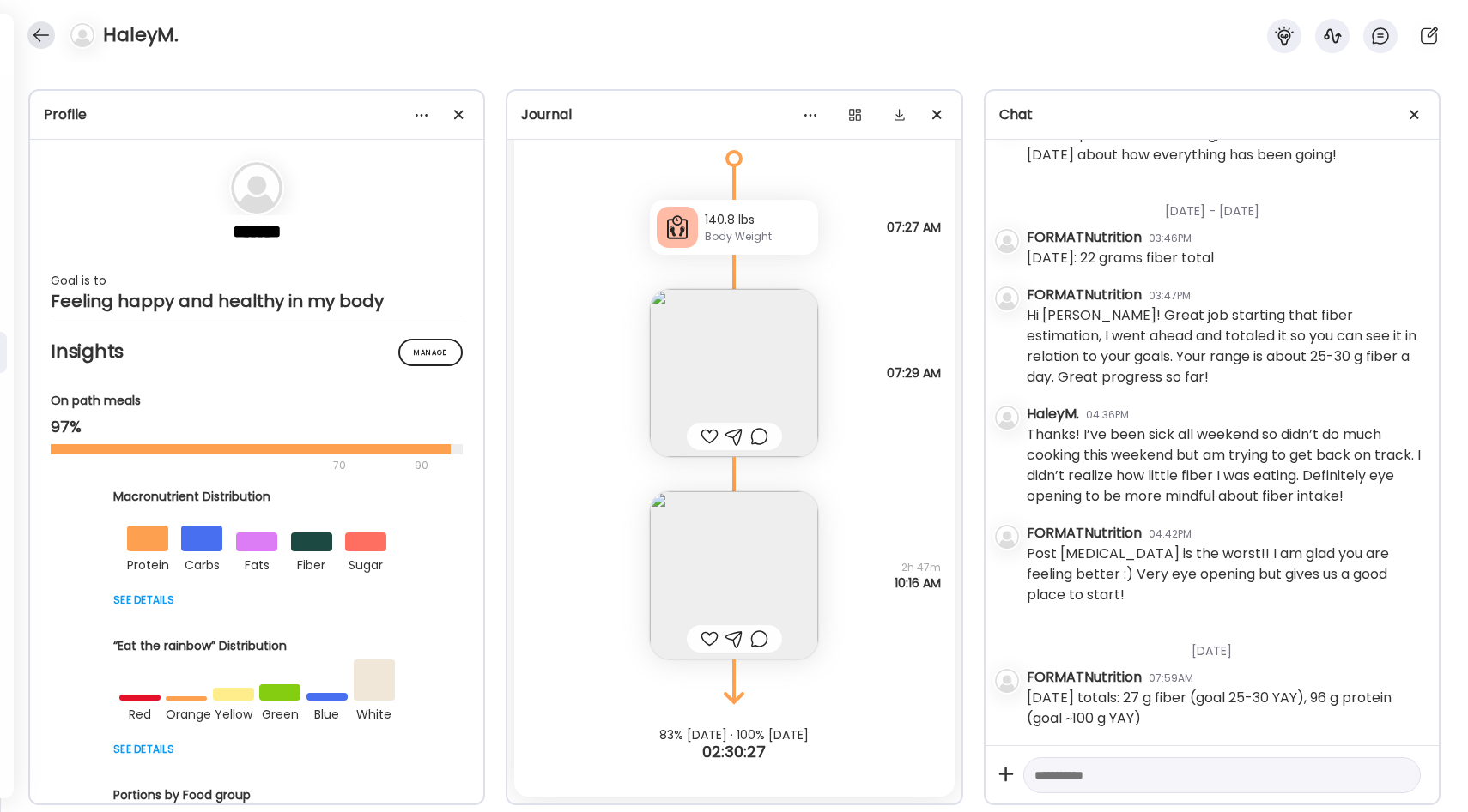
click at [34, 25] on div at bounding box center [42, 36] width 28 height 28
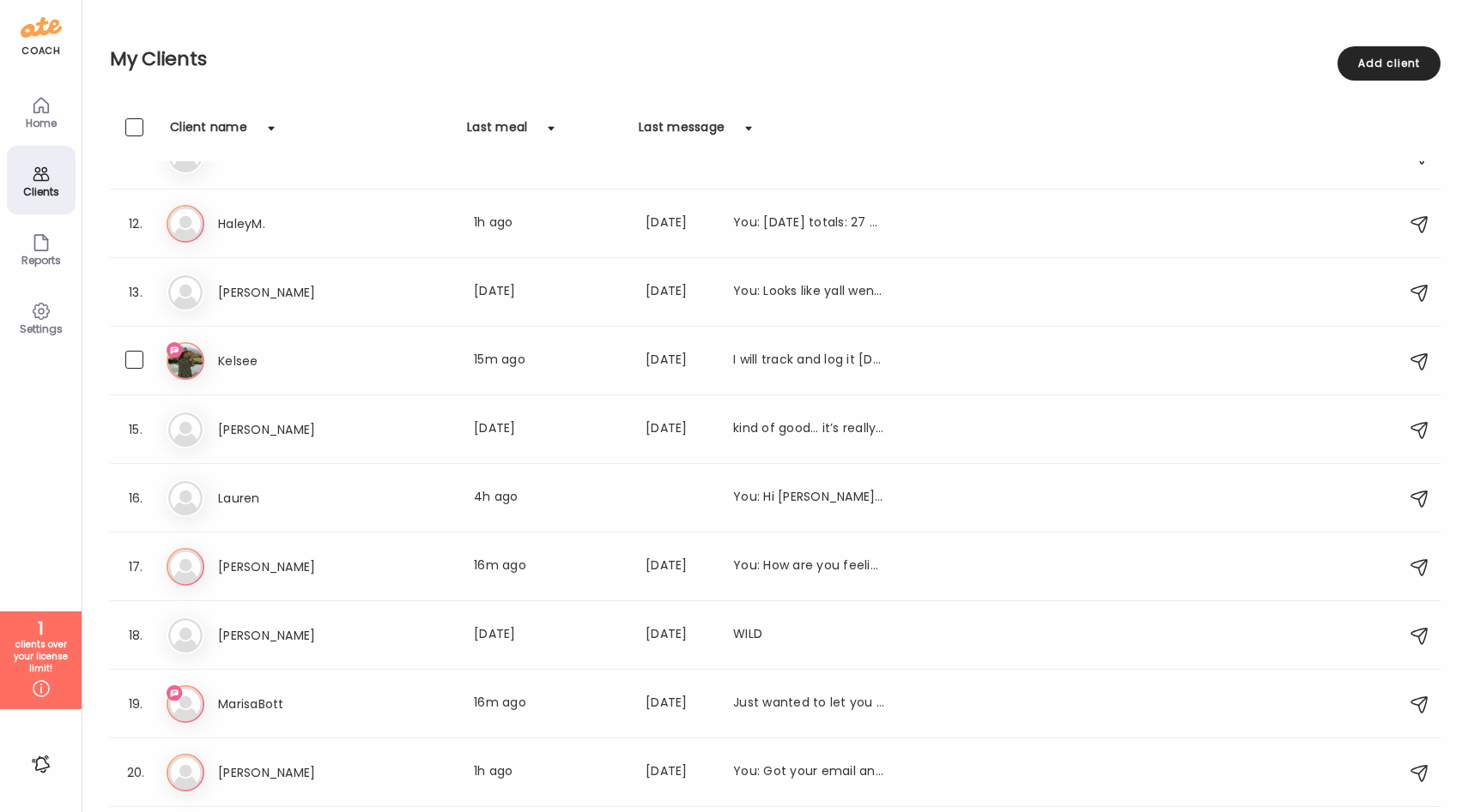
scroll to position [727, 0]
click at [178, 211] on icon at bounding box center [186, 224] width 38 height 38
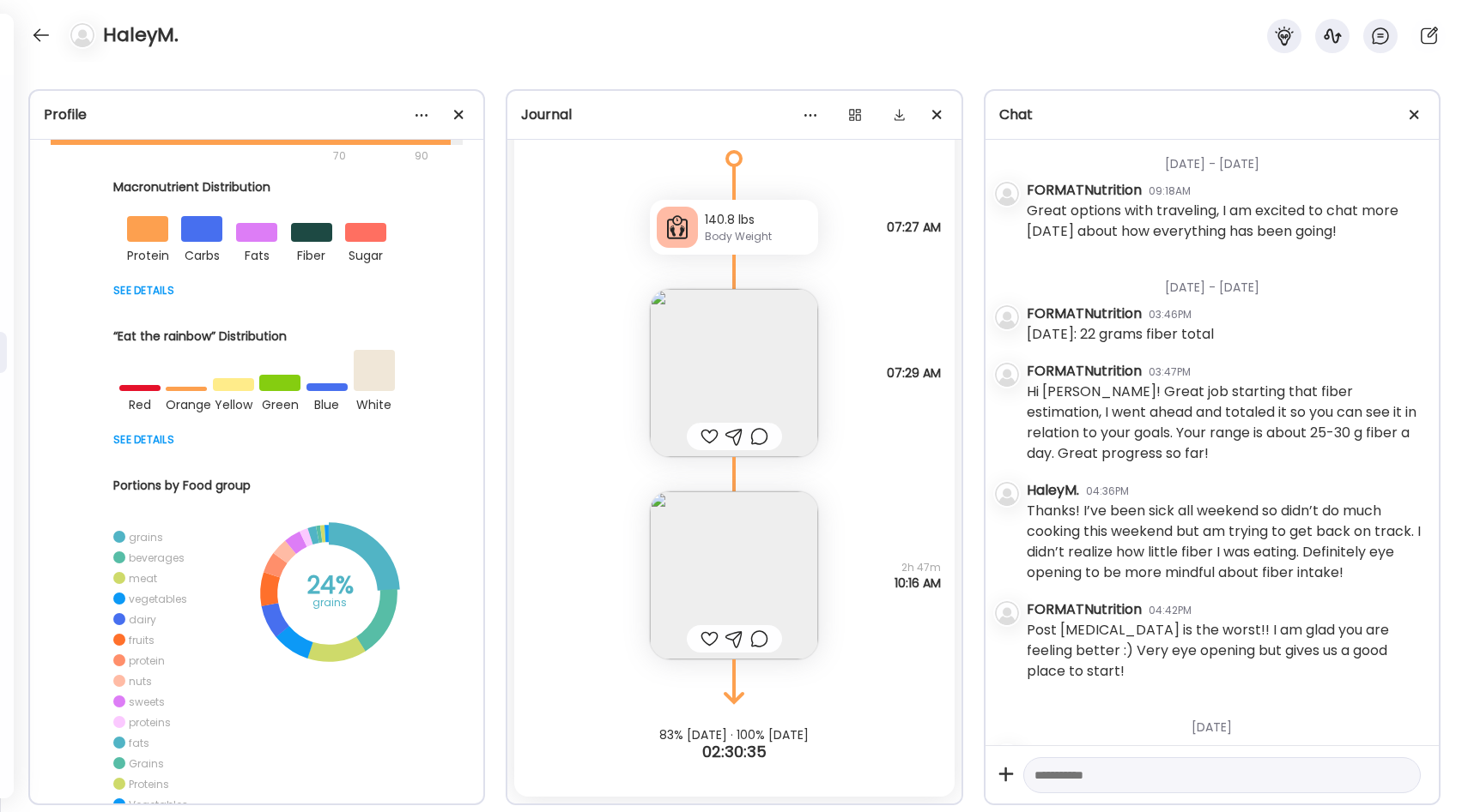
scroll to position [0, 0]
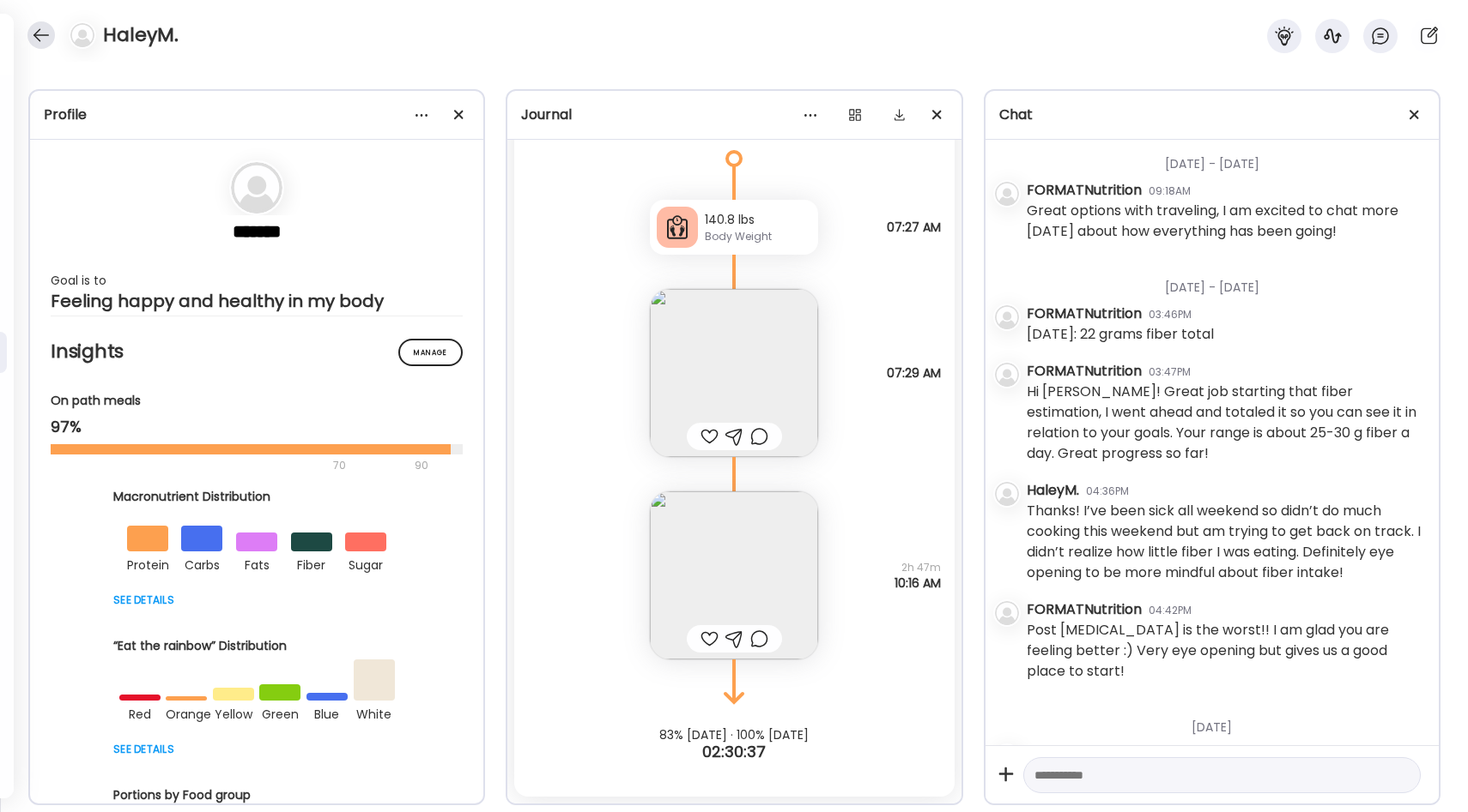
click at [36, 36] on div at bounding box center [42, 36] width 28 height 28
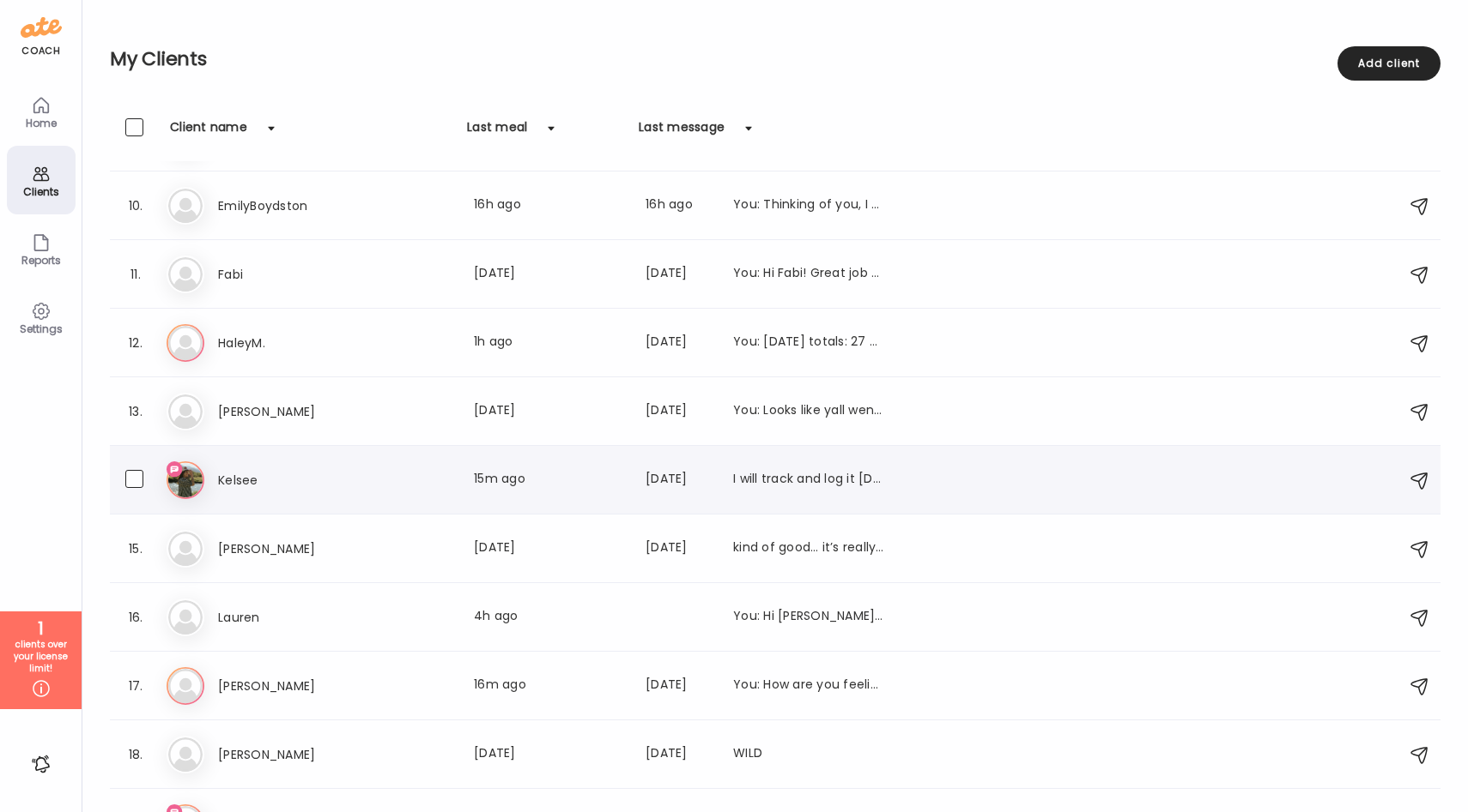
click at [349, 478] on h3 "Kelsee" at bounding box center [293, 480] width 151 height 21
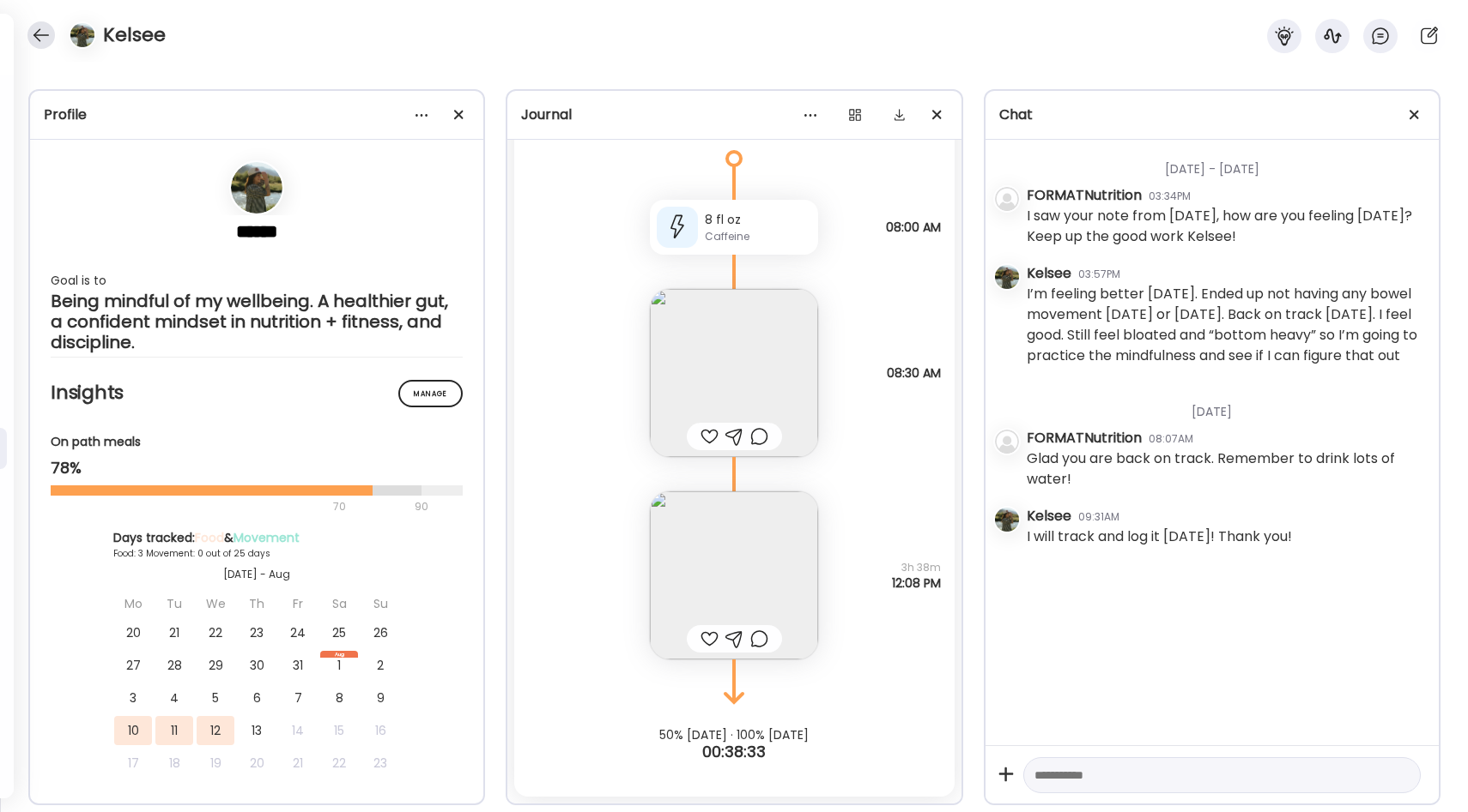
click at [29, 32] on div at bounding box center [42, 36] width 28 height 28
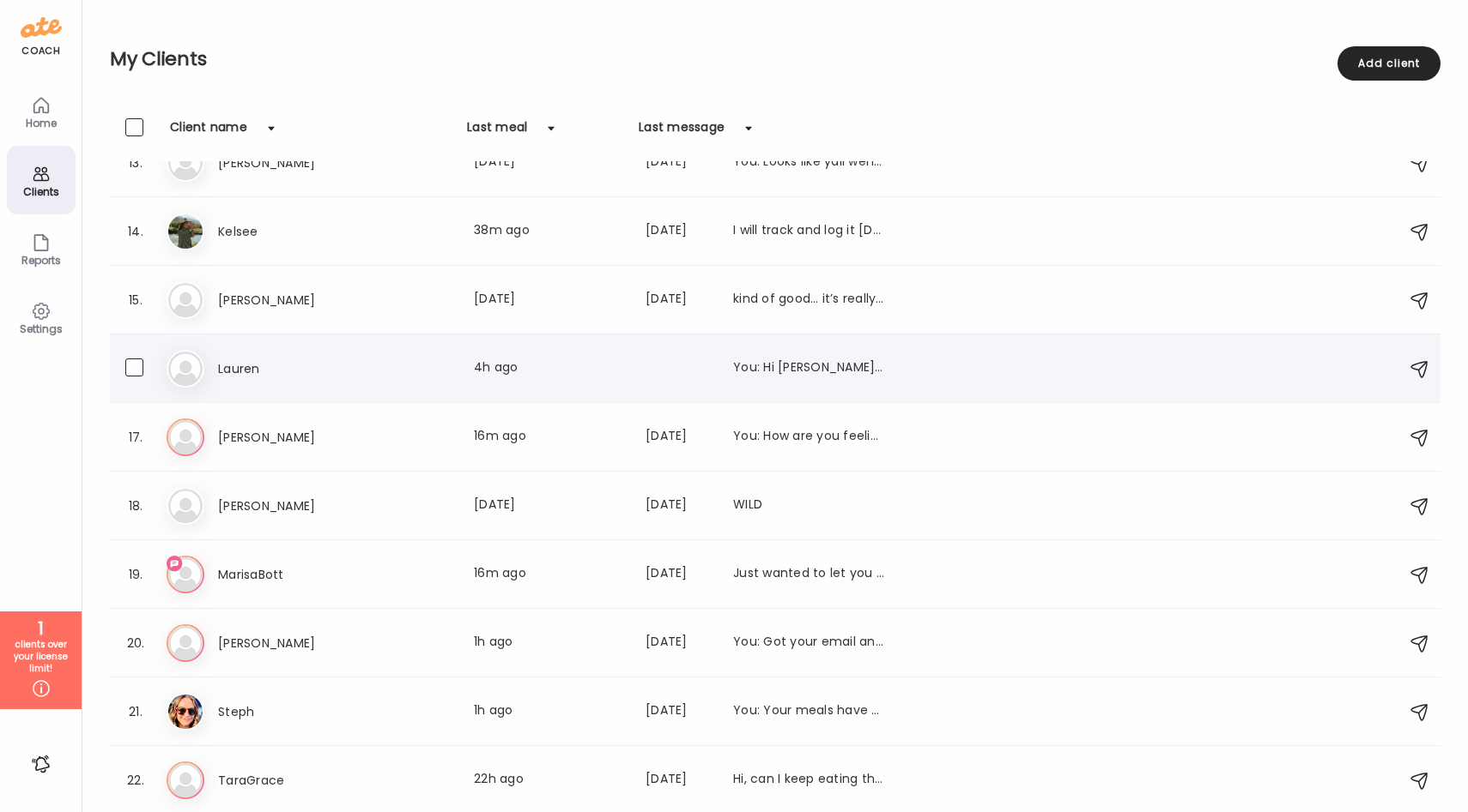
scroll to position [841, 0]
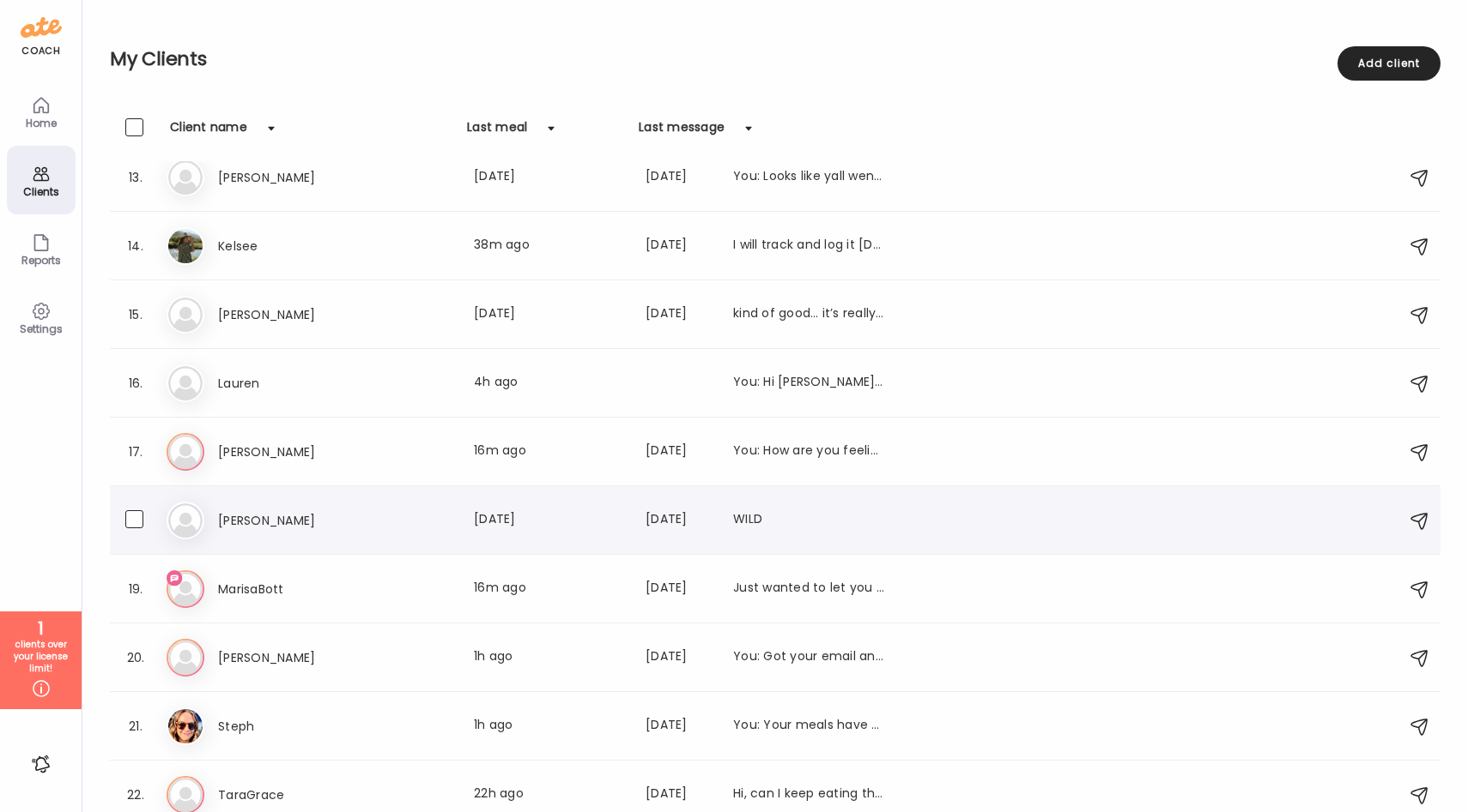
click at [388, 523] on div "[PERSON_NAME] Last meal: [DATE] Last message: [DATE] WILD" at bounding box center [551, 521] width 666 height 21
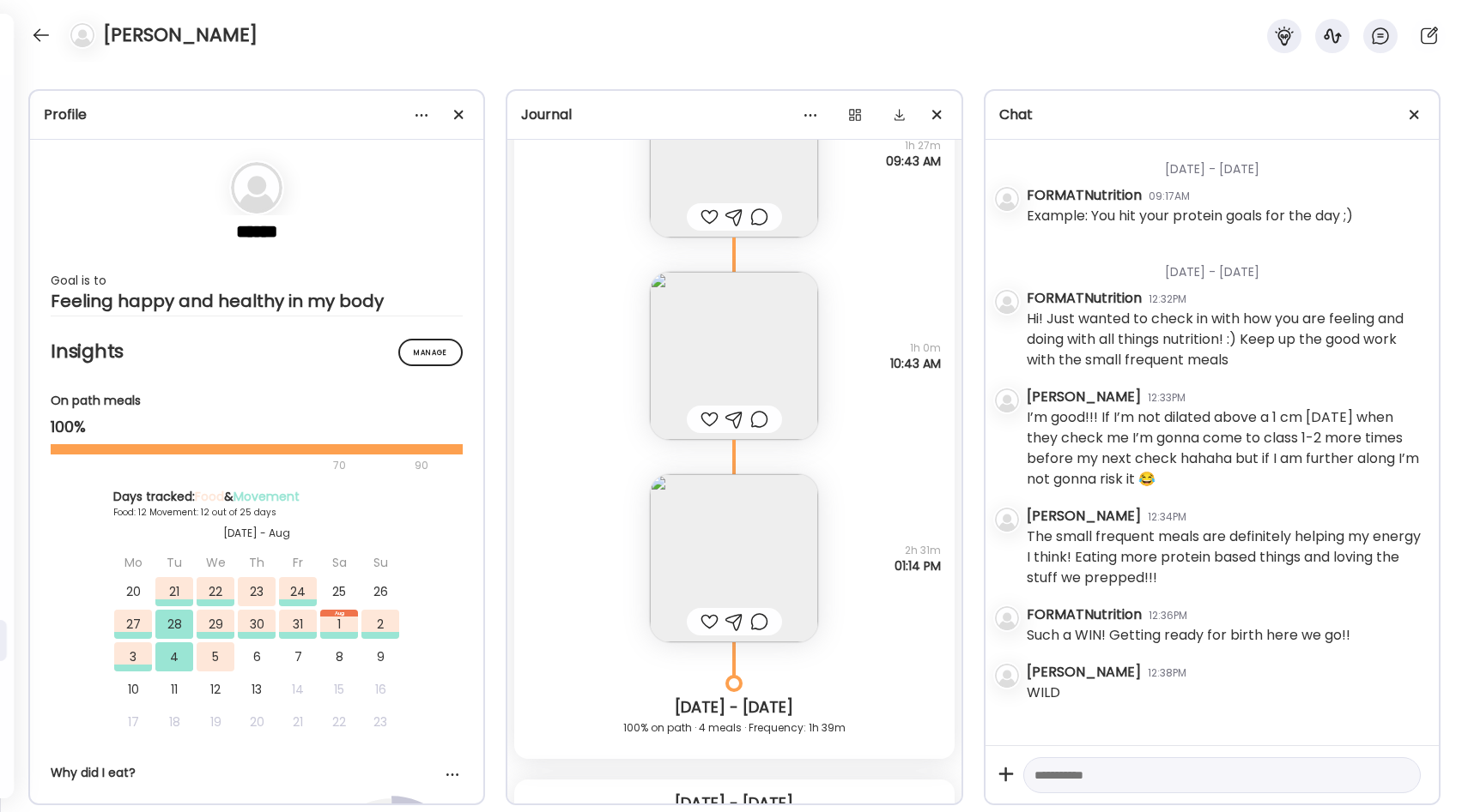
scroll to position [30658, 0]
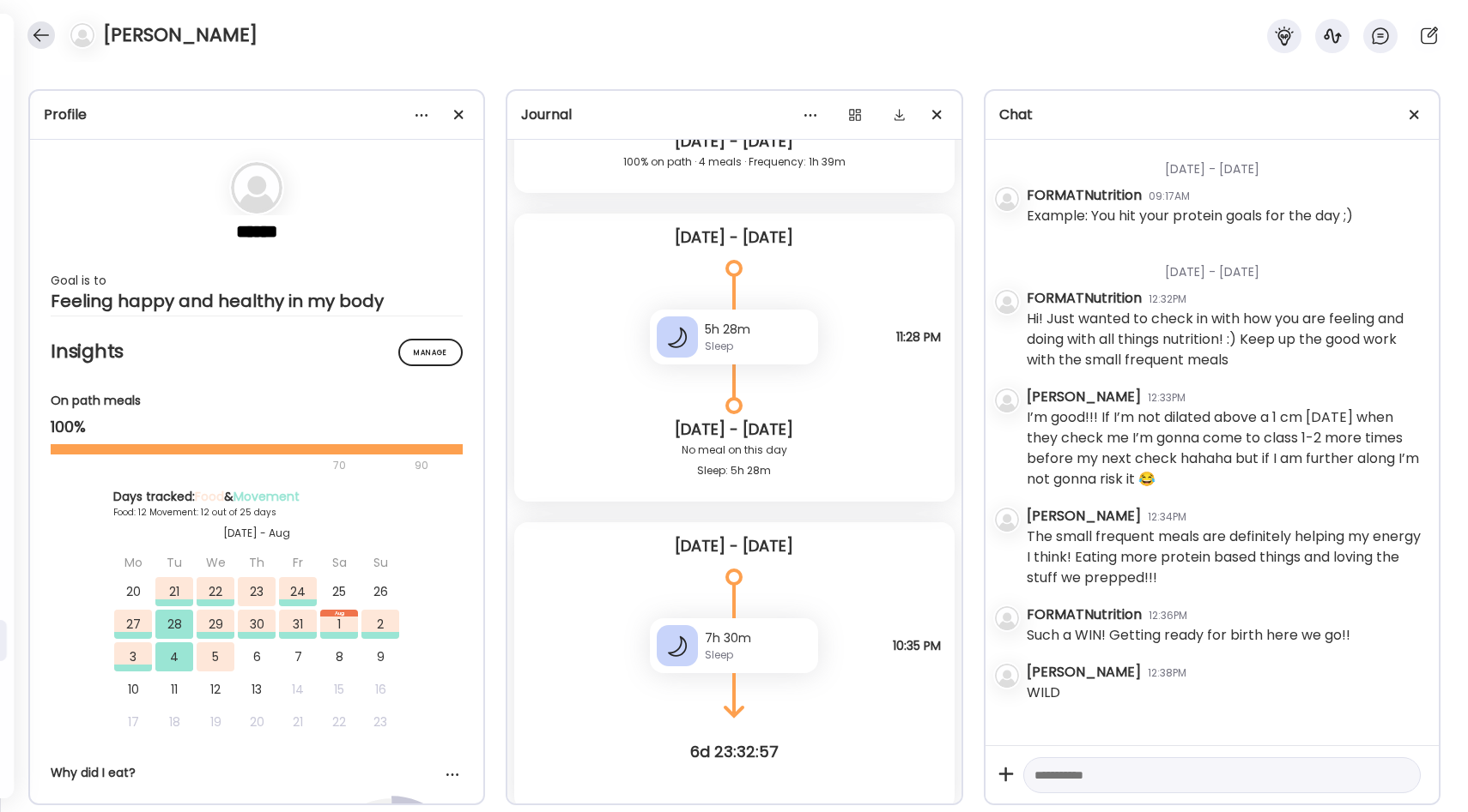
click at [49, 37] on div at bounding box center [42, 36] width 28 height 28
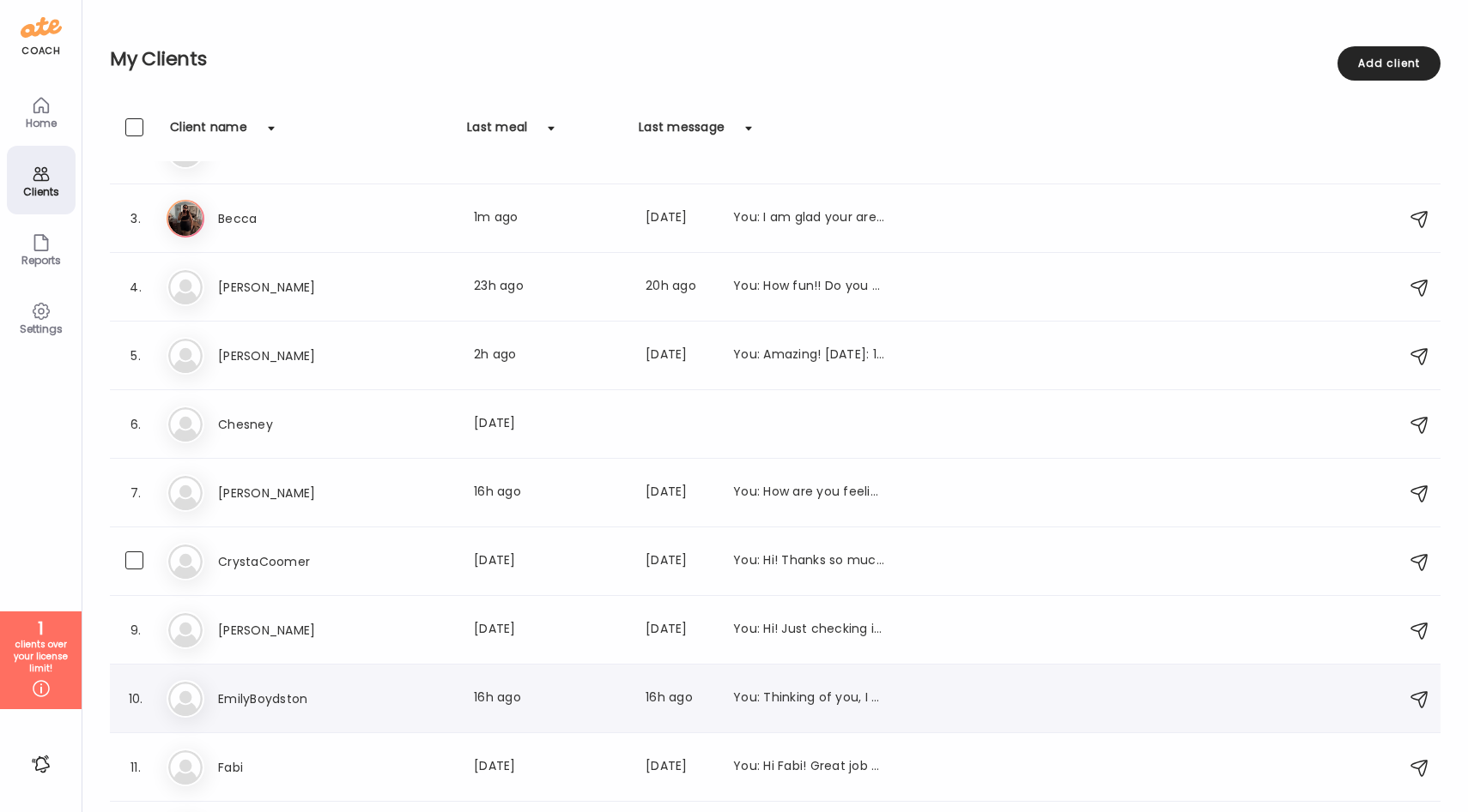
scroll to position [0, 0]
